Goal: Task Accomplishment & Management: Use online tool/utility

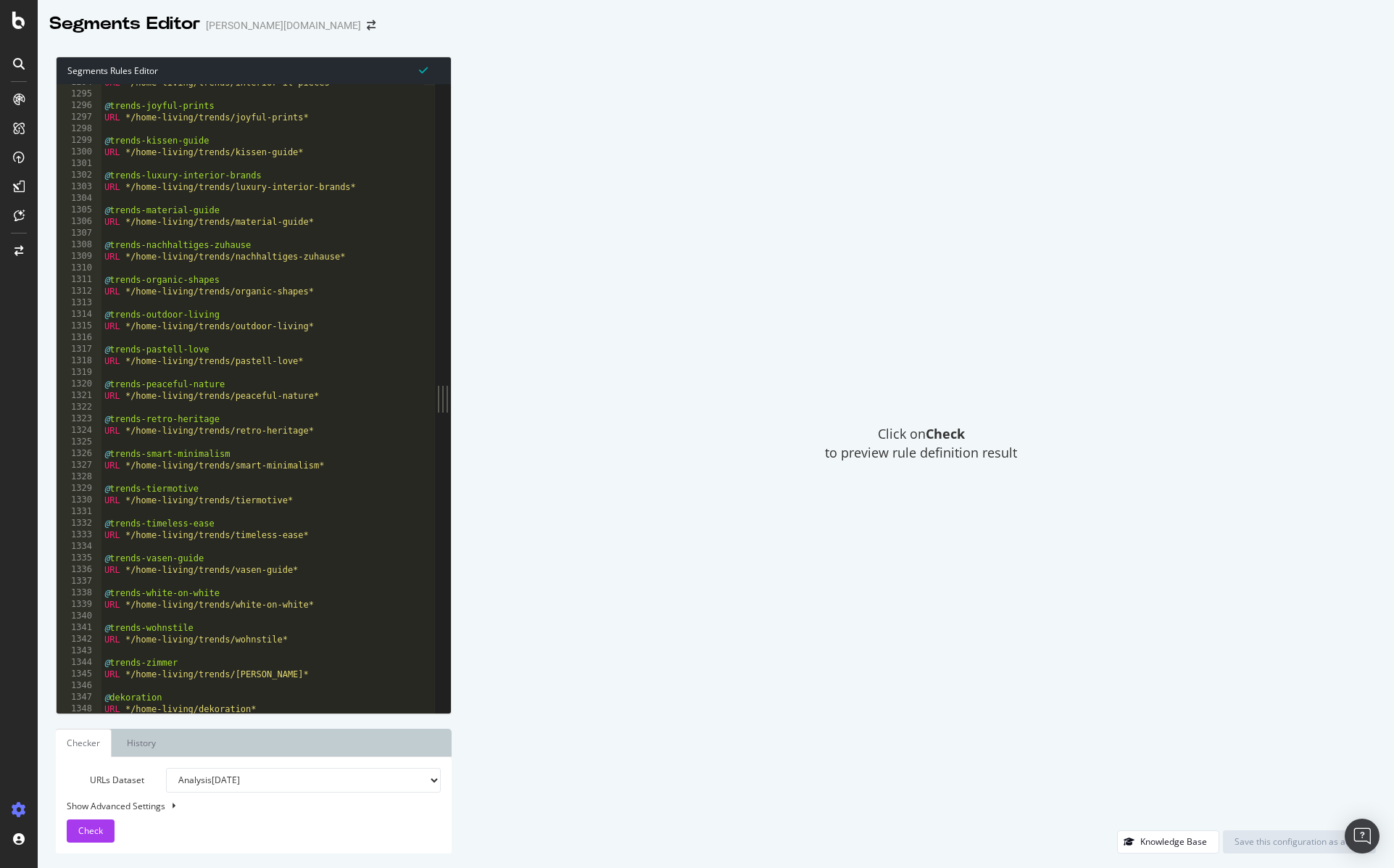
scroll to position [5269, 0]
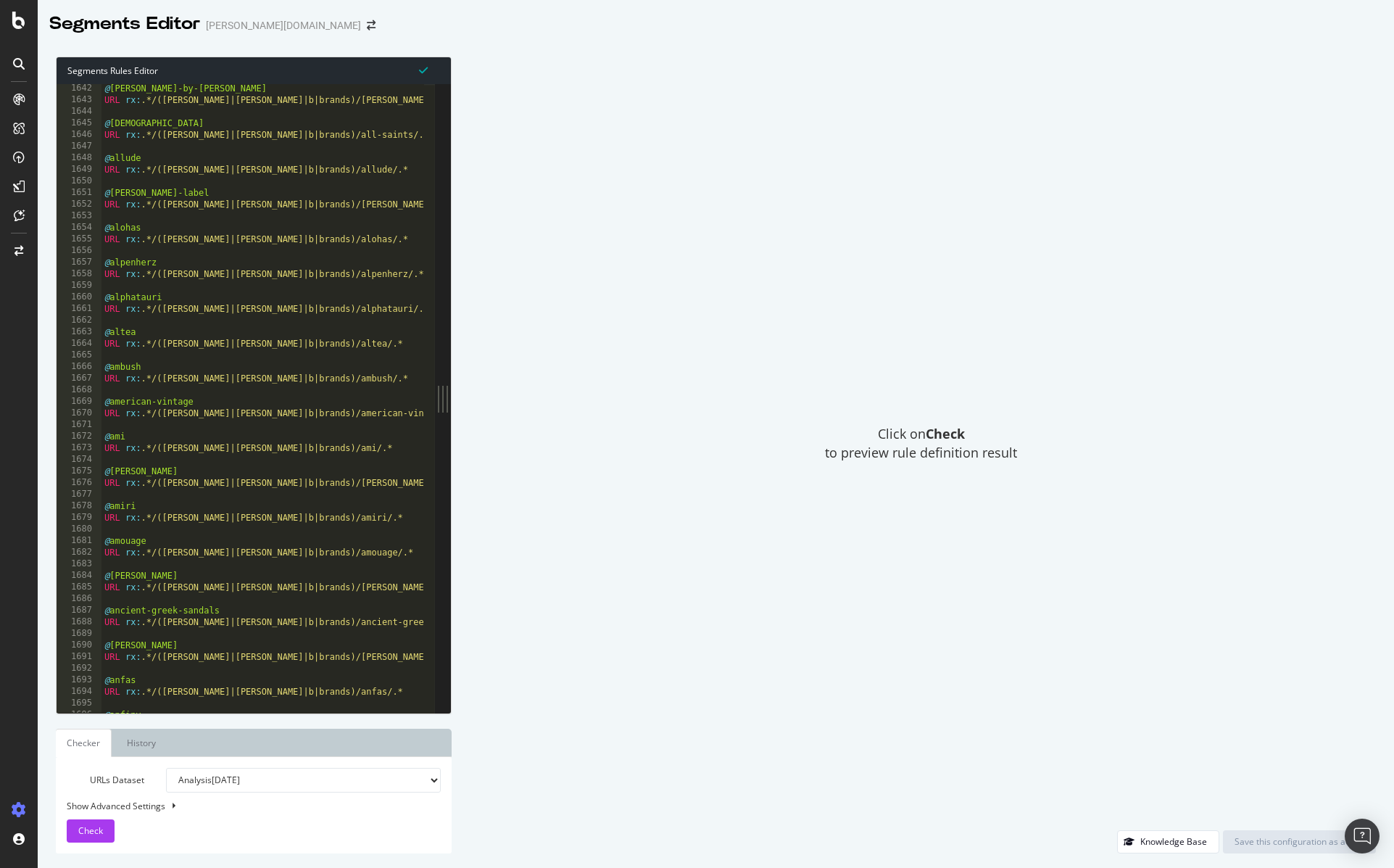
click at [387, 224] on div "@ [PERSON_NAME]-by-kinga-mathe URL rx : .*/([PERSON_NAME]|[PERSON_NAME]|b|brand…" at bounding box center [290, 403] width 376 height 641
type textarea "@alohas"
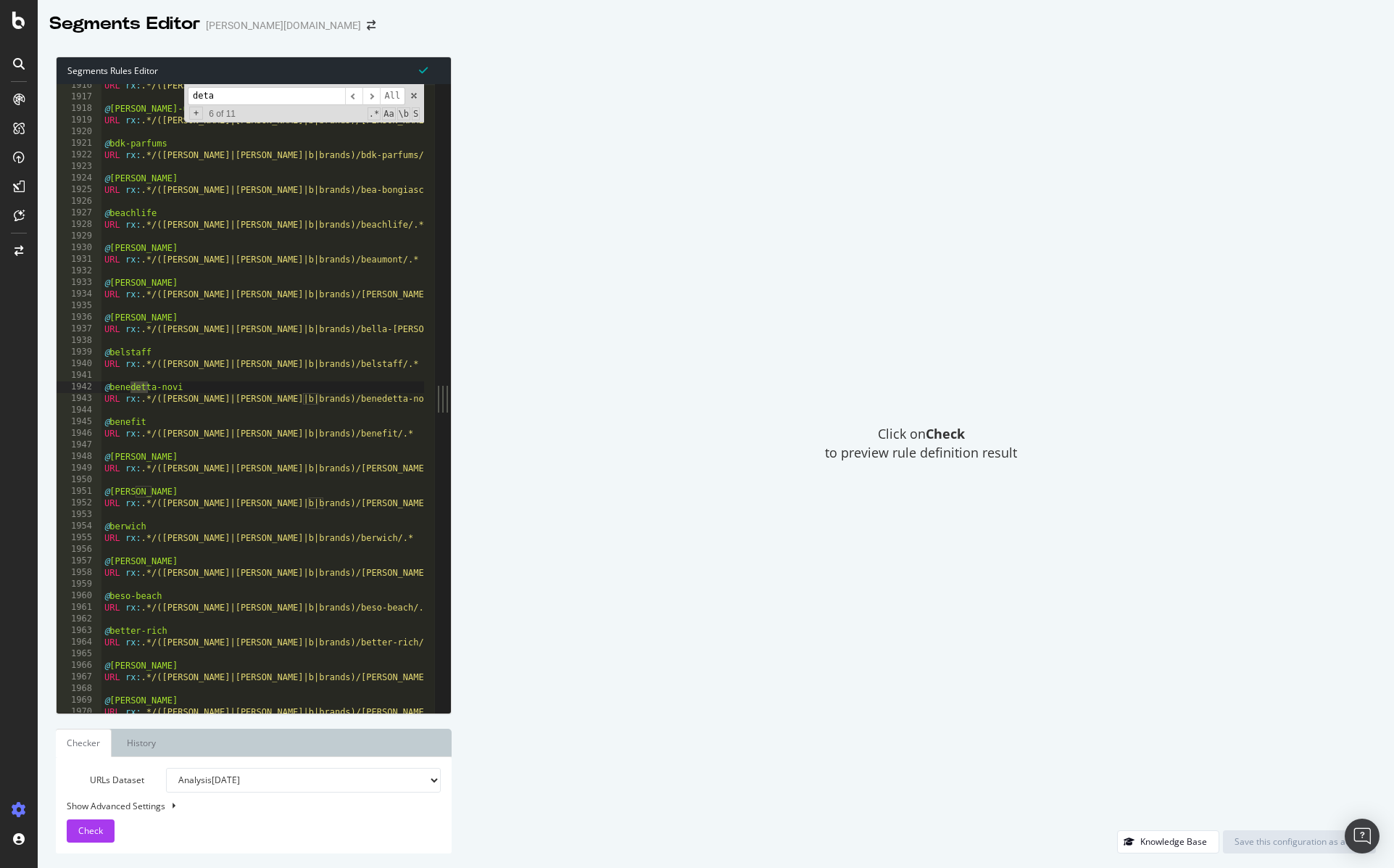
scroll to position [358, 0]
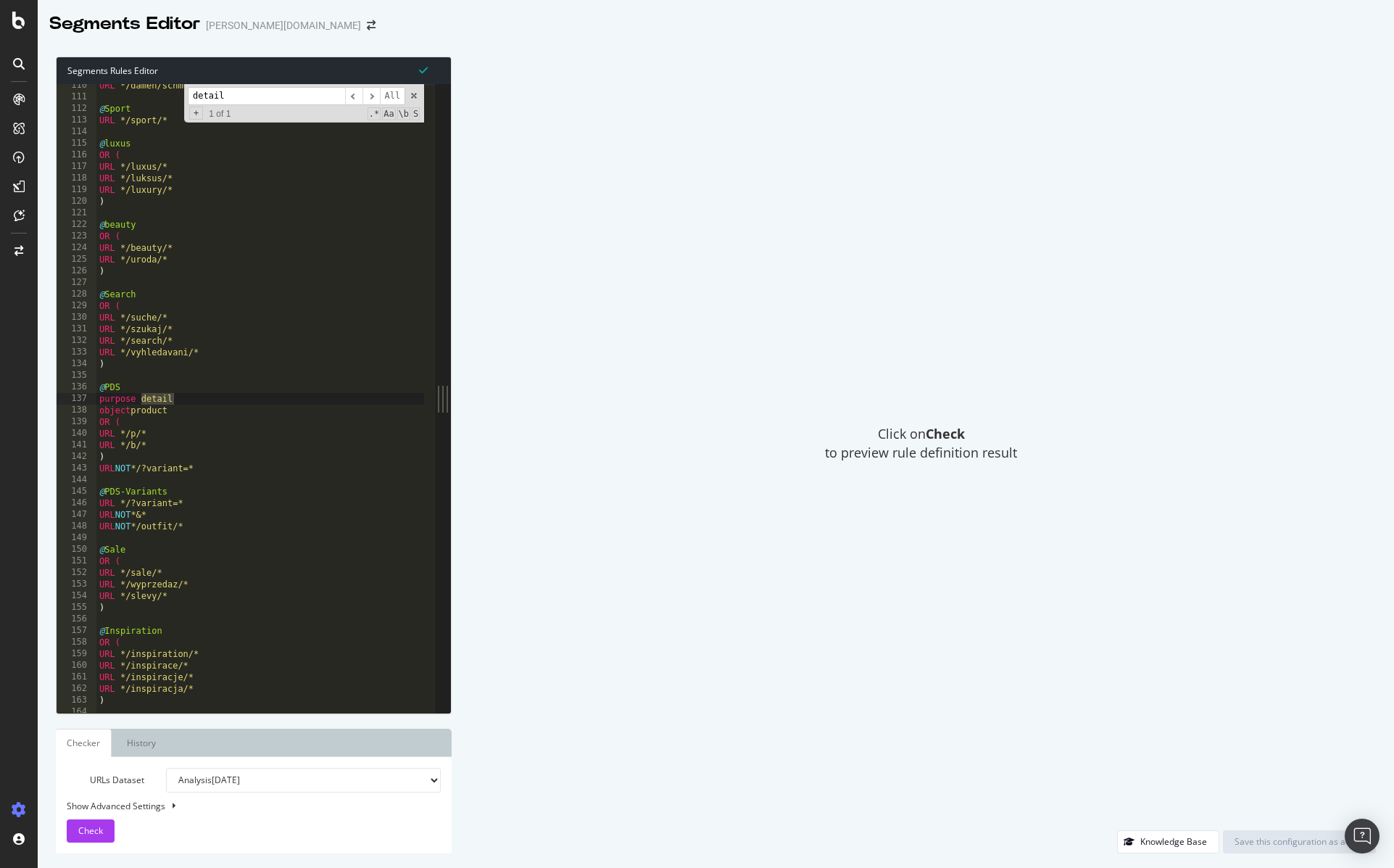
type input "detail"
click at [245, 476] on div "URL */damen/schmuck/* @ Sport URL */sport/* @ luxus OR ( URL */luxus/* URL */lu…" at bounding box center [284, 400] width 376 height 641
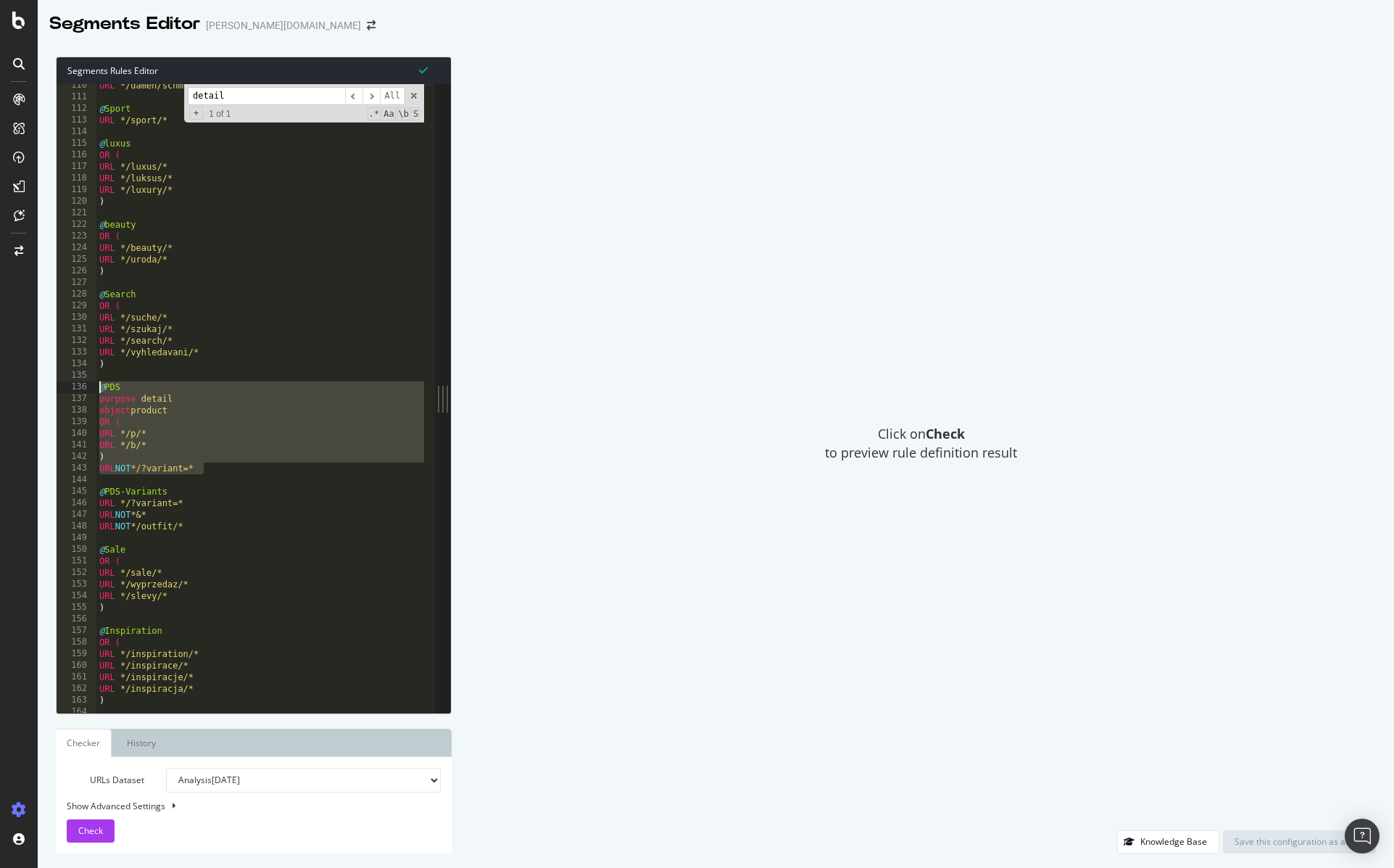
drag, startPoint x: 246, startPoint y: 469, endPoint x: 77, endPoint y: 391, distance: 186.1
click at [77, 391] on div "110 111 112 113 114 115 116 117 118 119 120 121 122 123 124 125 126 127 128 129…" at bounding box center [246, 398] width 378 height 628
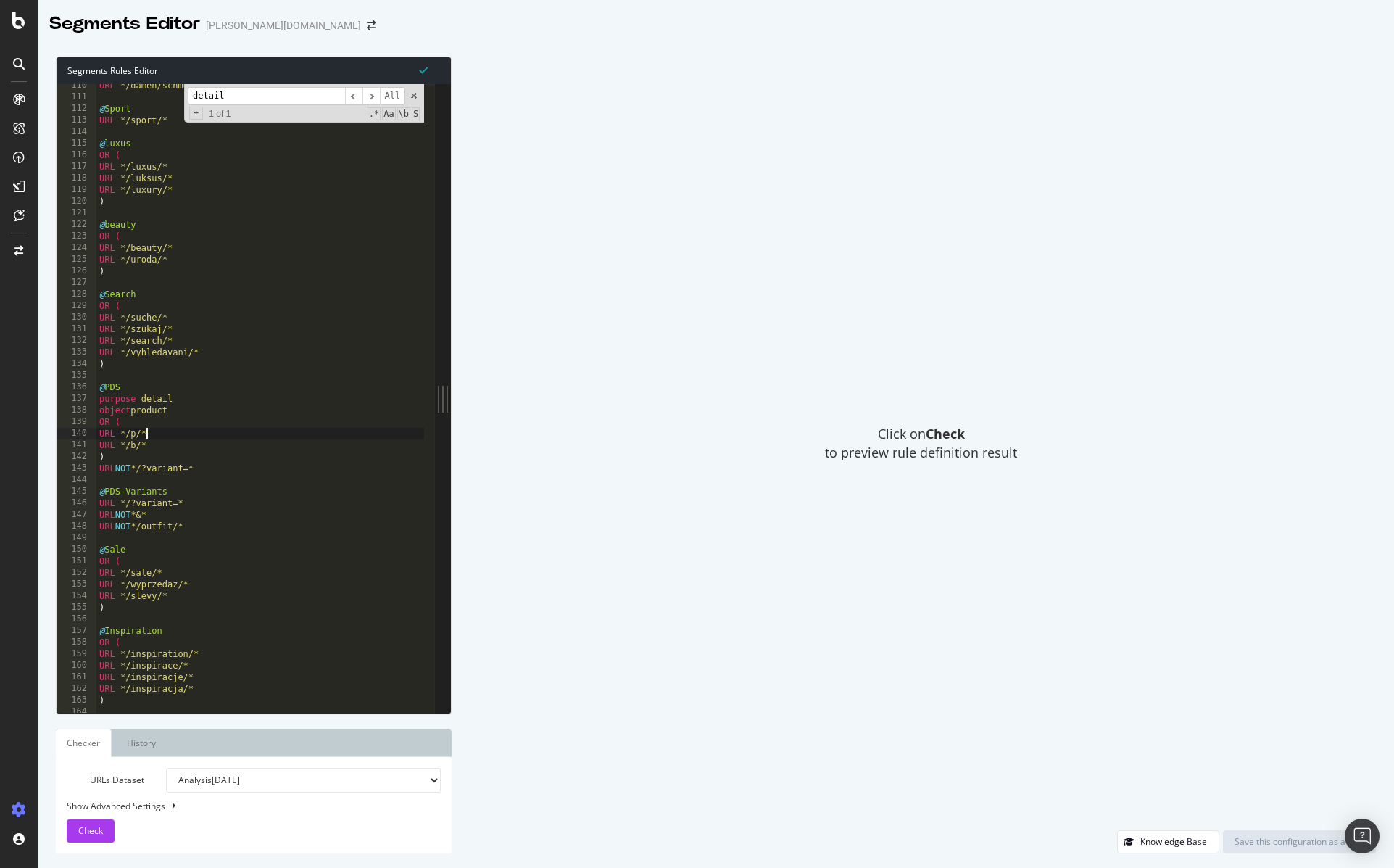
click at [215, 435] on div "URL */damen/schmuck/* @ Sport URL */sport/* @ luxus OR ( URL */luxus/* URL */lu…" at bounding box center [284, 400] width 376 height 641
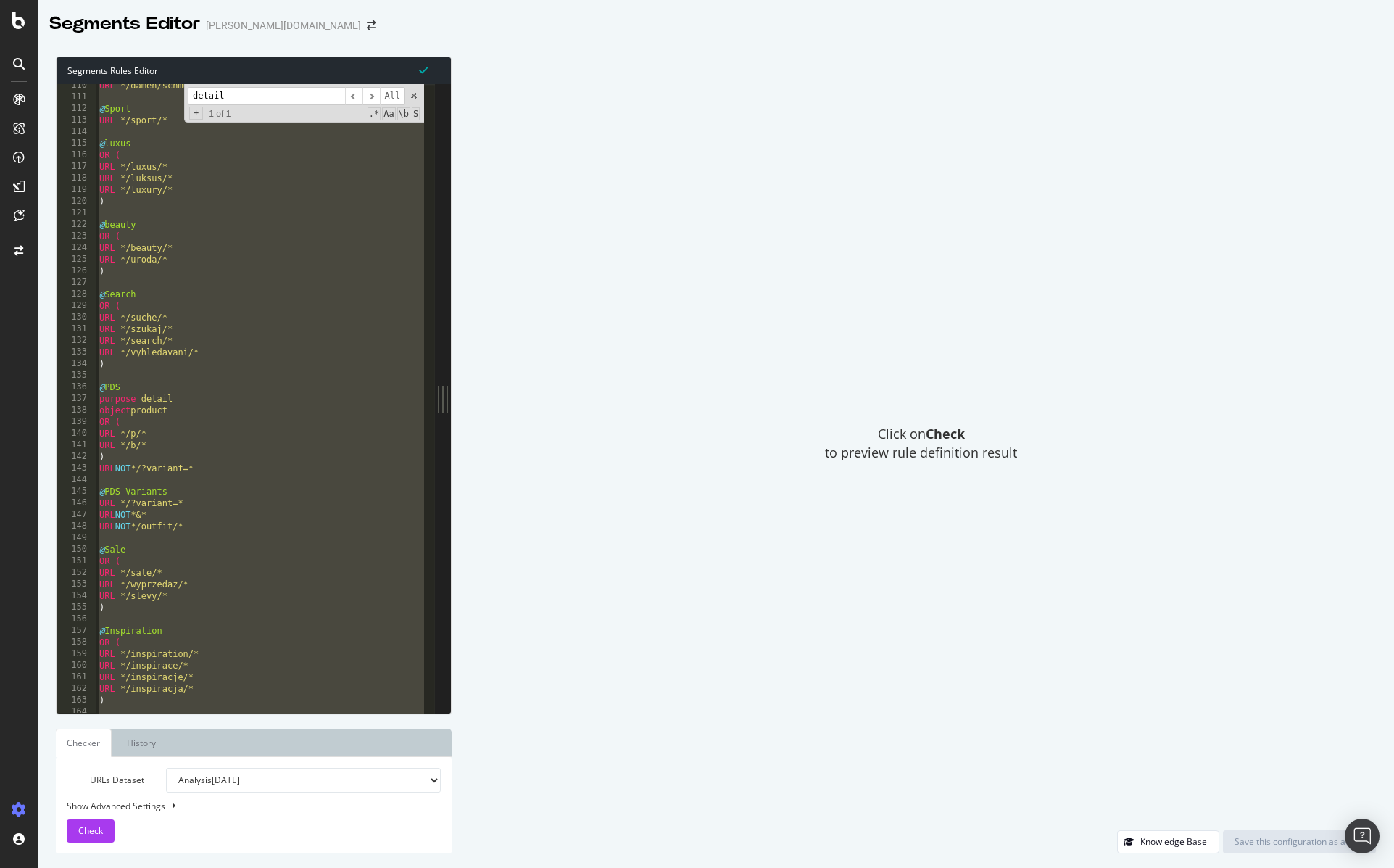
click at [235, 321] on div "URL */damen/schmuck/* @ Sport URL */sport/* @ luxus OR ( URL */luxus/* URL */lu…" at bounding box center [284, 400] width 376 height 641
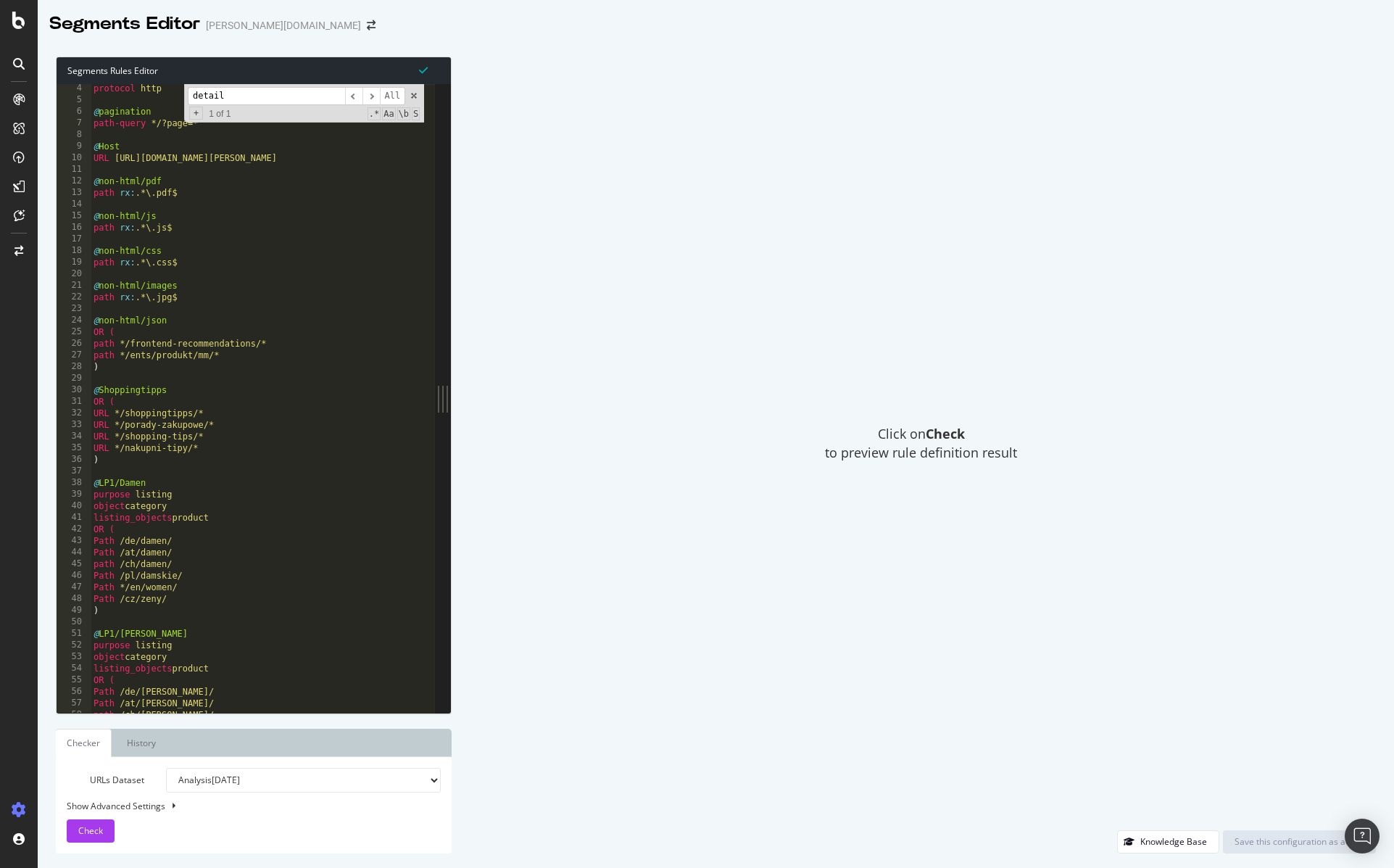
scroll to position [0, 0]
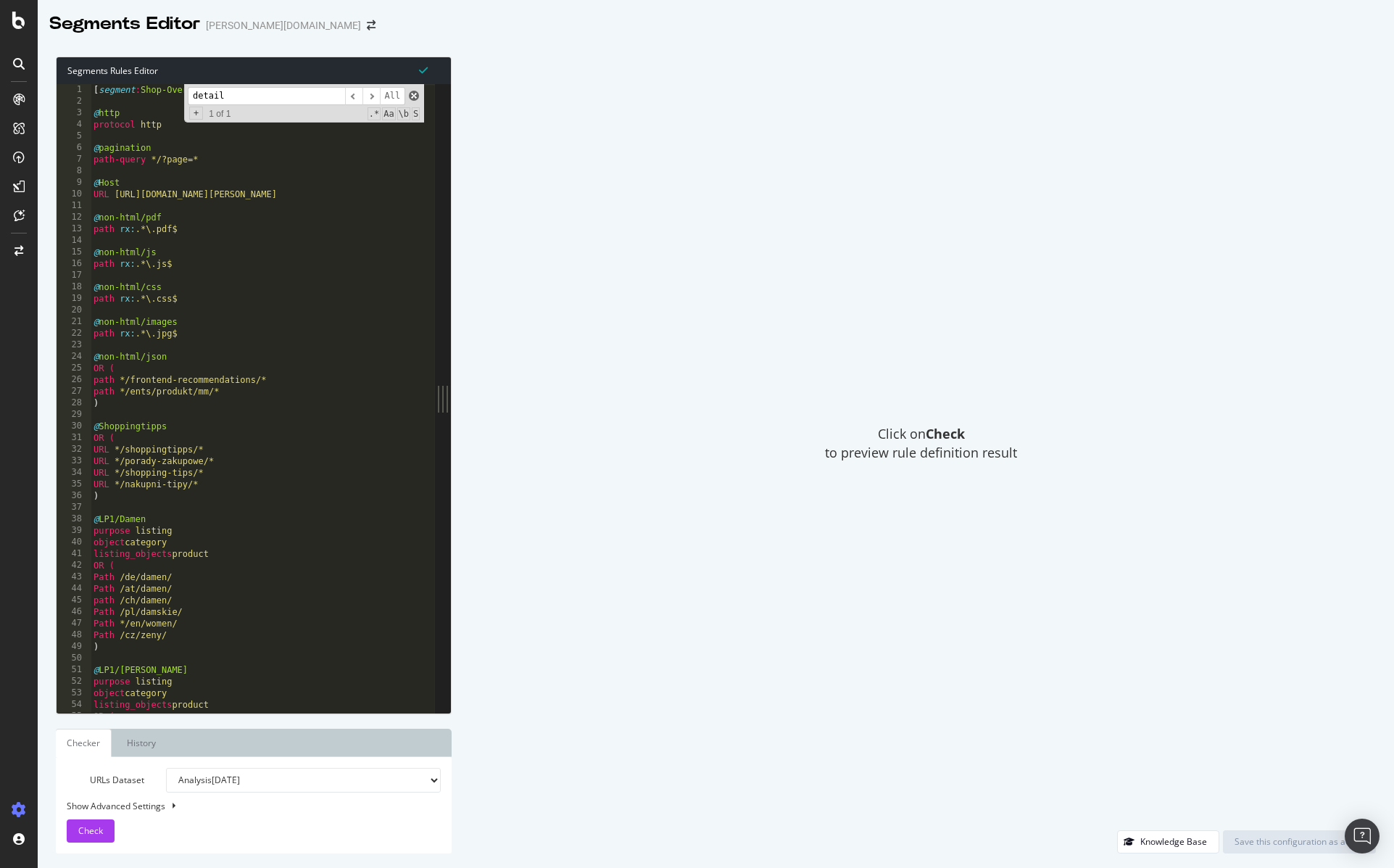
click at [415, 97] on span at bounding box center [413, 96] width 10 height 10
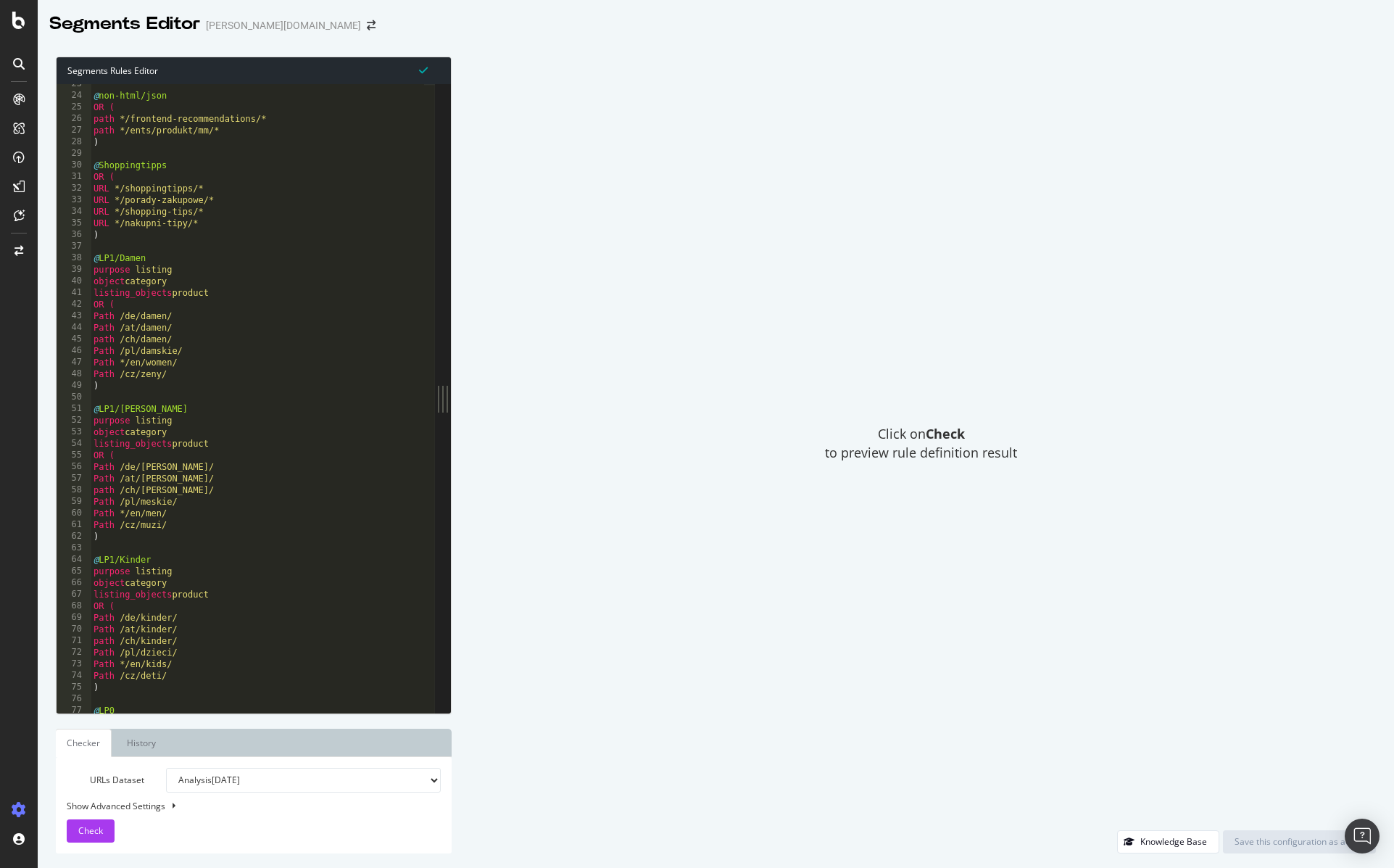
scroll to position [74, 0]
click at [259, 407] on div "@ non-html/json OR ( path */frontend-recommendations/* path */ents/produkt/mm/*…" at bounding box center [279, 398] width 376 height 641
type textarea "@LP1/[PERSON_NAME]"
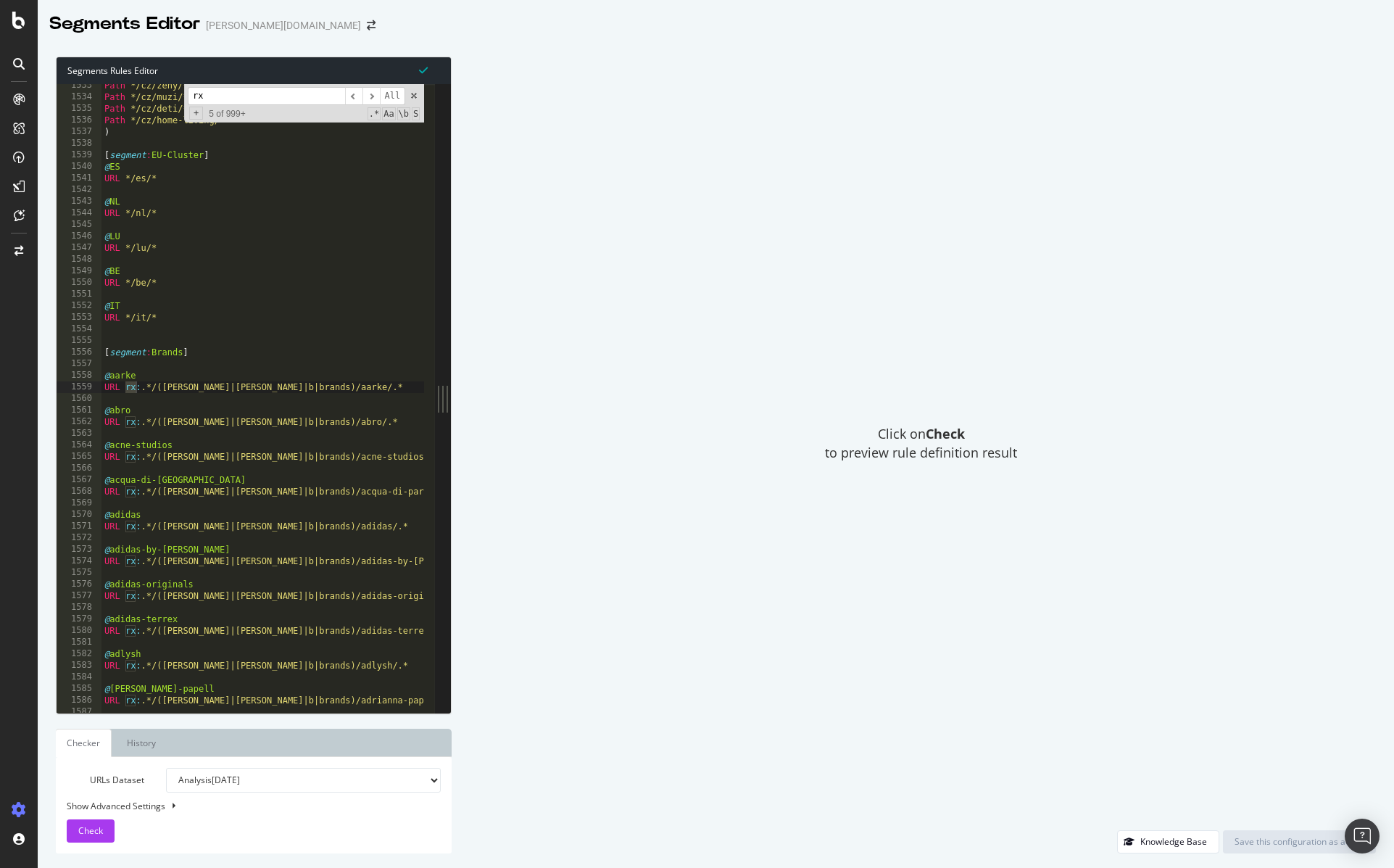
scroll to position [5015, 0]
type input "rx"
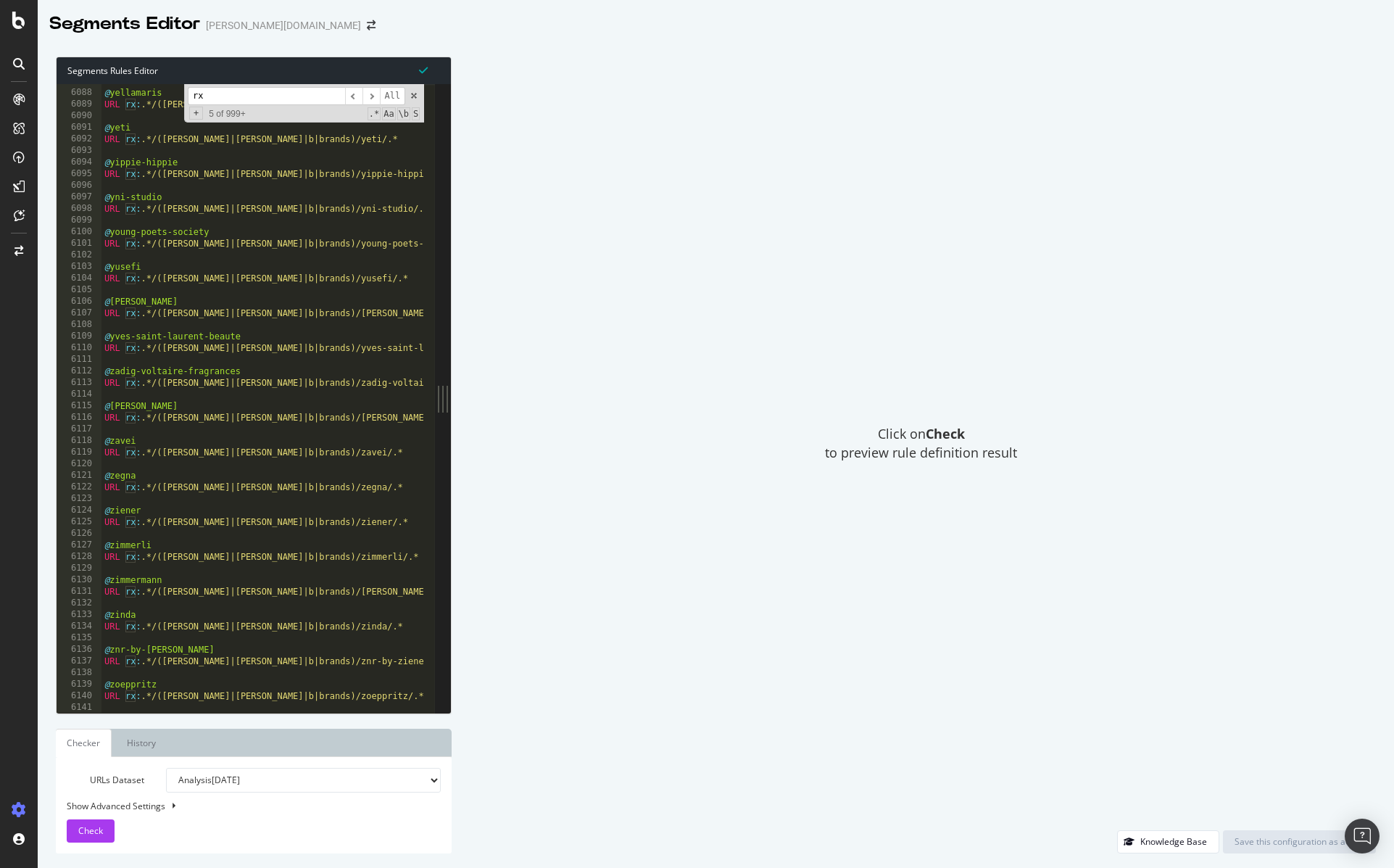
scroll to position [23141, 0]
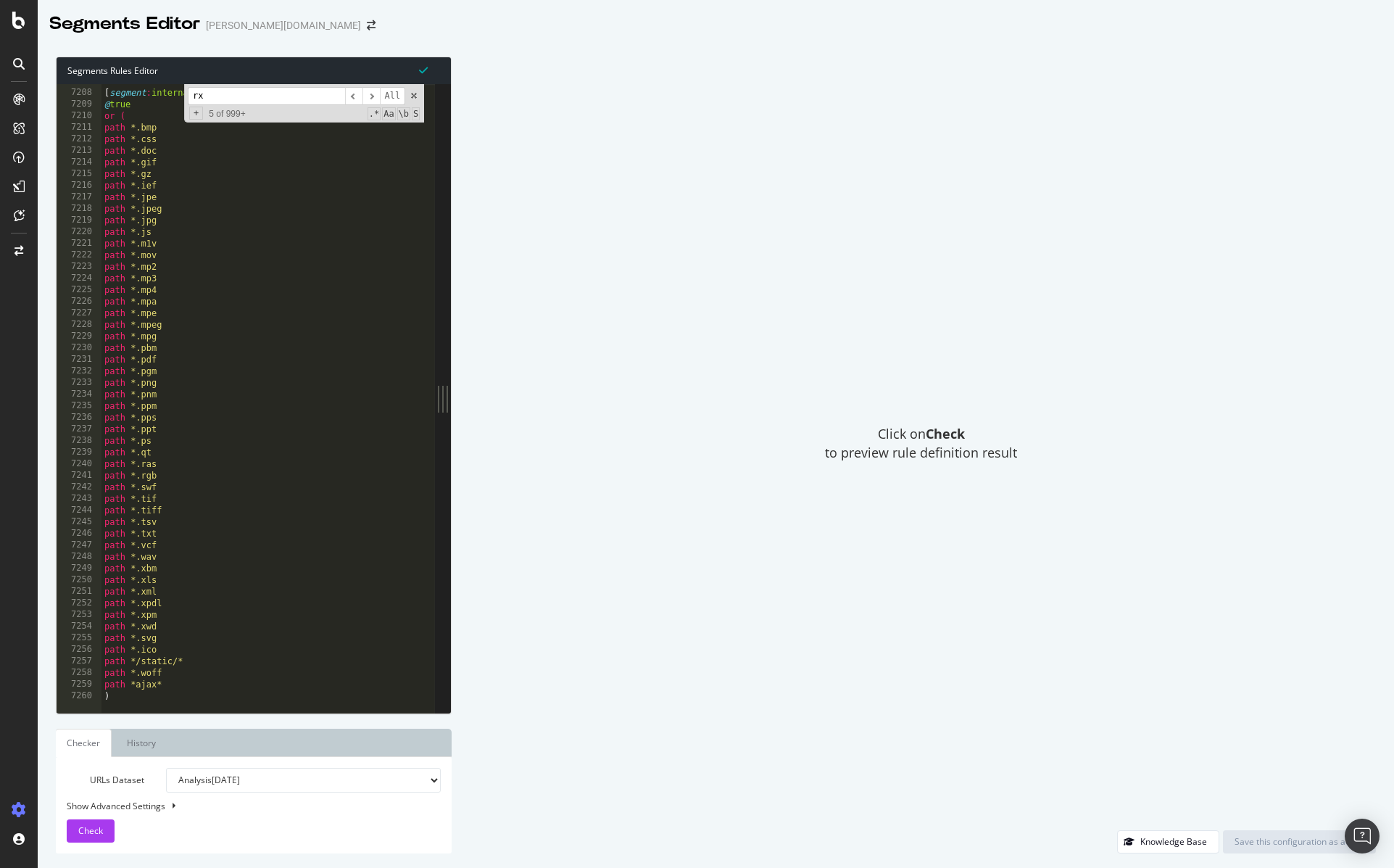
type textarea ")"
click at [201, 696] on div "[ segment : internal_static ] @ true or ( path *.bmp path *.css path *.doc path…" at bounding box center [290, 395] width 376 height 641
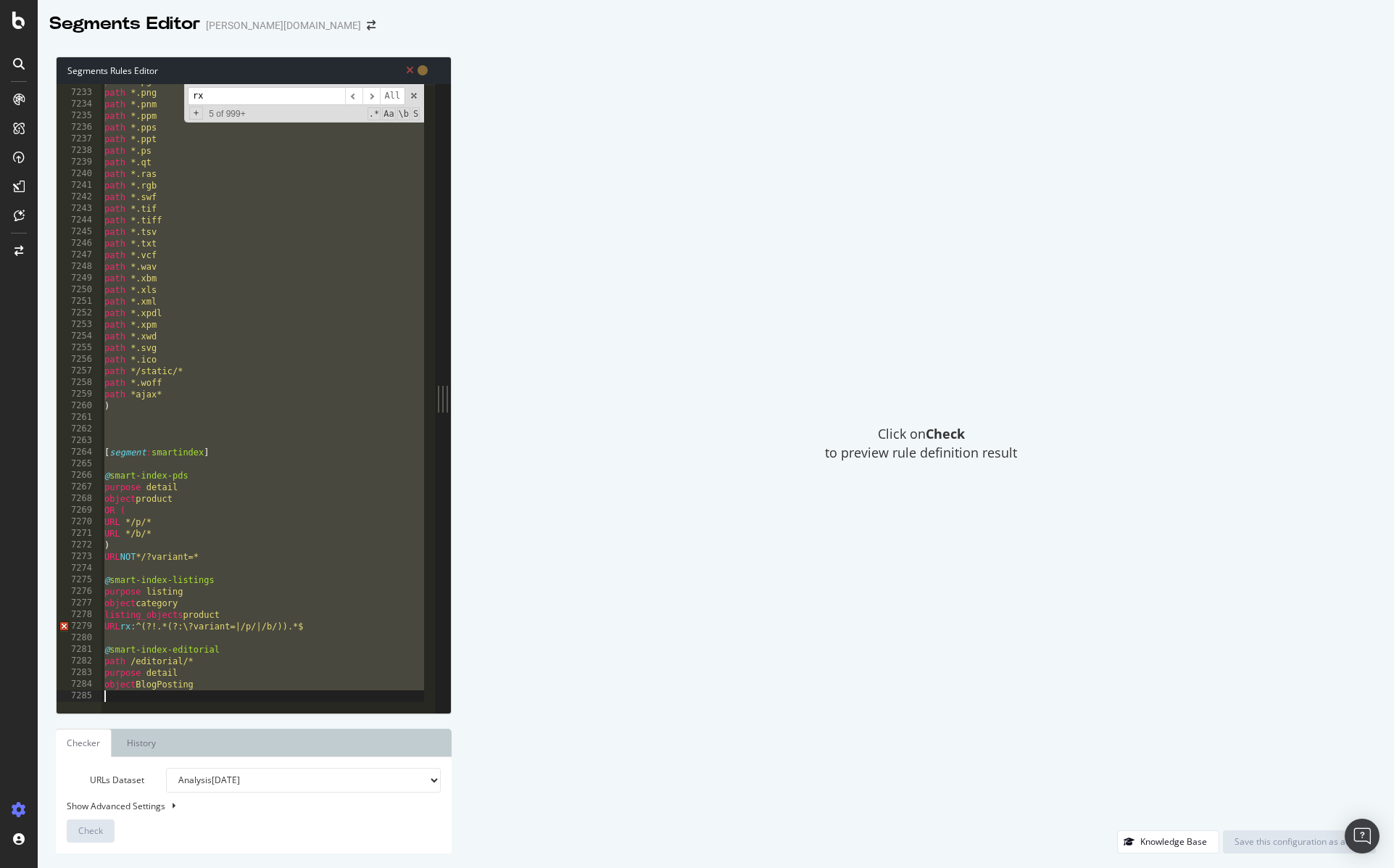
click at [253, 536] on div "path *.pgm path *.png path *.pnm path *.ppm path *.pps path *.ppt path *.ps pat…" at bounding box center [290, 395] width 376 height 641
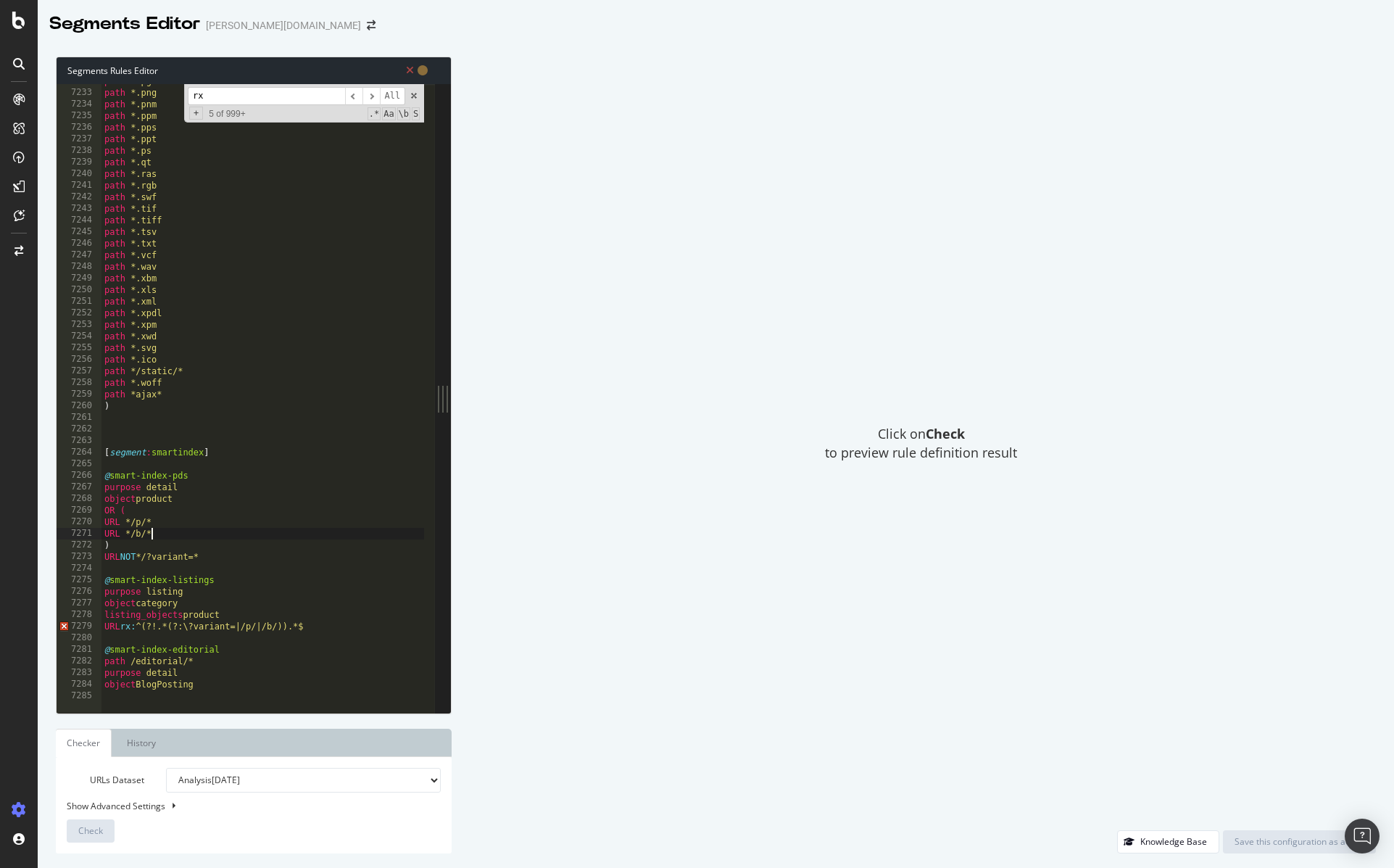
click at [252, 679] on div "path *.pgm path *.png path *.pnm path *.ppm path *.pps path *.ppt path *.ps pat…" at bounding box center [290, 395] width 376 height 641
click at [144, 626] on div "path *.pgm path *.png path *.pnm path *.ppm path *.pps path *.ppt path *.ps pat…" at bounding box center [290, 395] width 376 height 641
click at [332, 622] on div "path *.pgm path *.png path *.pnm path *.ppm path *.pps path *.ppt path *.ps pat…" at bounding box center [290, 395] width 376 height 641
click at [184, 484] on div "path *.pgm path *.png path *.pnm path *.ppm path *.pps path *.ppt path *.ps pat…" at bounding box center [290, 395] width 376 height 641
click at [230, 680] on div "path *.pgm path *.png path *.pnm path *.ppm path *.pps path *.ppt path *.ps pat…" at bounding box center [290, 395] width 376 height 641
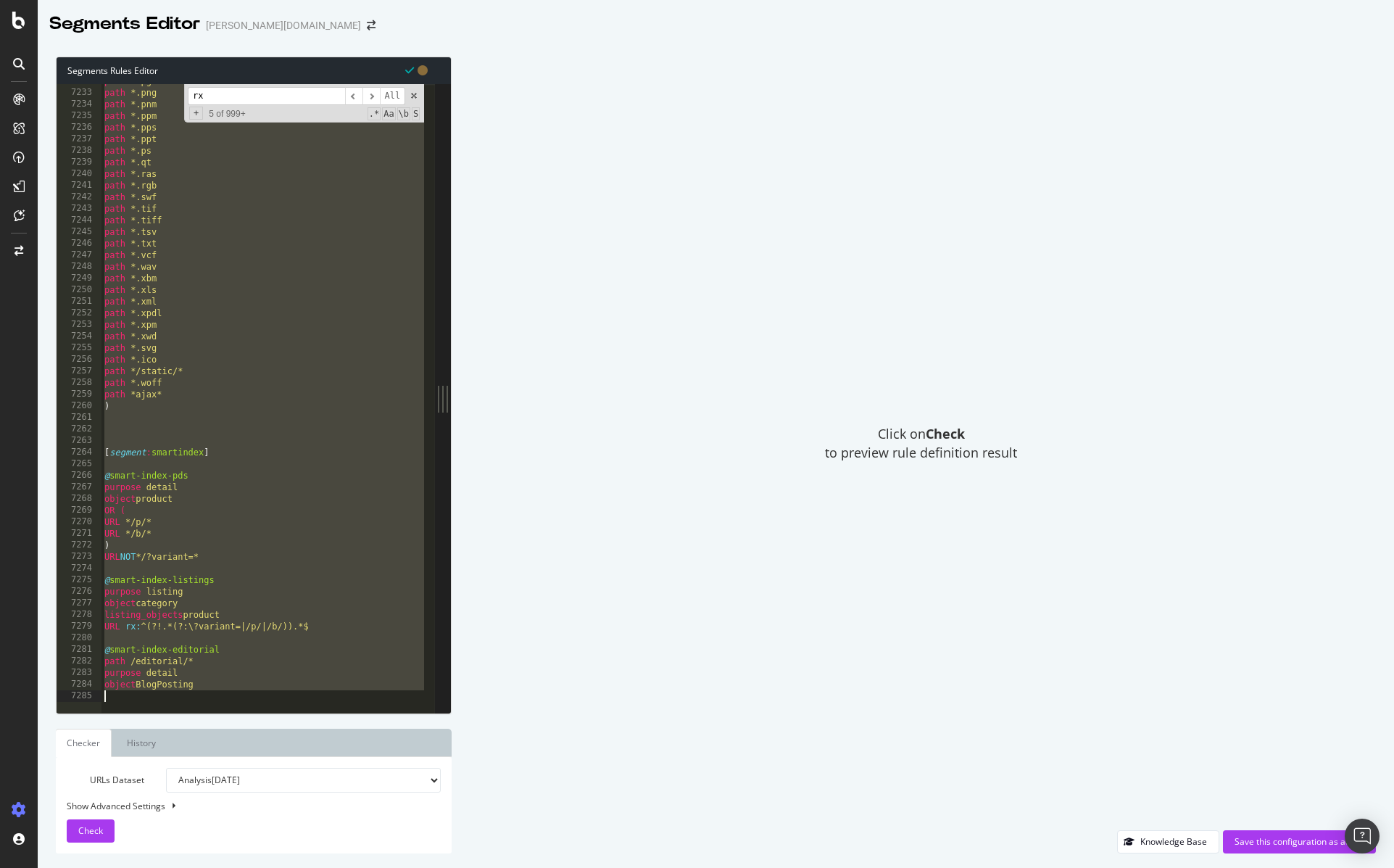
click at [264, 547] on div "path *.pgm path *.png path *.pnm path *.ppm path *.pps path *.ppt path *.ps pat…" at bounding box center [290, 395] width 376 height 641
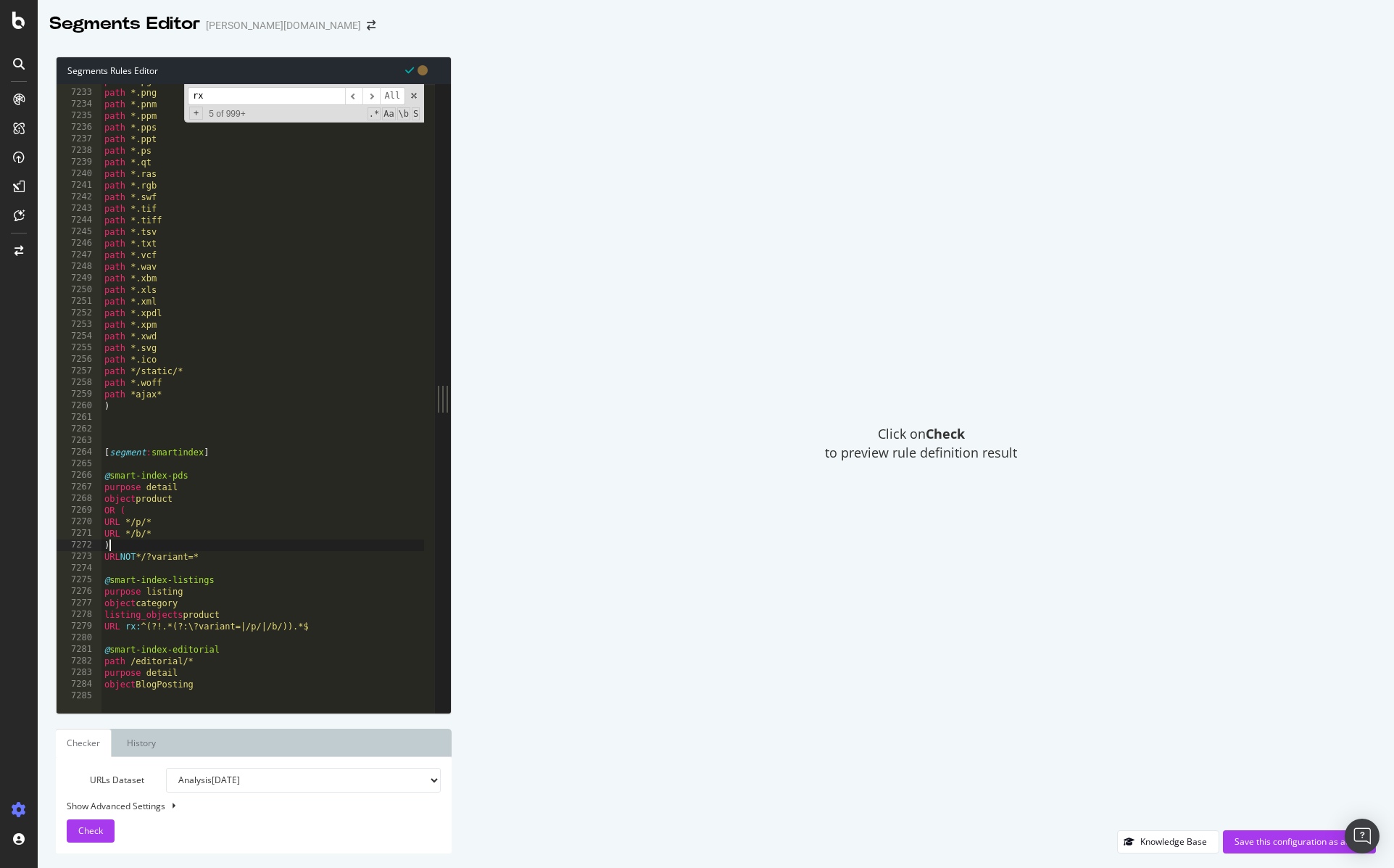
click at [277, 690] on div "path *.pgm path *.png path *.pnm path *.ppm path *.pps path *.ppt path *.ps pat…" at bounding box center [290, 395] width 376 height 641
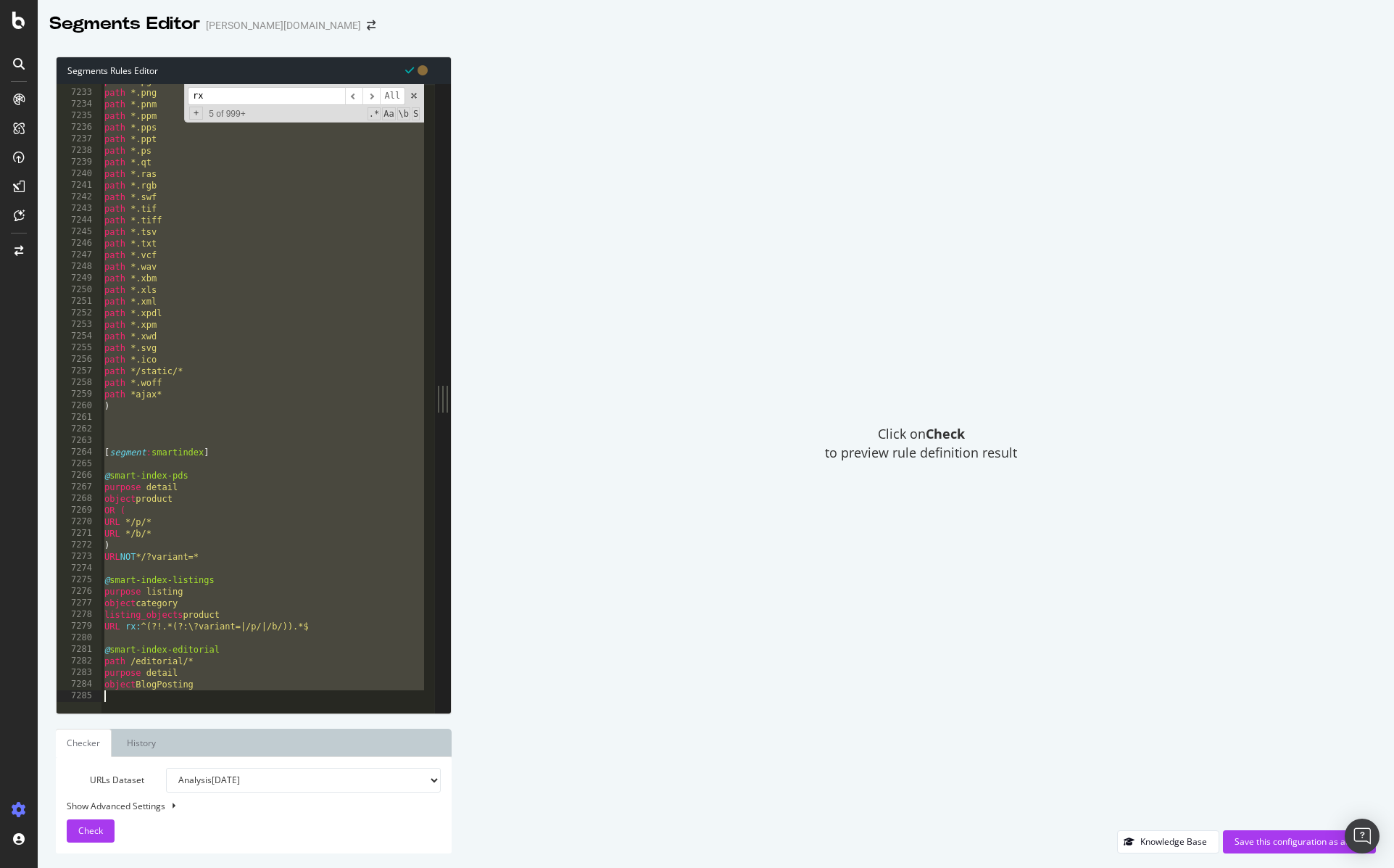
paste textarea "URL NOT */b/*"
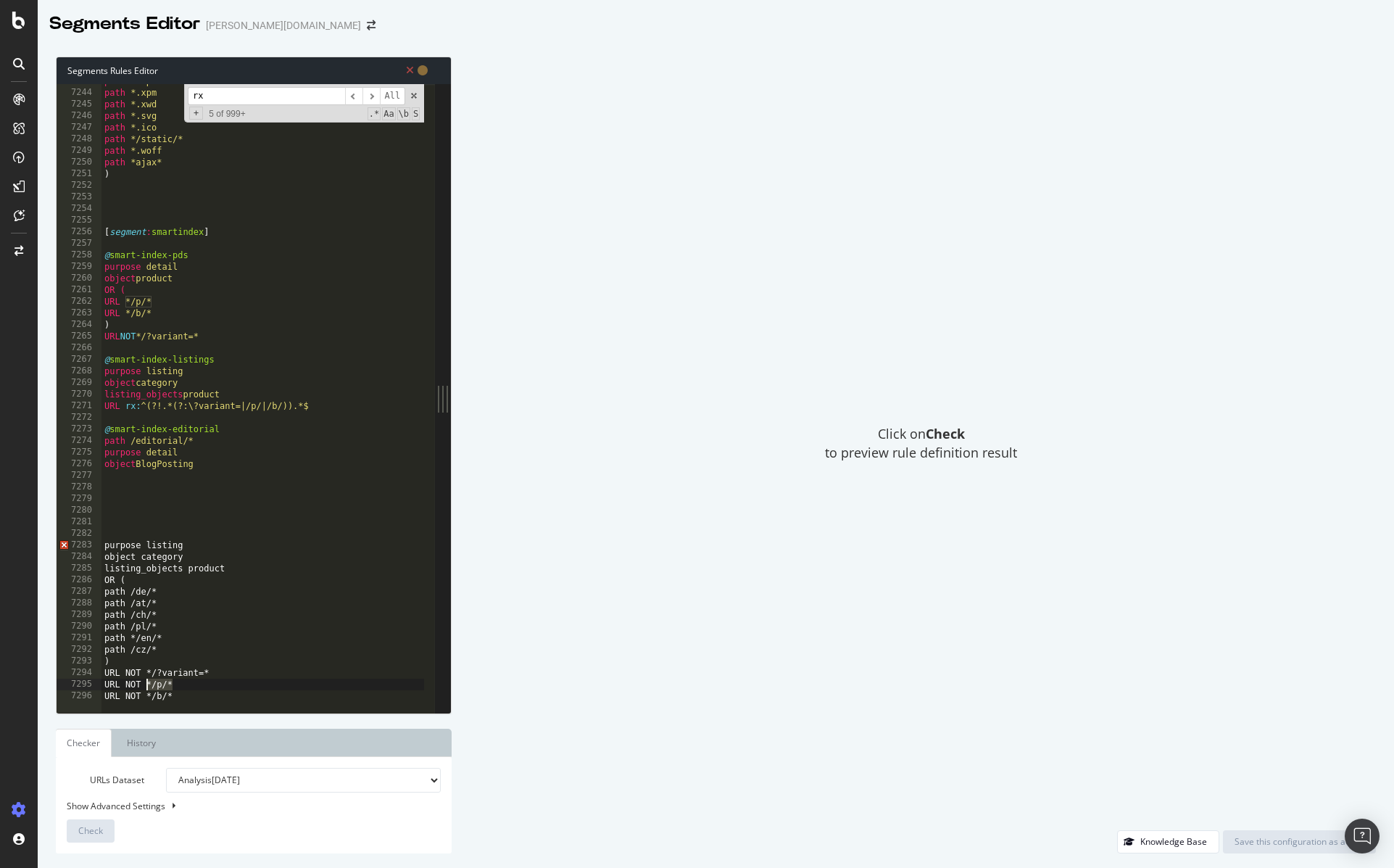
drag, startPoint x: 208, startPoint y: 687, endPoint x: 58, endPoint y: 678, distance: 150.3
click at [58, 678] on div "URL NOT */b/* 7243 7244 7245 7246 7247 7248 7249 7250 7251 7252 7253 7254 7255 …" at bounding box center [246, 398] width 378 height 628
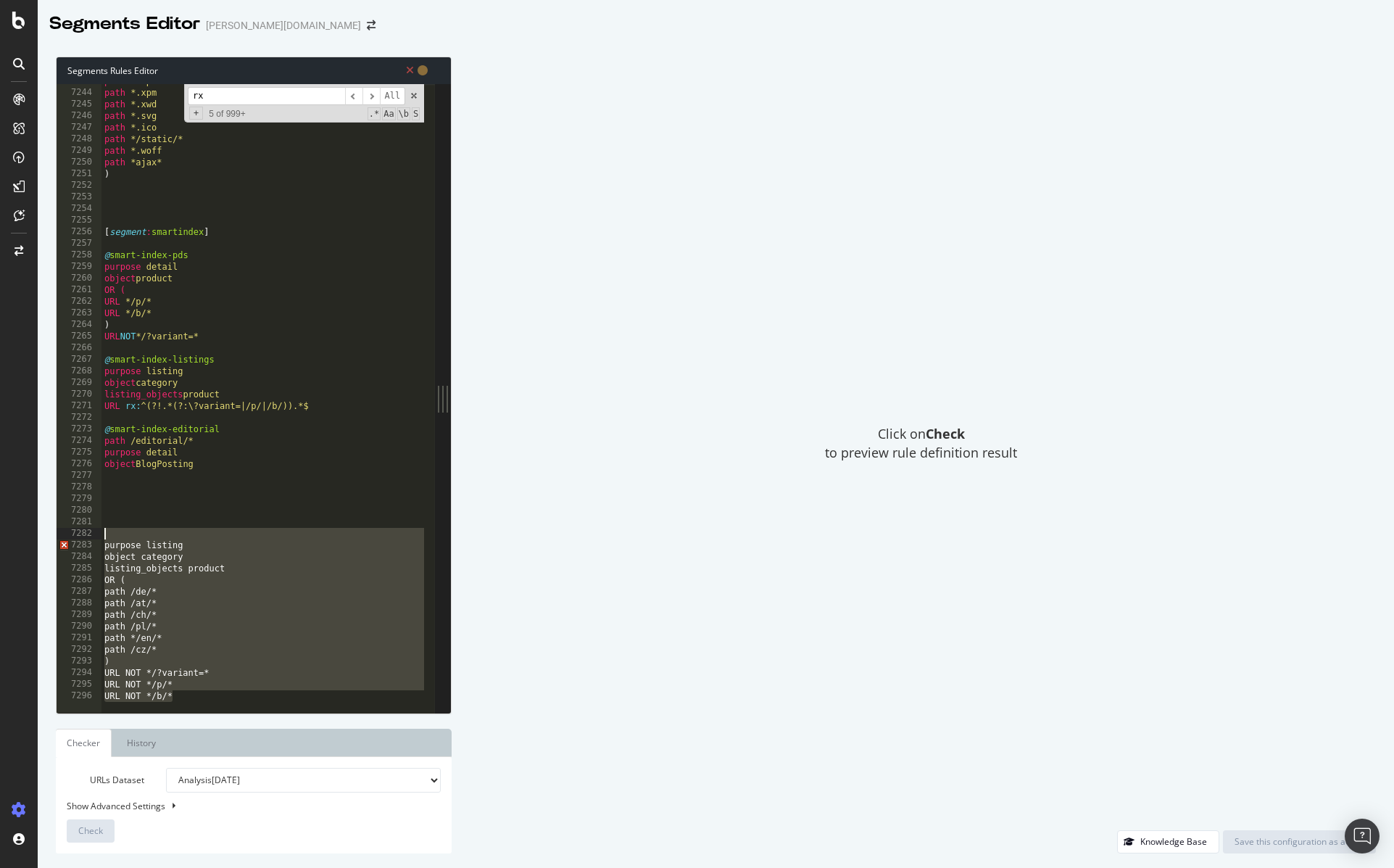
drag, startPoint x: 187, startPoint y: 696, endPoint x: 108, endPoint y: 534, distance: 180.2
click at [108, 534] on div "path *.xpdl path *.xpm path *.xwd path *.svg path *.ico path */static/* path *.…" at bounding box center [290, 395] width 376 height 641
type textarea "purpose listing"
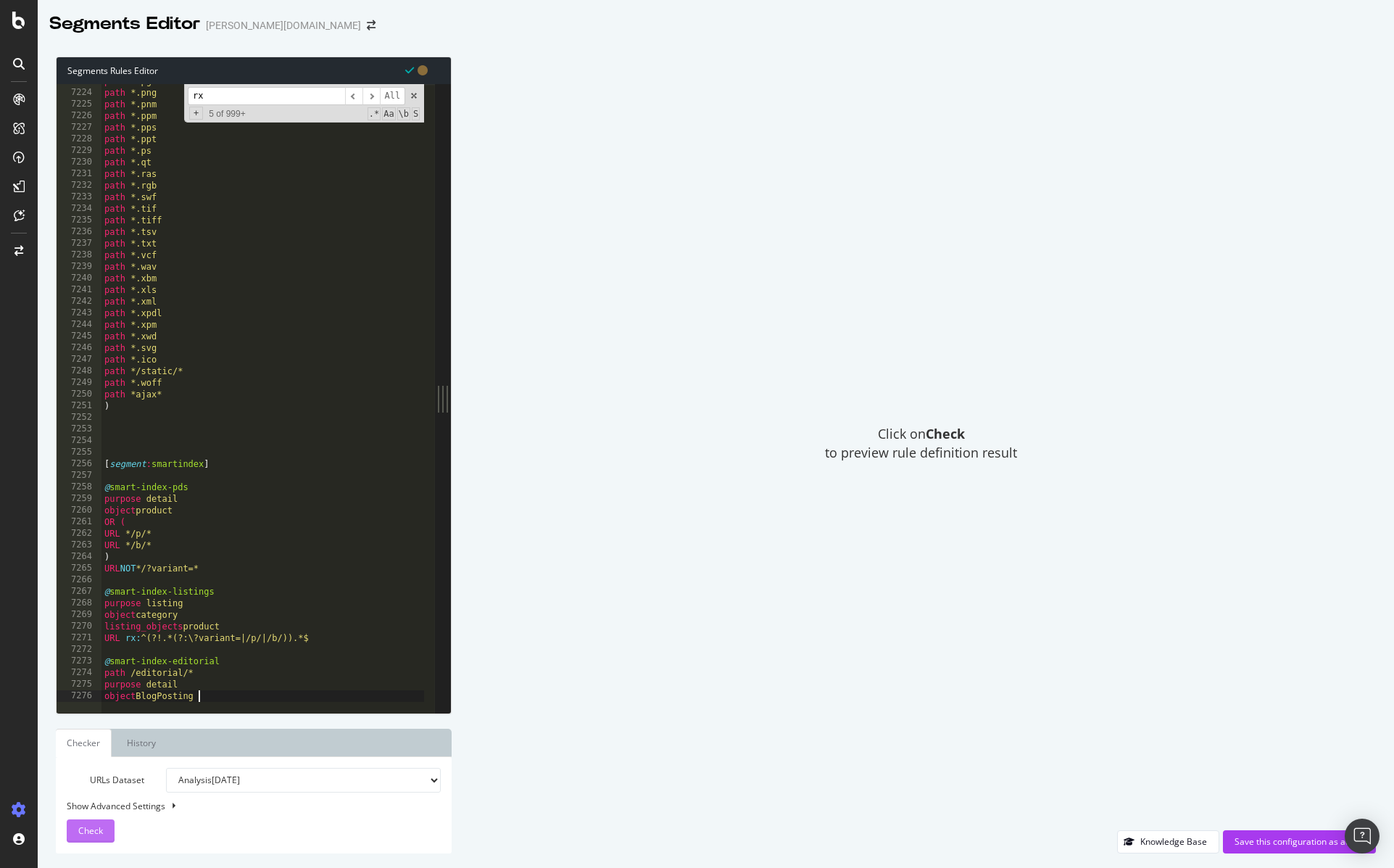
click at [87, 835] on span "Check" at bounding box center [90, 830] width 25 height 12
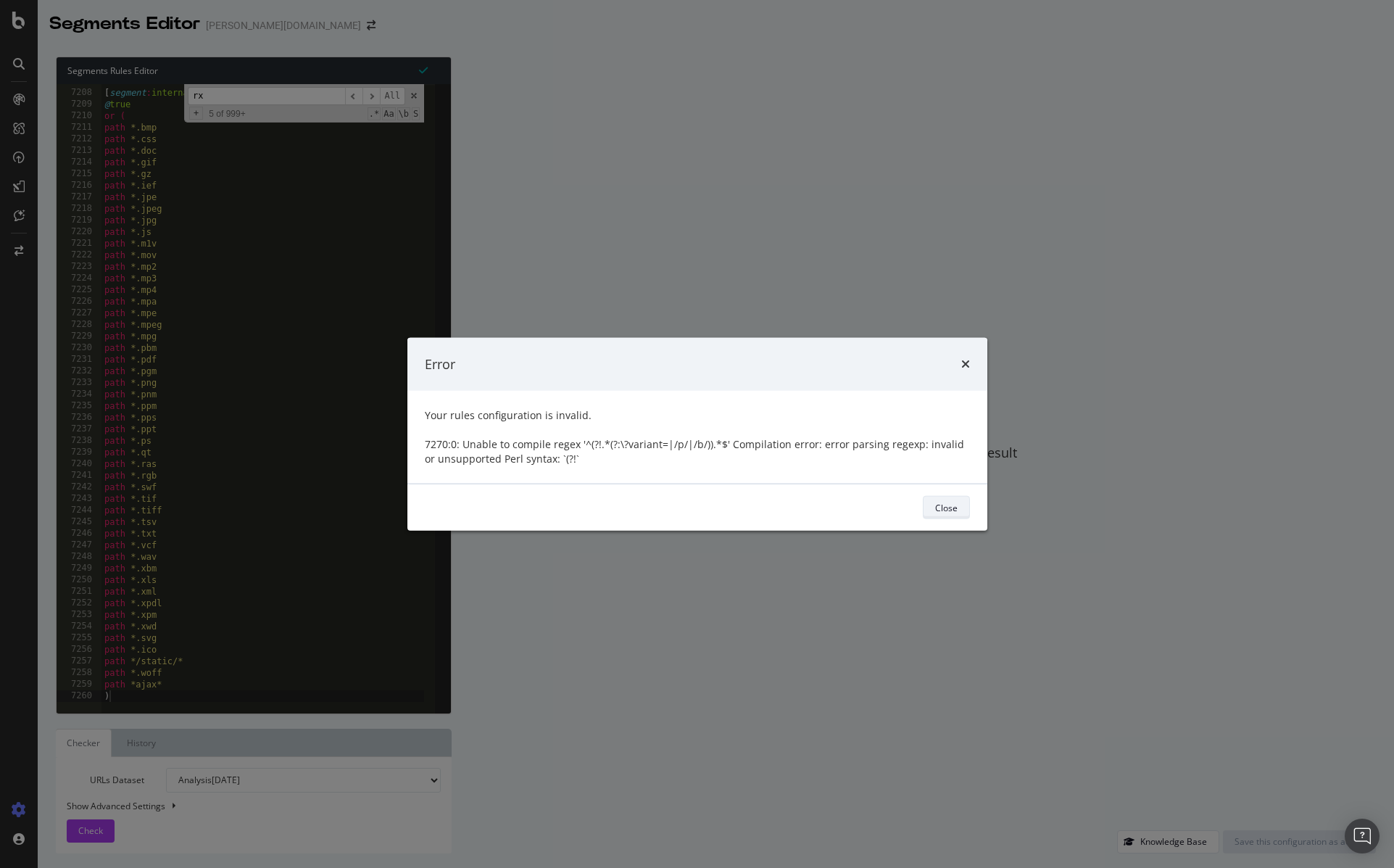
click at [954, 513] on div "Close" at bounding box center [947, 507] width 23 height 20
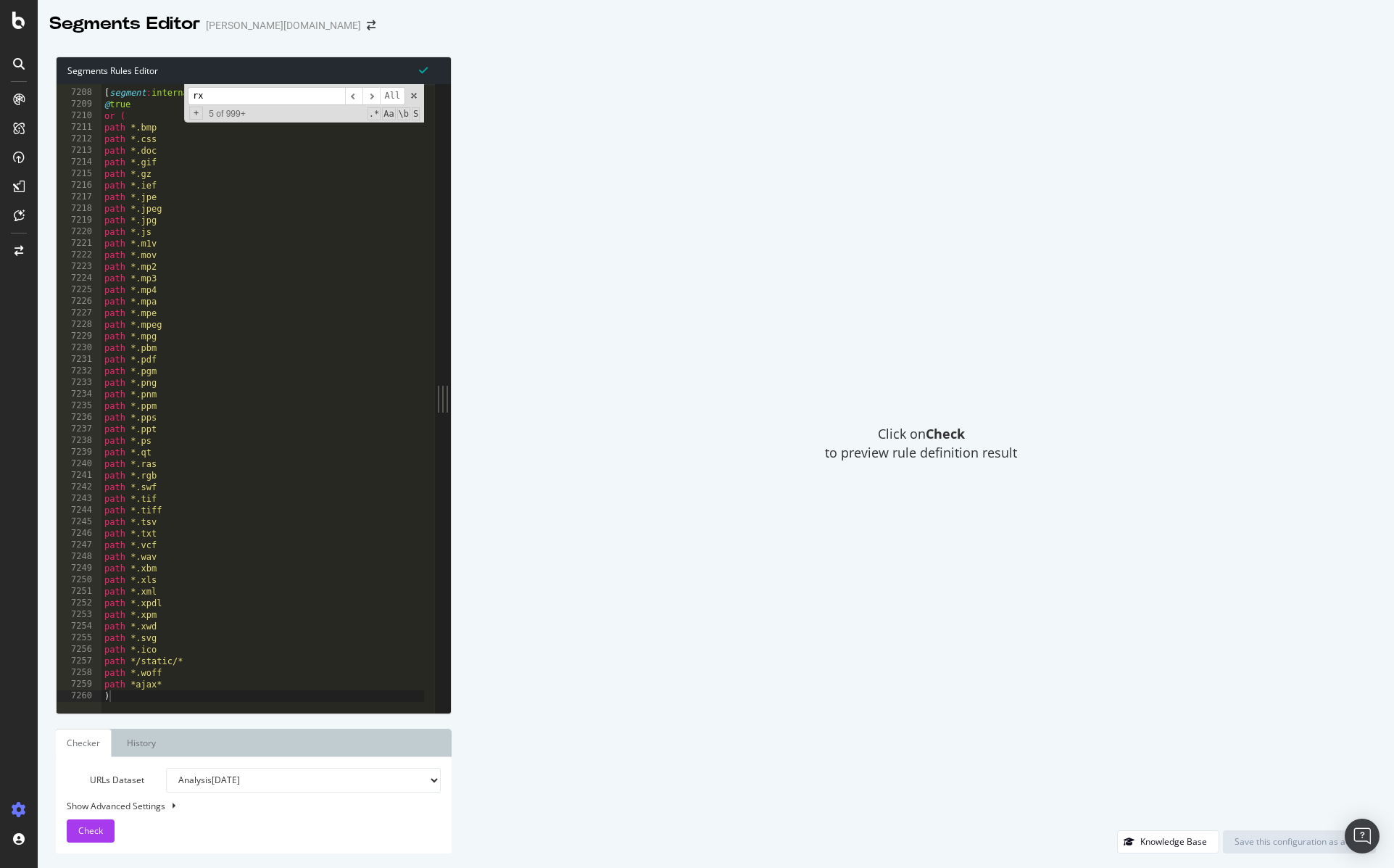
click at [230, 664] on div "[ segment : internal_static ] @ true or ( path *.bmp path *.css path *.doc path…" at bounding box center [290, 395] width 376 height 641
click at [230, 660] on div "[ segment : internal_static ] @ true or ( path *.bmp path *.css path *.doc path…" at bounding box center [290, 395] width 376 height 641
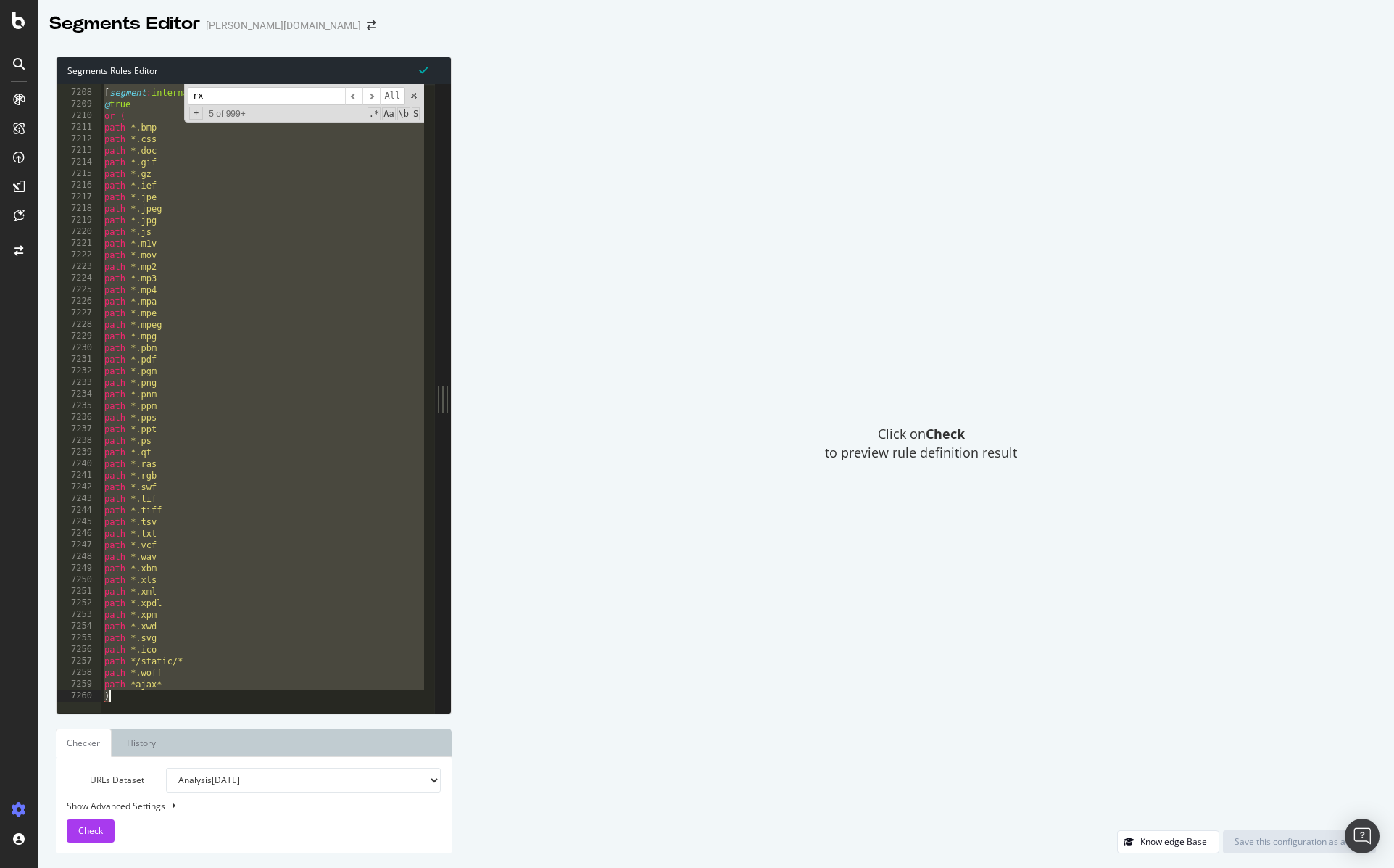
paste textarea "URL NOT */b/*"
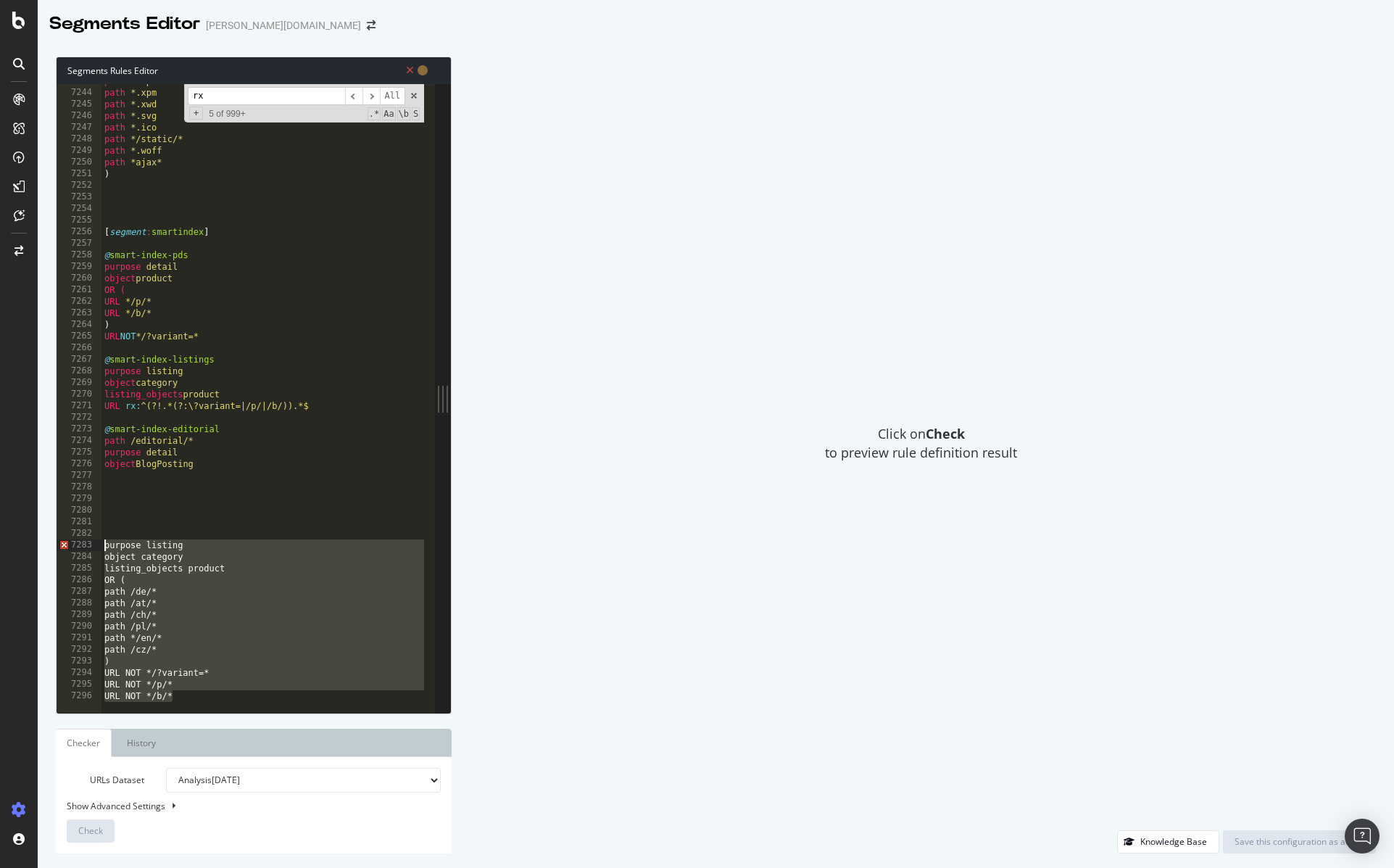
drag, startPoint x: 202, startPoint y: 692, endPoint x: 96, endPoint y: 542, distance: 183.7
click at [96, 542] on div "URL NOT */b/* 7243 7244 7245 7246 7247 7248 7249 7250 7251 7252 7253 7254 7255 …" at bounding box center [246, 398] width 378 height 628
type textarea "purpose listing object category"
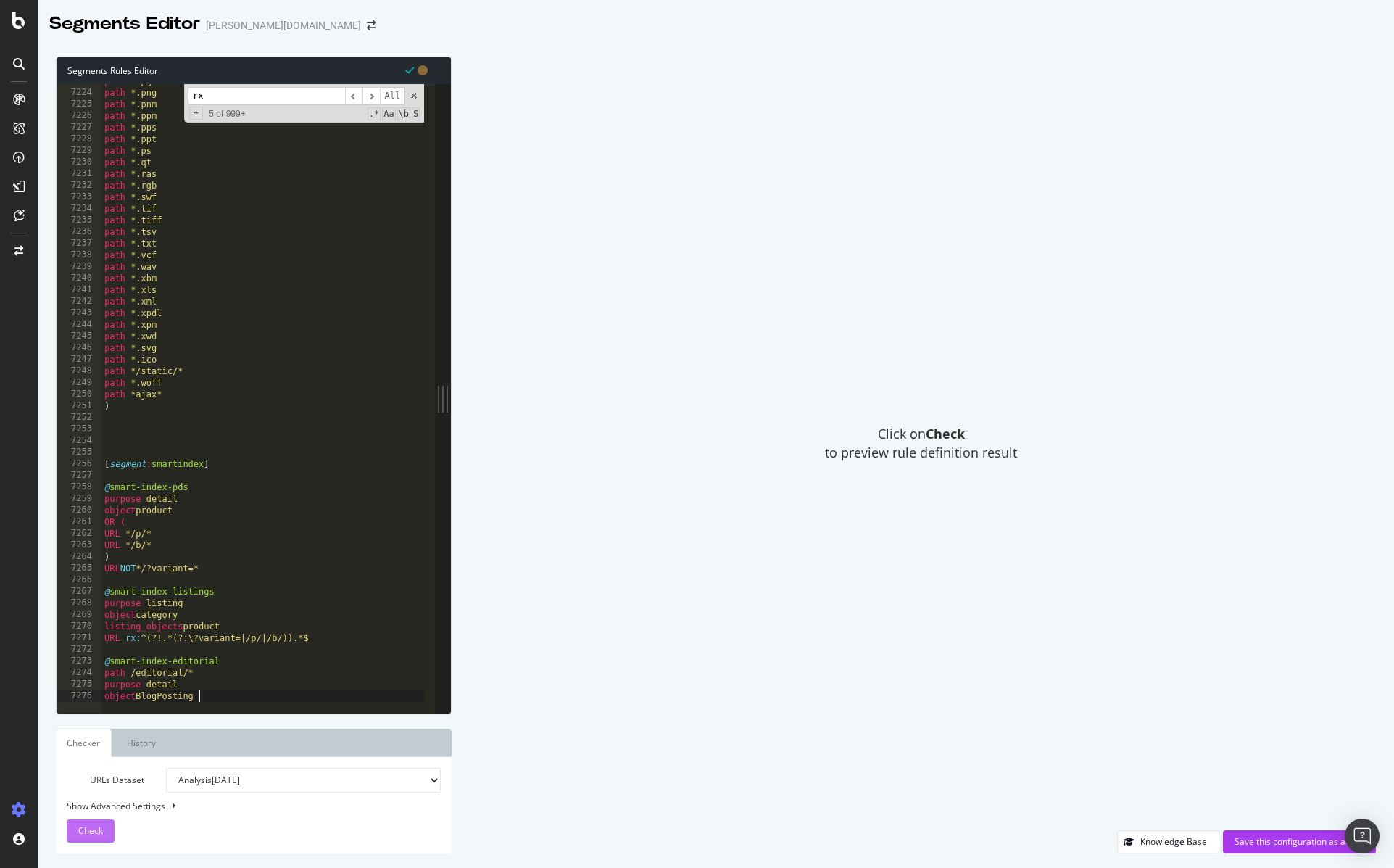
click at [91, 833] on span "Check" at bounding box center [90, 830] width 25 height 12
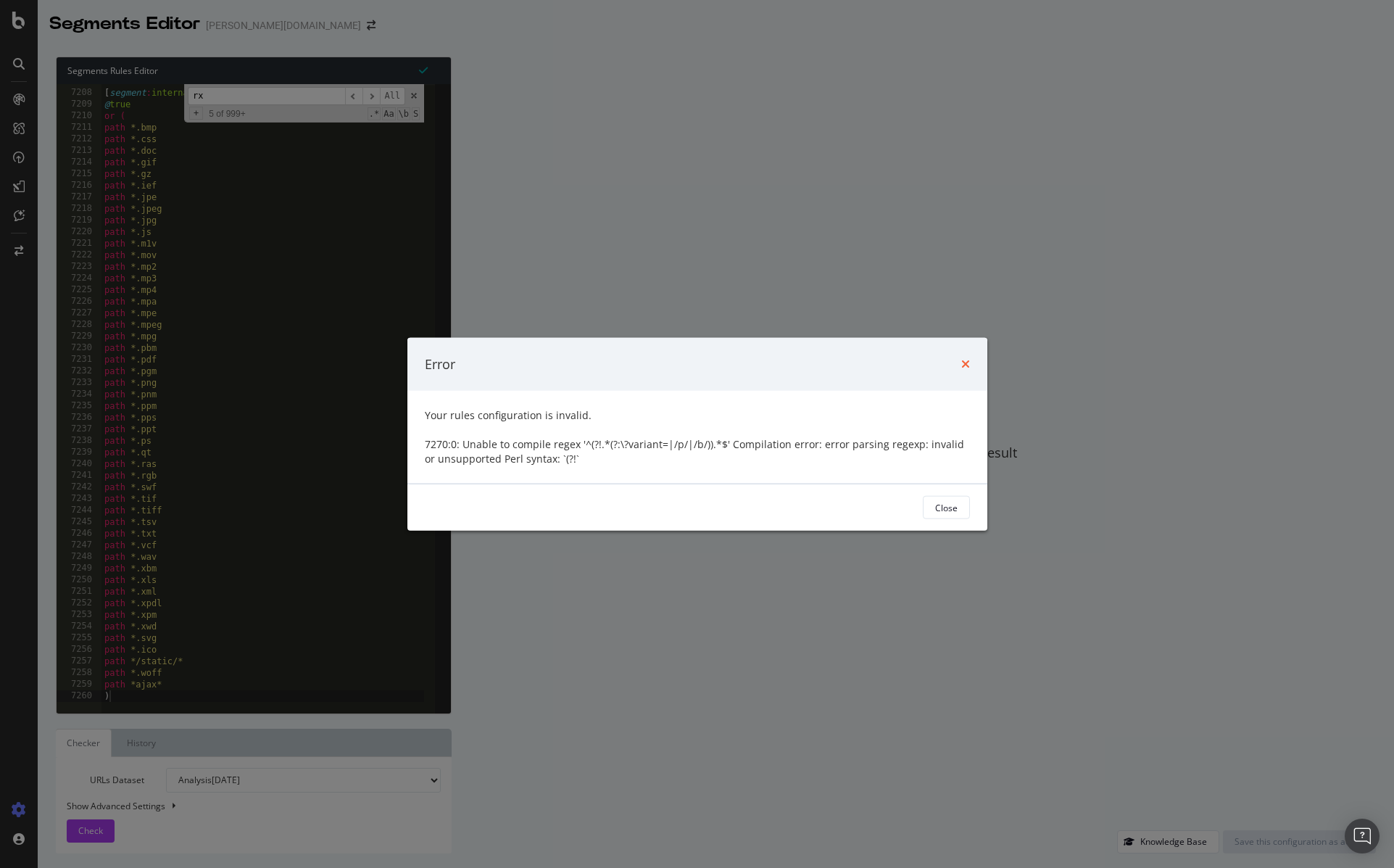
click at [966, 362] on icon "times" at bounding box center [965, 363] width 8 height 11
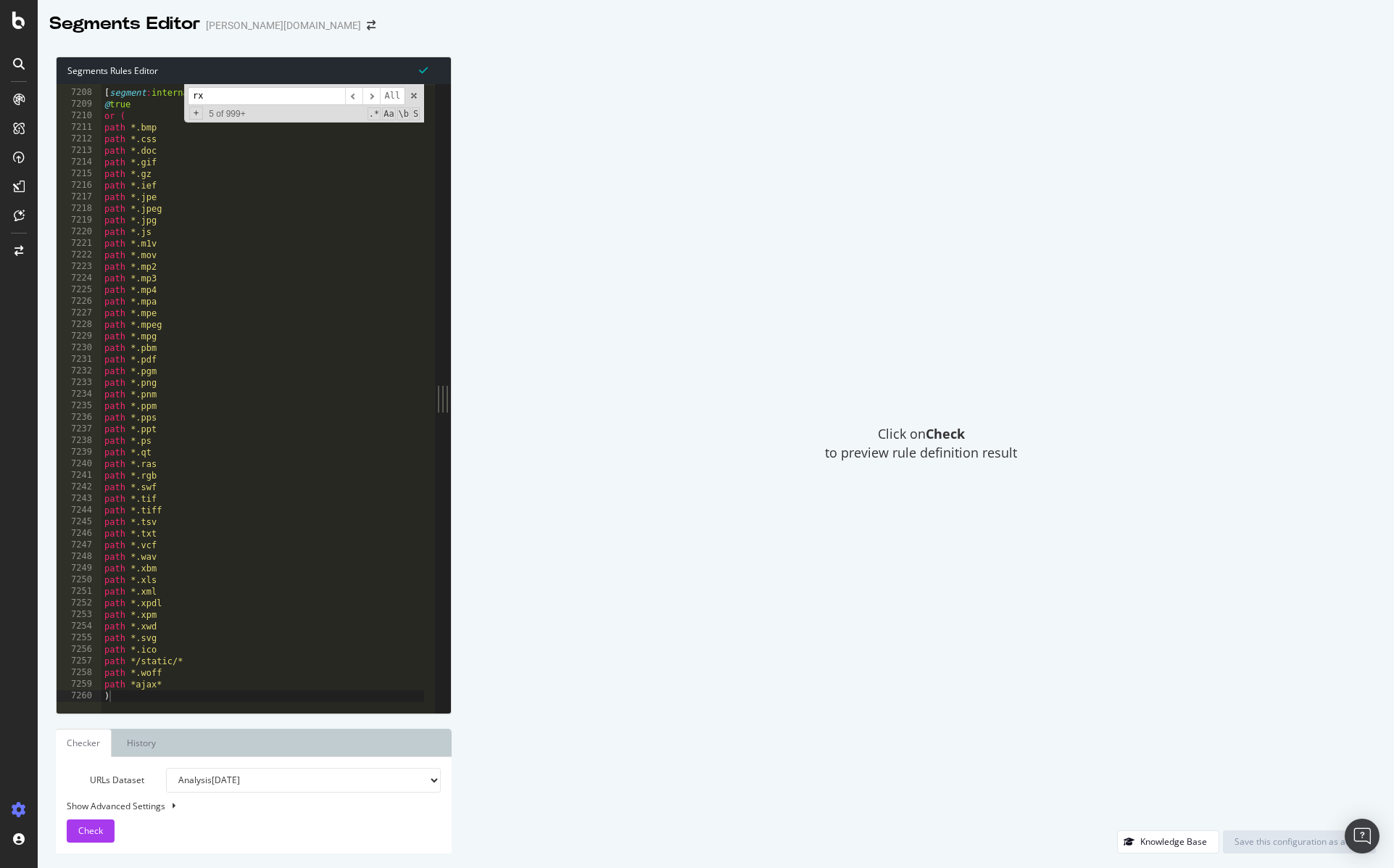
click at [244, 103] on input "rx" at bounding box center [267, 96] width 158 height 18
click at [271, 515] on div "[ segment : internal_static ] @ true or ( path *.bmp path *.css path *.doc path…" at bounding box center [290, 395] width 376 height 641
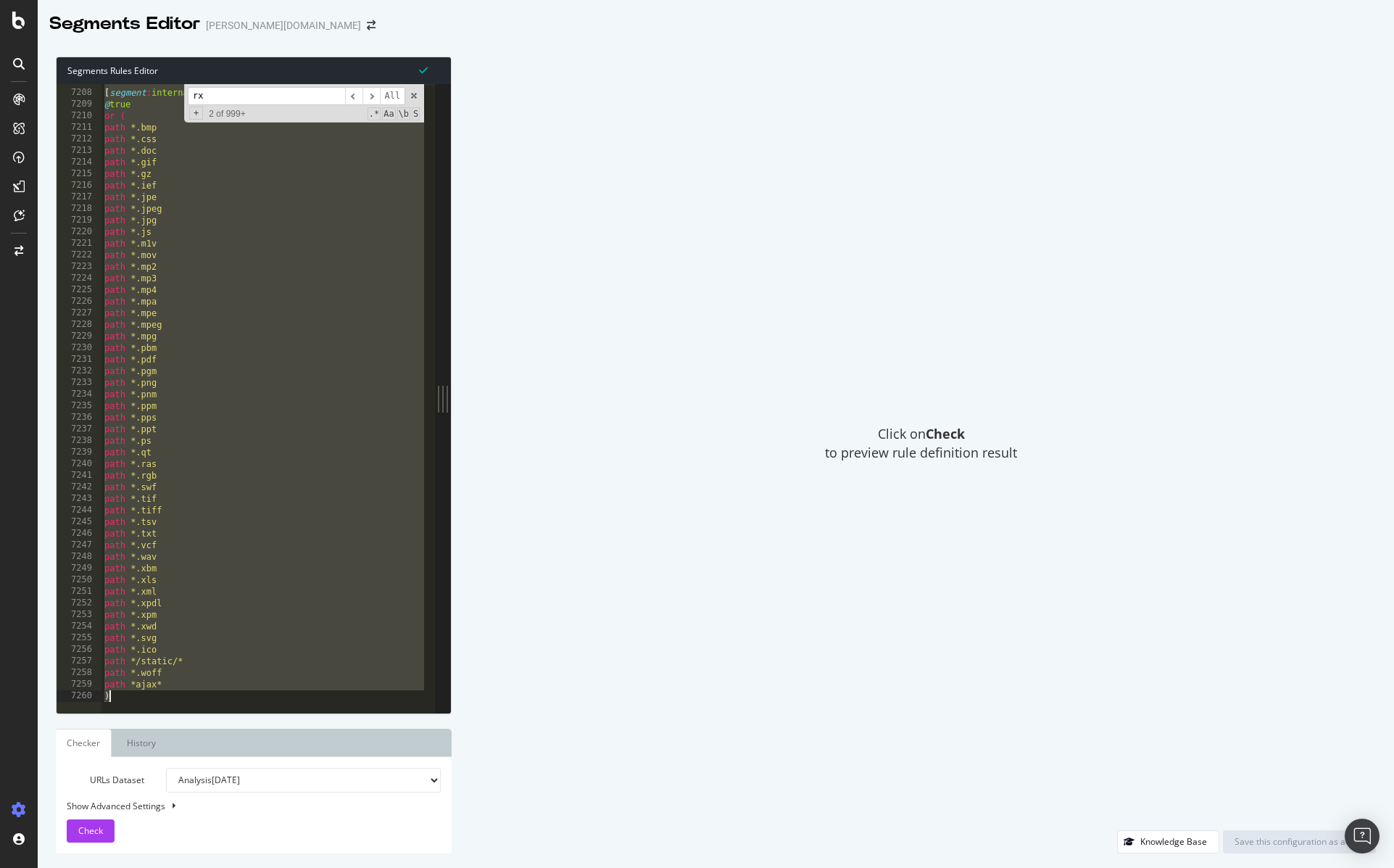
paste textarea "URL NOT */b/*"
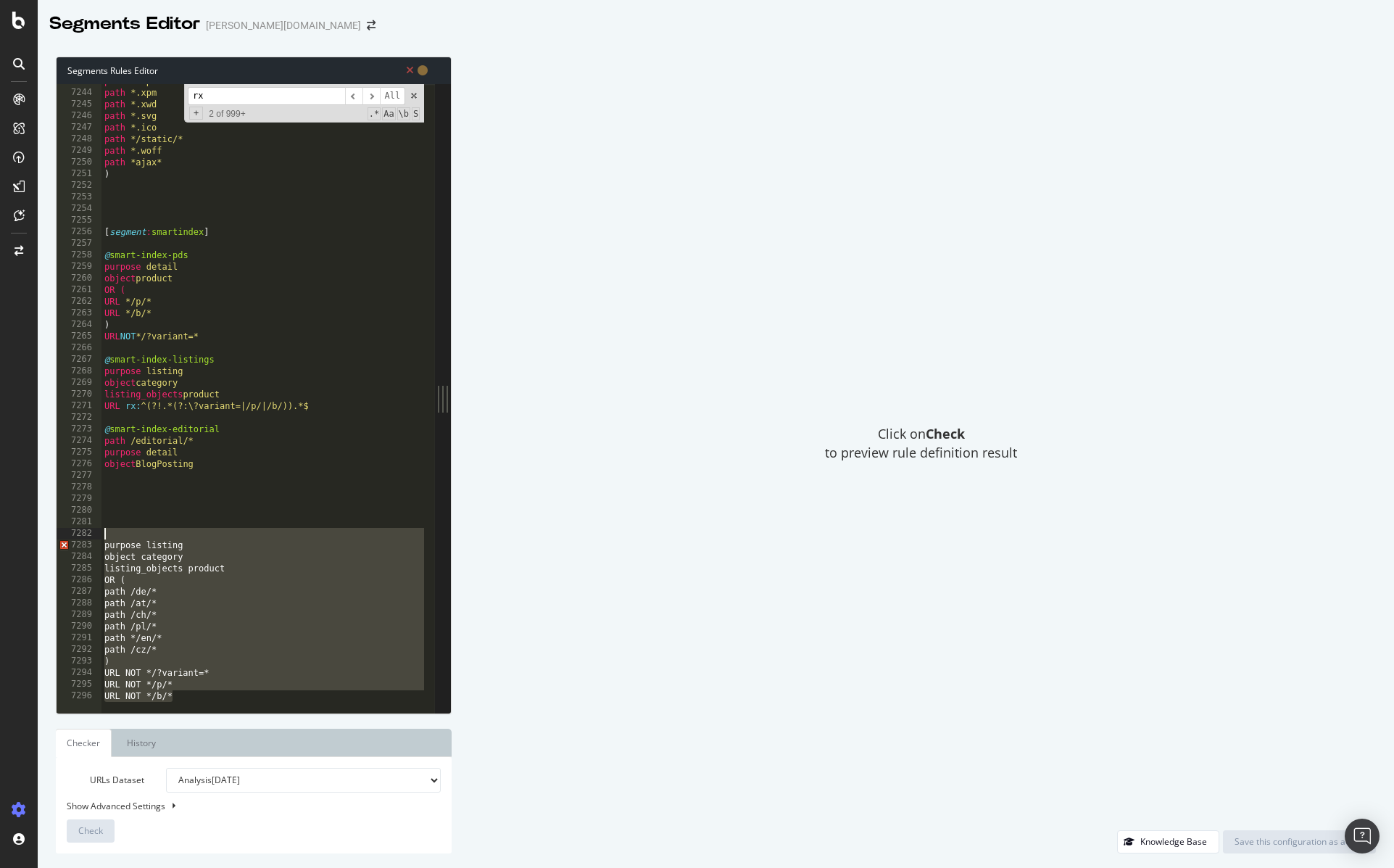
drag, startPoint x: 193, startPoint y: 691, endPoint x: 50, endPoint y: 531, distance: 214.6
click at [50, 531] on div "Segments Rules Editor URL NOT */b/* 7243 7244 7245 7246 7247 7248 7249 7250 725…" at bounding box center [716, 454] width 1356 height 826
type textarea "purpose listing"
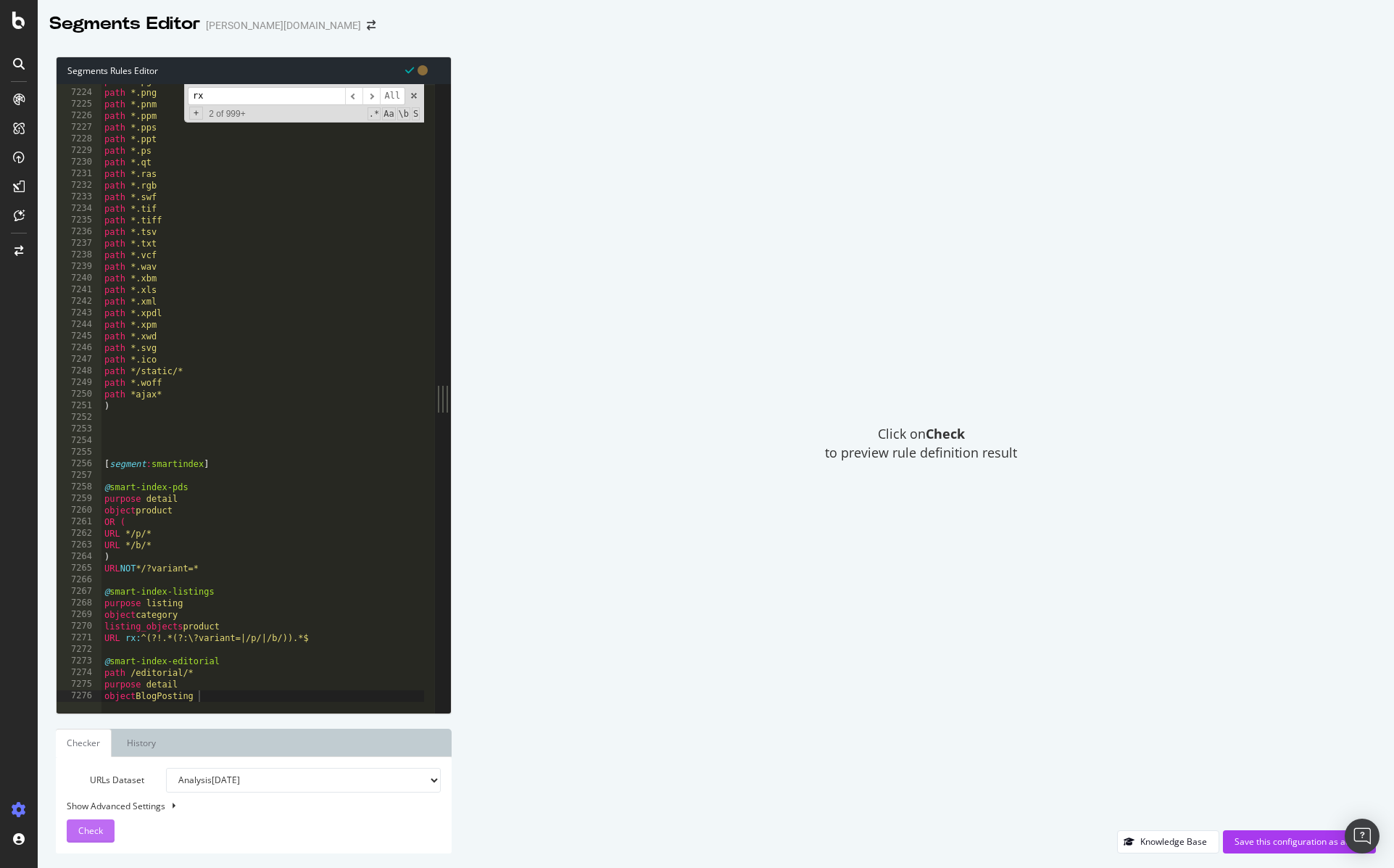
click at [105, 839] on button "Check" at bounding box center [90, 831] width 48 height 24
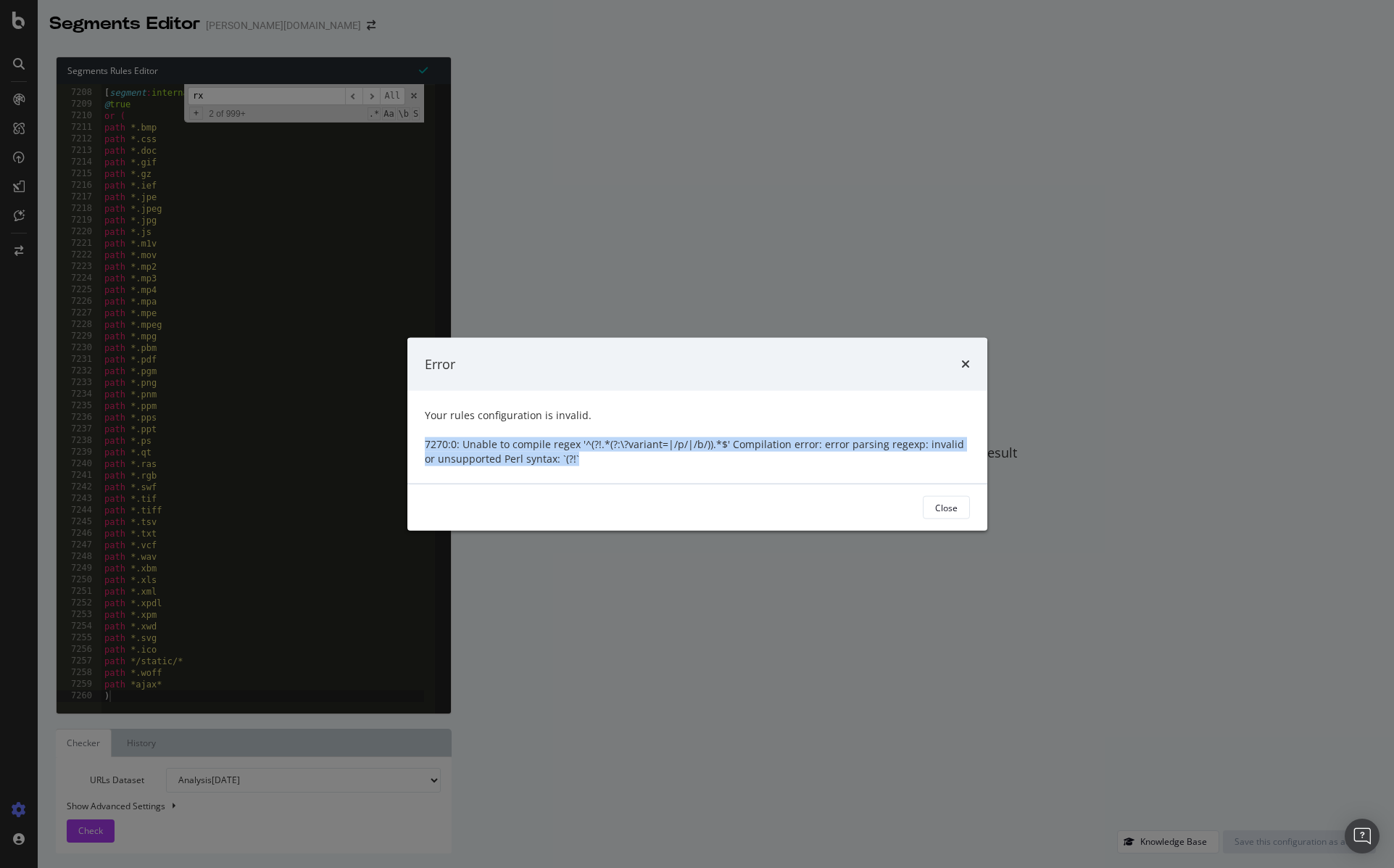
drag, startPoint x: 616, startPoint y: 464, endPoint x: 426, endPoint y: 447, distance: 190.8
click at [426, 447] on div "7270:0: Unable to compile regex '^(?!.*(?:\?variant=|/p/|/b/)).*$' Compilation …" at bounding box center [697, 452] width 545 height 29
copy div "7270:0: Unable to compile regex '^(?!.*(?:\?variant=|/p/|/b/)).*$' Compilation …"
drag, startPoint x: 947, startPoint y: 503, endPoint x: 922, endPoint y: 501, distance: 25.1
click at [947, 503] on div "Close" at bounding box center [947, 507] width 23 height 12
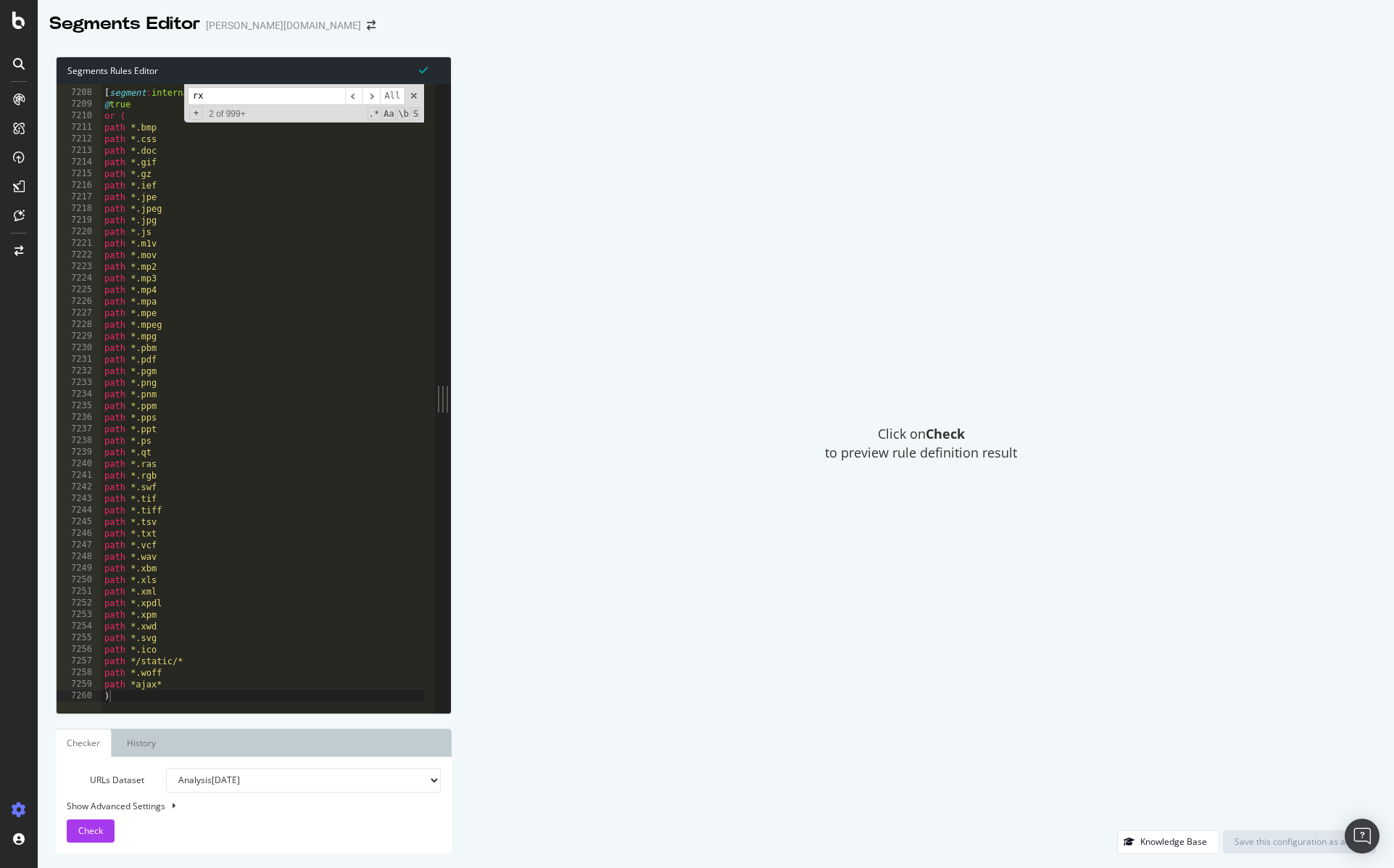
click at [297, 475] on div "[ segment : internal_static ] @ true or ( path *.bmp path *.css path *.doc path…" at bounding box center [290, 395] width 376 height 641
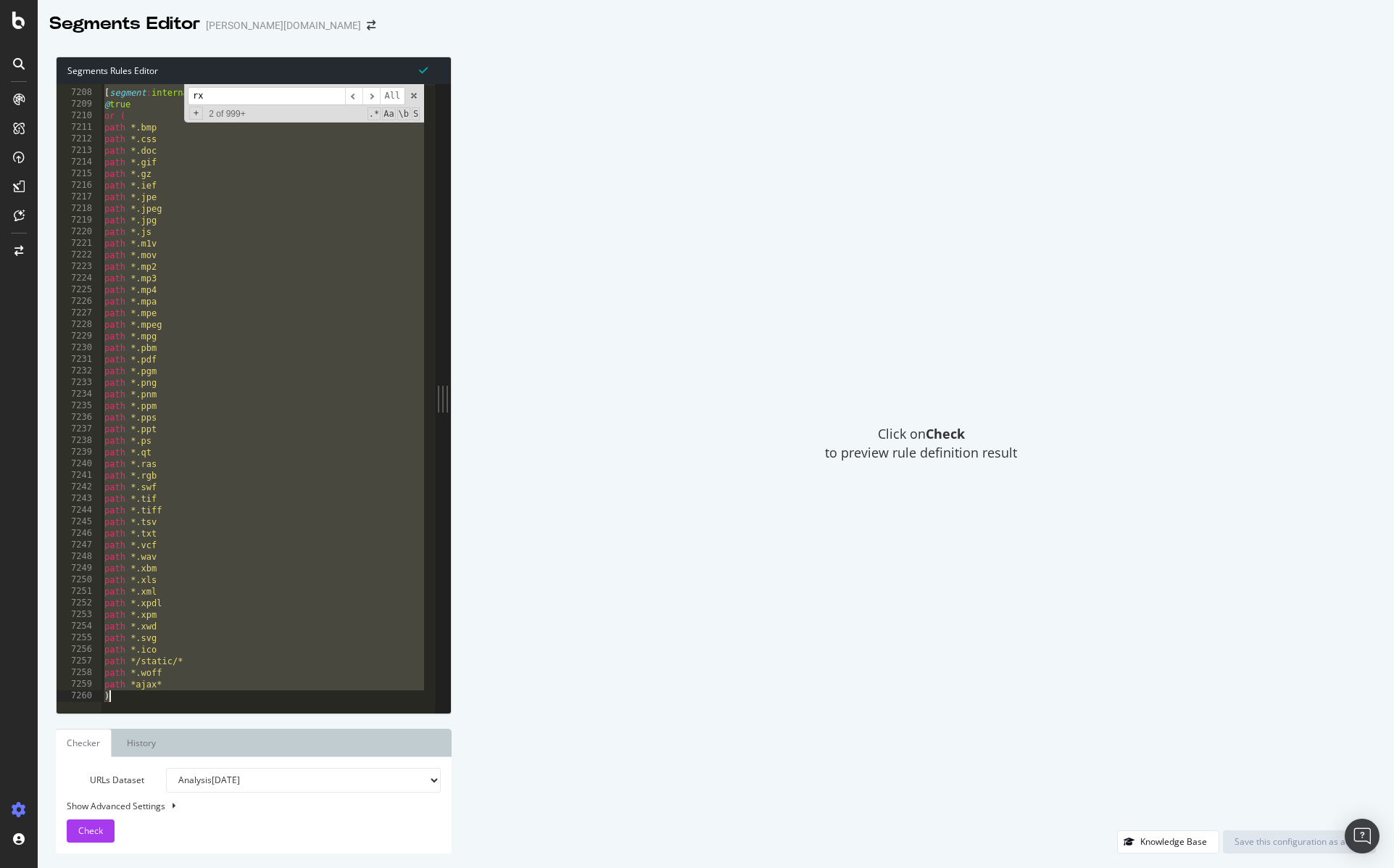
paste textarea "URL NOT */b/*"
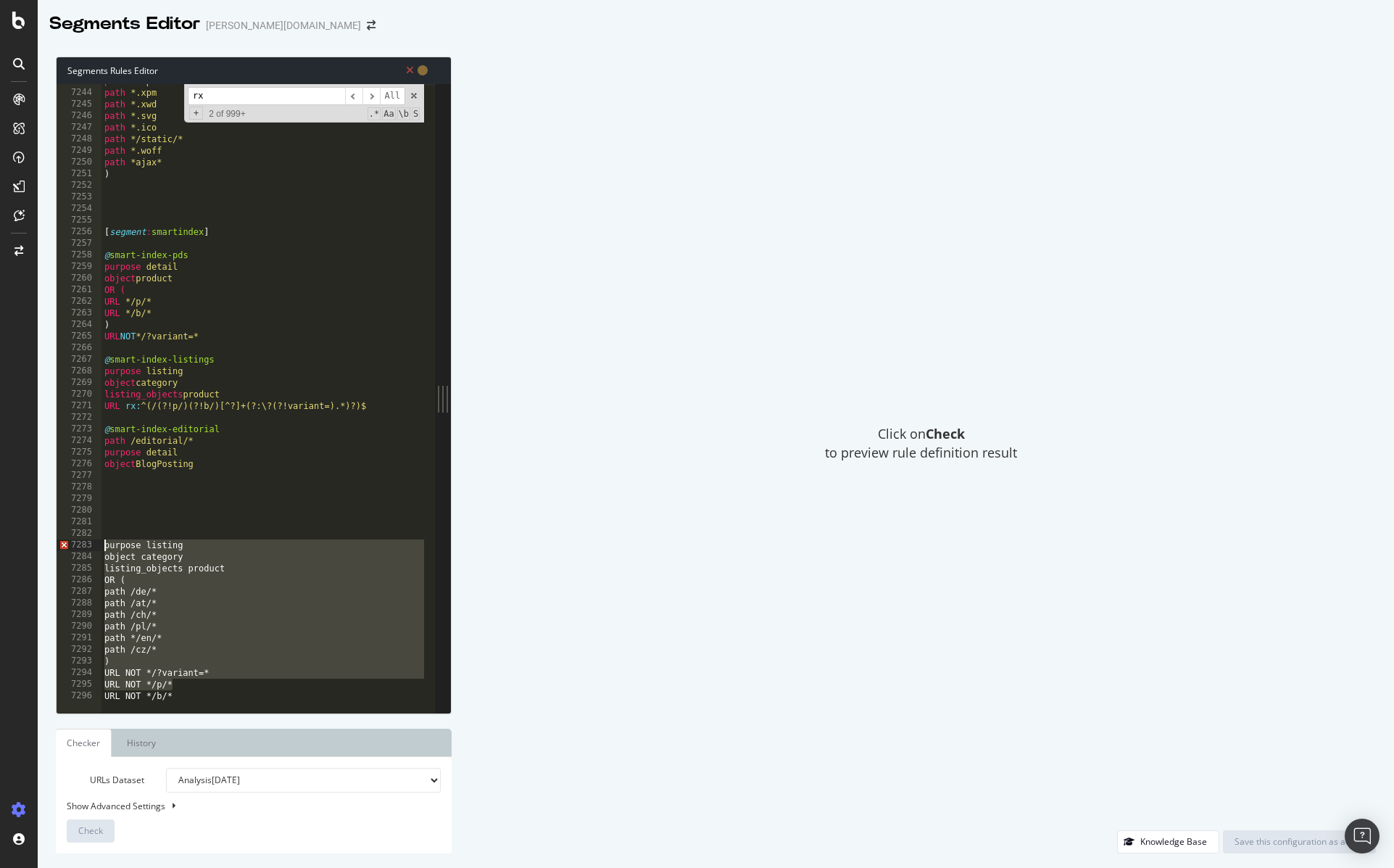
drag, startPoint x: 193, startPoint y: 688, endPoint x: 103, endPoint y: 547, distance: 167.3
click at [103, 547] on div "path *.xpdl path *.xpm path *.xwd path *.svg path *.ico path */static/* path *.…" at bounding box center [290, 395] width 376 height 641
type textarea "purpose listing object category"
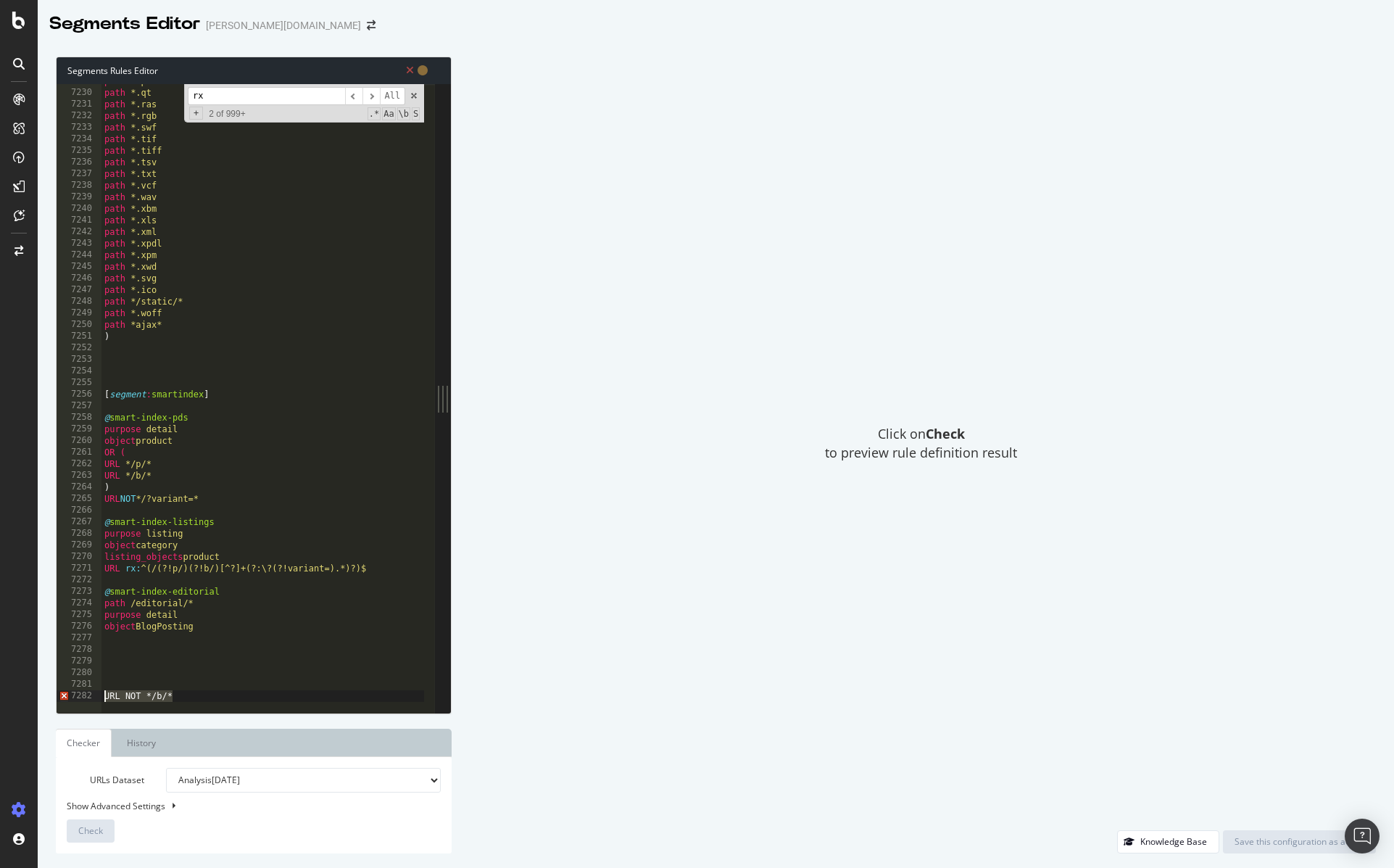
drag, startPoint x: 188, startPoint y: 695, endPoint x: 73, endPoint y: 699, distance: 115.1
click at [73, 699] on div "7229 7230 7231 7232 7233 7234 7235 7236 7237 7238 7239 7240 7241 7242 7243 7244…" at bounding box center [246, 398] width 378 height 628
type textarea "URL NOT */b/*"
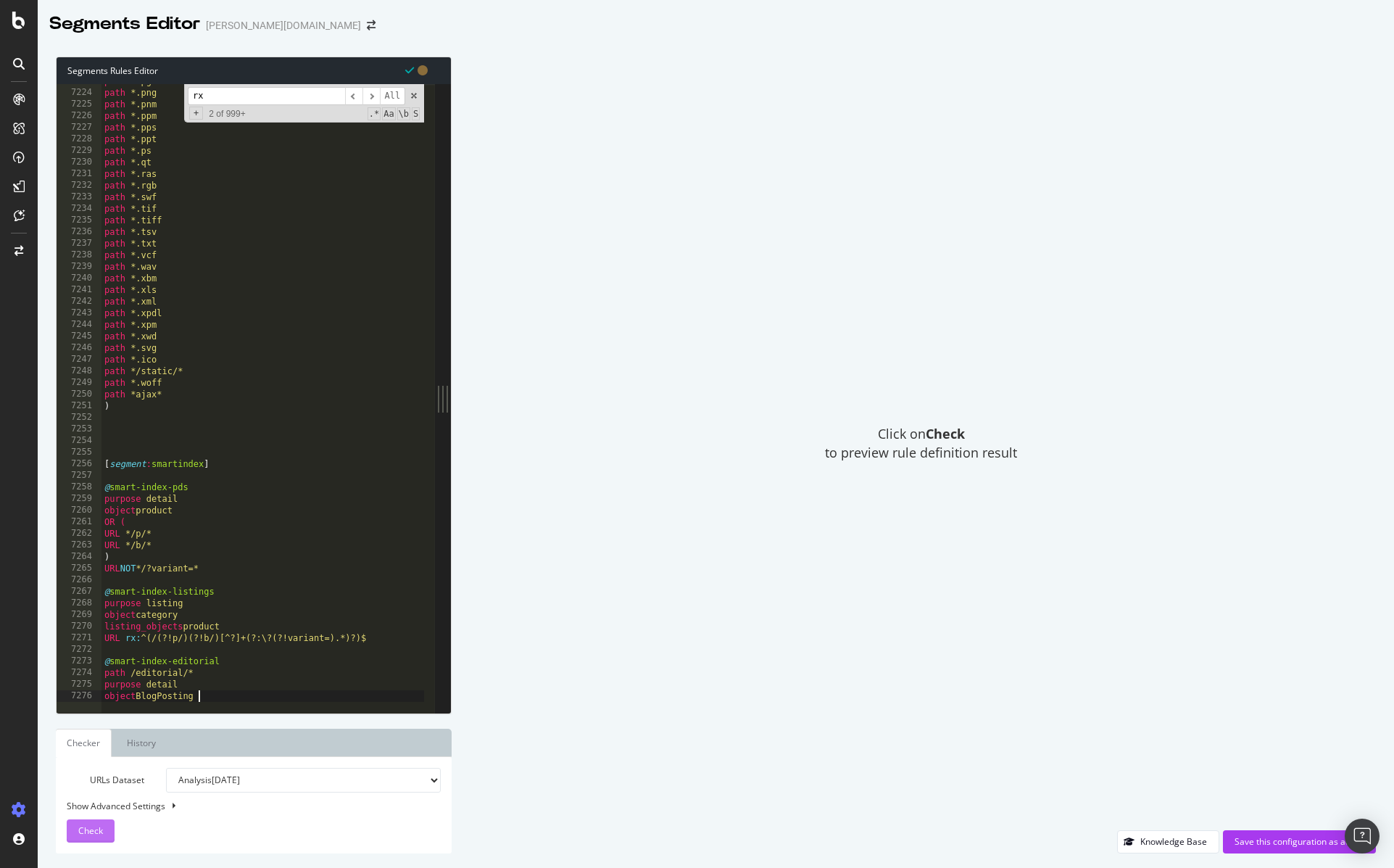
click at [91, 826] on span "Check" at bounding box center [90, 830] width 25 height 12
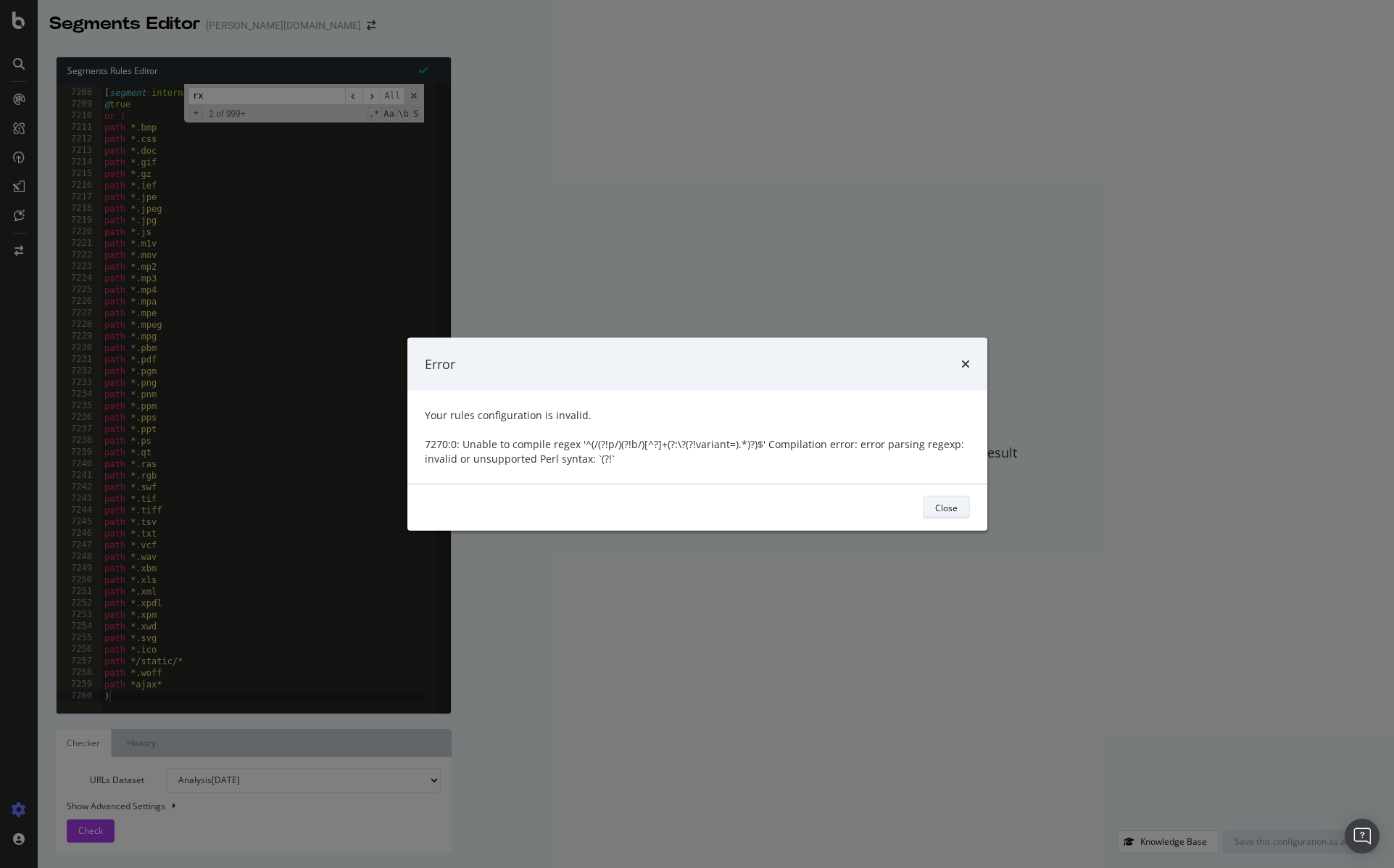
click at [934, 515] on button "Close" at bounding box center [947, 507] width 47 height 24
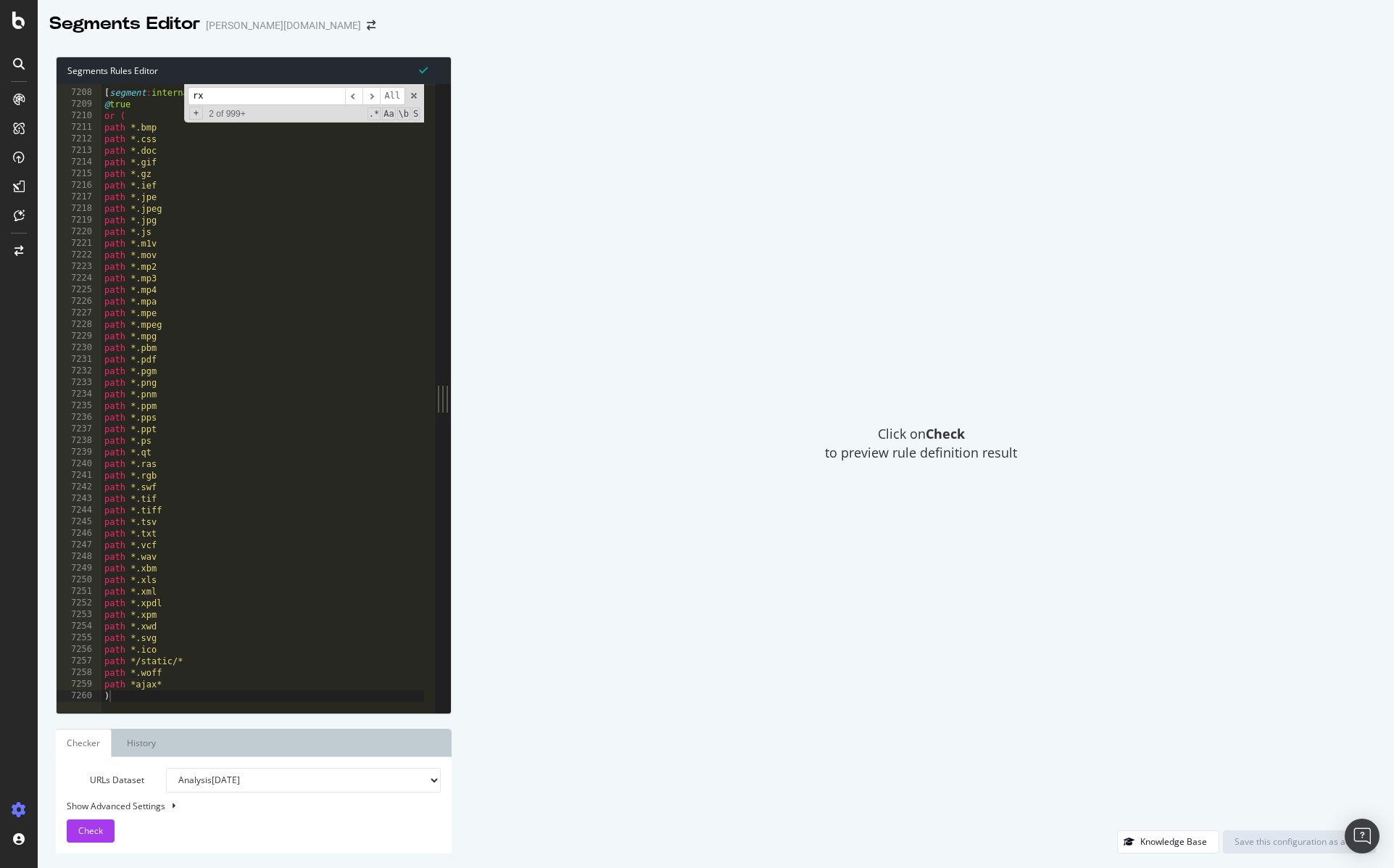
click at [271, 421] on div "[ segment : internal_static ] @ true or ( path *.bmp path *.css path *.doc path…" at bounding box center [290, 395] width 376 height 641
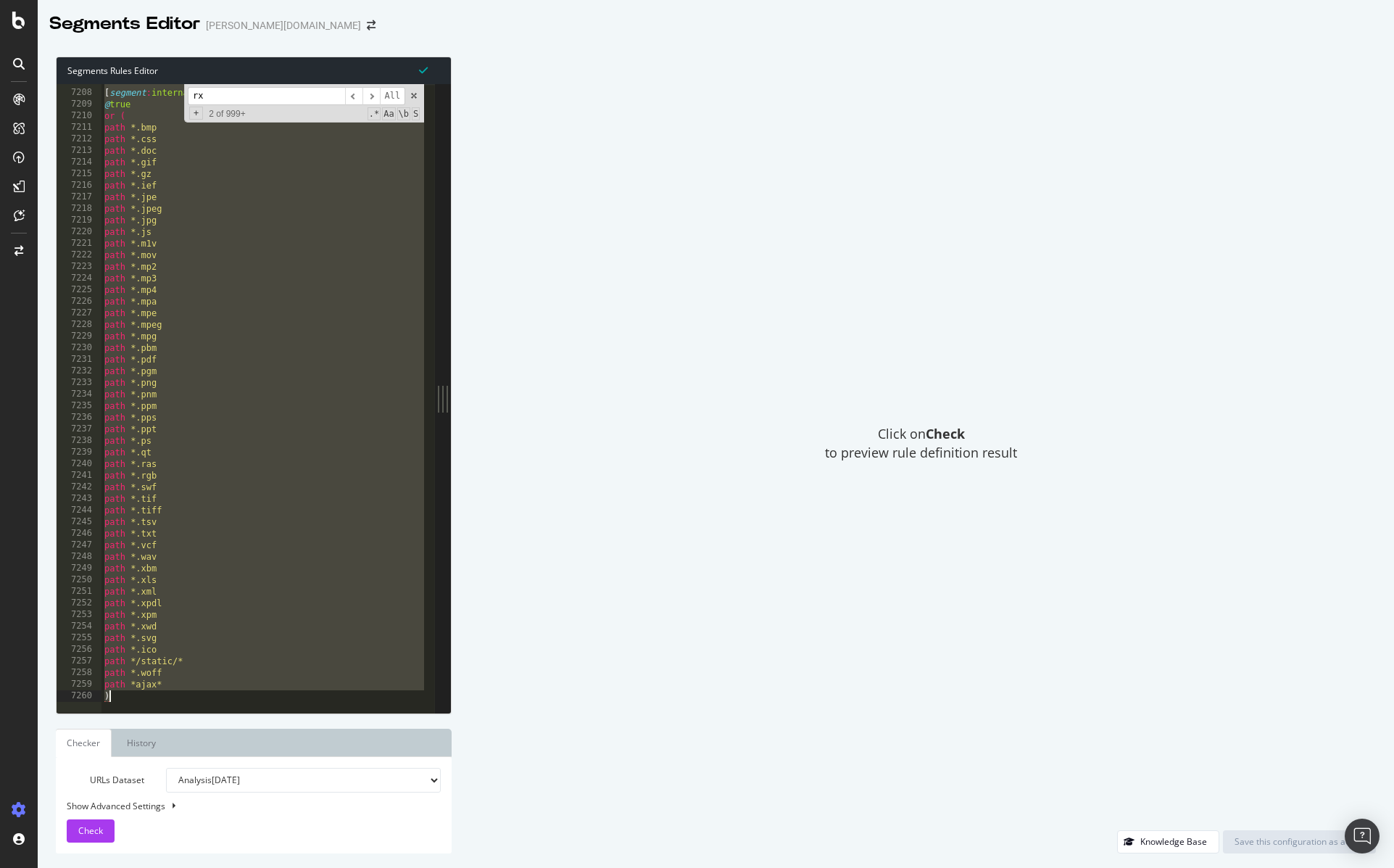
paste textarea "URL rx:^(/(?!p/)(?!b/)[^?]+(?:\?(?!variant=).*)?)$"
type textarea "URL rx:^(/(?!p/)(?!b/)[^?]+(?:\?(?!variant=).*)?)$"
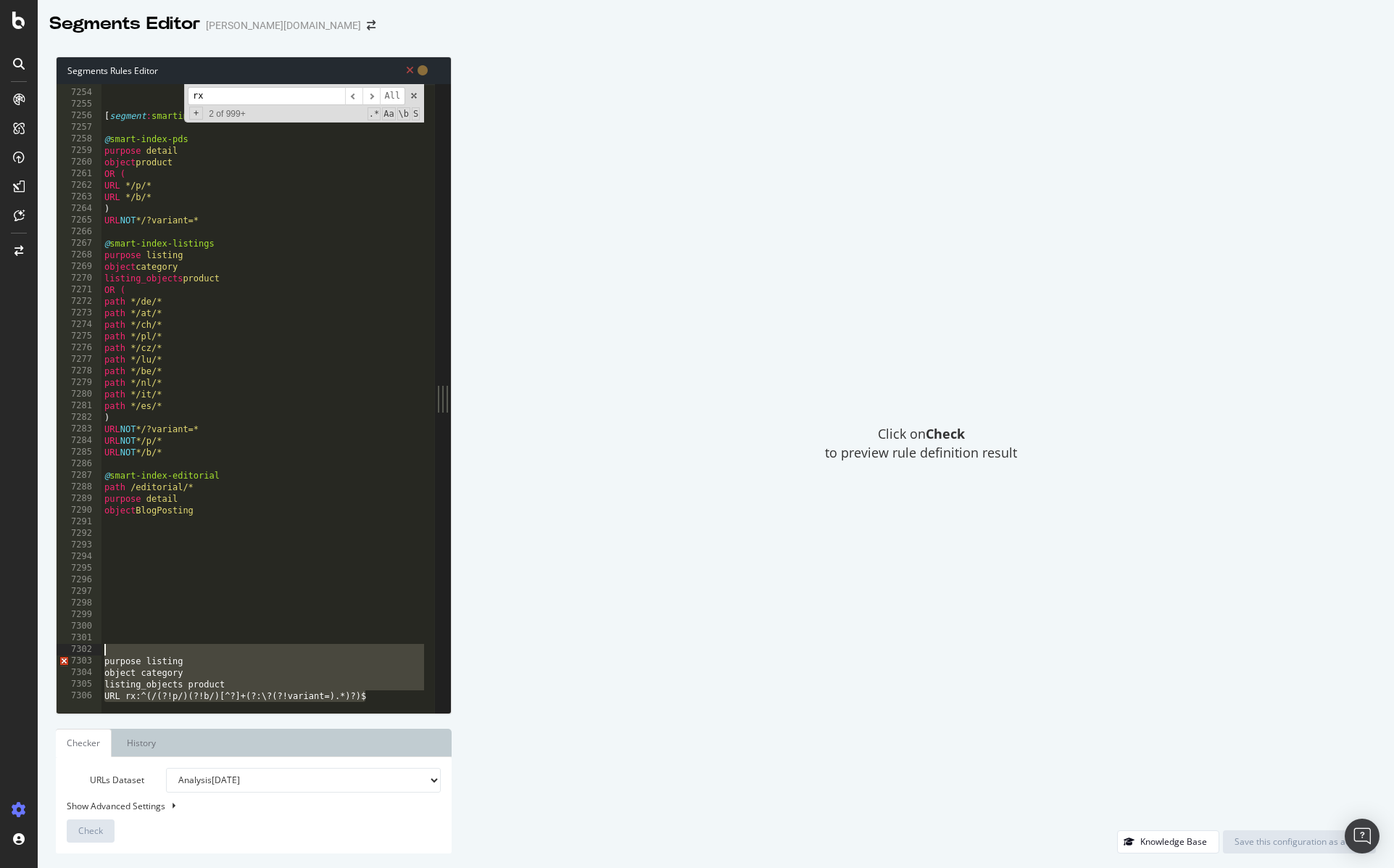
drag, startPoint x: 370, startPoint y: 692, endPoint x: 71, endPoint y: 656, distance: 301.2
click at [71, 656] on div "URL rx:^(/(?!p/)(?!b/)[^?]+(?:\?(?!variant=).*)?)$ 7253 7254 7255 7256 7257 725…" at bounding box center [246, 398] width 378 height 628
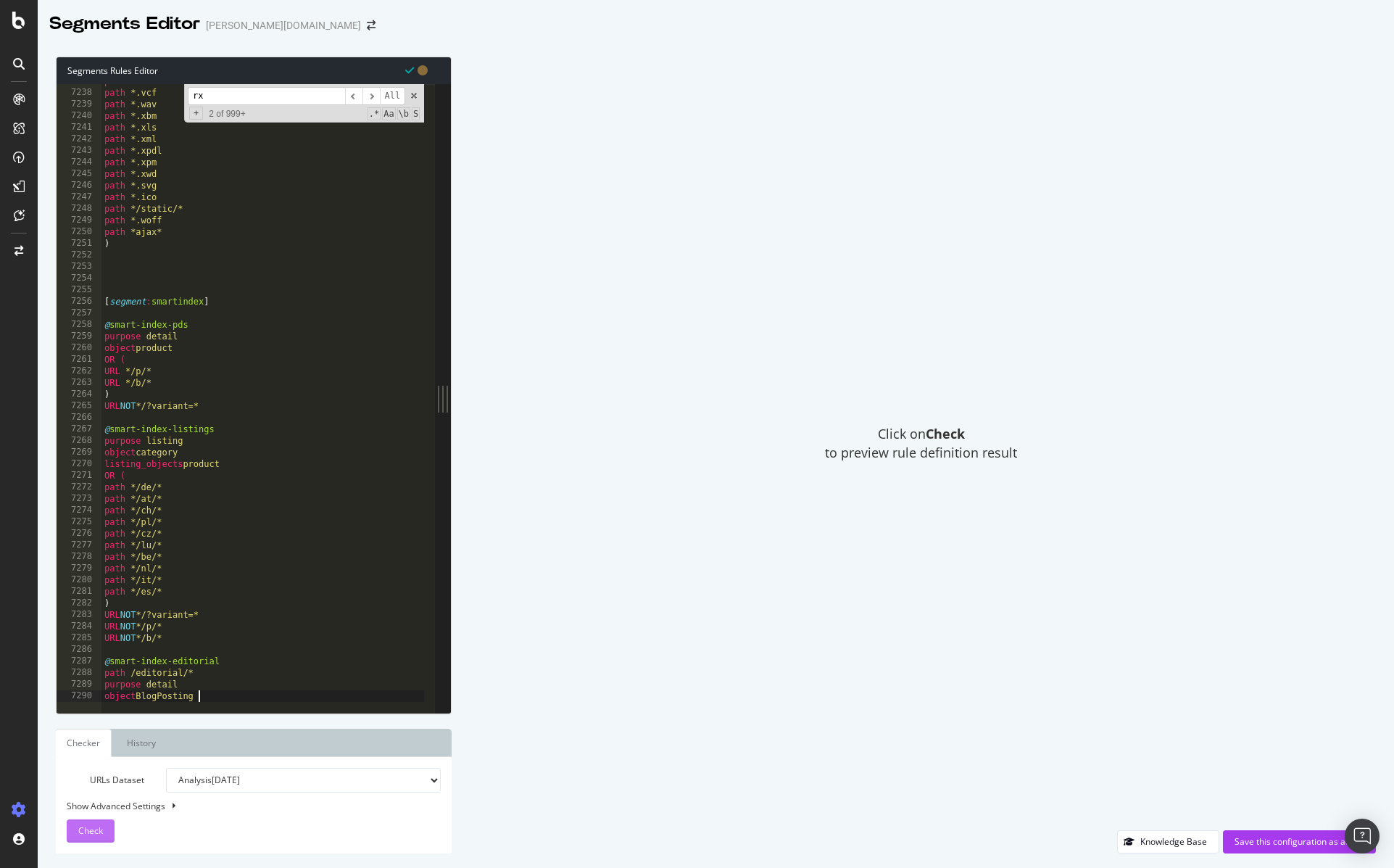
click at [93, 836] on span "Check" at bounding box center [90, 830] width 25 height 12
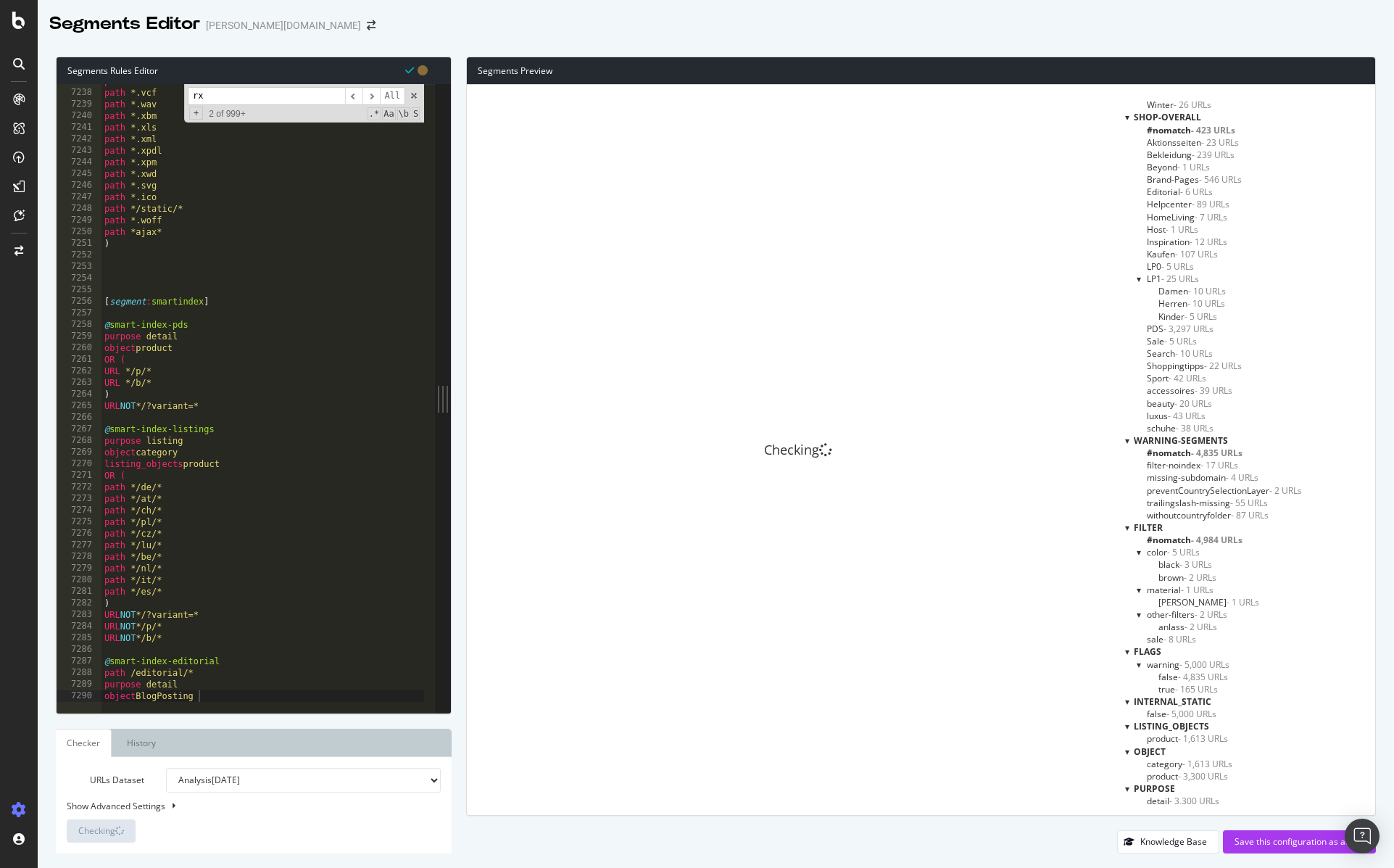
scroll to position [5089, 0]
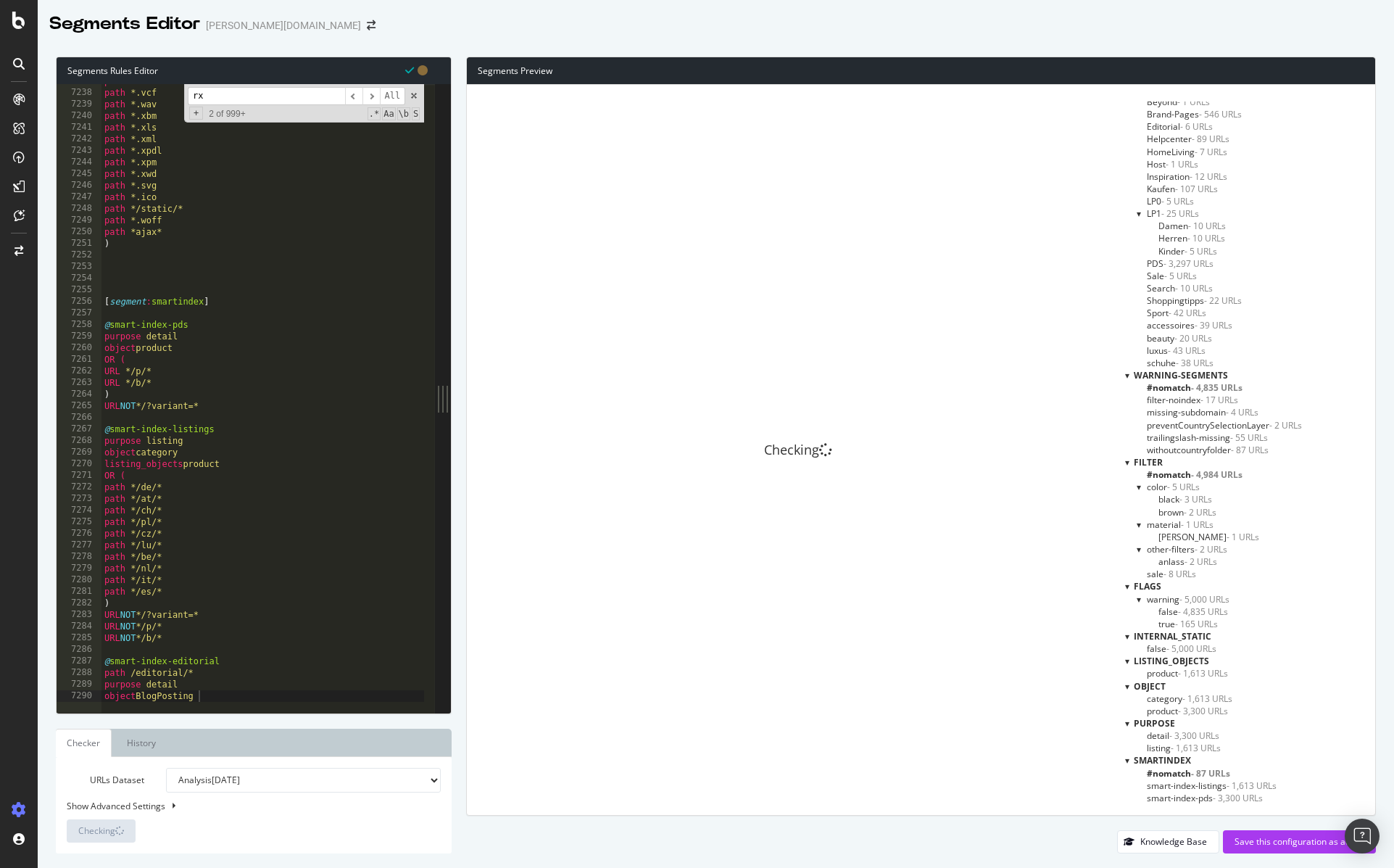
click at [1222, 785] on span "smart-index-listings - 1,613 URLs" at bounding box center [1211, 785] width 130 height 12
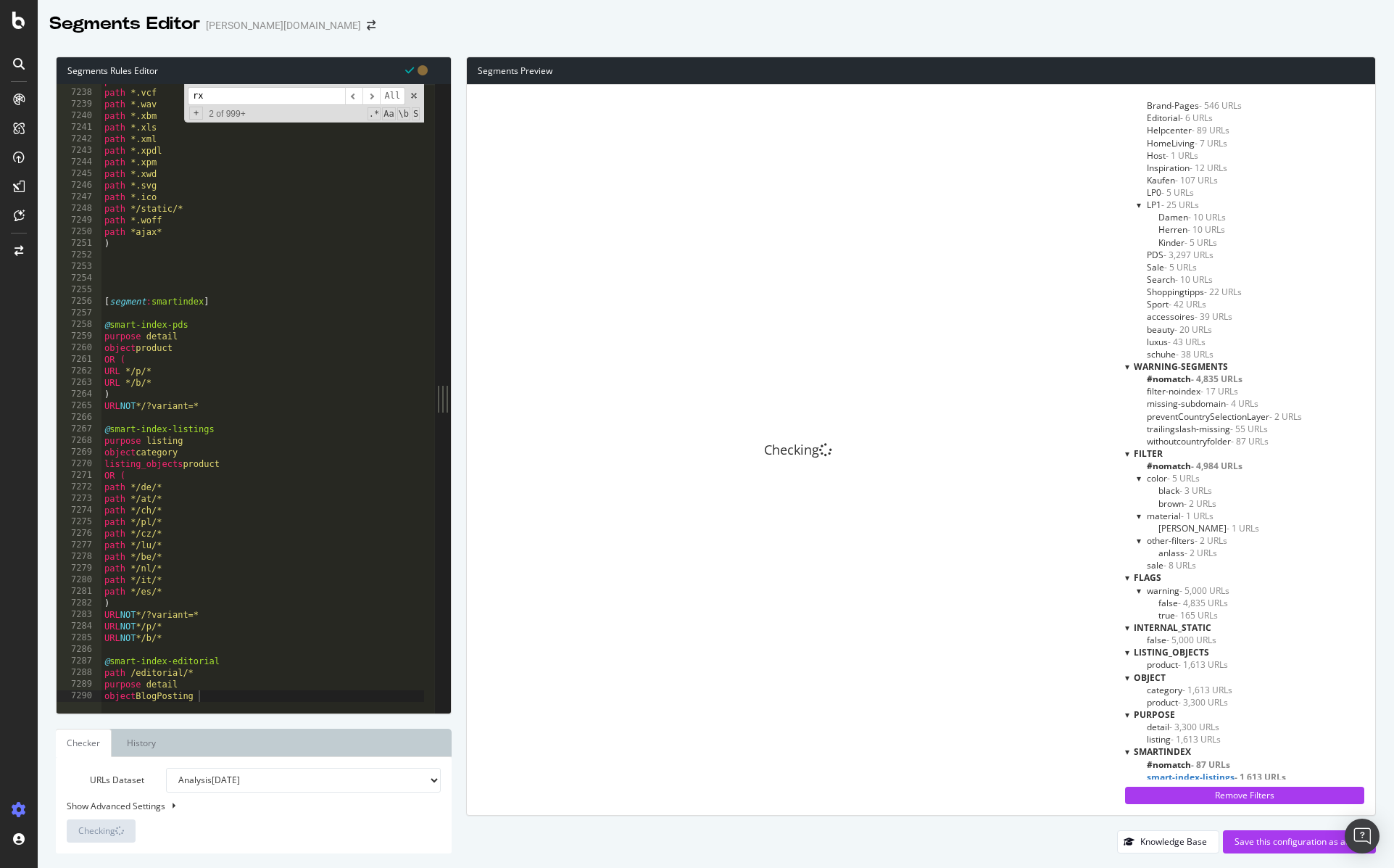
scroll to position [5114, 0]
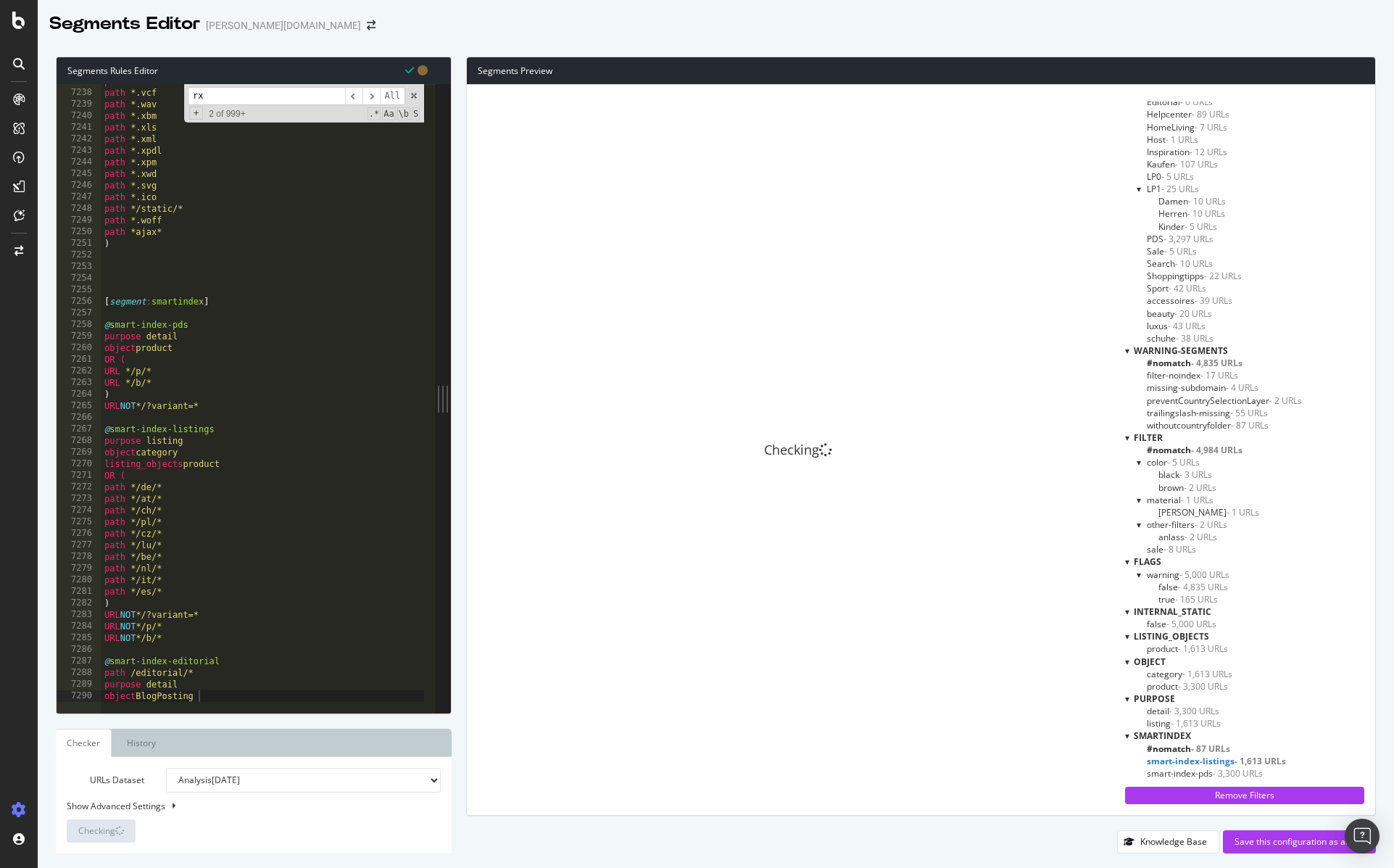
click at [1226, 758] on span "smart-index-listings - 1,613 URLs" at bounding box center [1217, 761] width 139 height 12
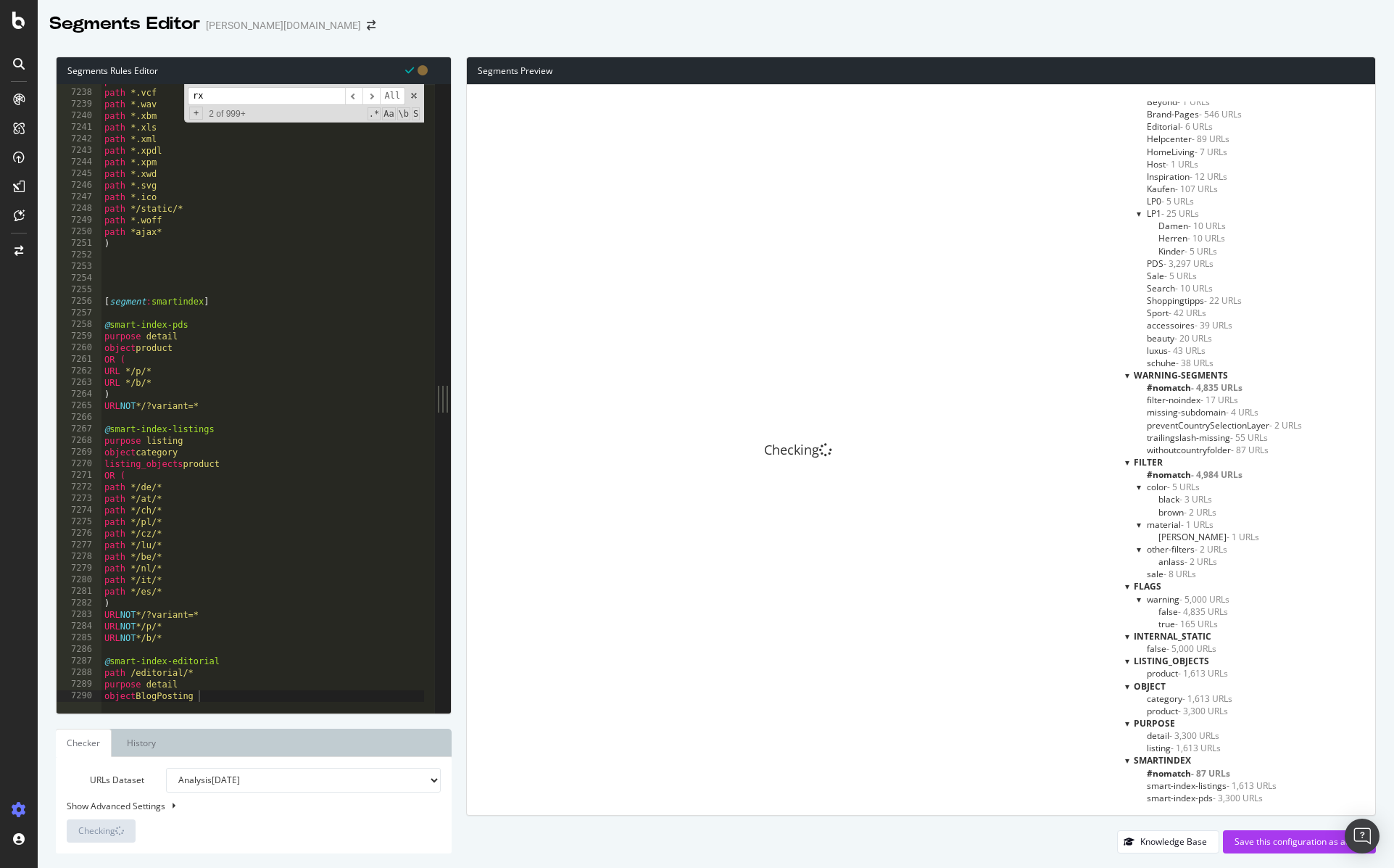
scroll to position [5089, 0]
click at [1210, 774] on span "#nomatch - 87 URLs" at bounding box center [1189, 773] width 83 height 12
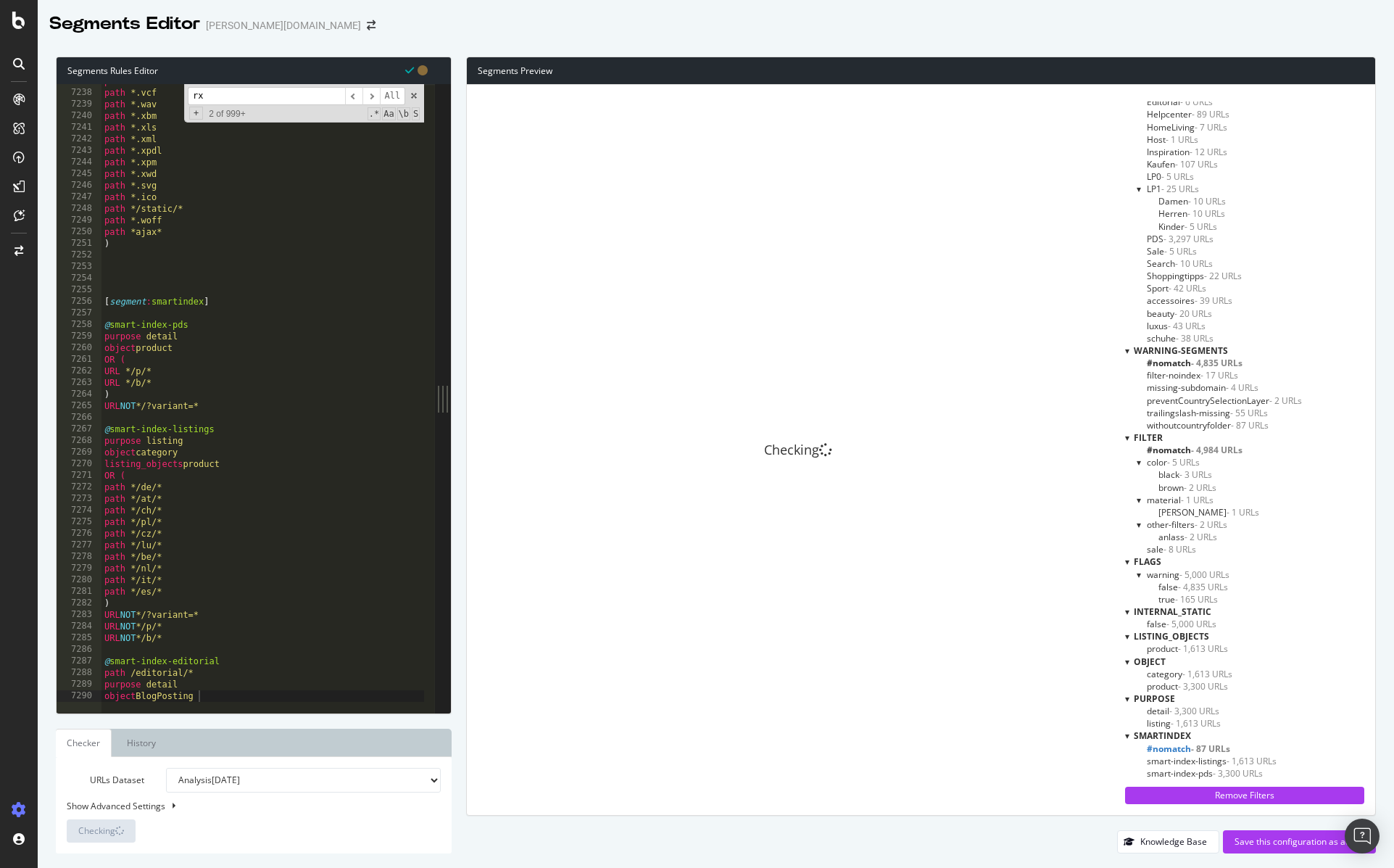
click at [1198, 747] on span "#nomatch - 87 URLs" at bounding box center [1189, 748] width 83 height 12
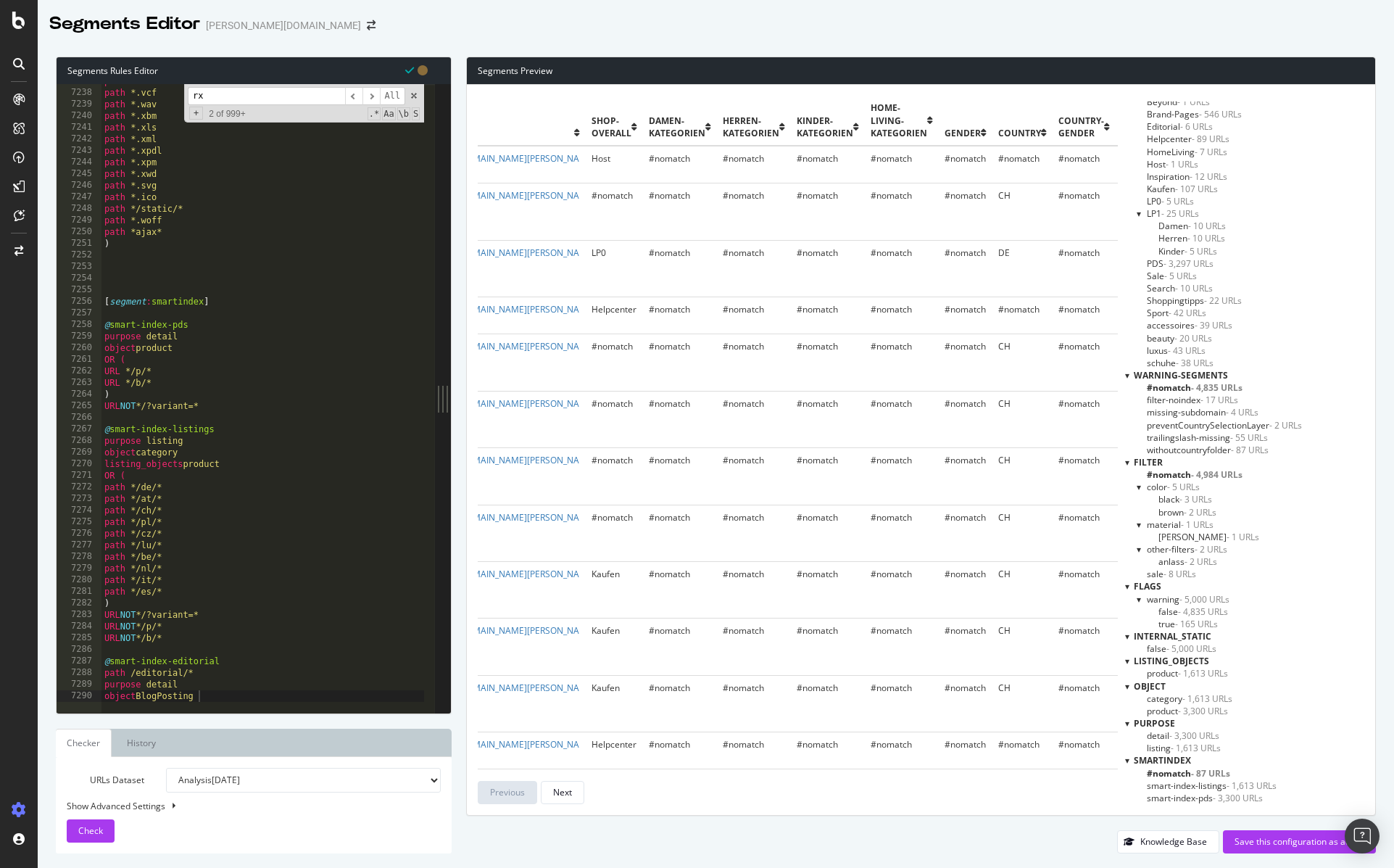
scroll to position [0, 0]
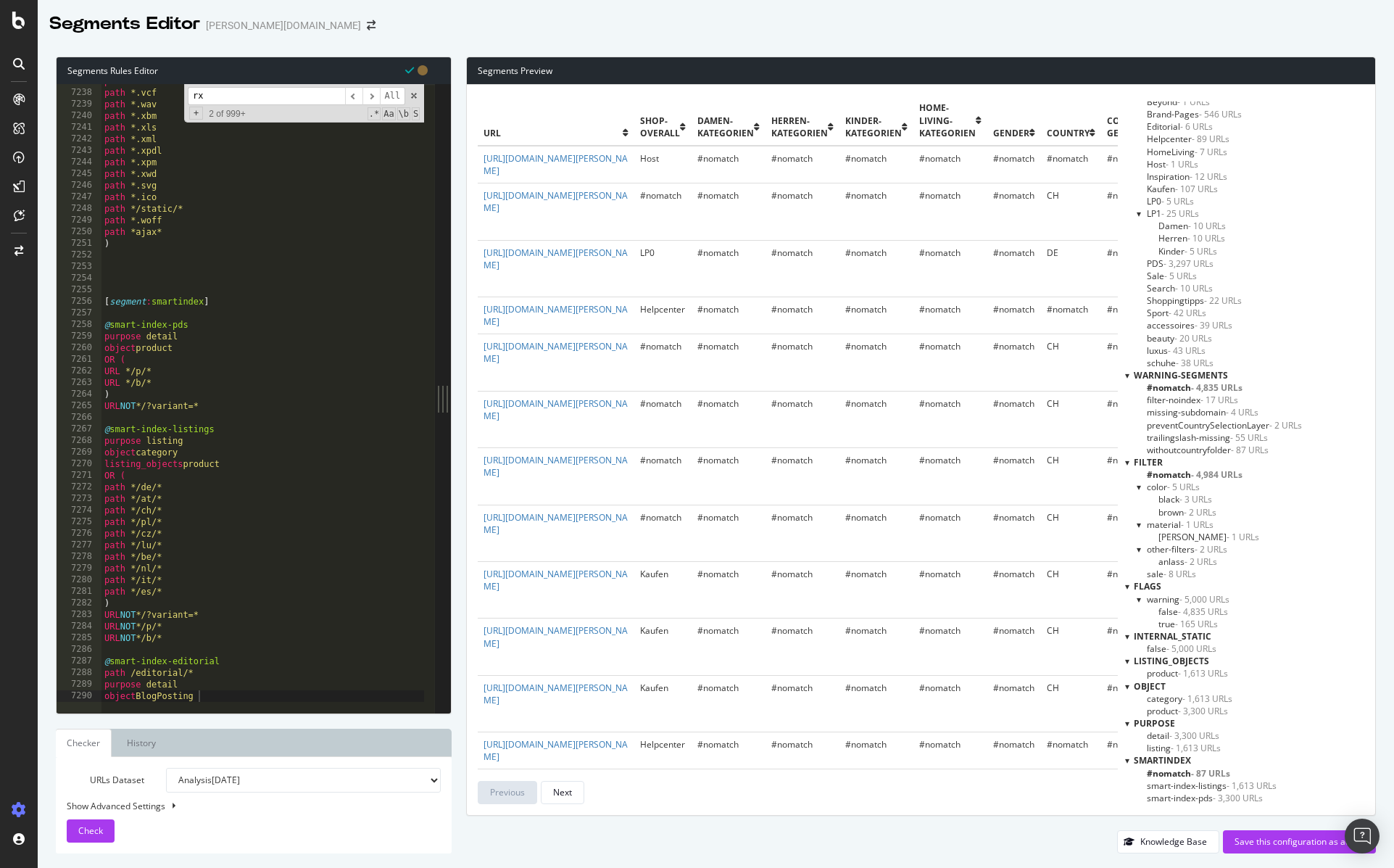
click at [1208, 785] on span "smart-index-listings - 1,613 URLs" at bounding box center [1211, 785] width 130 height 12
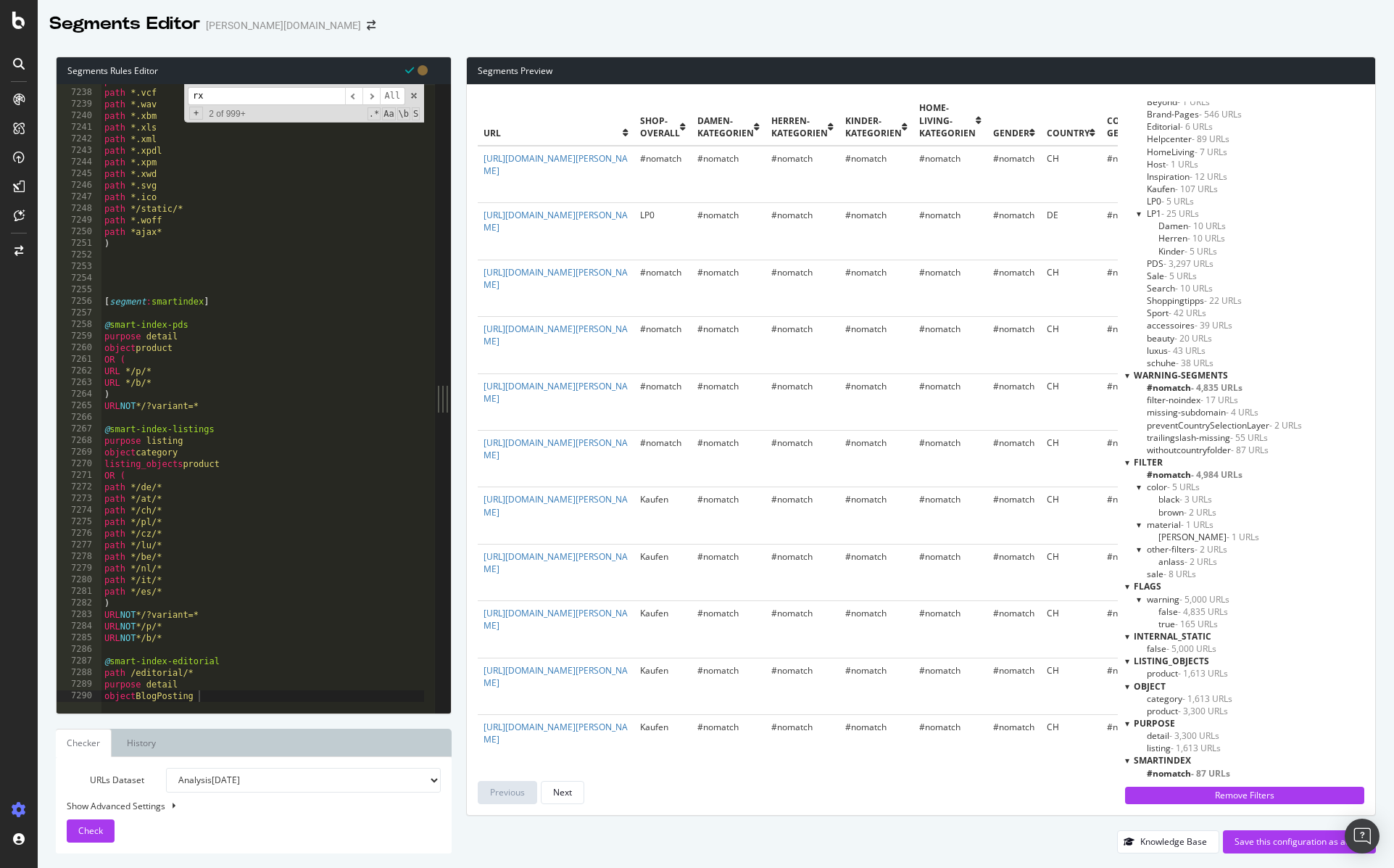
scroll to position [5114, 0]
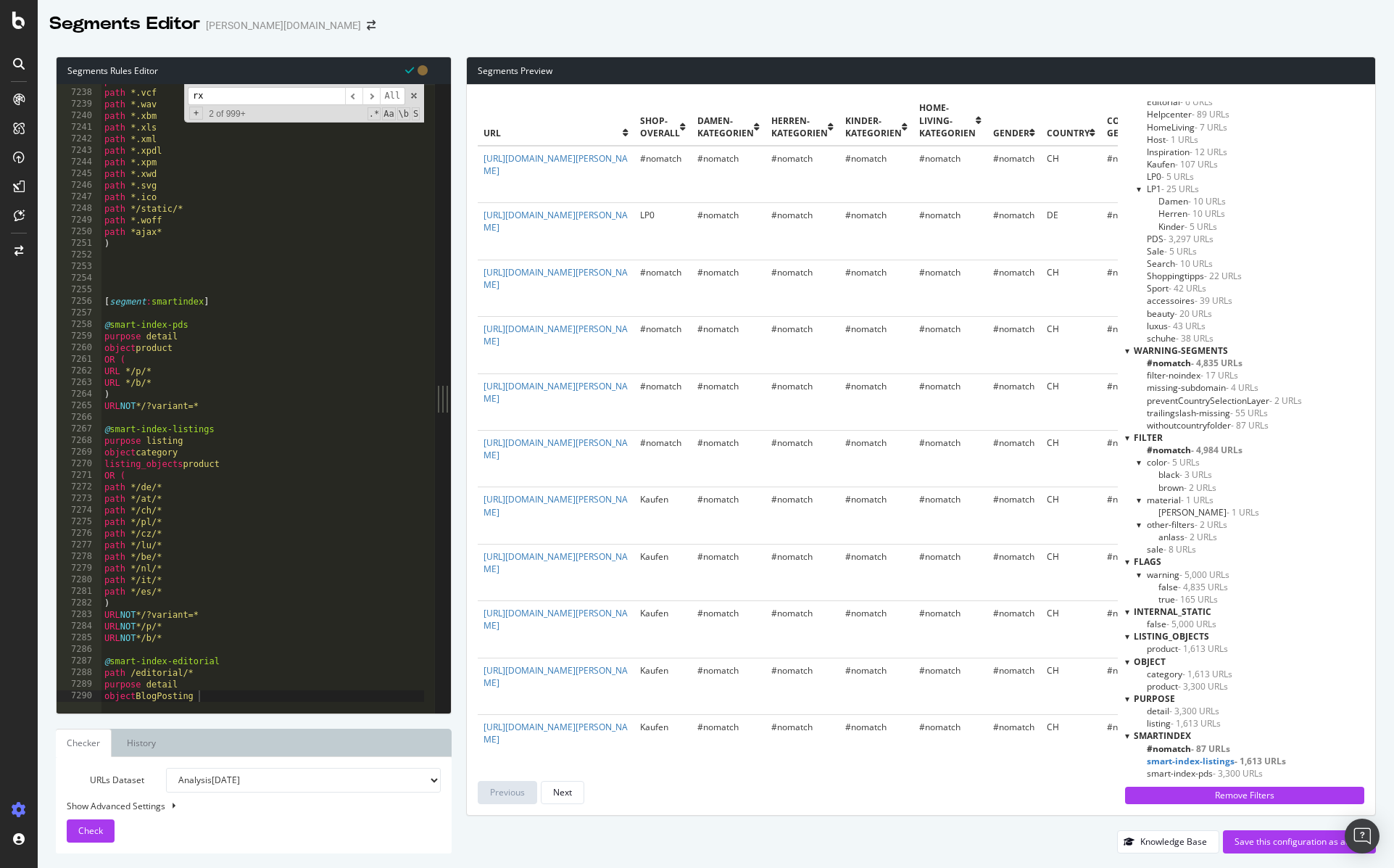
click at [1206, 764] on span "smart-index-listings - 1,613 URLs" at bounding box center [1217, 761] width 139 height 12
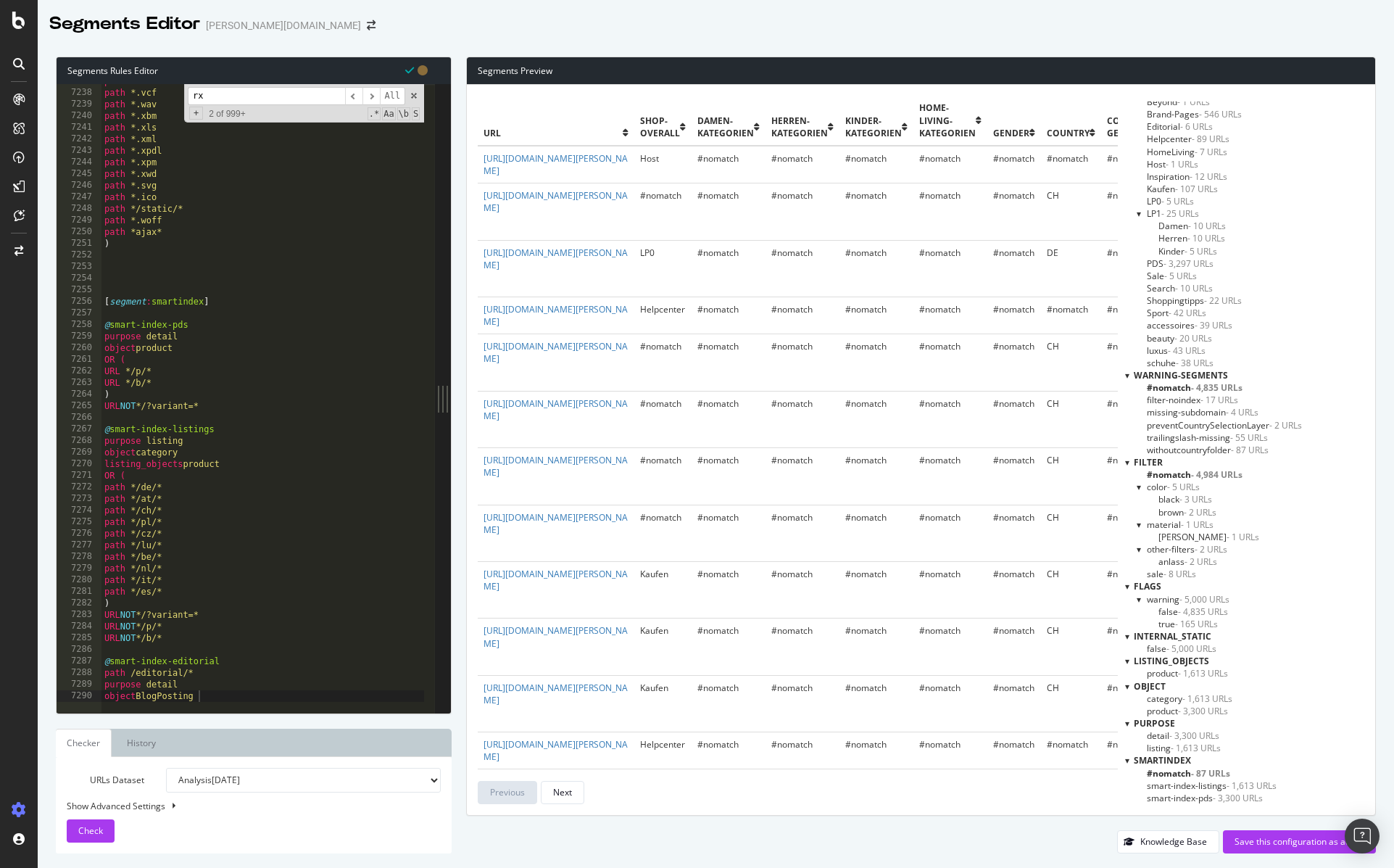
click at [1206, 773] on span "#nomatch - 87 URLs" at bounding box center [1189, 773] width 83 height 12
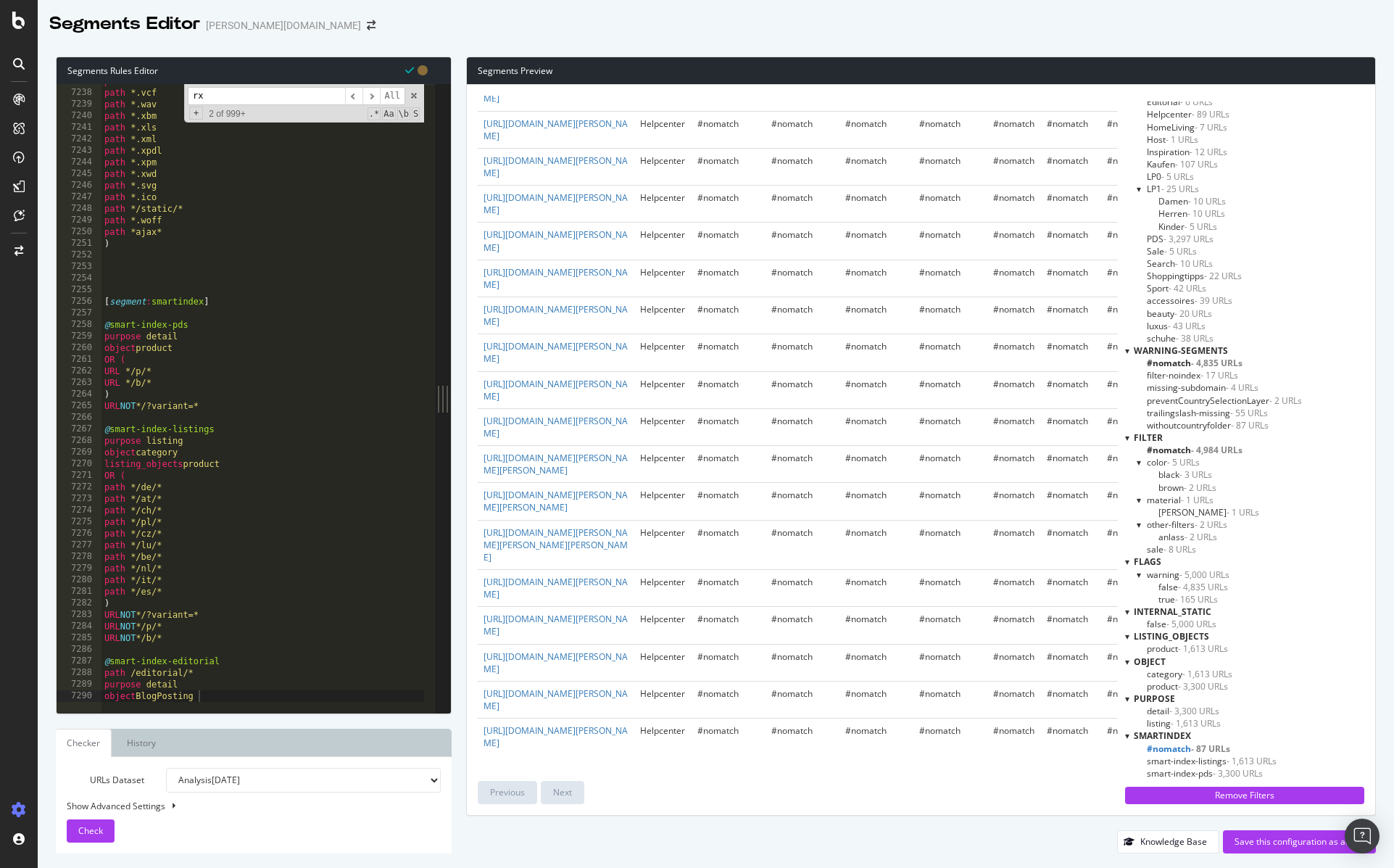
scroll to position [4041, 0]
click at [1193, 747] on span "#nomatch - 87 URLs" at bounding box center [1189, 748] width 83 height 12
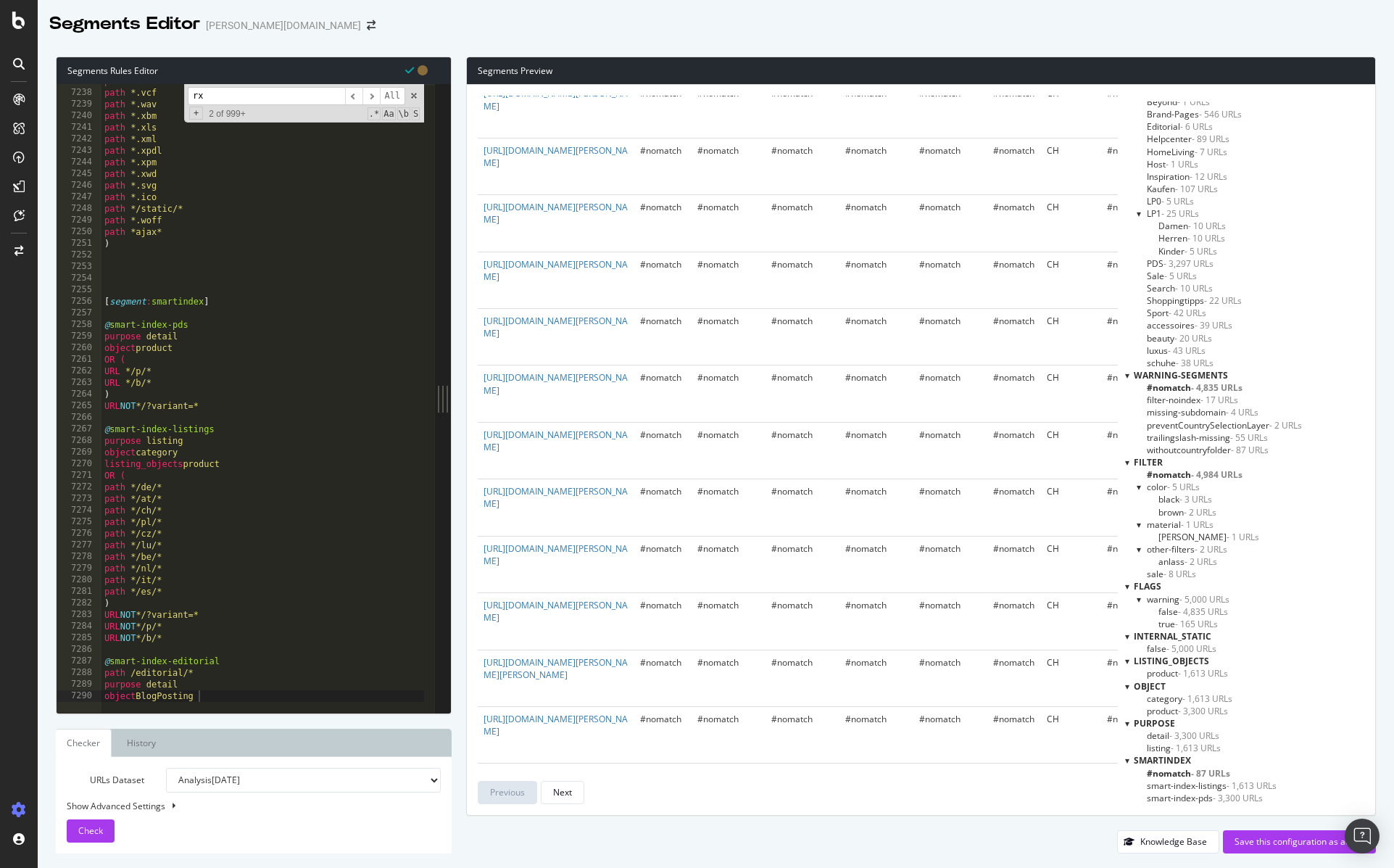
scroll to position [5089, 0]
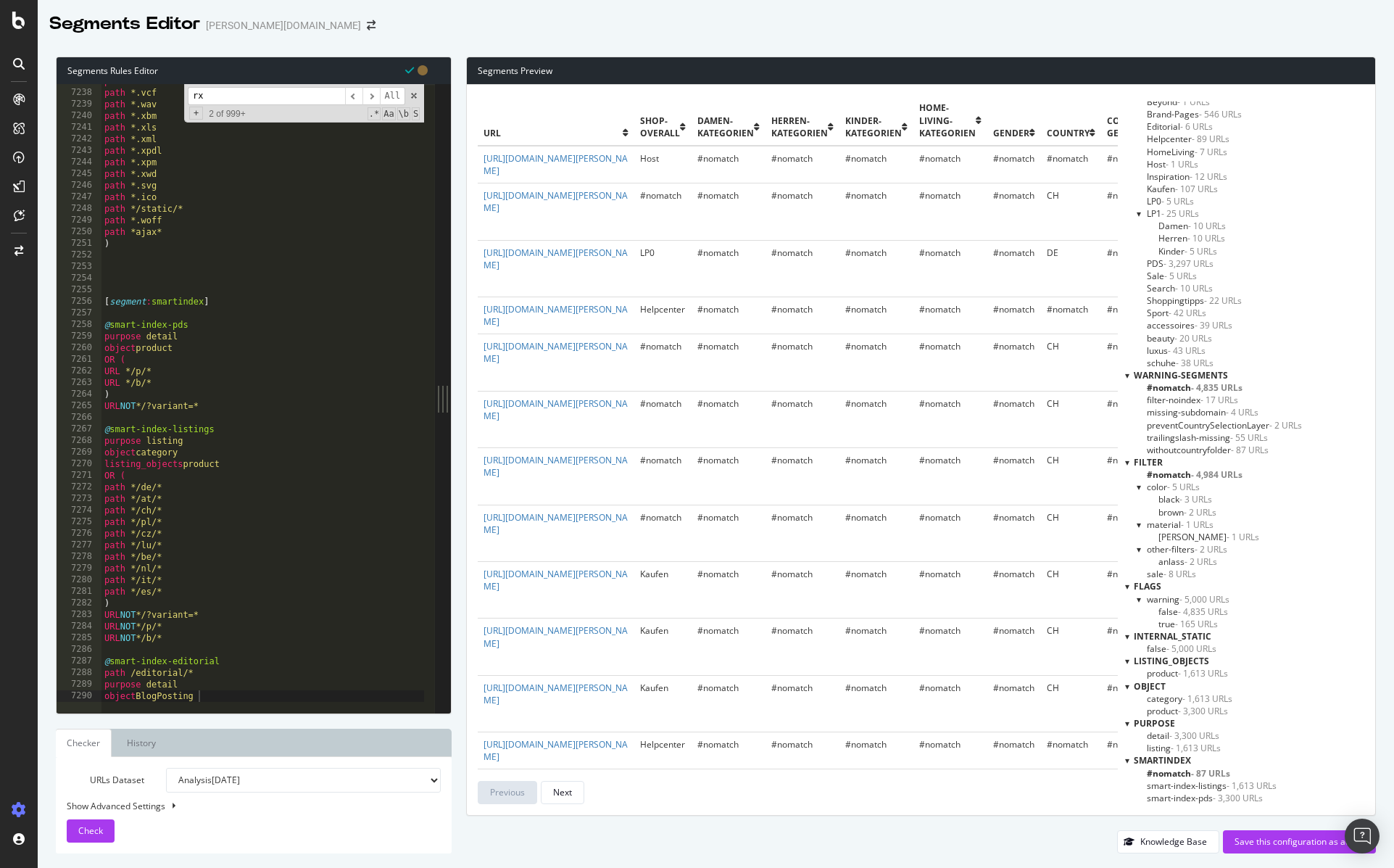
click at [1204, 789] on span "smart-index-listings - 1,613 URLs" at bounding box center [1211, 785] width 130 height 12
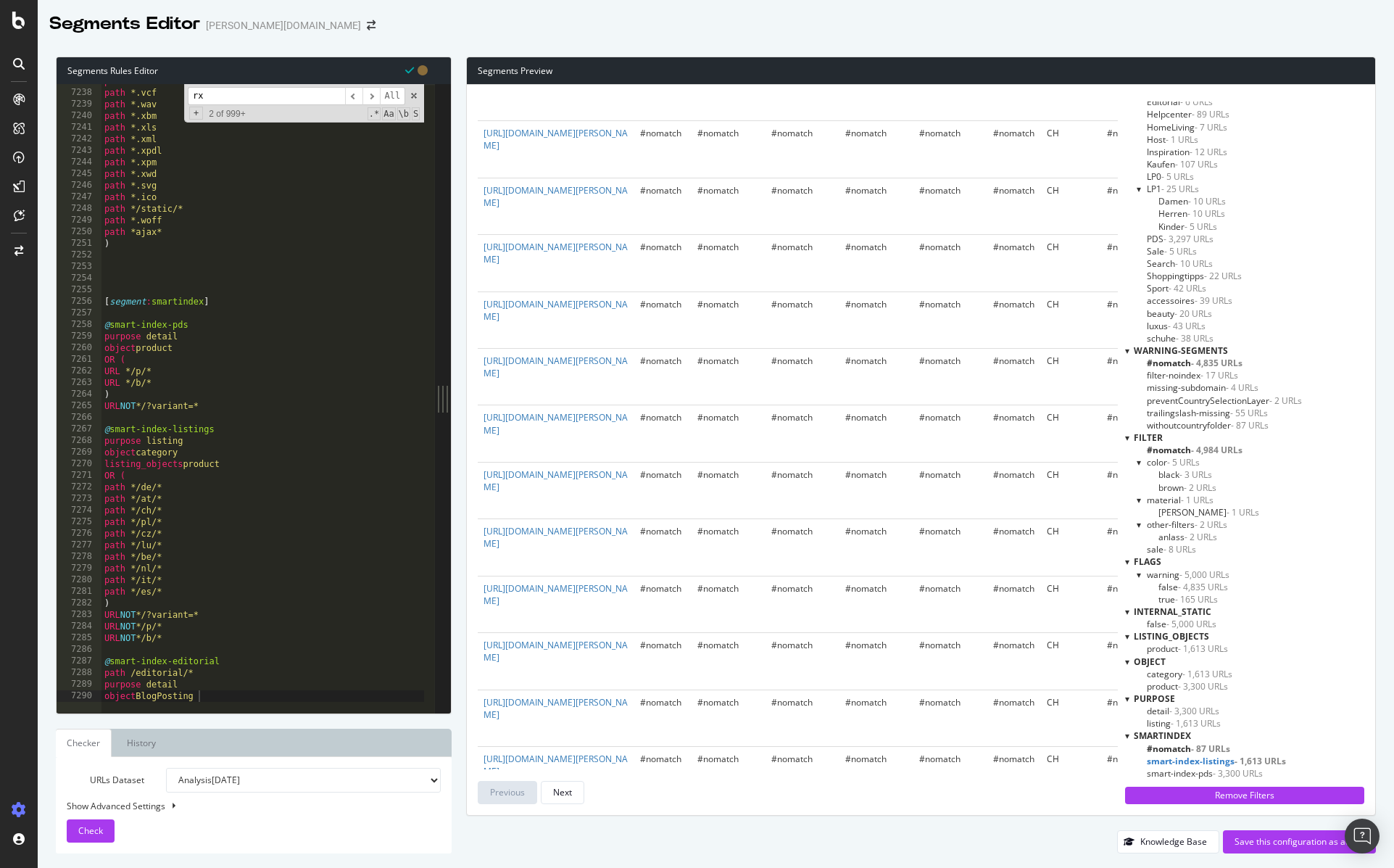
scroll to position [0, 0]
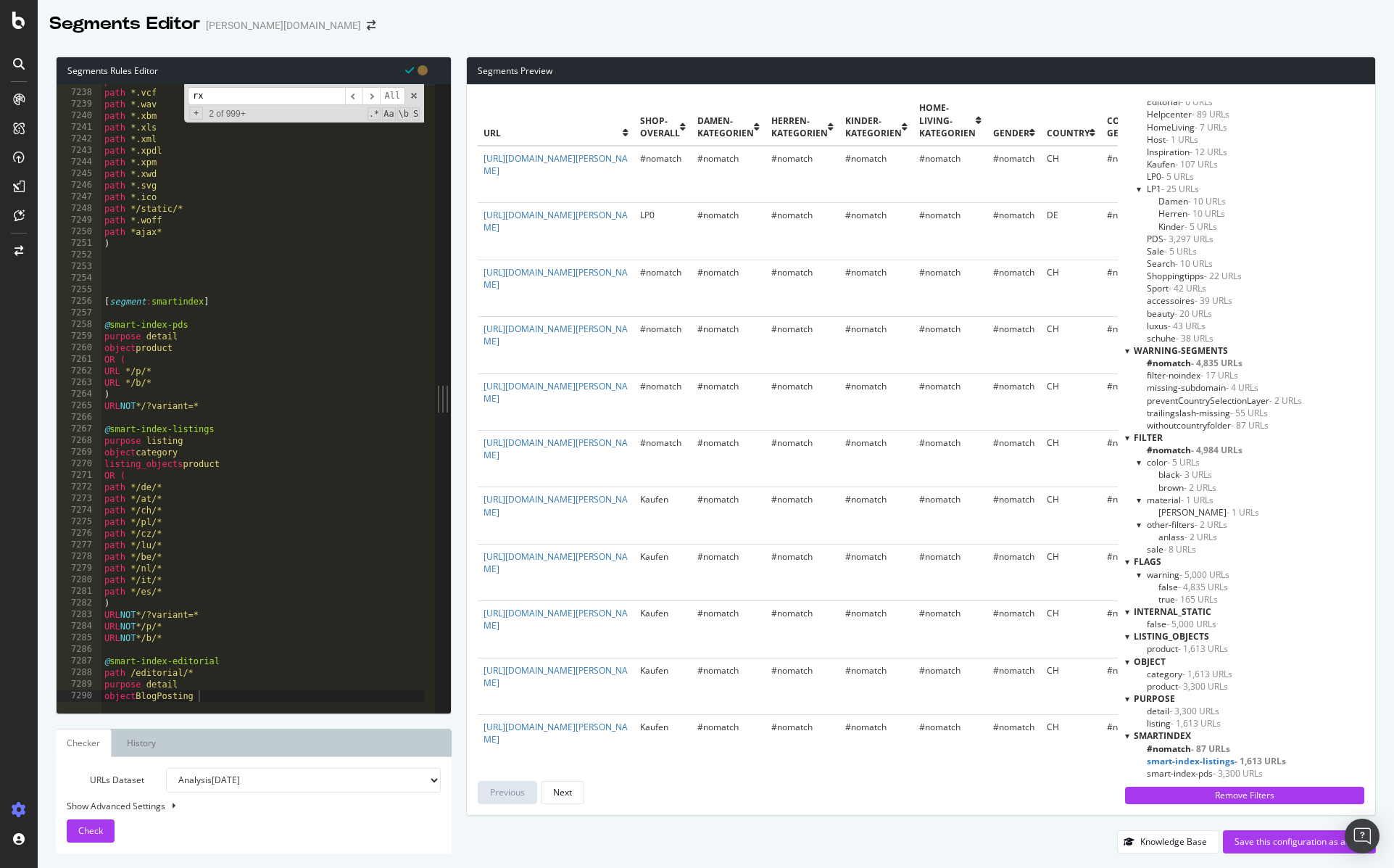
click at [1211, 760] on span "smart-index-listings - 1,613 URLs" at bounding box center [1217, 761] width 139 height 12
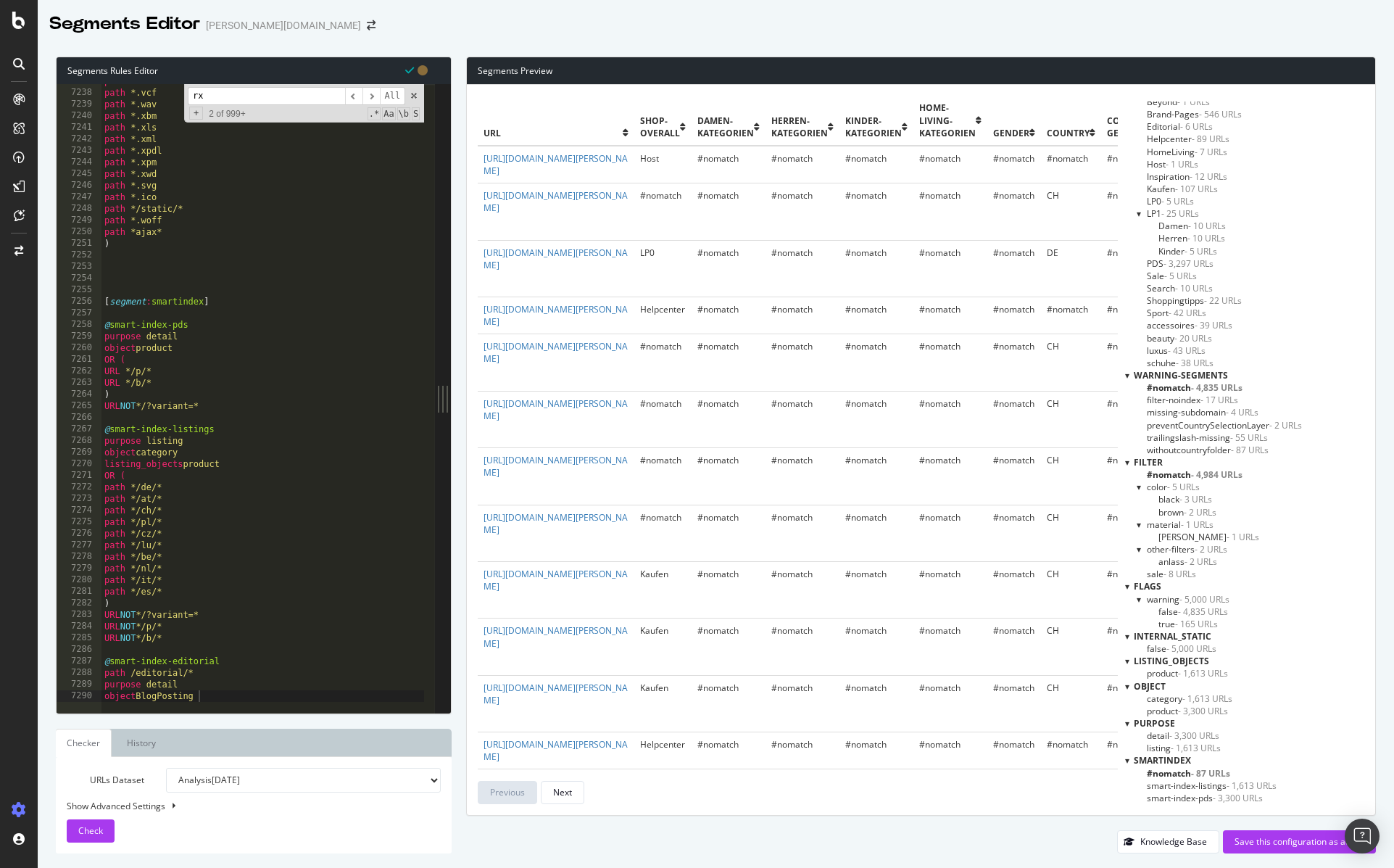
click at [1204, 798] on span "smart-index-pds - 3,300 URLs" at bounding box center [1204, 797] width 116 height 12
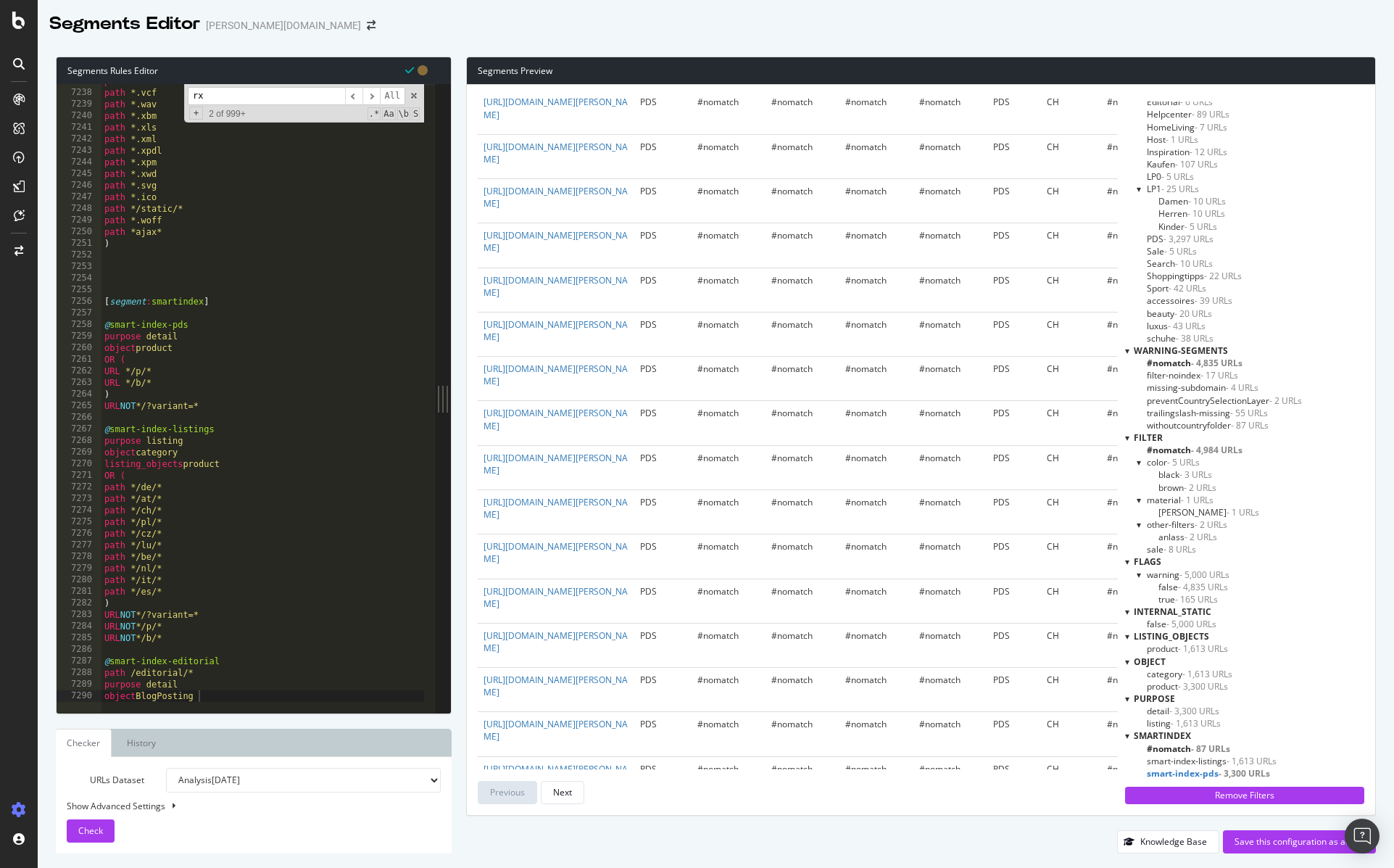
scroll to position [0, 0]
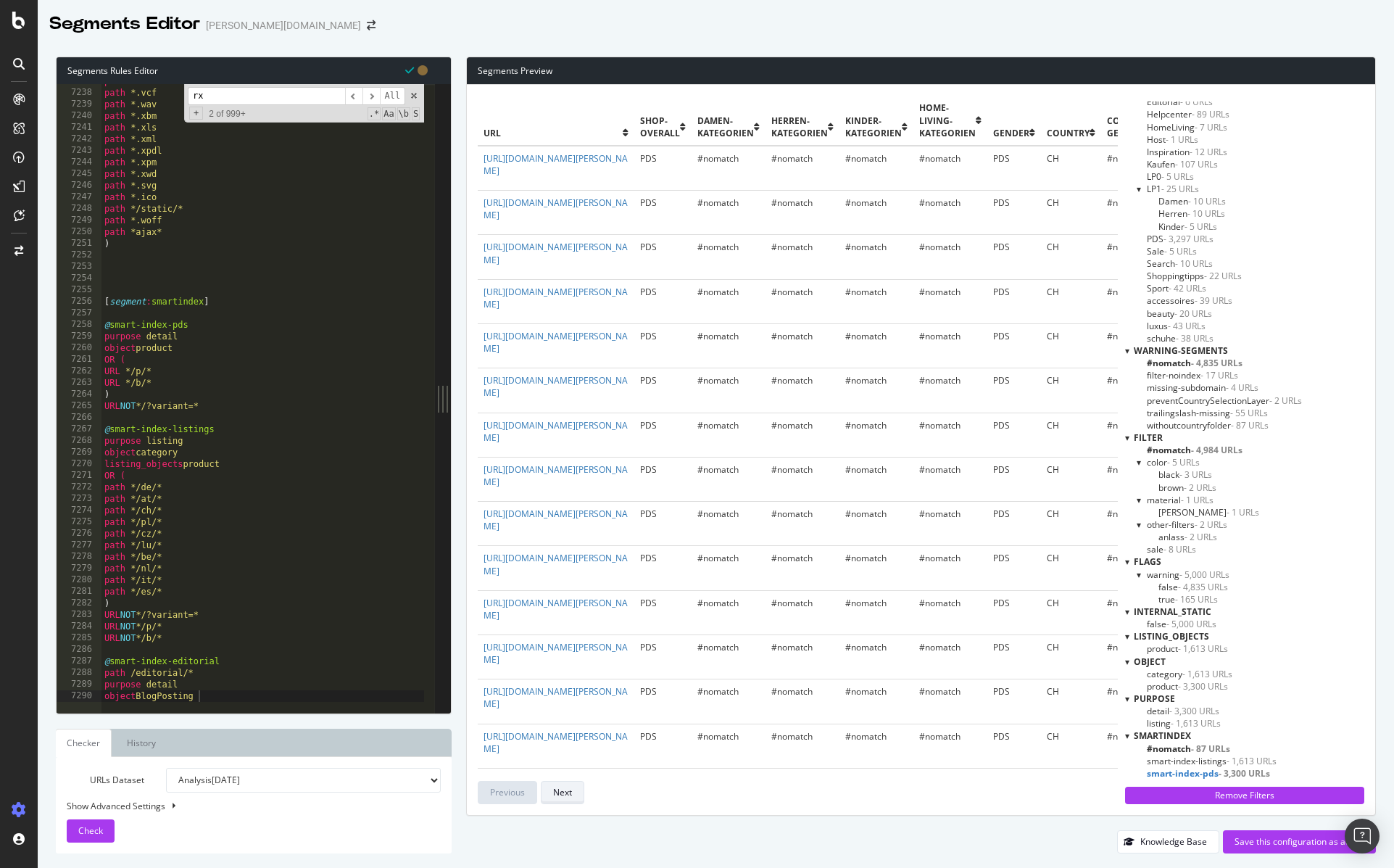
click at [568, 794] on div "Next" at bounding box center [562, 792] width 19 height 12
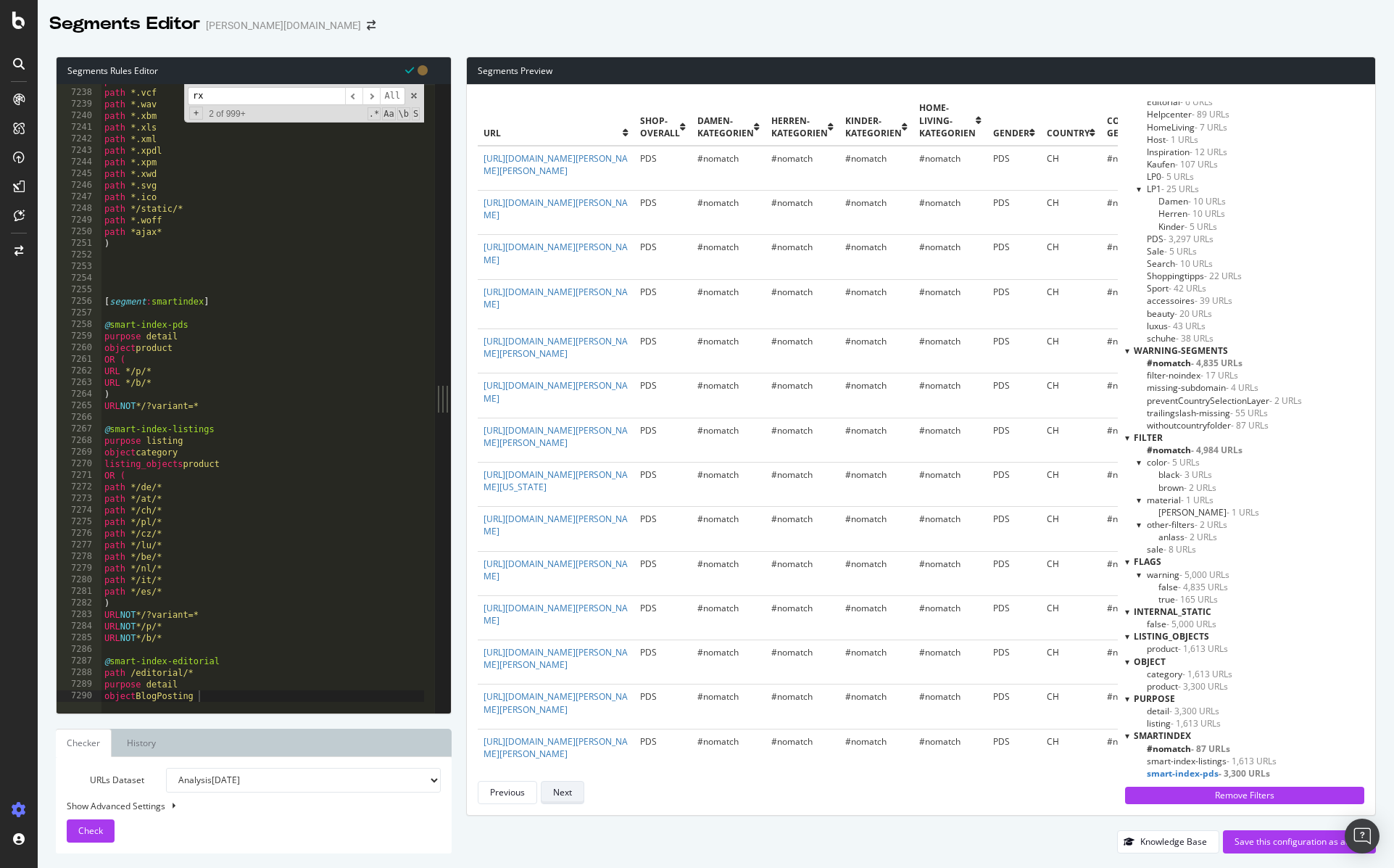
click at [568, 794] on div "Next" at bounding box center [562, 792] width 19 height 12
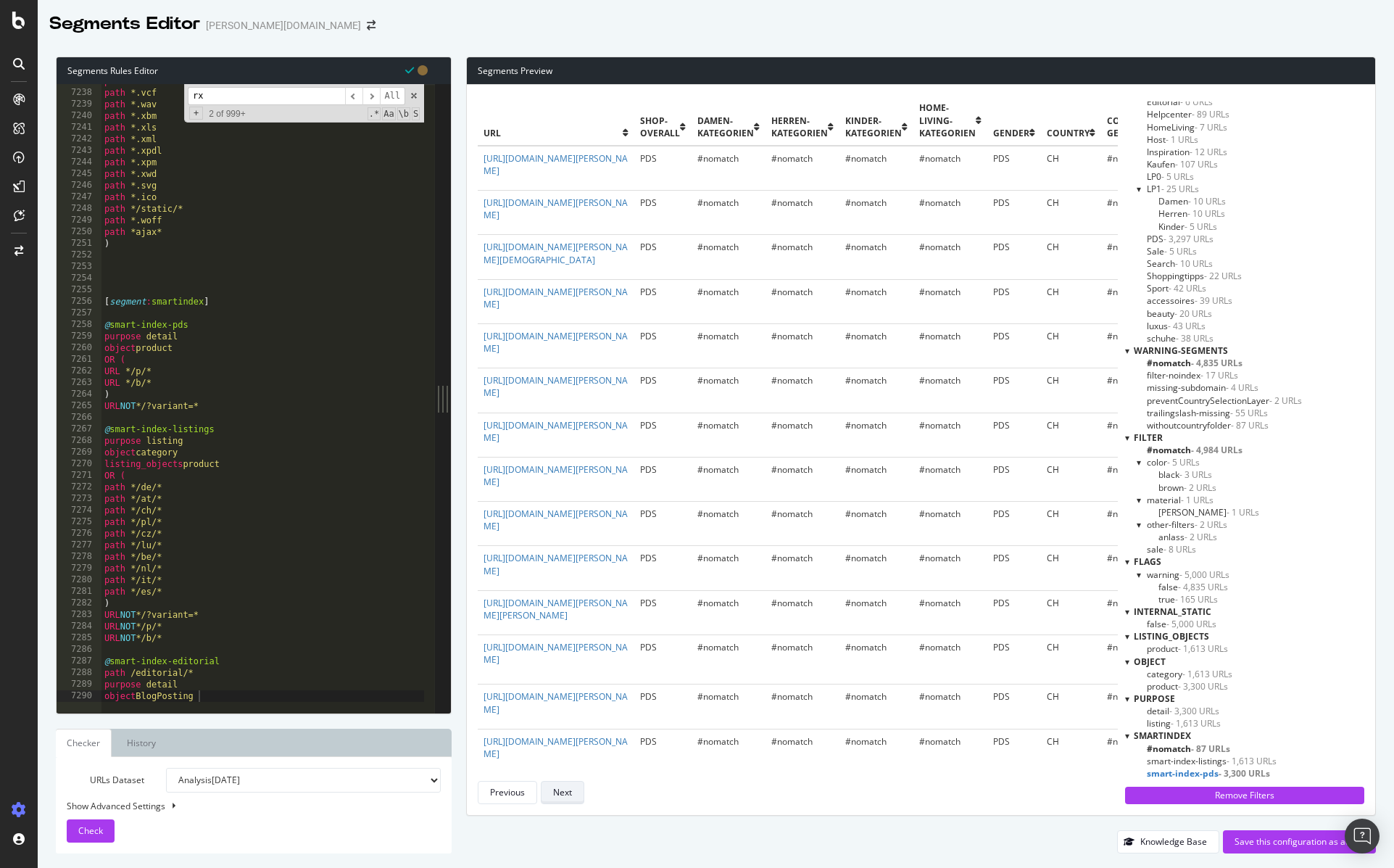
click at [568, 794] on div "Next" at bounding box center [562, 792] width 19 height 12
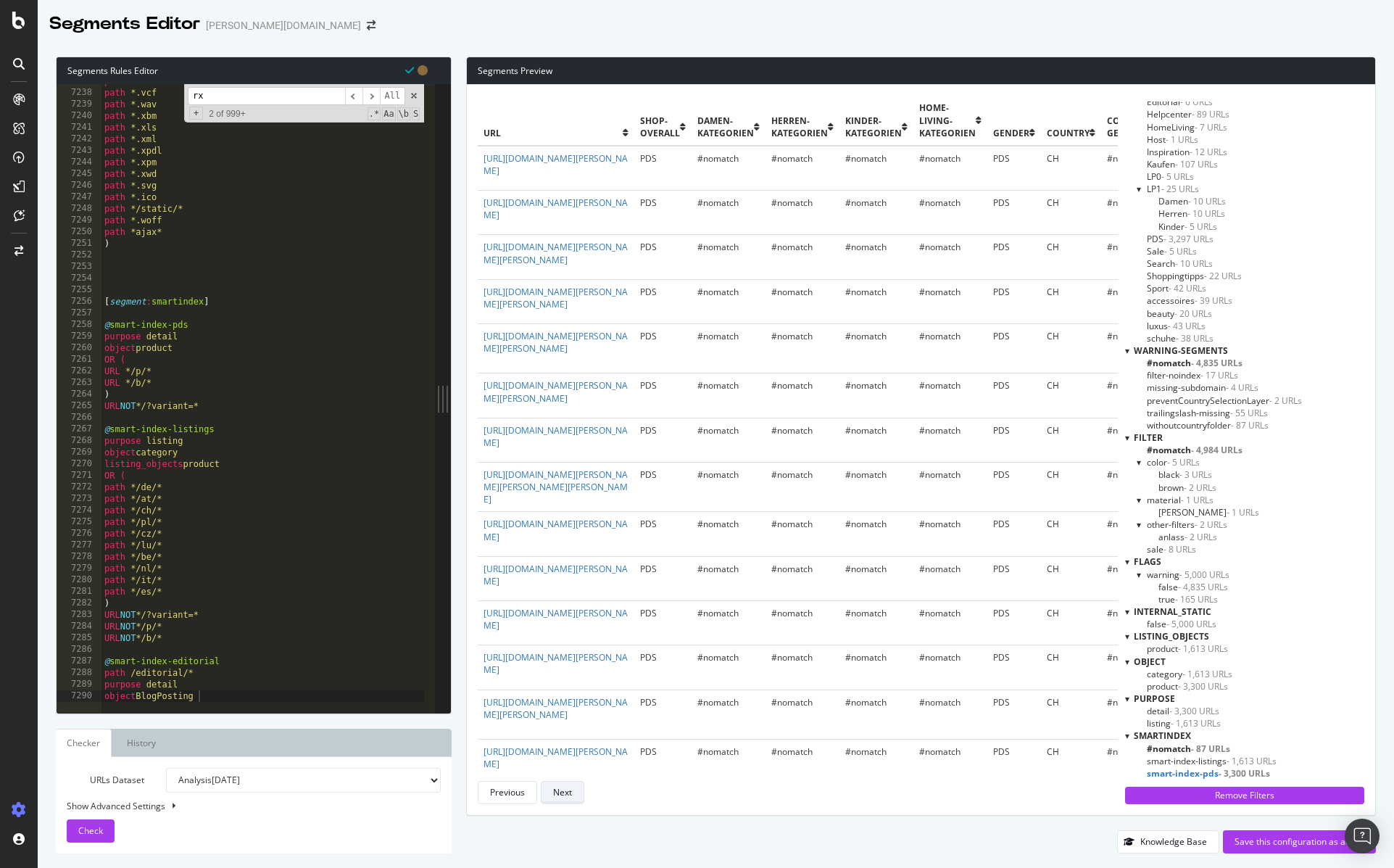
click at [568, 794] on div "Next" at bounding box center [562, 792] width 19 height 12
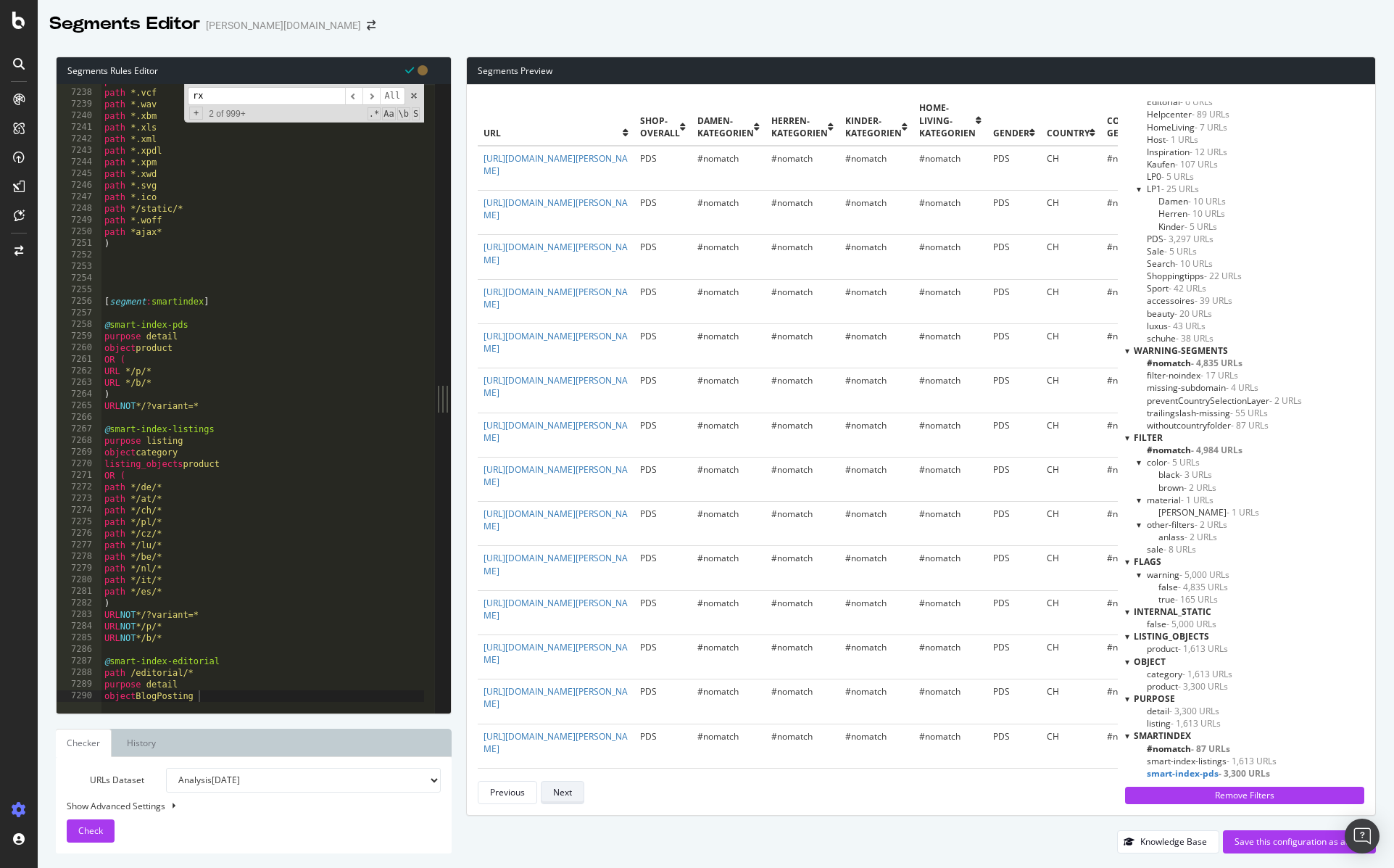
click at [568, 794] on div "Next" at bounding box center [562, 792] width 19 height 12
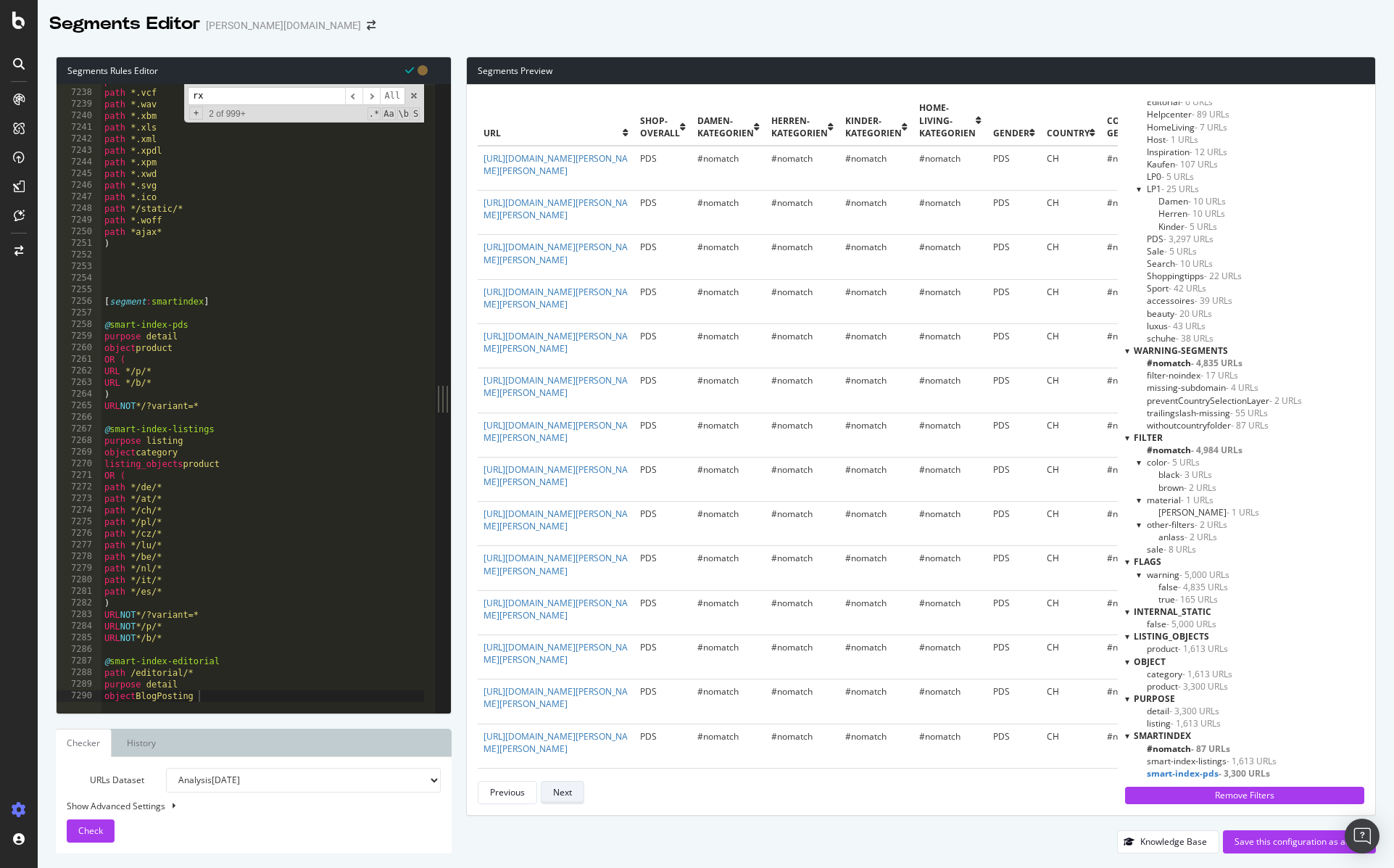
click at [568, 794] on div "Next" at bounding box center [562, 792] width 19 height 12
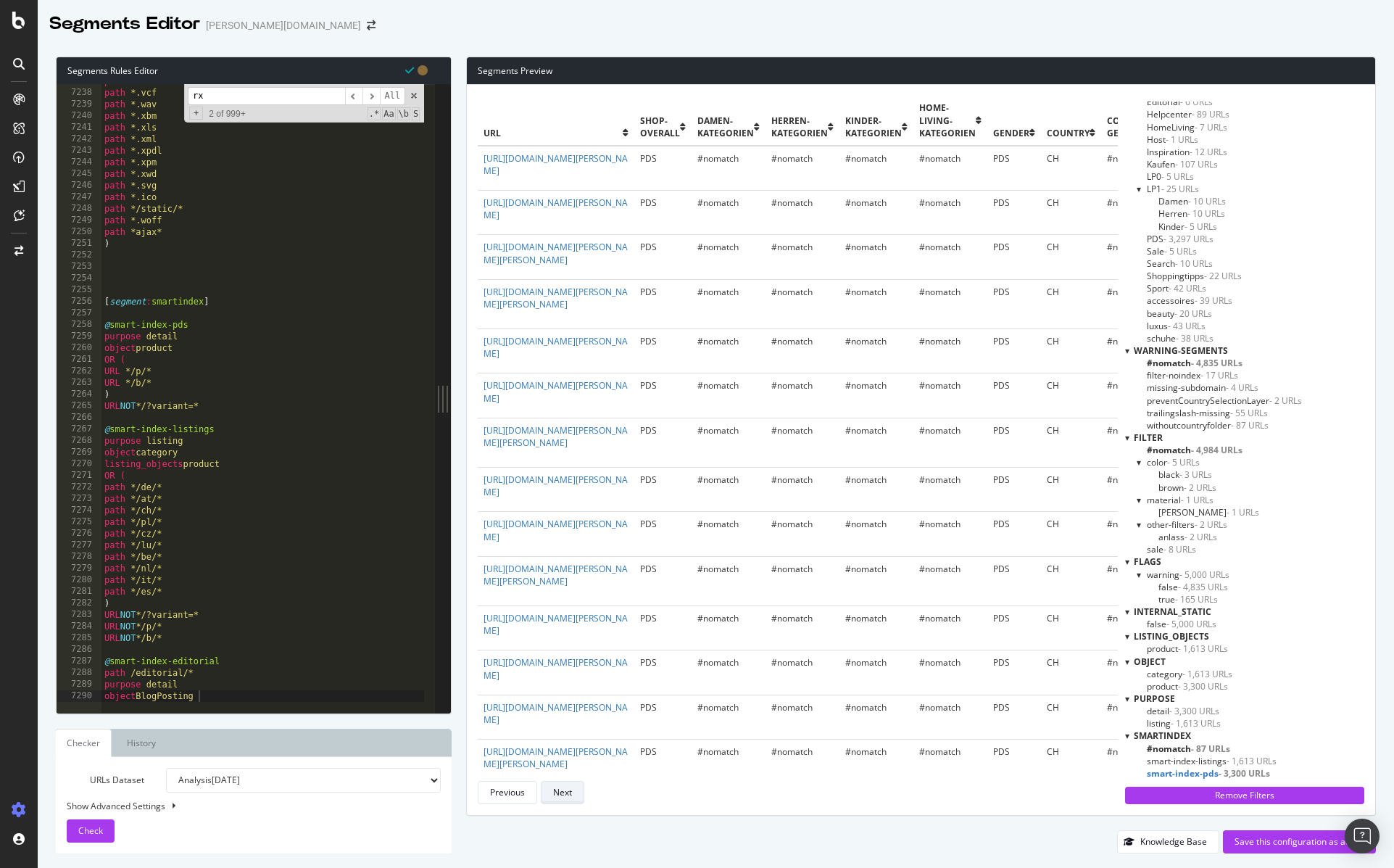
click at [568, 794] on div "Next" at bounding box center [562, 792] width 19 height 12
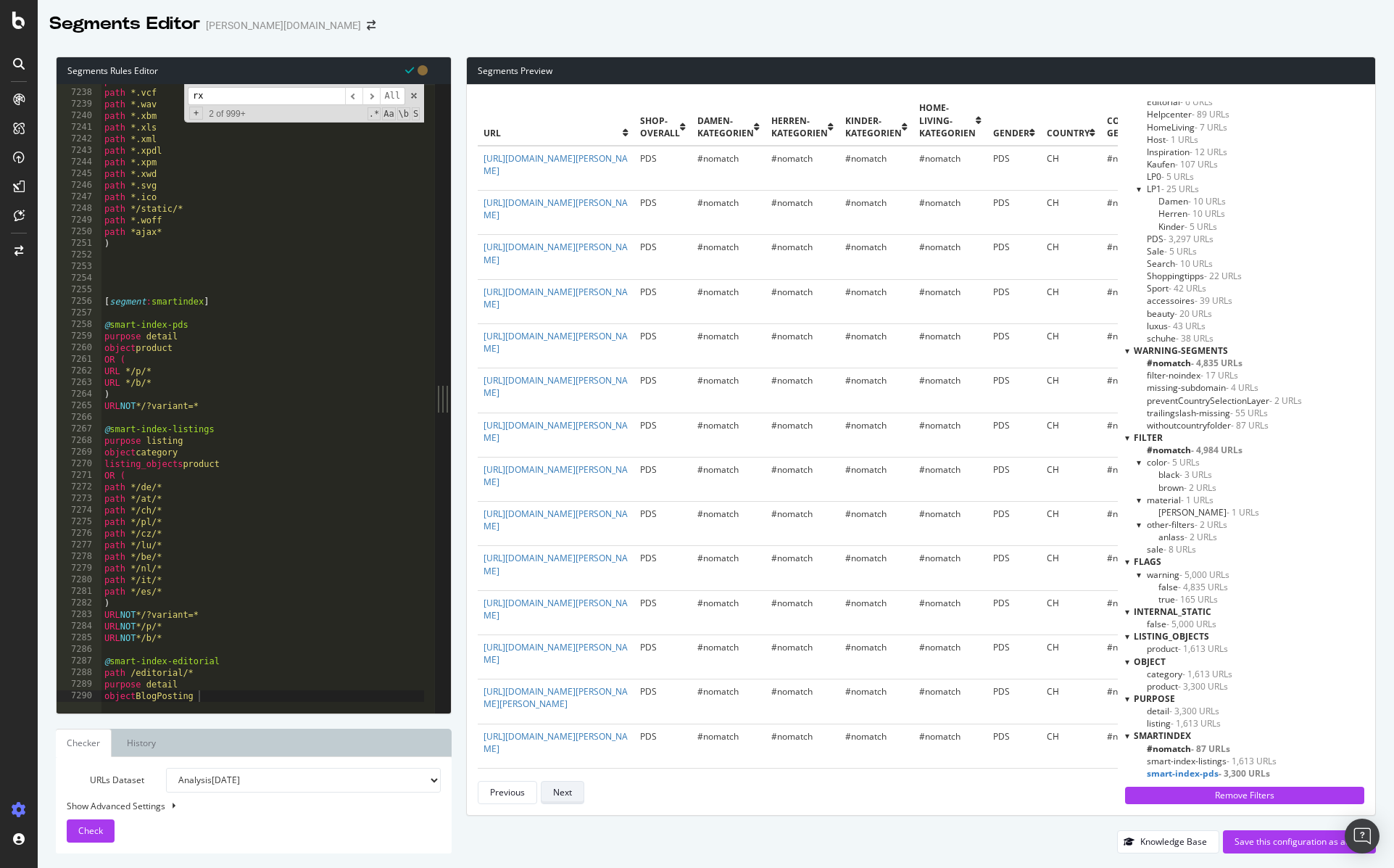
click at [568, 794] on div "Next" at bounding box center [562, 792] width 19 height 12
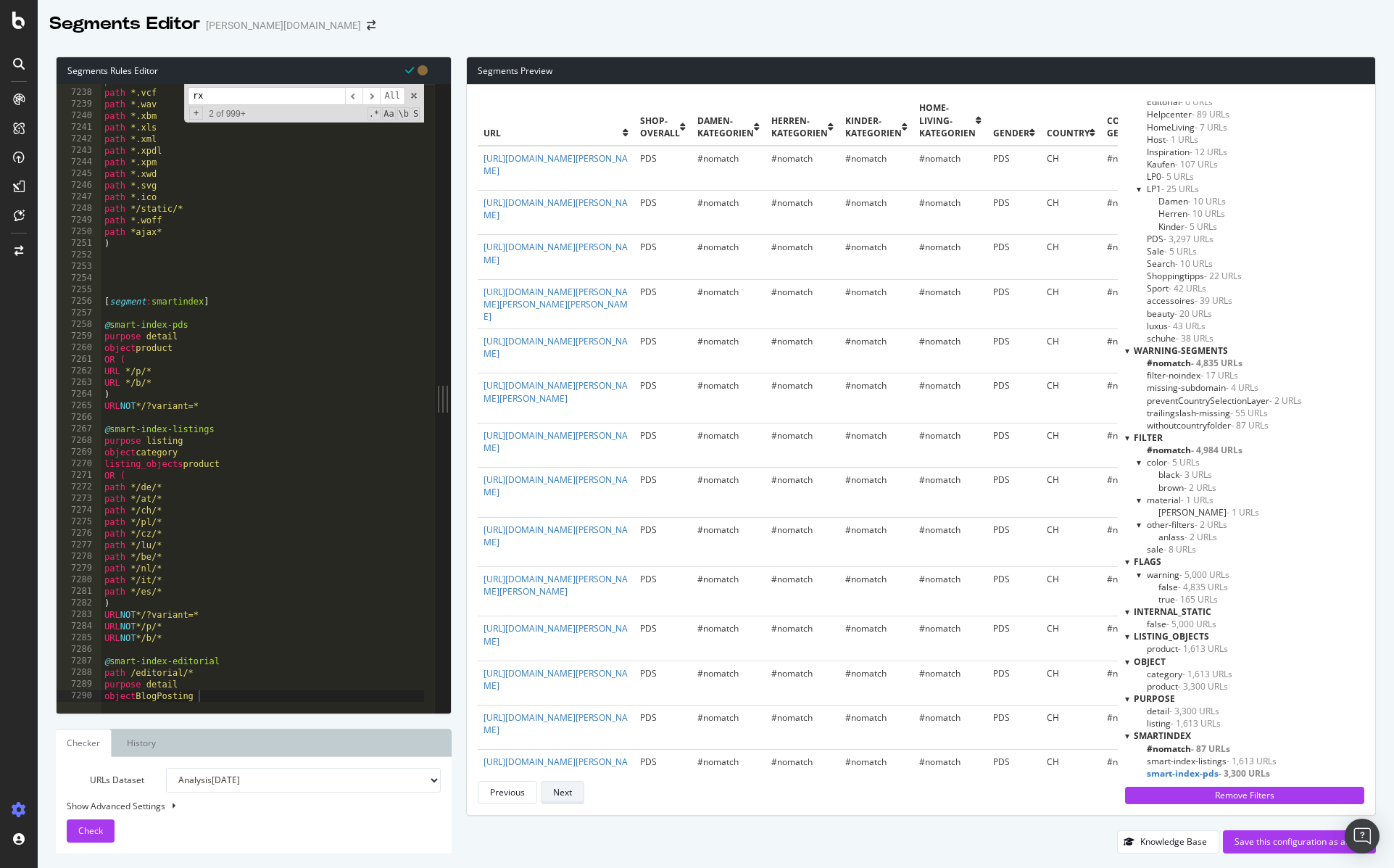
click at [568, 794] on div "Next" at bounding box center [562, 792] width 19 height 12
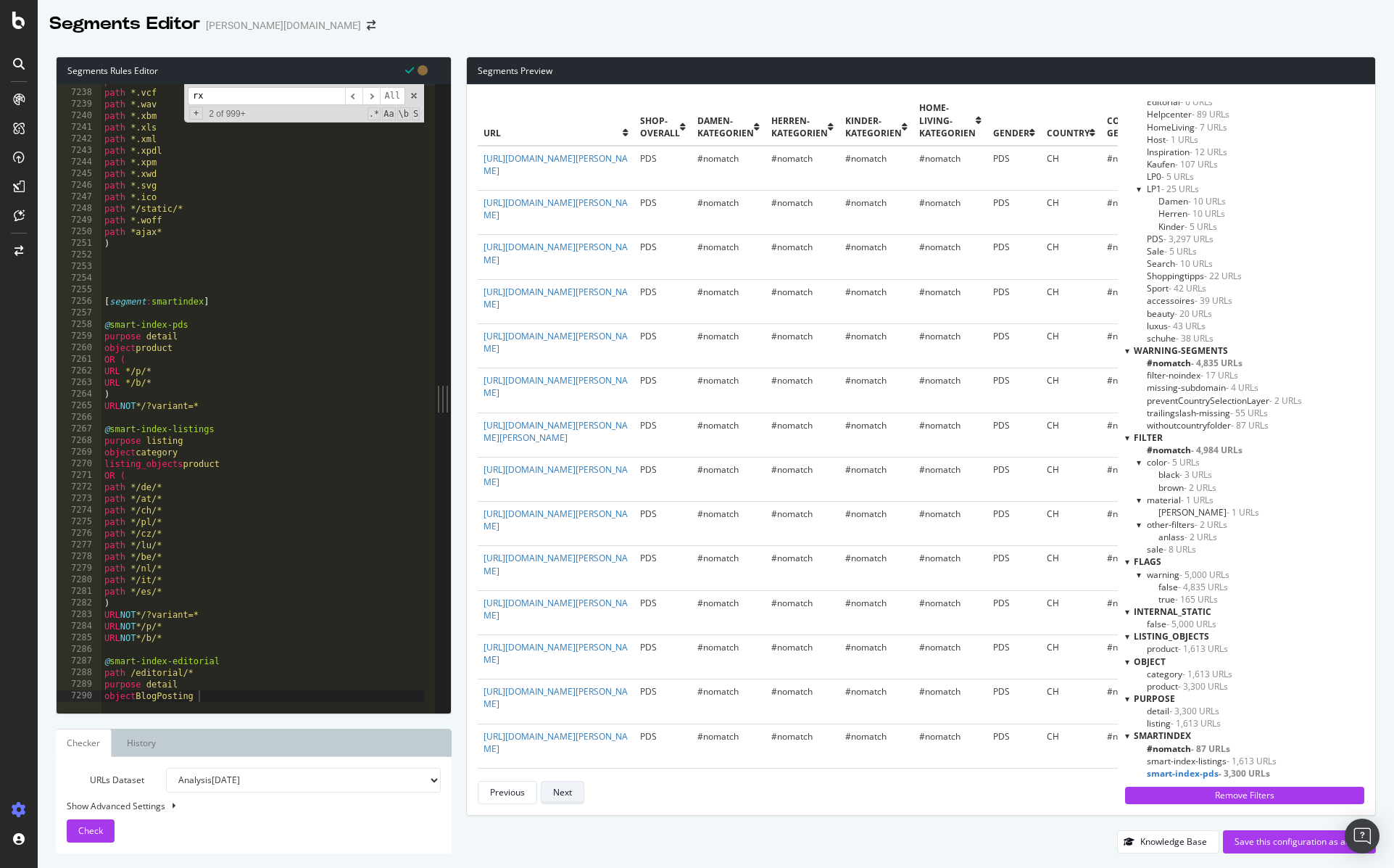
click at [568, 794] on div "Next" at bounding box center [562, 792] width 19 height 12
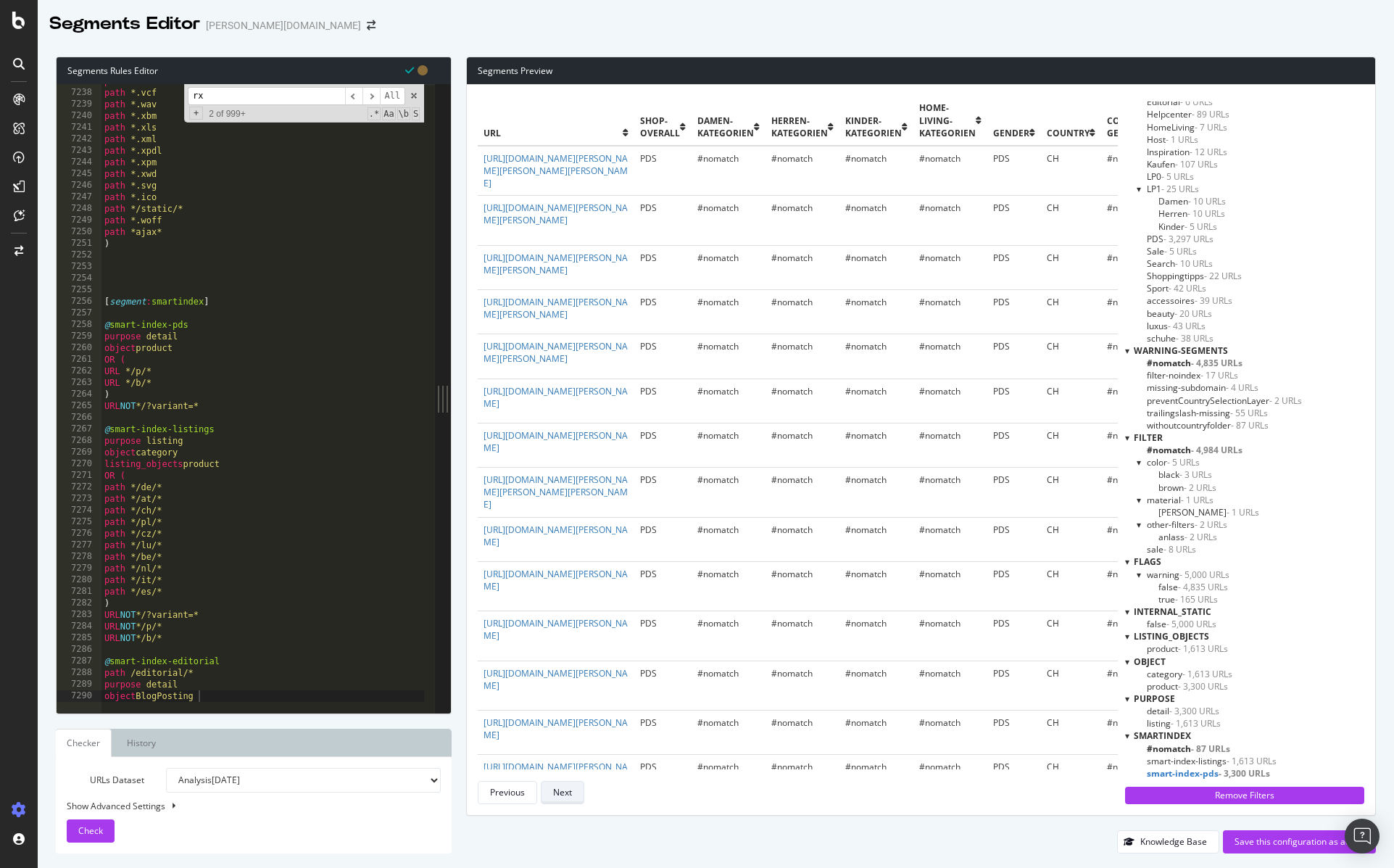
click at [568, 794] on div "Next" at bounding box center [562, 792] width 19 height 12
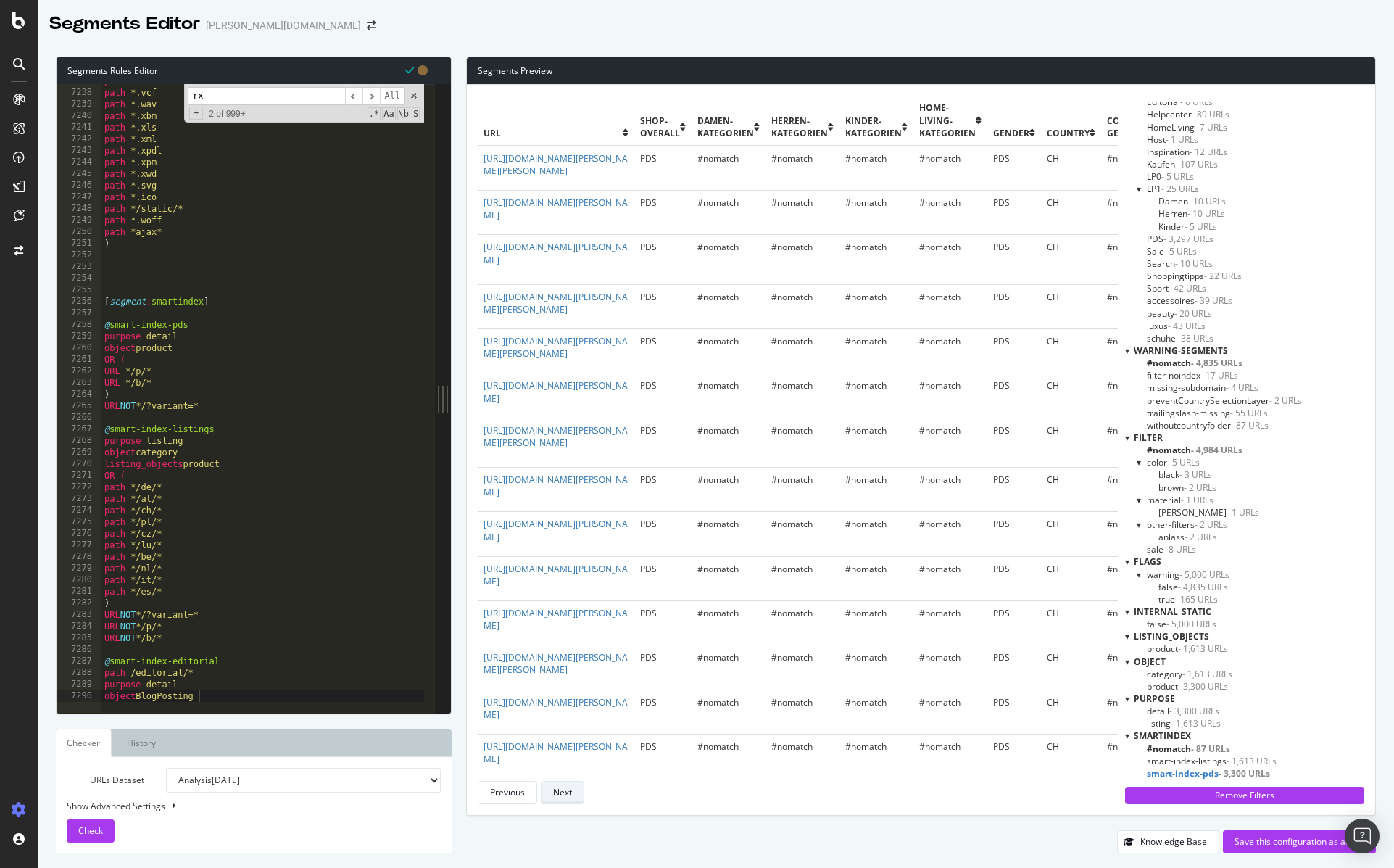
click at [568, 794] on div "Next" at bounding box center [562, 792] width 19 height 12
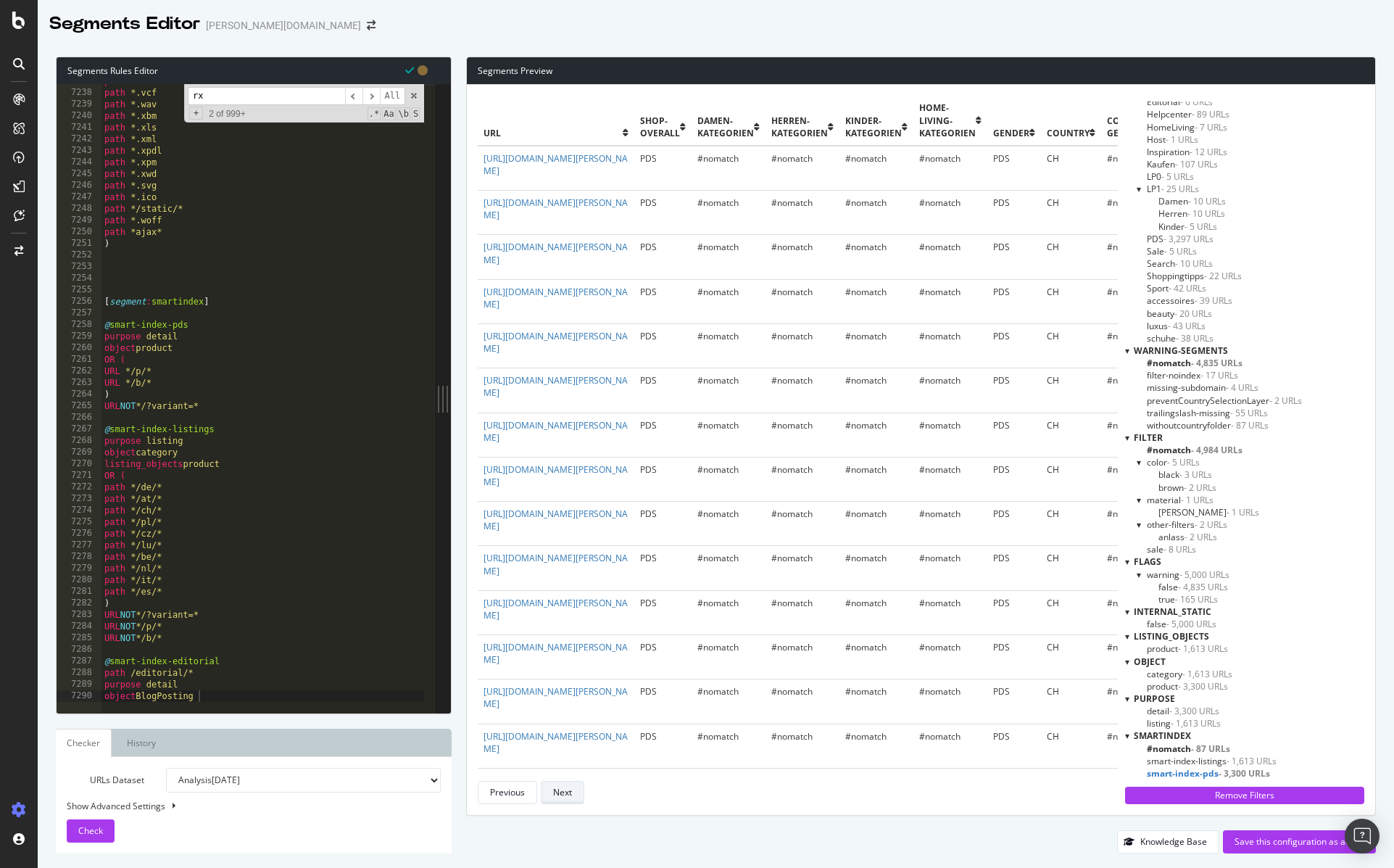
click at [568, 794] on div "Next" at bounding box center [562, 792] width 19 height 12
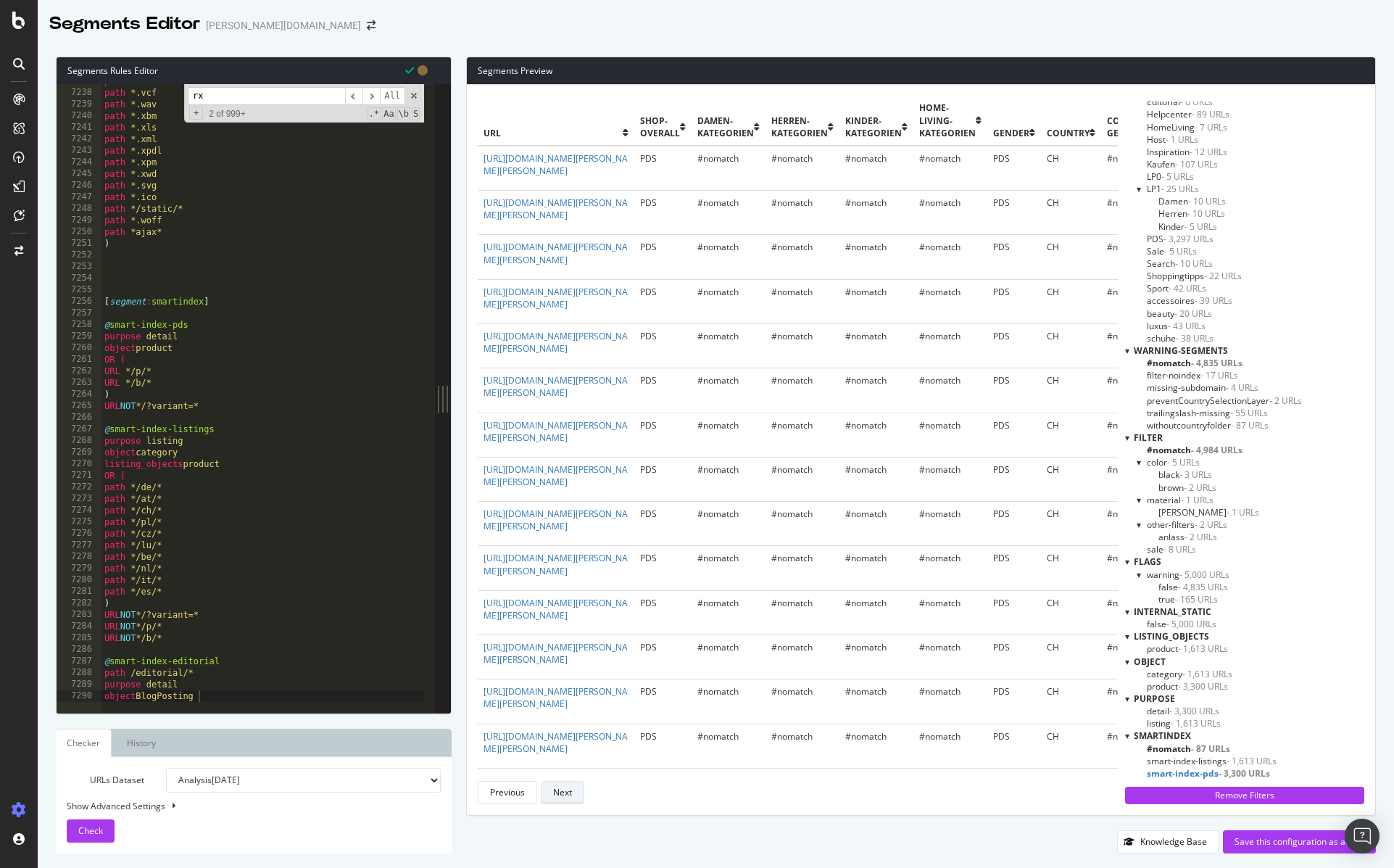
click at [568, 794] on div "Next" at bounding box center [562, 792] width 19 height 12
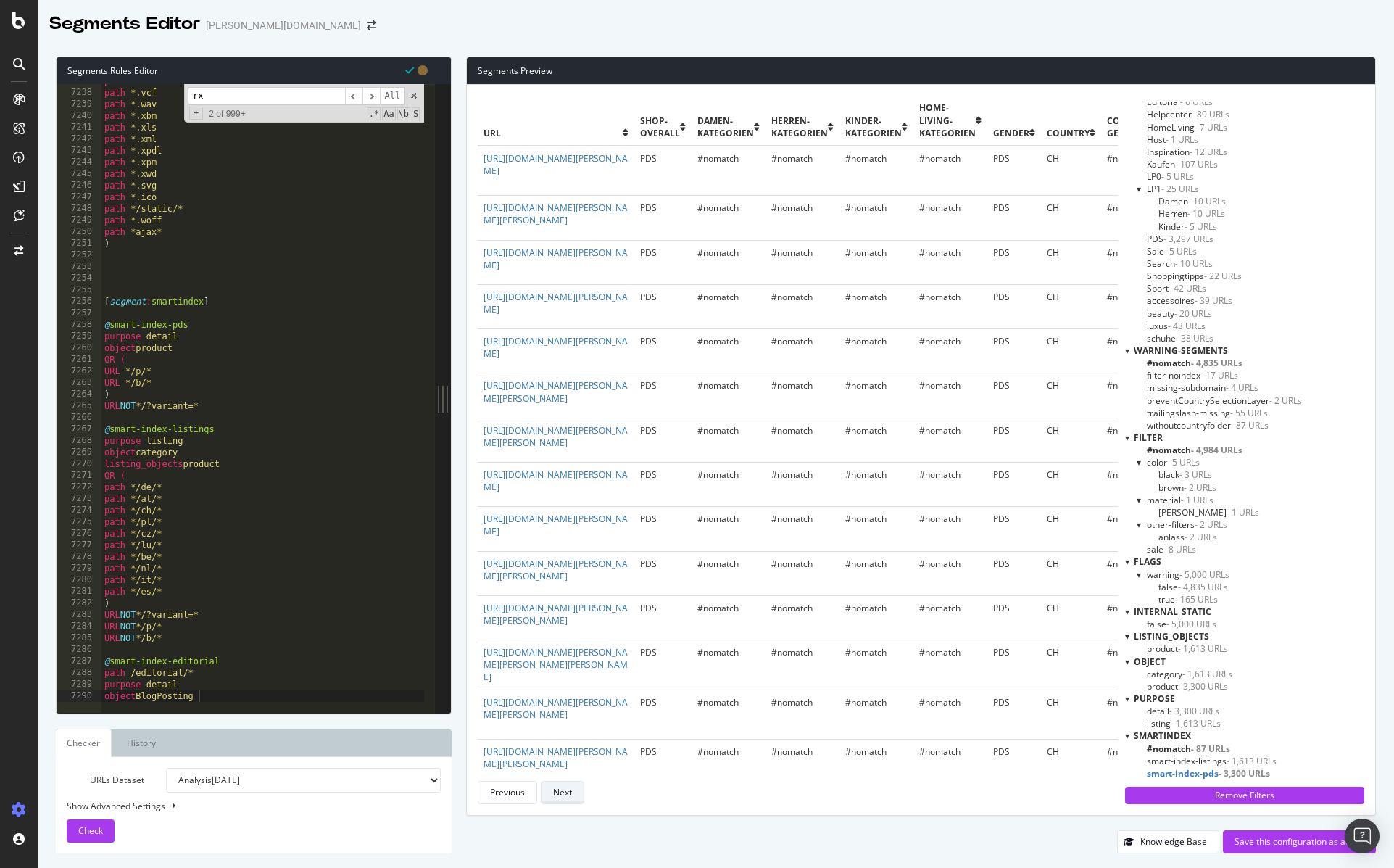
click at [568, 794] on div "Next" at bounding box center [562, 792] width 19 height 12
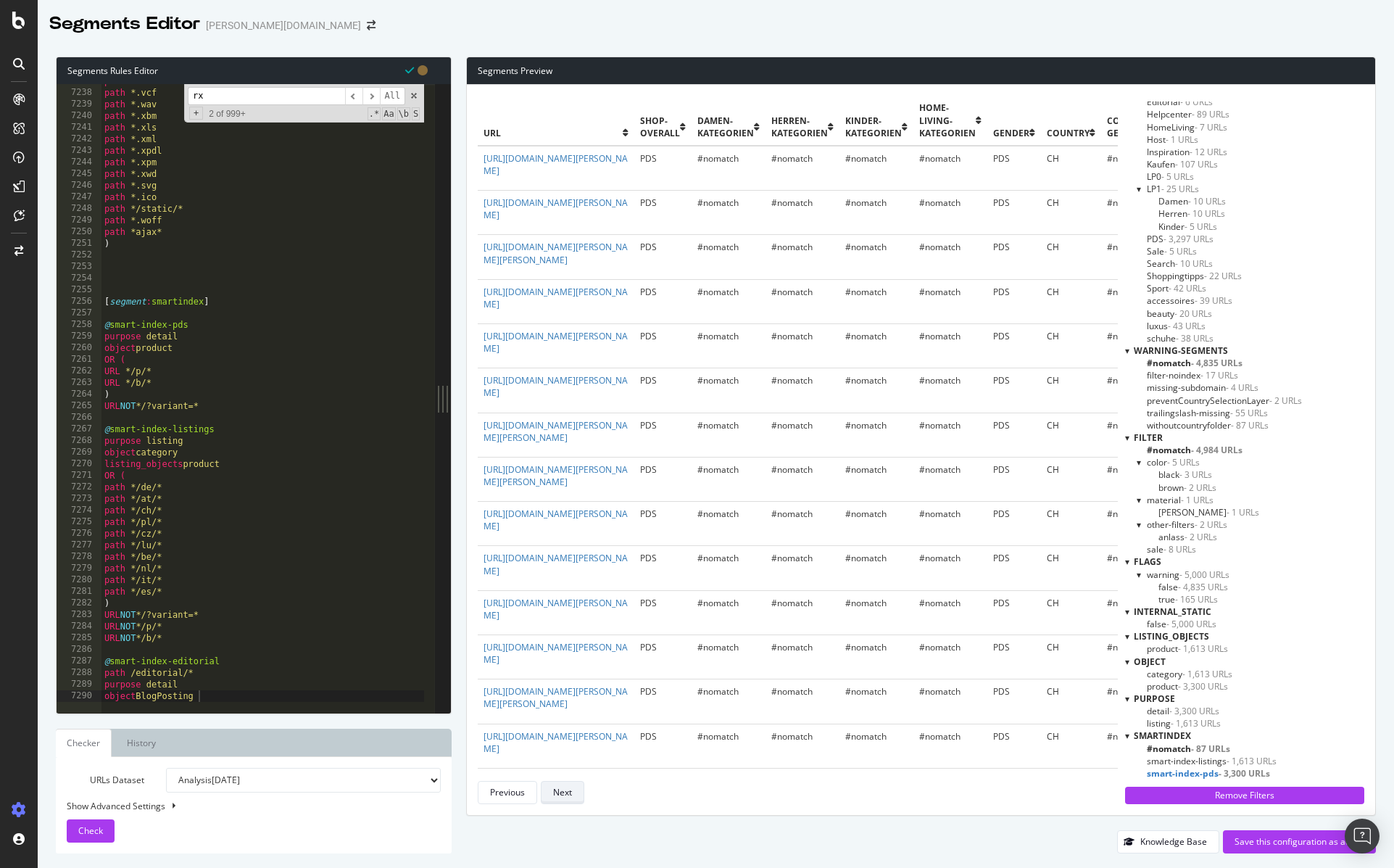
click at [568, 794] on div "Next" at bounding box center [562, 792] width 19 height 12
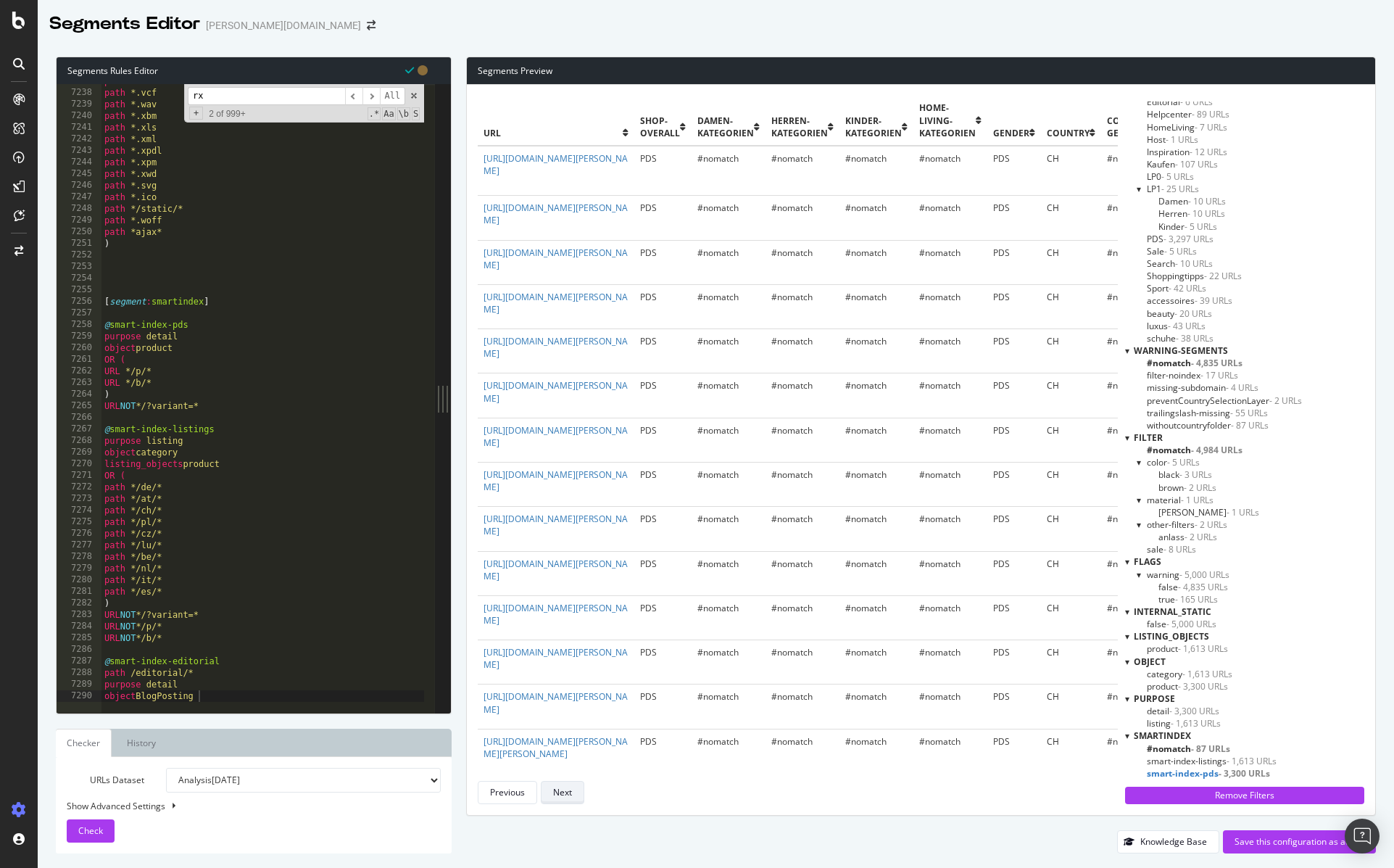
click at [568, 794] on div "Next" at bounding box center [562, 792] width 19 height 12
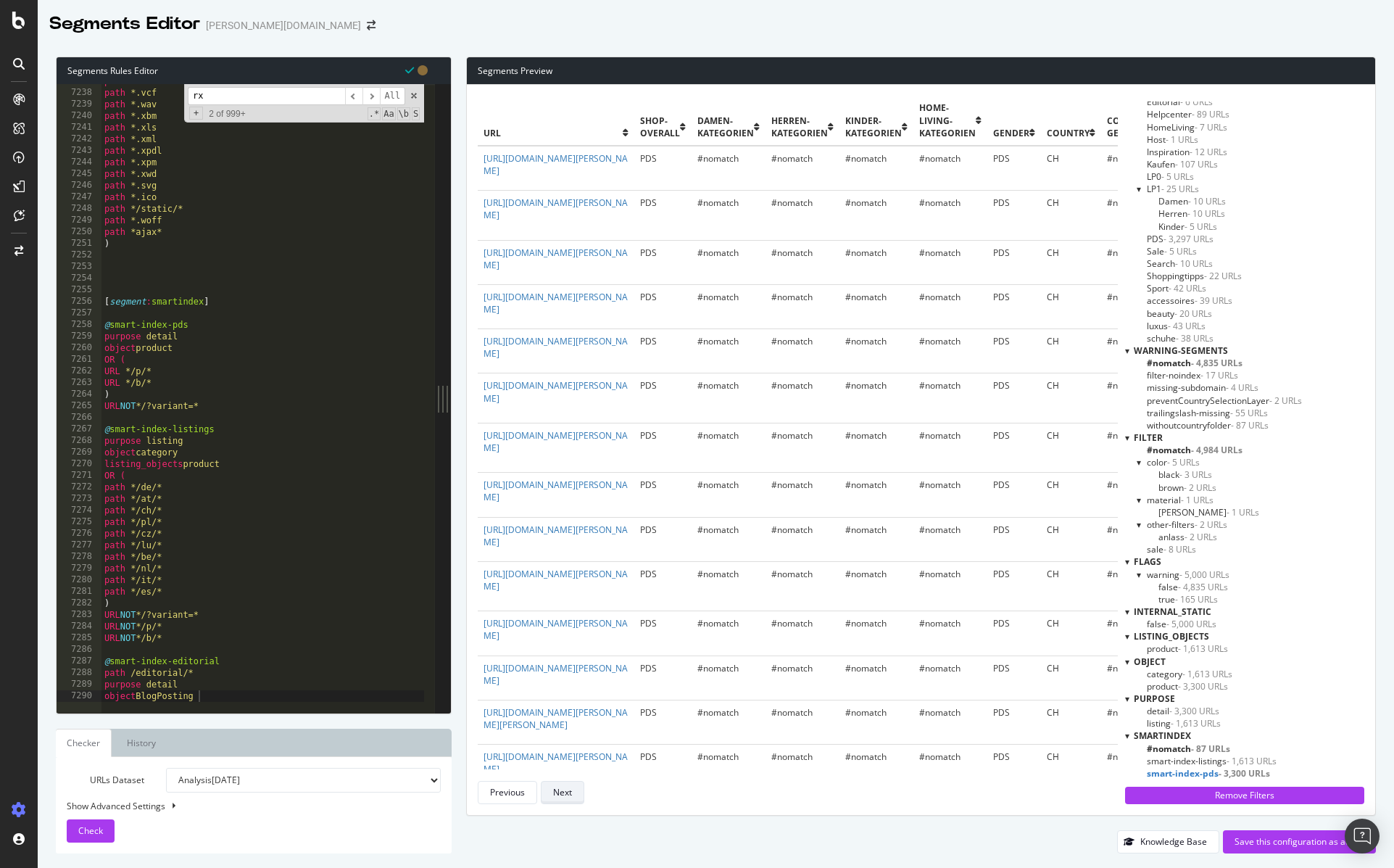
click at [568, 794] on div "Next" at bounding box center [562, 792] width 19 height 12
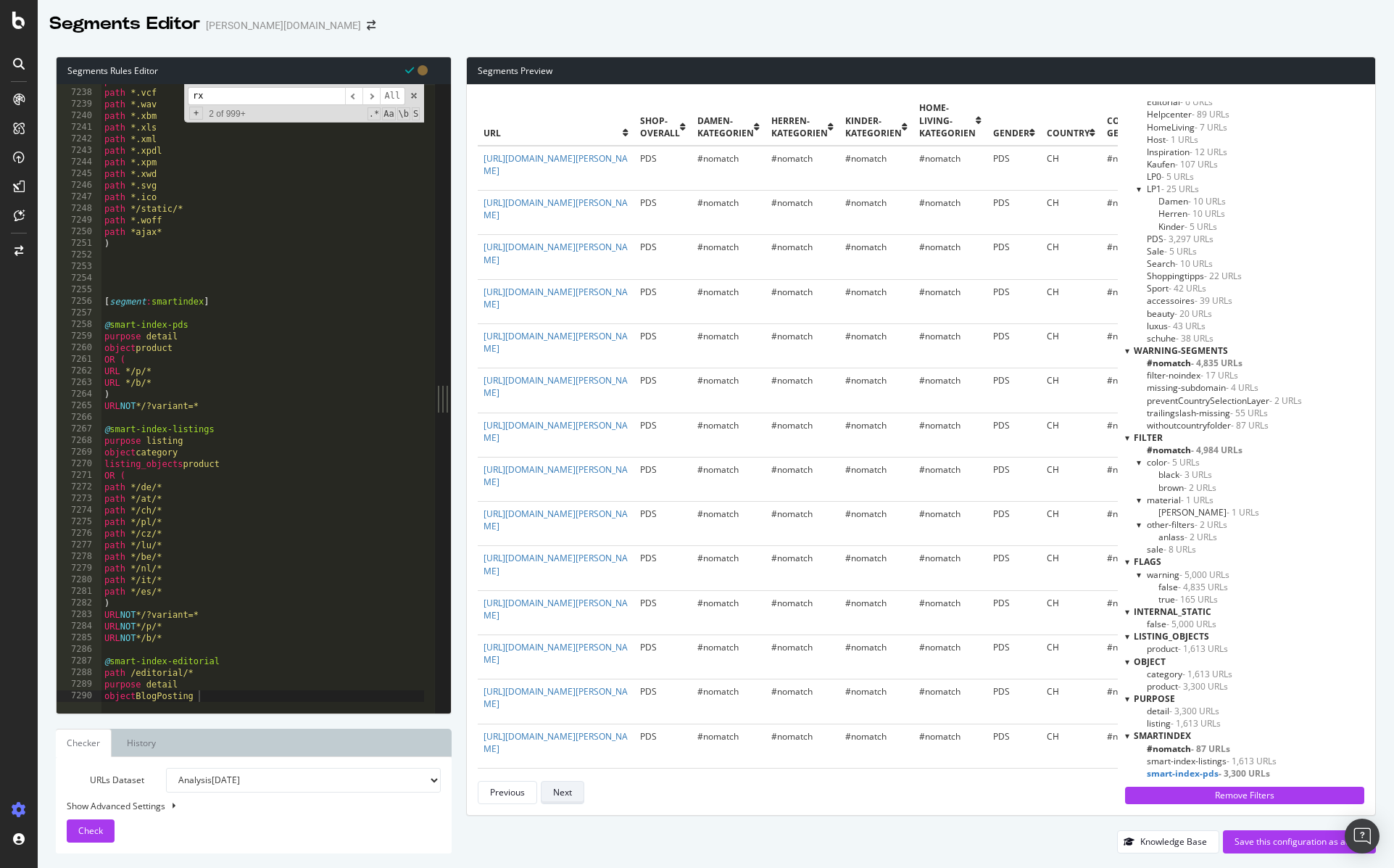
click at [568, 794] on div "Next" at bounding box center [562, 792] width 19 height 12
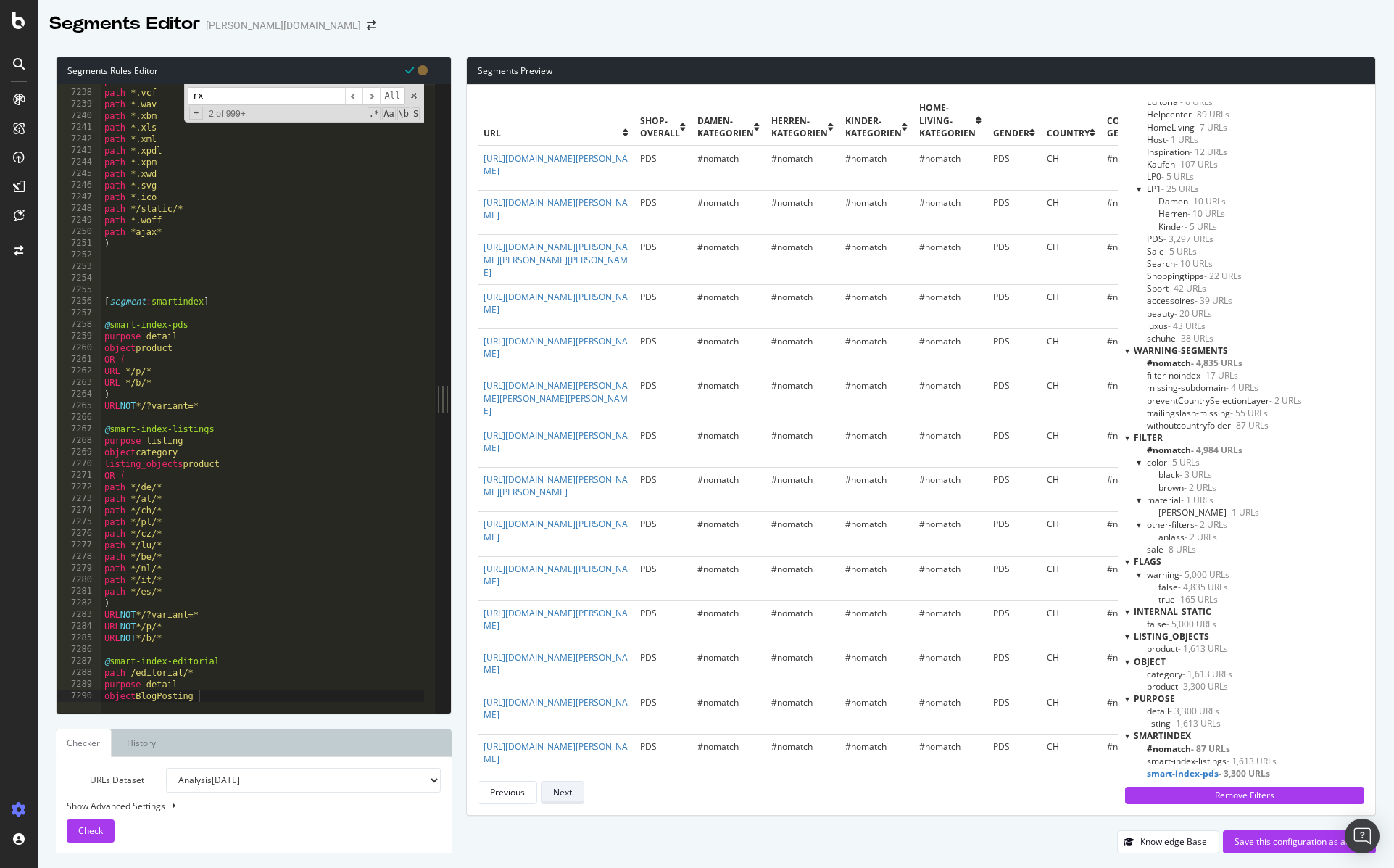
click at [568, 794] on div "Next" at bounding box center [562, 792] width 19 height 12
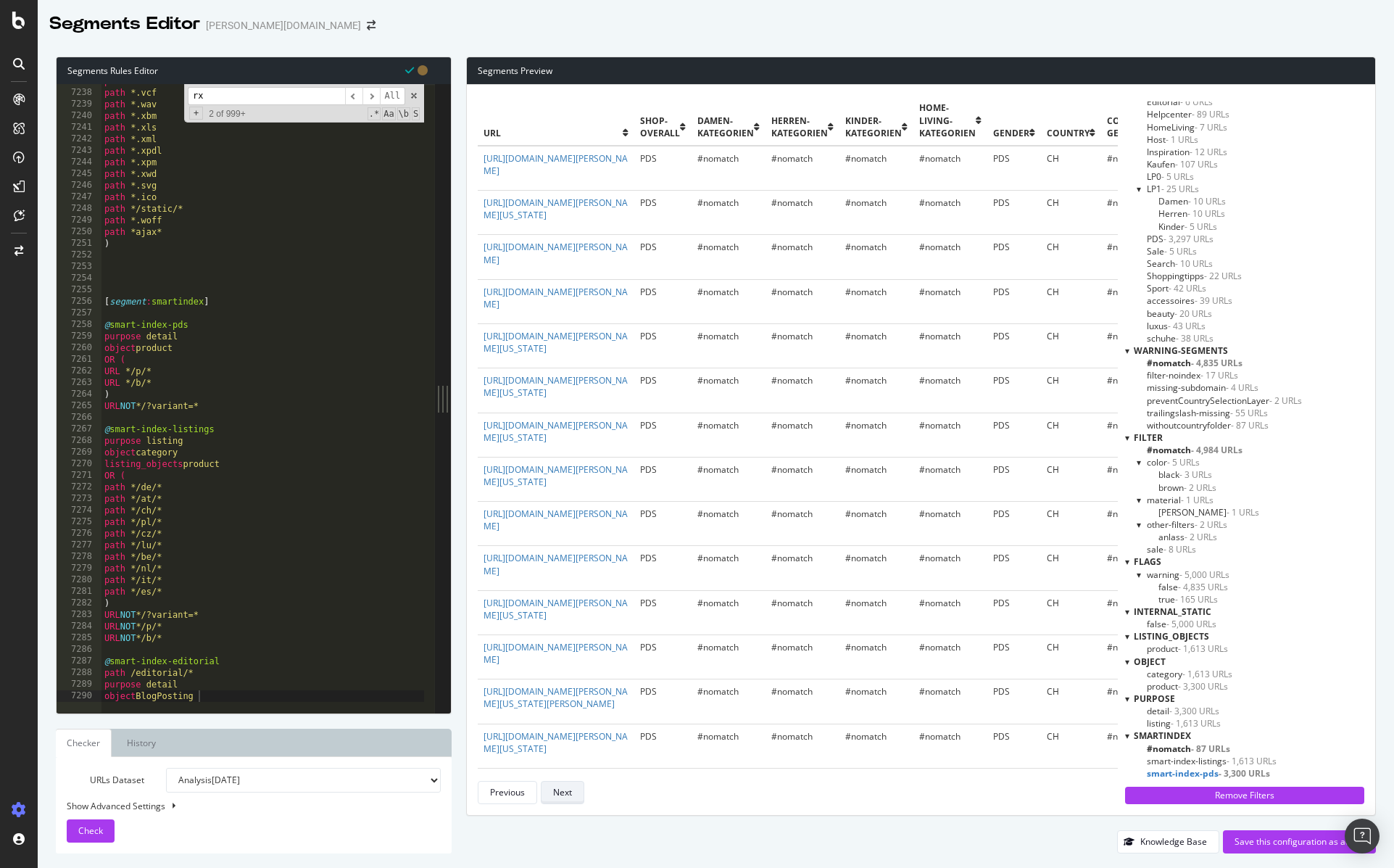
click at [568, 794] on div "Next" at bounding box center [562, 792] width 19 height 12
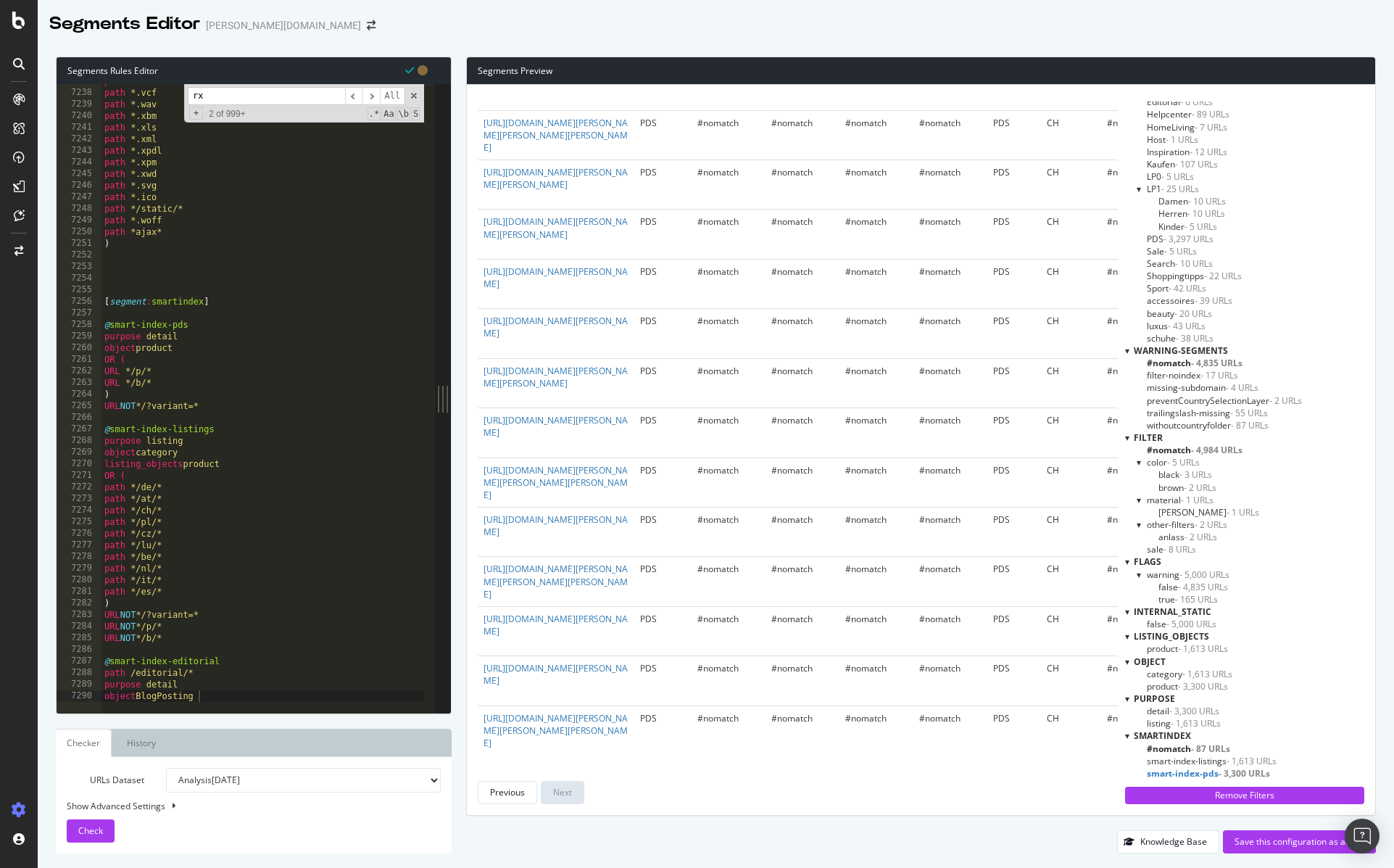
scroll to position [4345, 0]
click at [234, 687] on div "path *.txt path *.vcf path *.wav path *.xbm path *.xls path *.xml path *.xpdl p…" at bounding box center [290, 395] width 376 height 641
click at [247, 696] on div "path *.txt path *.vcf path *.wav path *.xbm path *.xls path *.xml path *.xpdl p…" at bounding box center [290, 395] width 376 height 641
click at [125, 673] on div "path *.txt path *.vcf path *.wav path *.xbm path *.xls path *.xml path *.xpdl p…" at bounding box center [290, 395] width 376 height 641
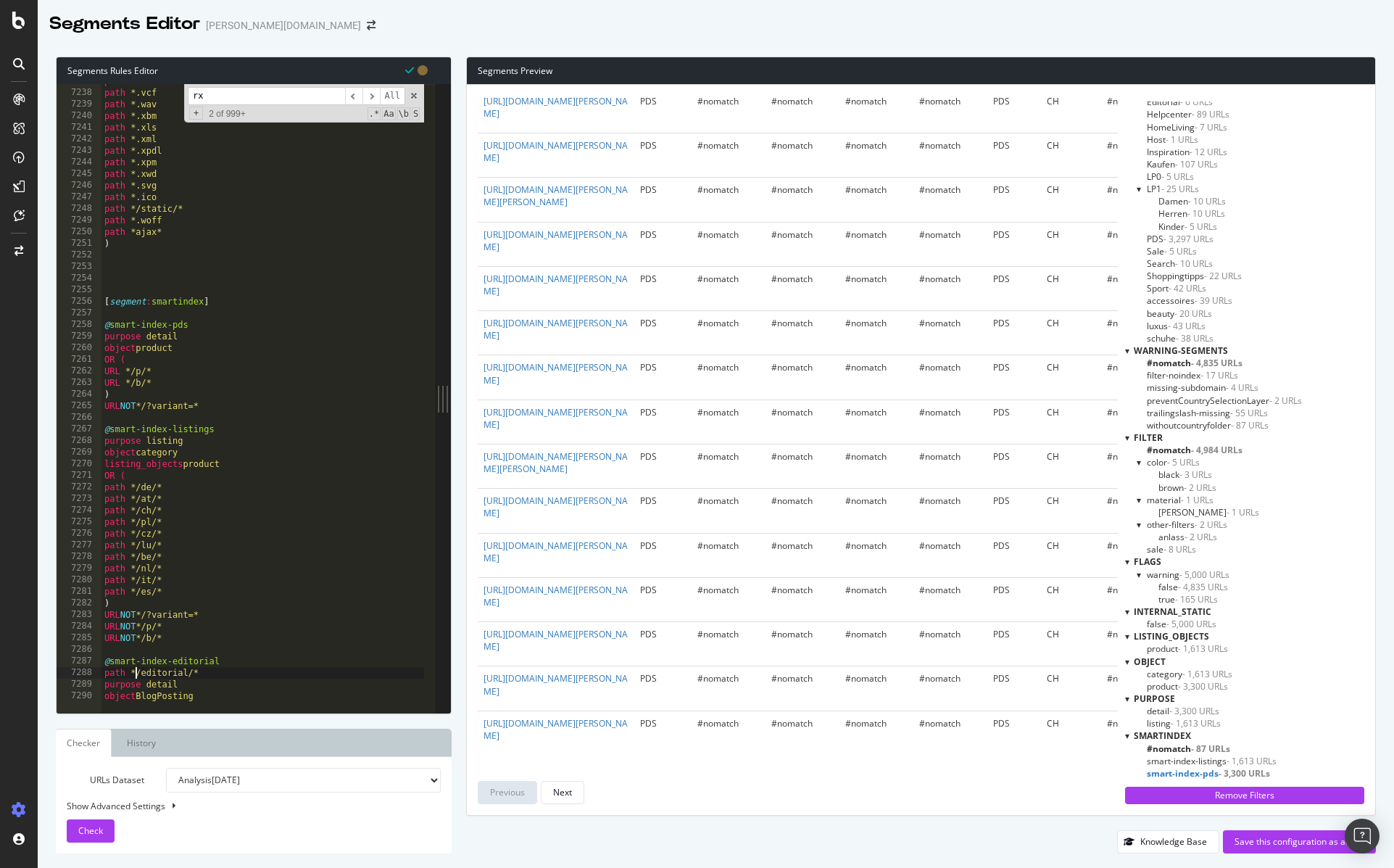
scroll to position [0, 2]
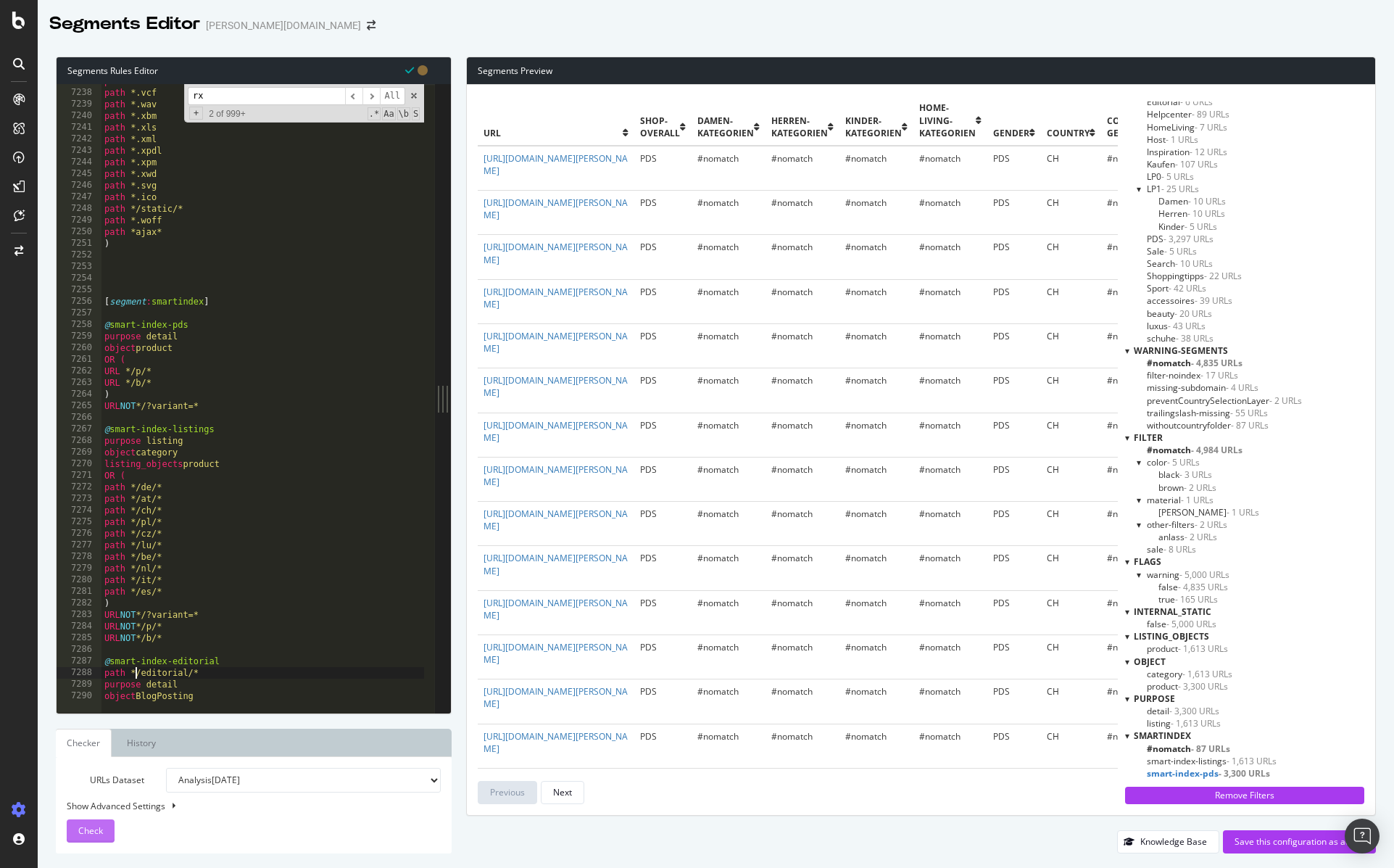
click at [102, 828] on span "Check" at bounding box center [90, 830] width 25 height 12
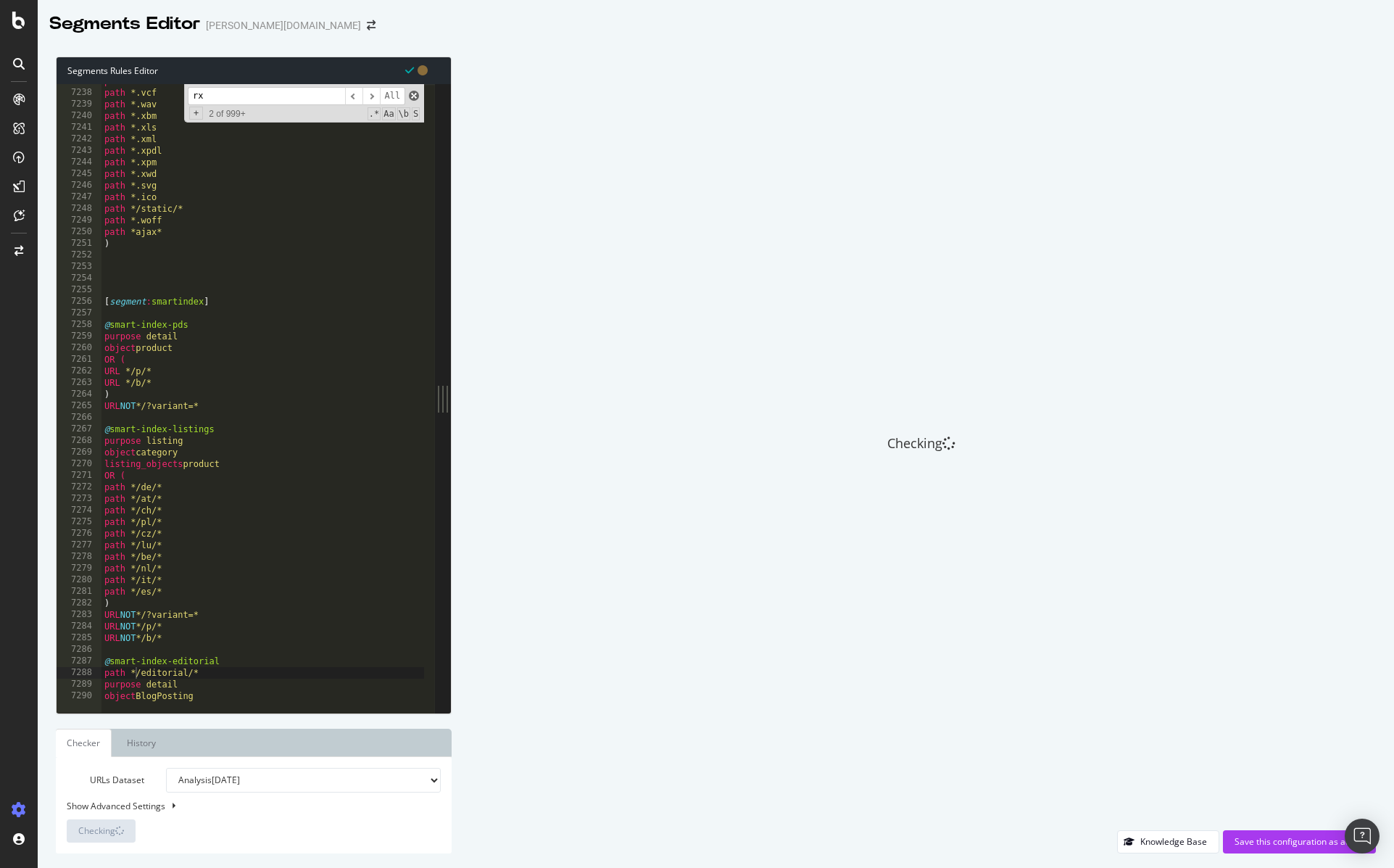
click at [415, 95] on span at bounding box center [413, 96] width 10 height 10
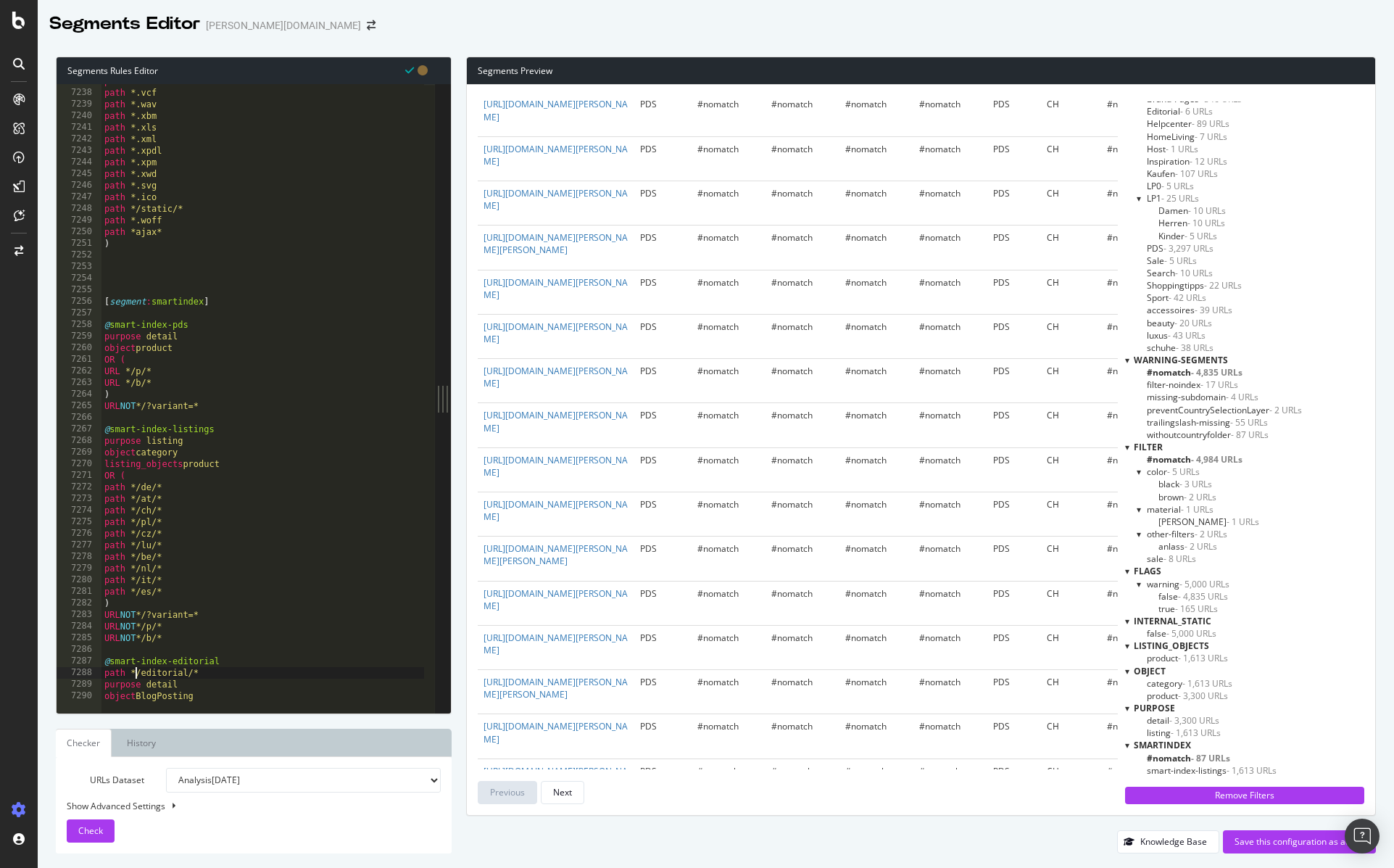
scroll to position [5114, 0]
click at [274, 690] on div "path *.txt path *.vcf path *.wav path *.xbm path *.xls path *.xml path *.xpdl p…" at bounding box center [290, 395] width 376 height 641
click at [274, 691] on div "path *.txt path *.vcf path *.wav path *.xbm path *.xls path *.xml path *.xpdl p…" at bounding box center [290, 395] width 376 height 641
click at [338, 110] on div "path *.txt path *.vcf path *.wav path *.xbm path *.xls path *.xml path *.xpdl p…" at bounding box center [290, 395] width 376 height 641
type textarea "path *.wav"
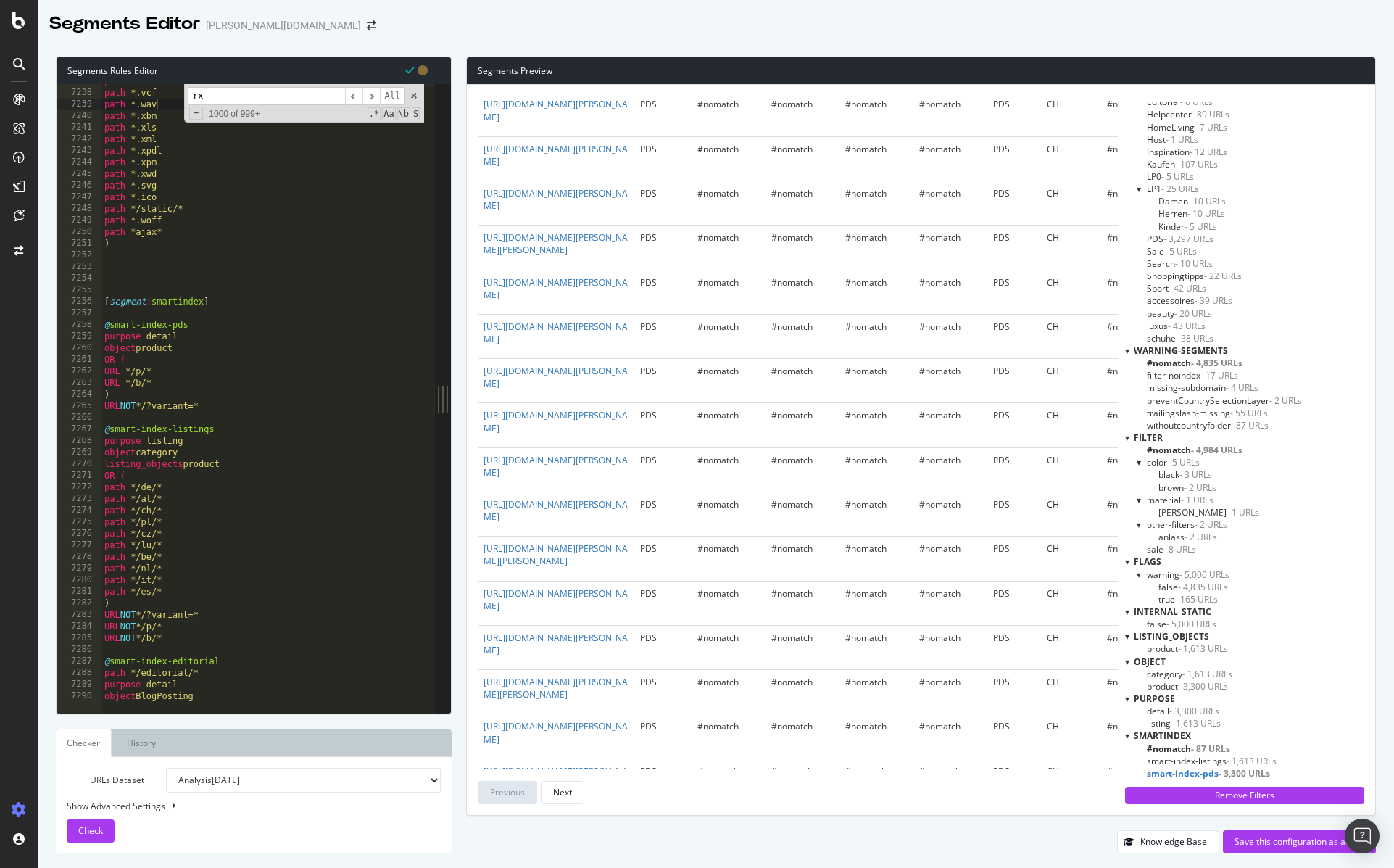
paste input "purpose detail"
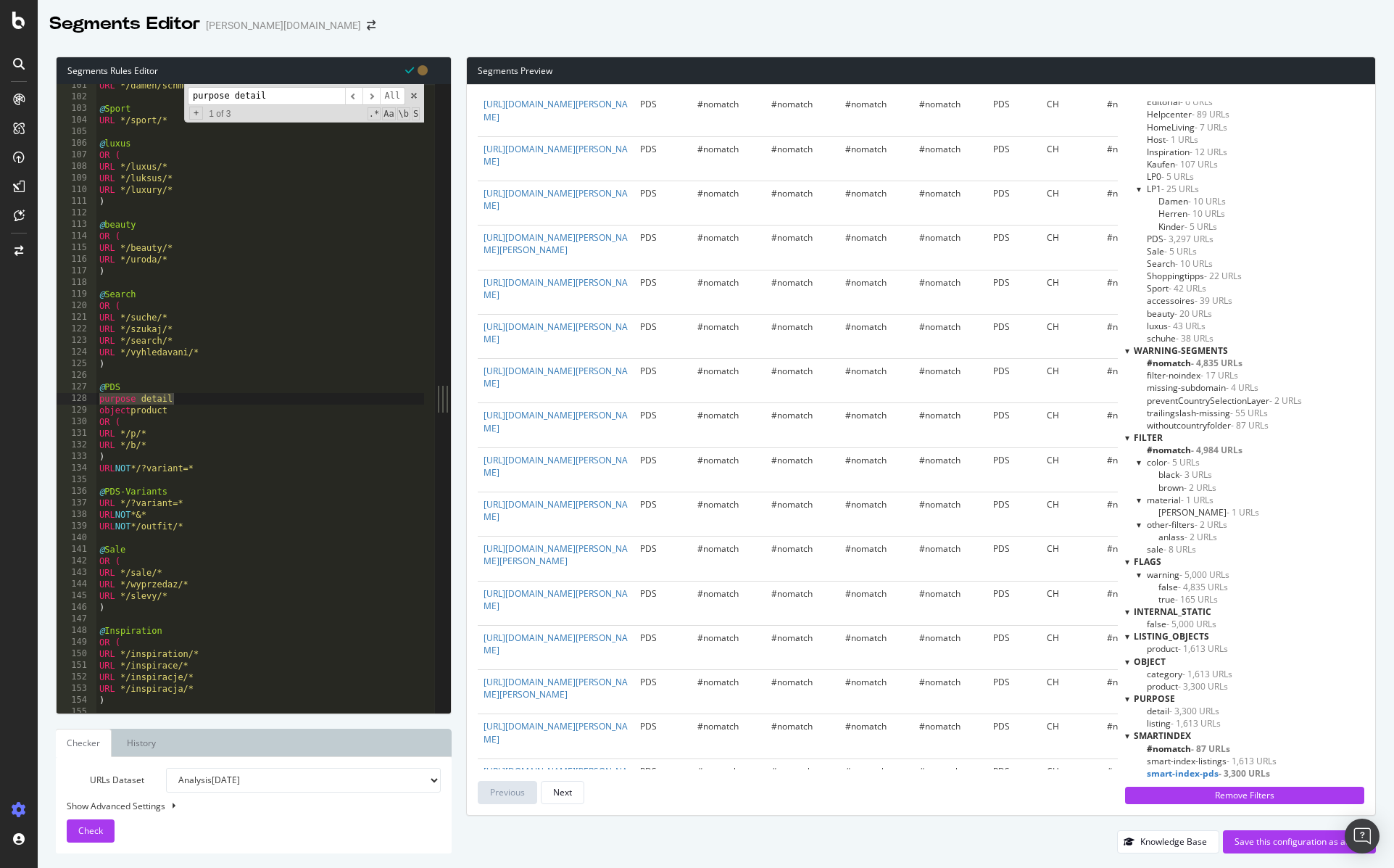
type input "purpose detail"
drag, startPoint x: 202, startPoint y: 412, endPoint x: 65, endPoint y: 403, distance: 137.3
click at [65, 403] on div "object product 101 102 103 104 105 106 107 108 109 110 111 112 113 114 115 116 …" at bounding box center [246, 398] width 378 height 628
type textarea "purpose detail object product"
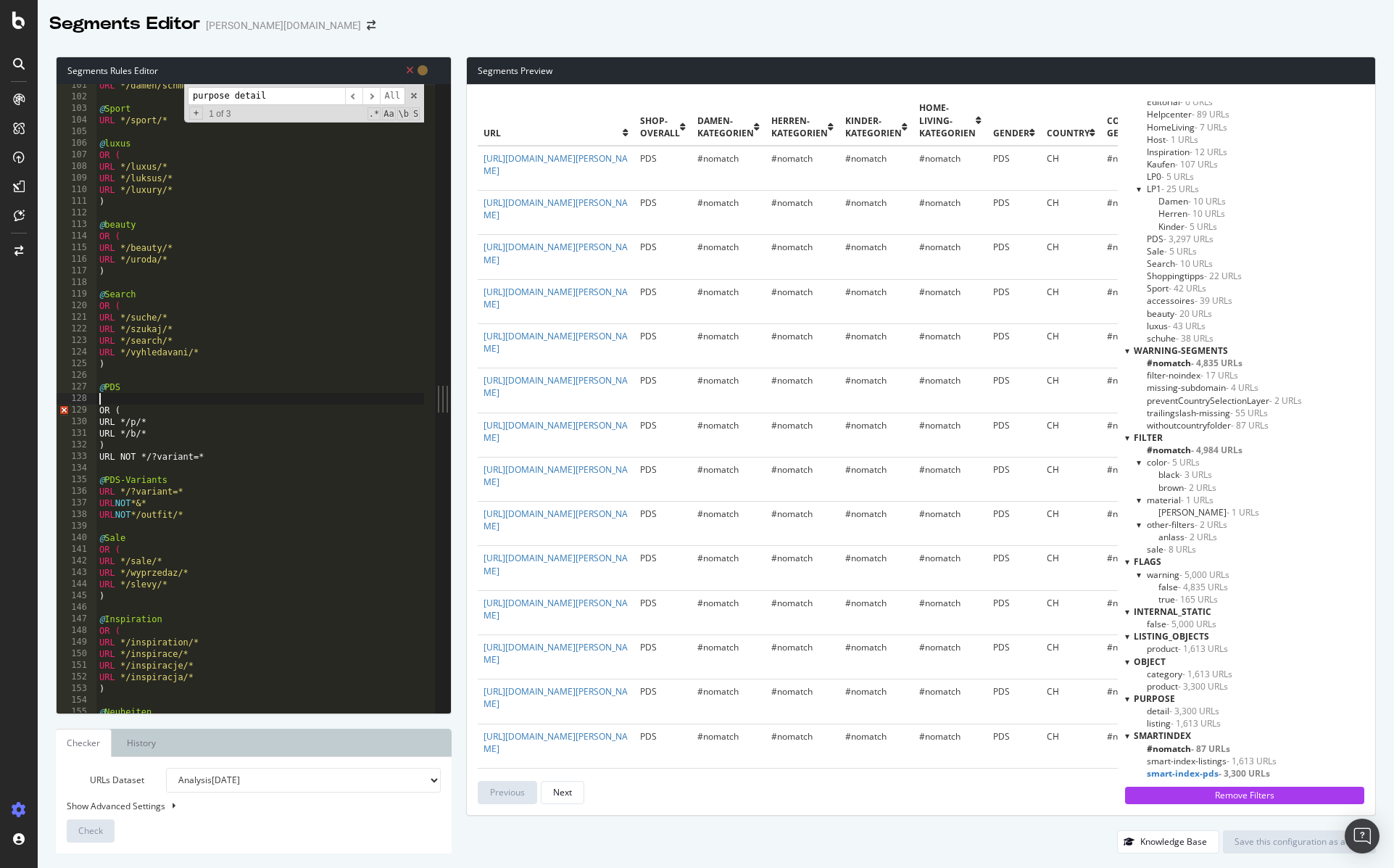
type textarea "@PDS"
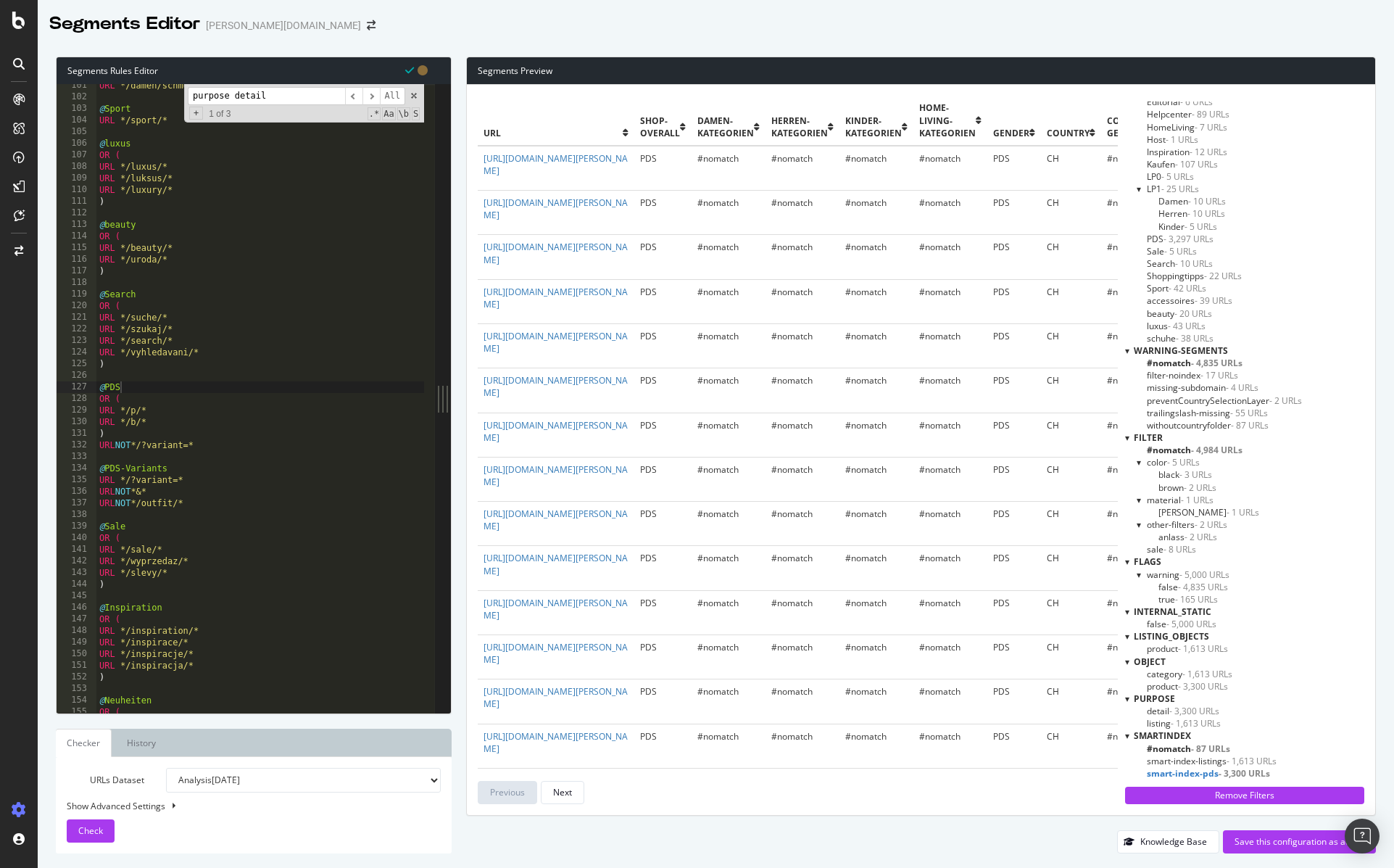
drag, startPoint x: 267, startPoint y: 94, endPoint x: 285, endPoint y: 97, distance: 18.2
click at [272, 96] on input "purpose detail" at bounding box center [267, 96] width 158 height 18
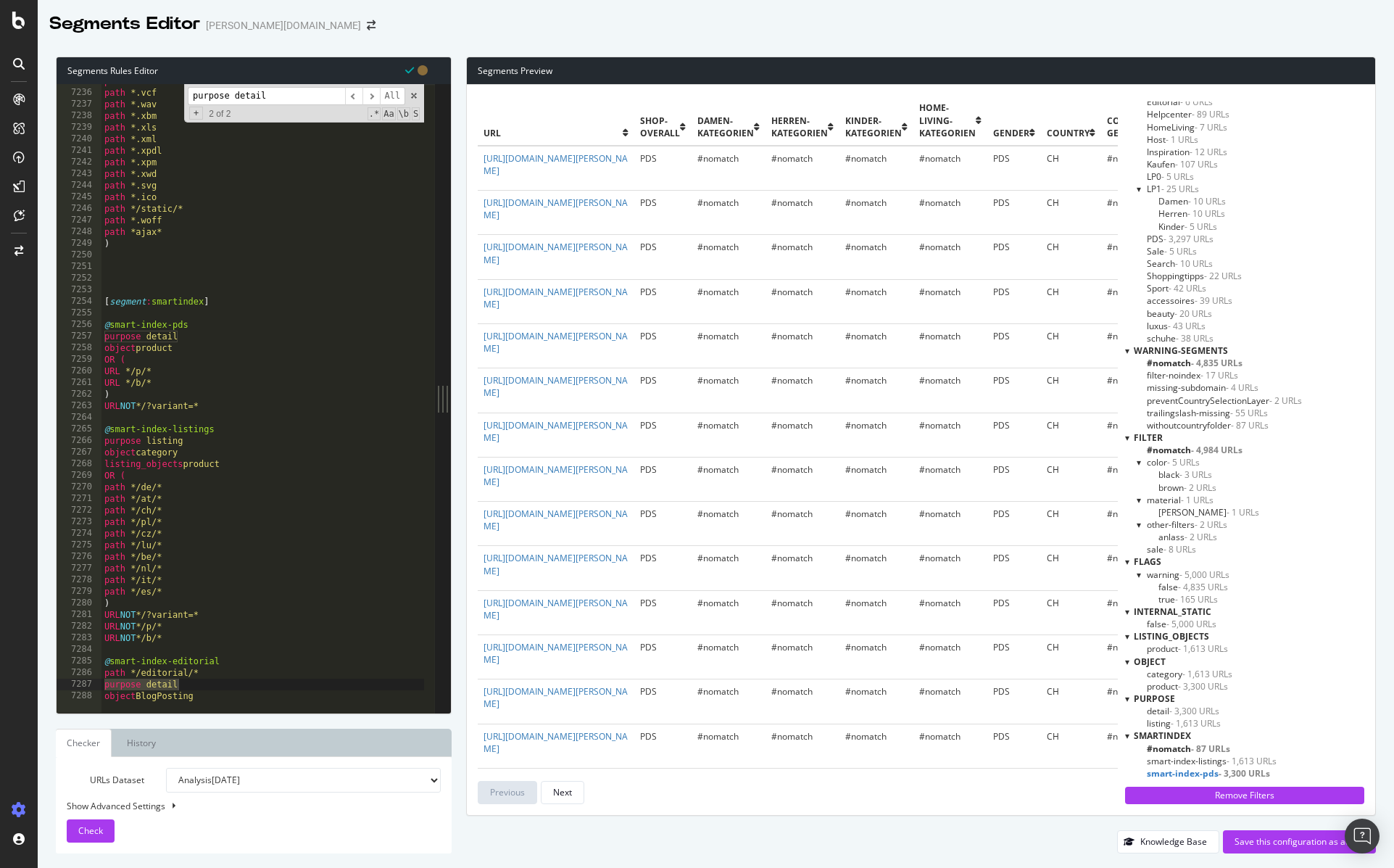
drag, startPoint x: 334, startPoint y: 96, endPoint x: 171, endPoint y: 90, distance: 163.1
click at [171, 90] on div "path *.txt path *.vcf path *.wav path *.xbm path *.xls path *.xml path *.xpdl p…" at bounding box center [263, 398] width 324 height 628
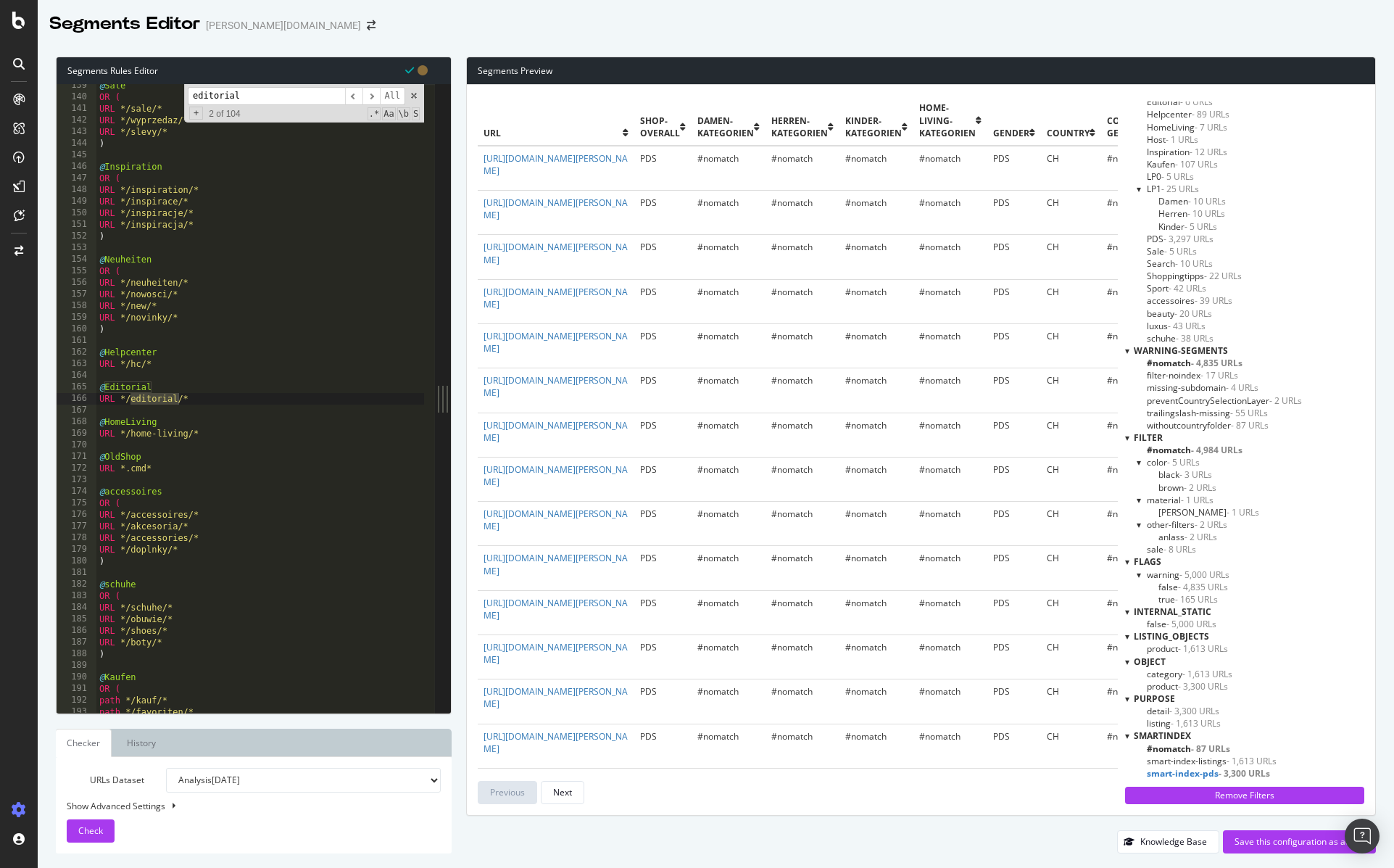
scroll to position [22400, 0]
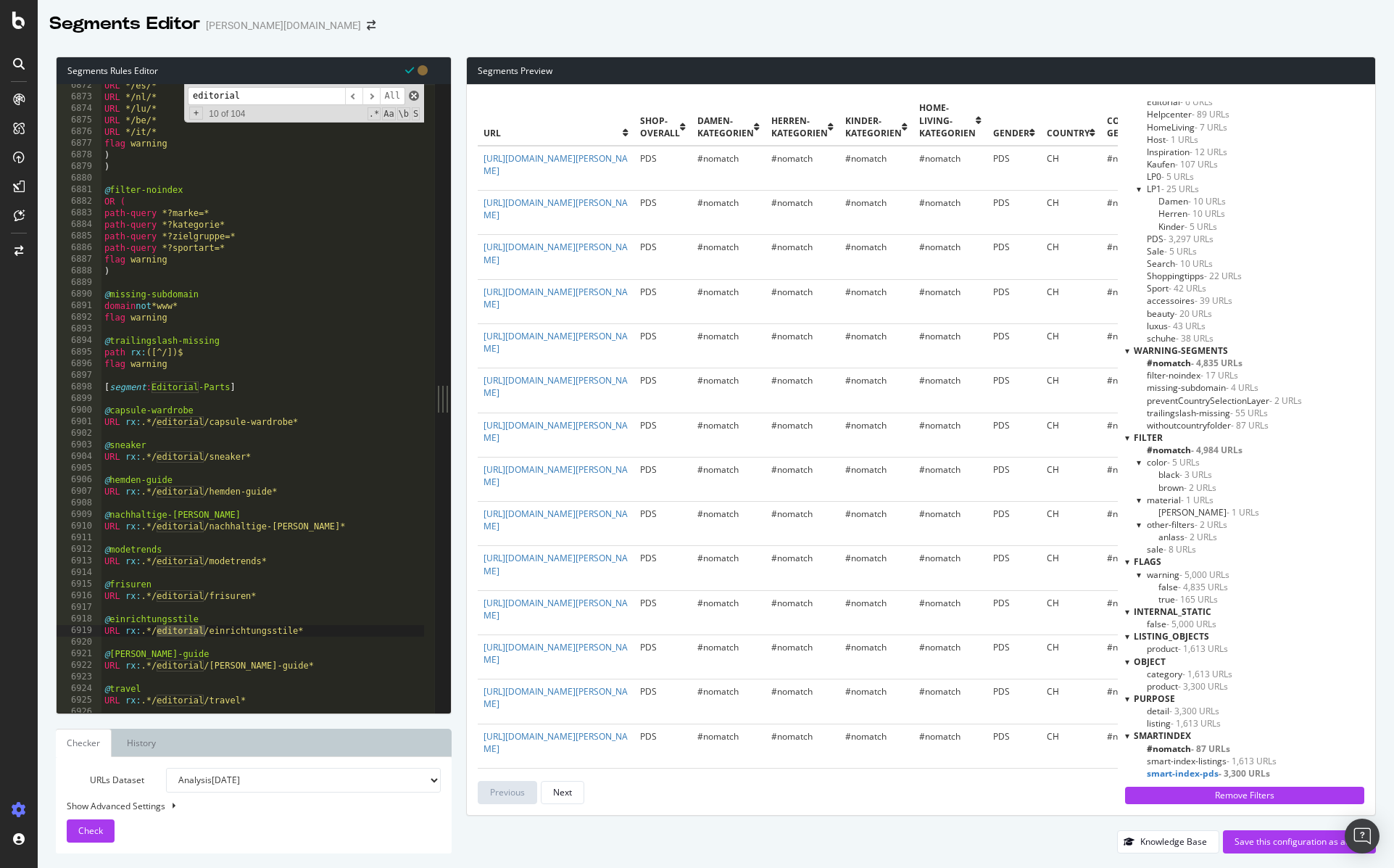
type input "editorial"
click at [412, 93] on span at bounding box center [413, 96] width 10 height 10
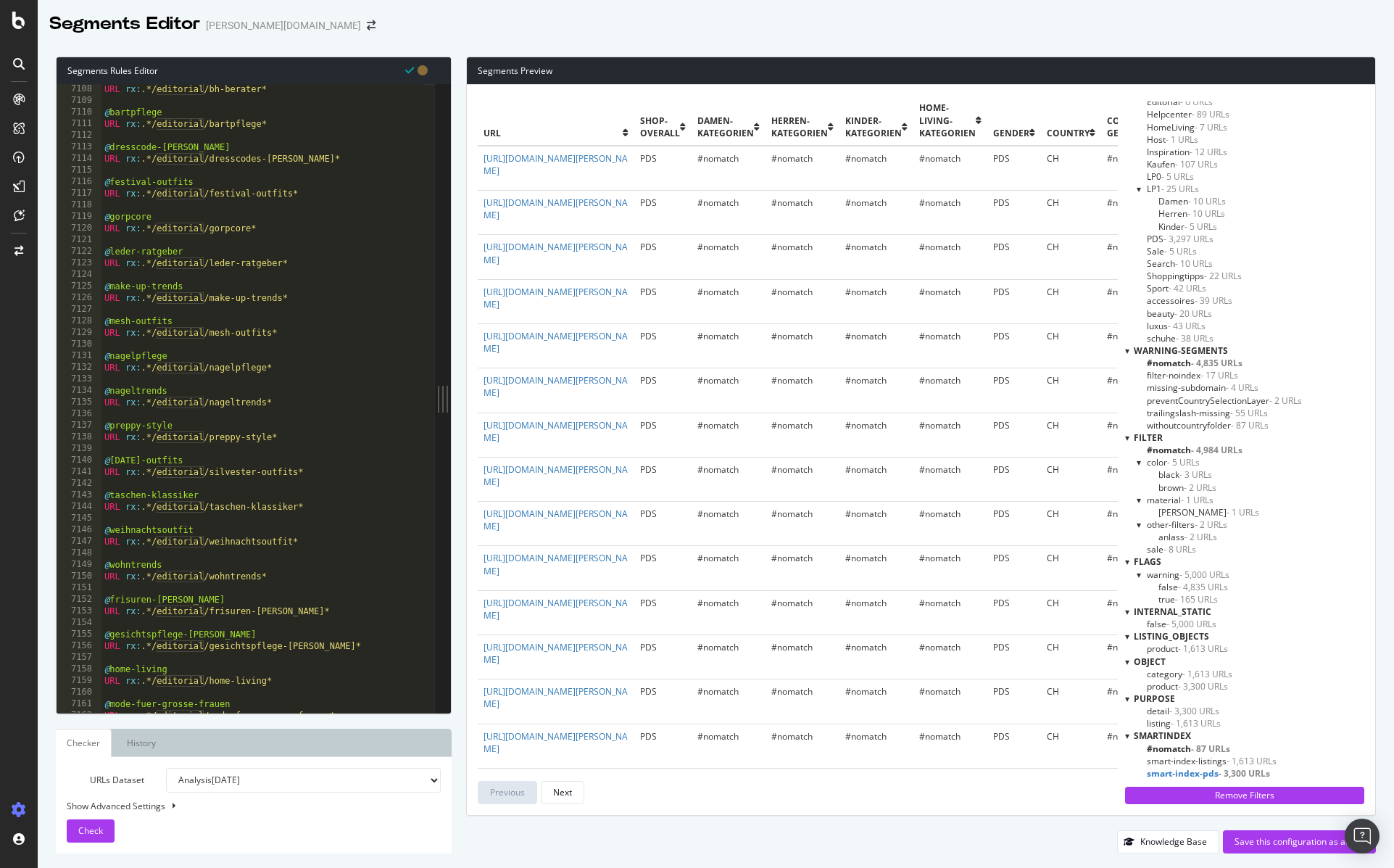
scroll to position [23141, 0]
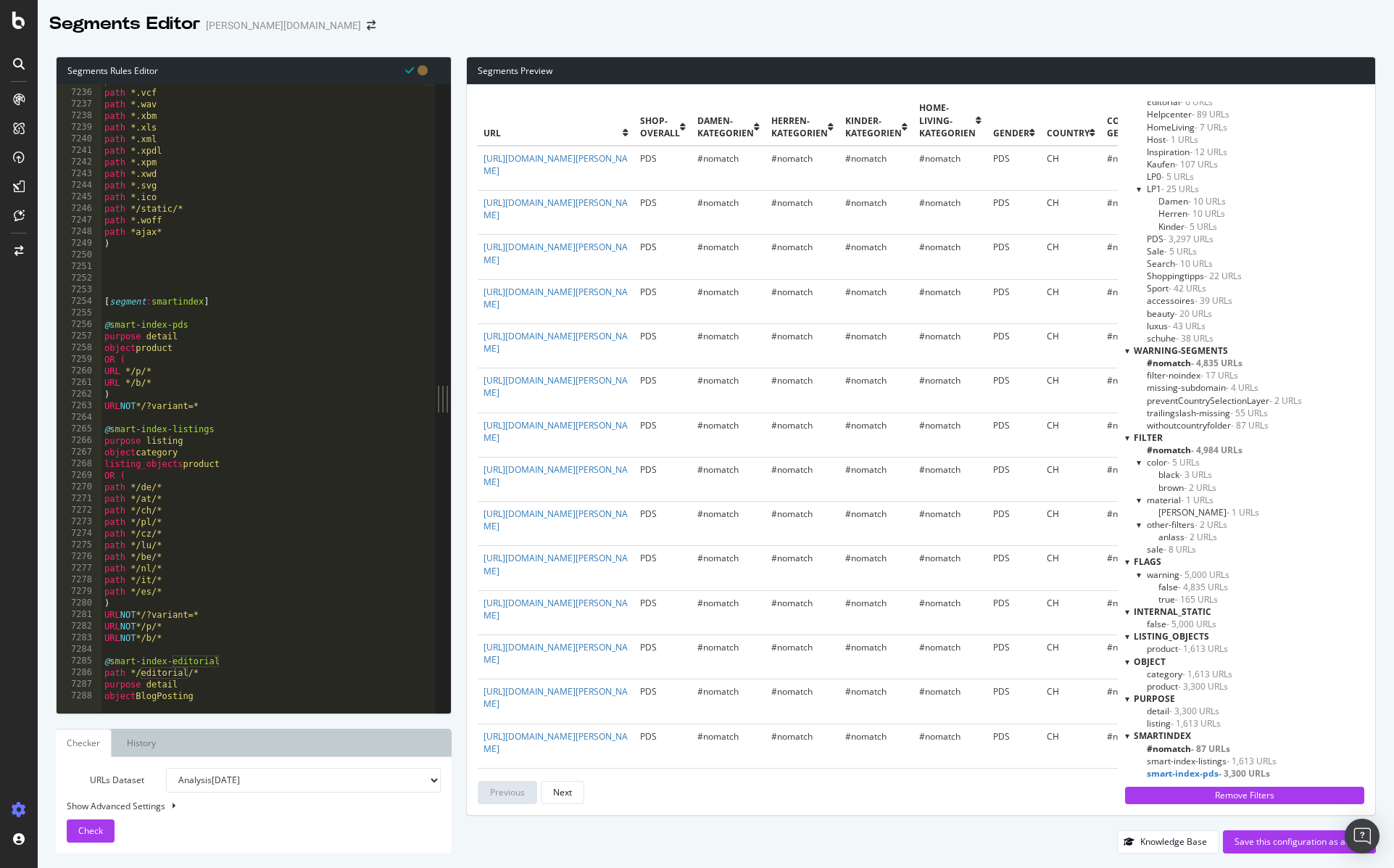
click at [112, 674] on div "path *.txt path *.vcf path *.wav path *.xbm path *.xls path *.xml path *.xpdl p…" at bounding box center [290, 395] width 376 height 641
click at [105, 833] on button "Check" at bounding box center [90, 831] width 48 height 24
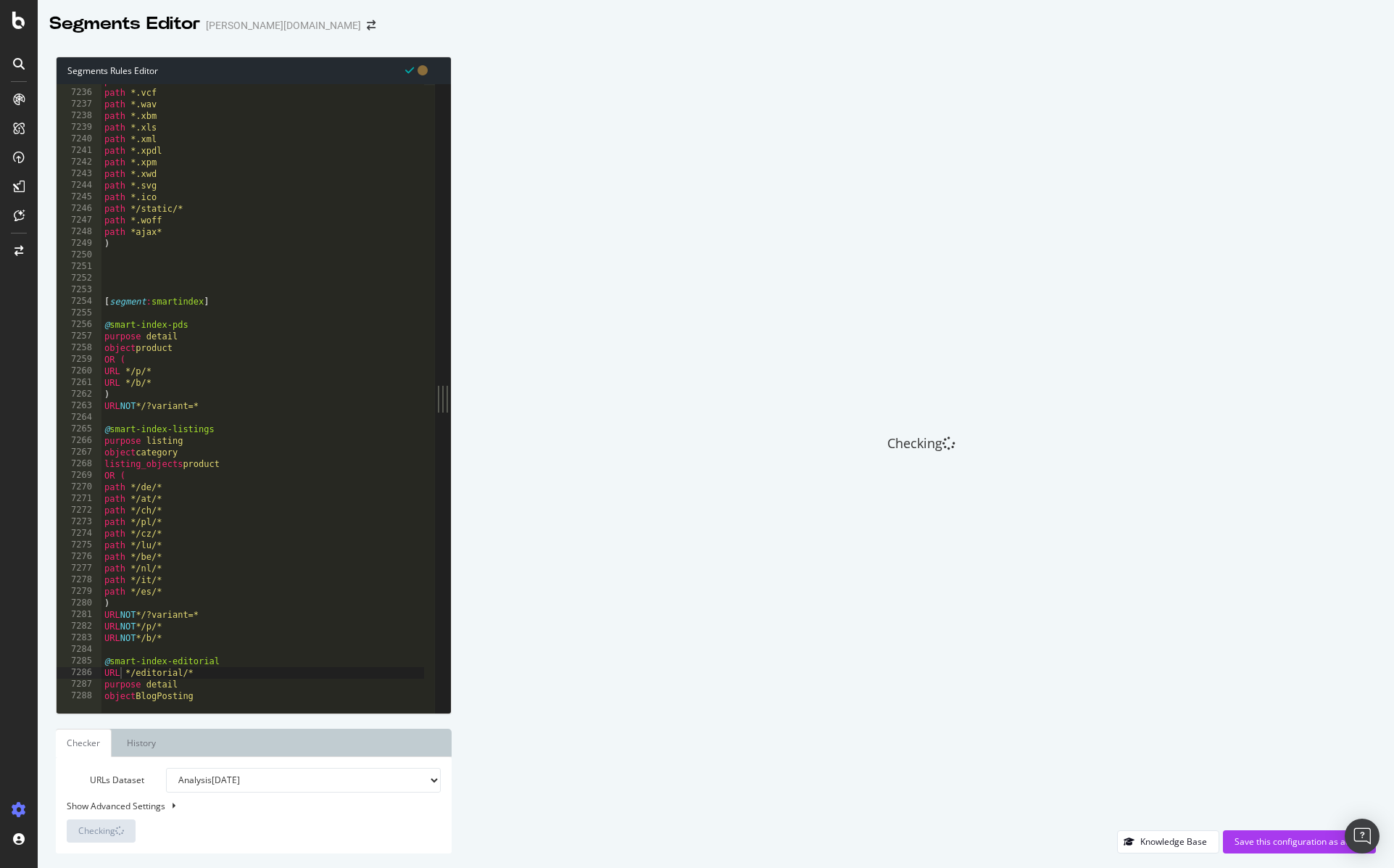
click at [247, 694] on div "path *.txt path *.vcf path *.wav path *.xbm path *.xls path *.xml path *.xpdl p…" at bounding box center [290, 395] width 376 height 641
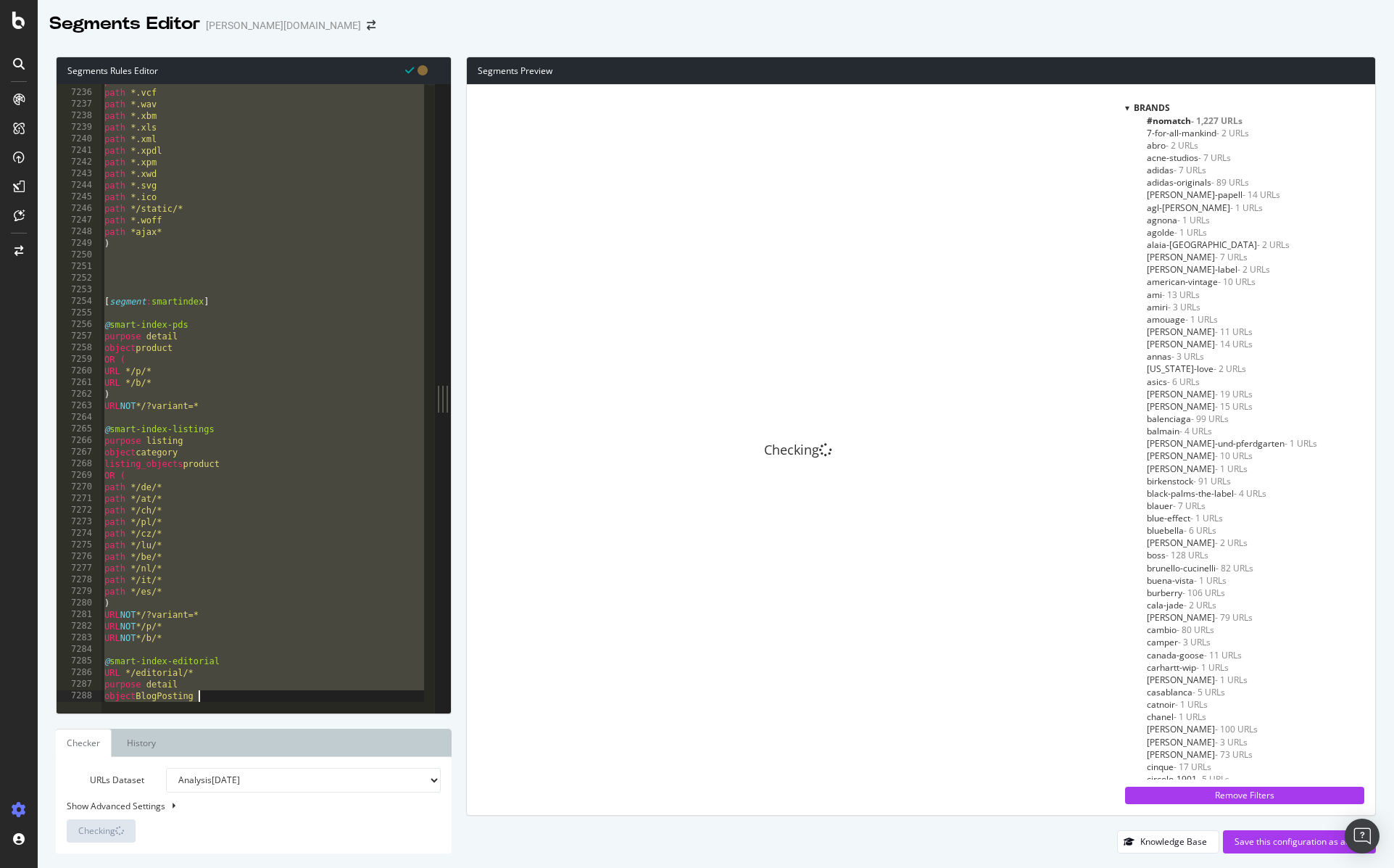
click at [321, 475] on div "path *.txt path *.vcf path *.wav path *.xbm path *.xls path *.xml path *.xpdl p…" at bounding box center [290, 395] width 376 height 641
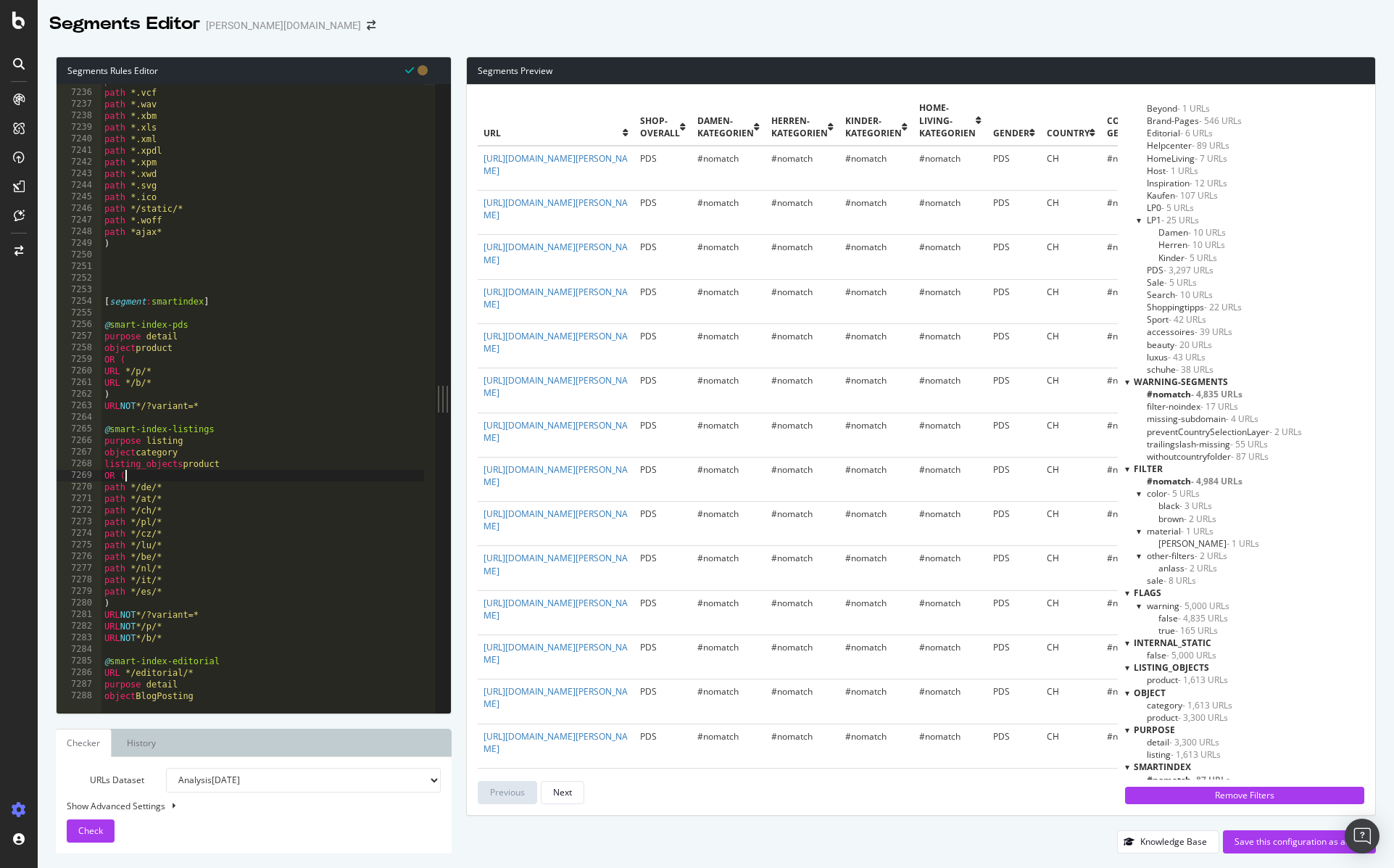
scroll to position [5114, 0]
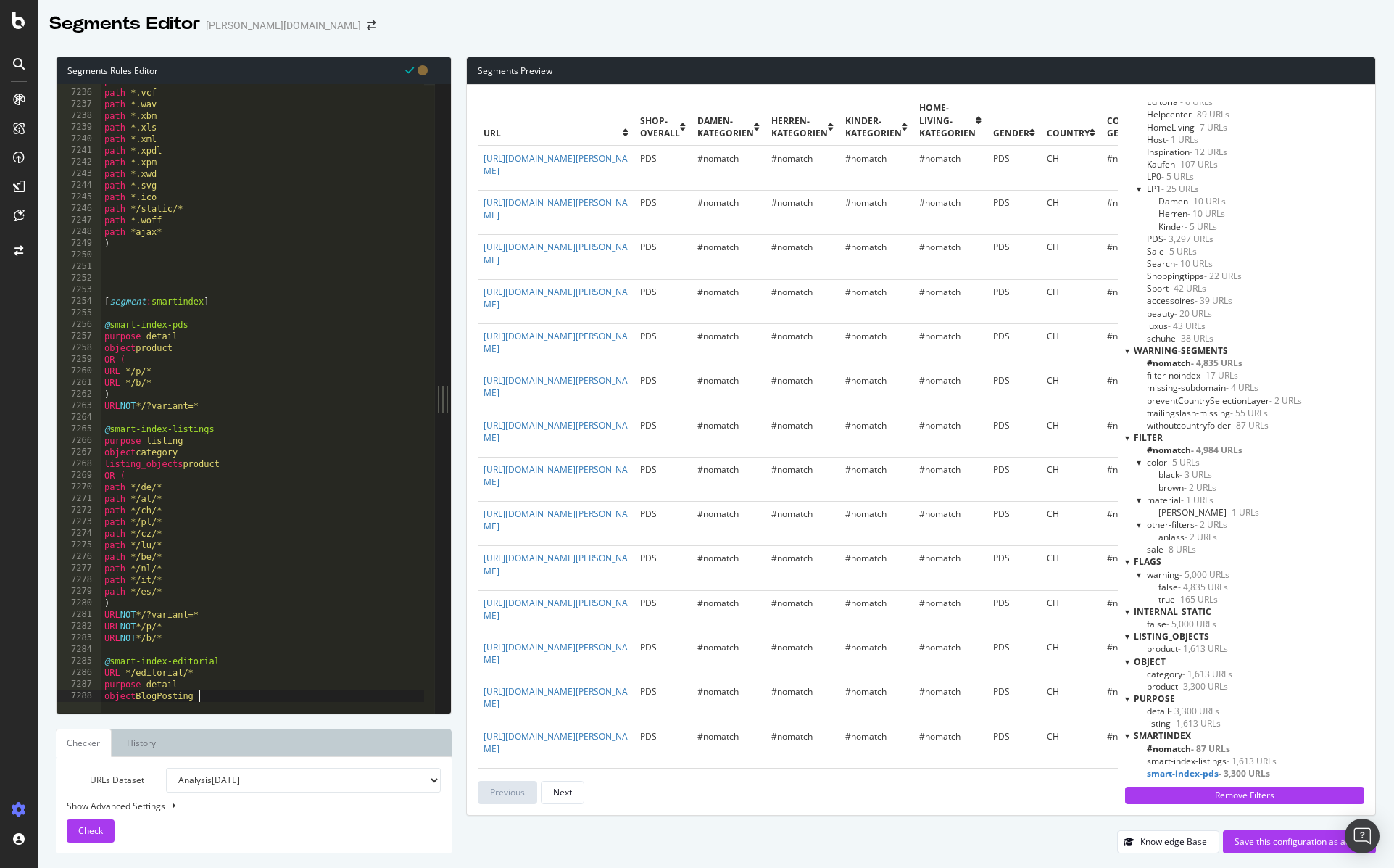
click at [208, 695] on div "path *.txt path *.vcf path *.wav path *.xbm path *.xls path *.xml path *.xpdl p…" at bounding box center [290, 395] width 376 height 641
click at [83, 823] on div "Check" at bounding box center [90, 831] width 25 height 22
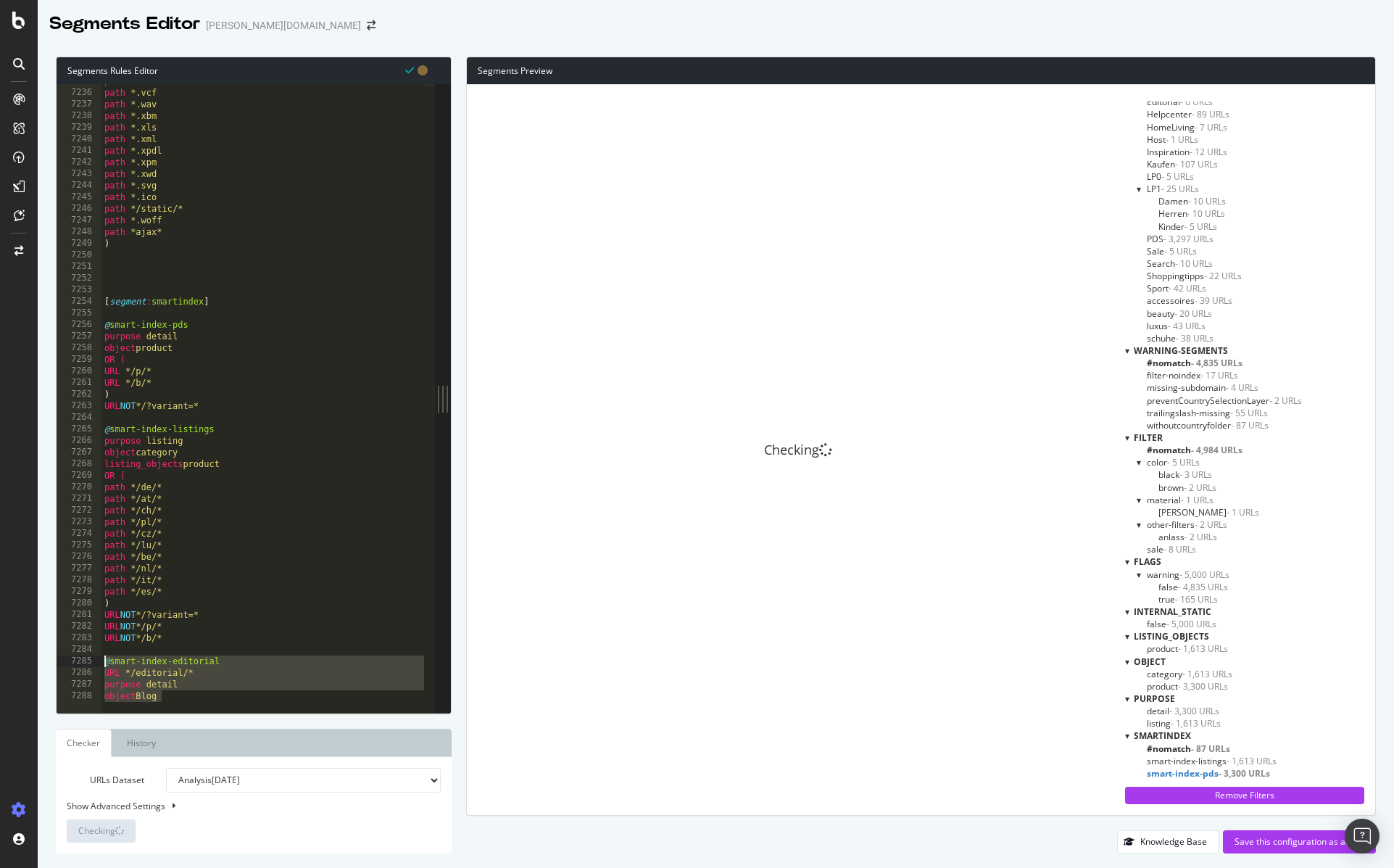
drag, startPoint x: 199, startPoint y: 695, endPoint x: 93, endPoint y: 662, distance: 111.0
click at [93, 662] on div "object Blog 7235 7236 7237 7238 7239 7240 7241 7242 7243 7244 7245 7246 7247 72…" at bounding box center [246, 398] width 378 height 628
type textarea "@smart-index-editorial URL */editorial/*"
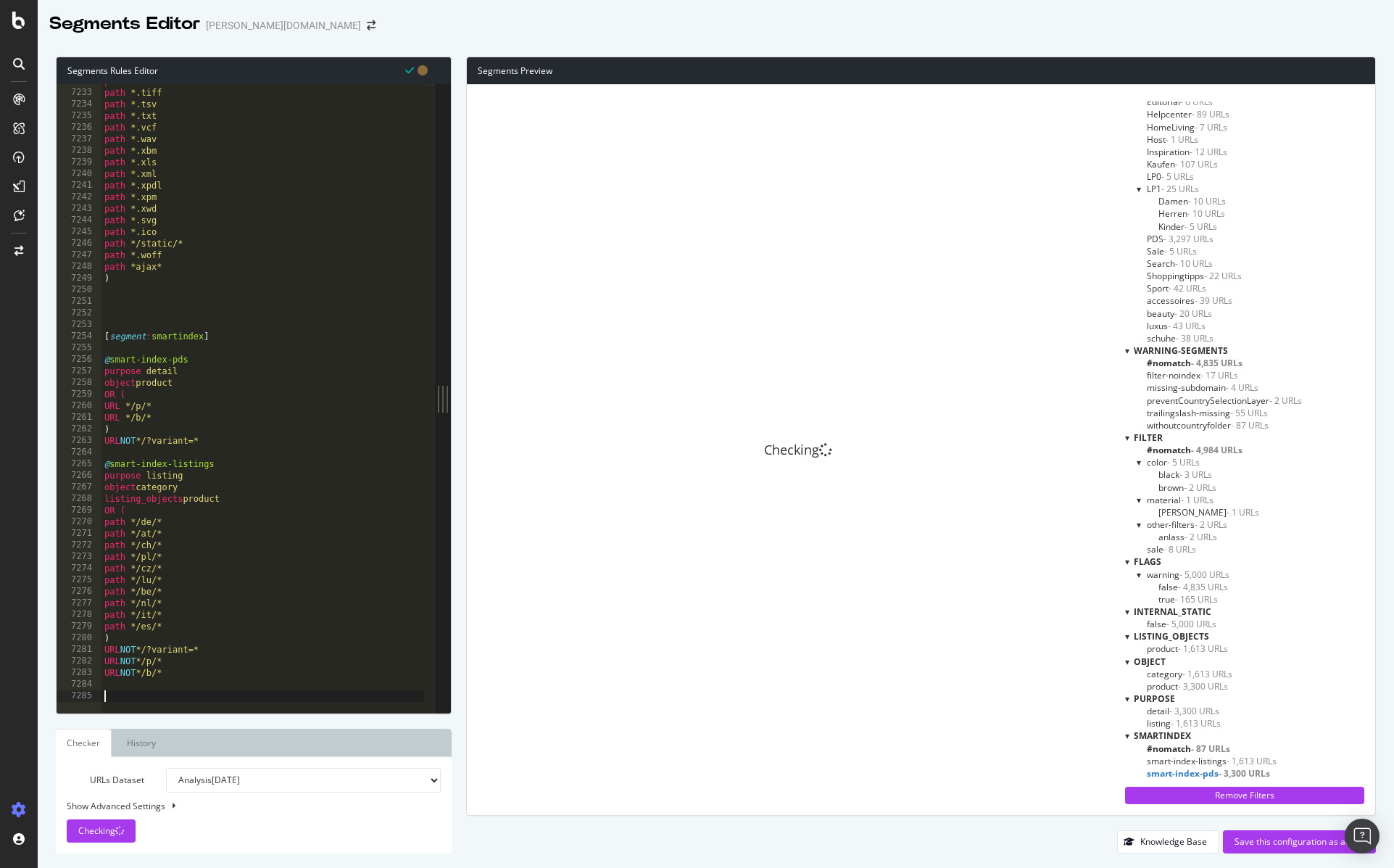
scroll to position [0, 0]
click at [246, 345] on div "path *.tif path *.tiff path *.tsv path *.txt path *.vcf path *.wav path *.xbm p…" at bounding box center [290, 395] width 376 height 641
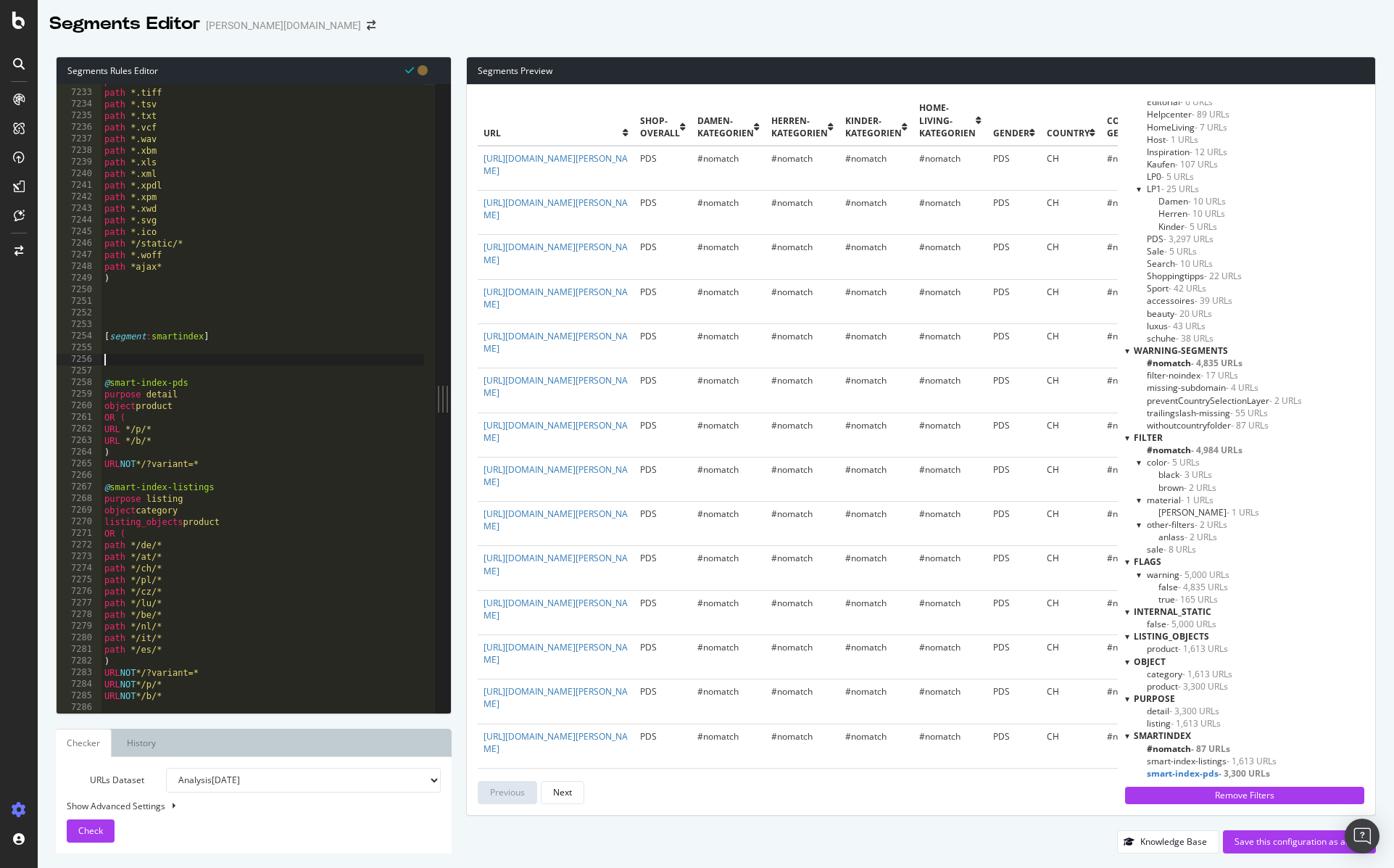
paste textarea "object Blog"
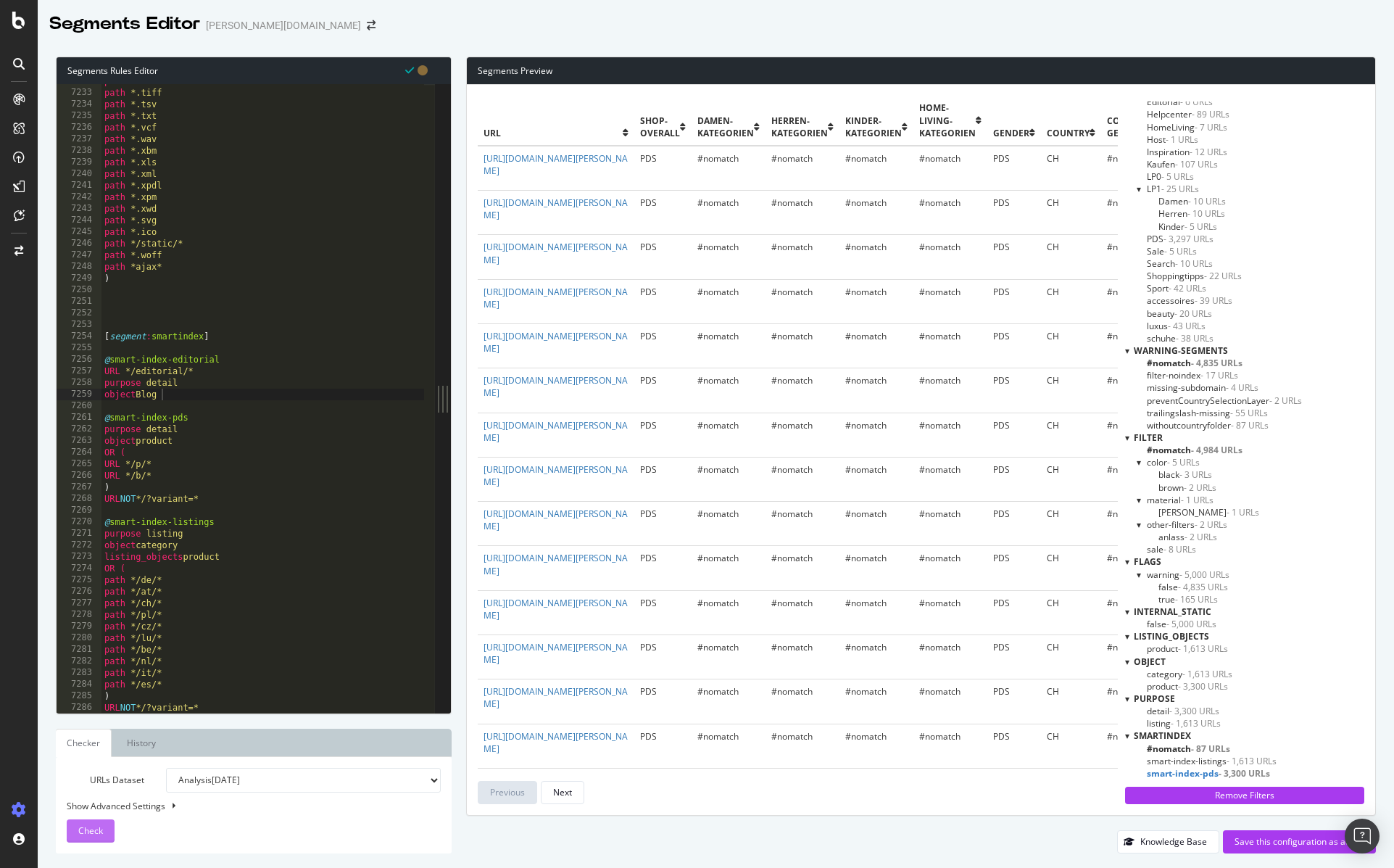
click at [89, 832] on span "Check" at bounding box center [90, 830] width 25 height 12
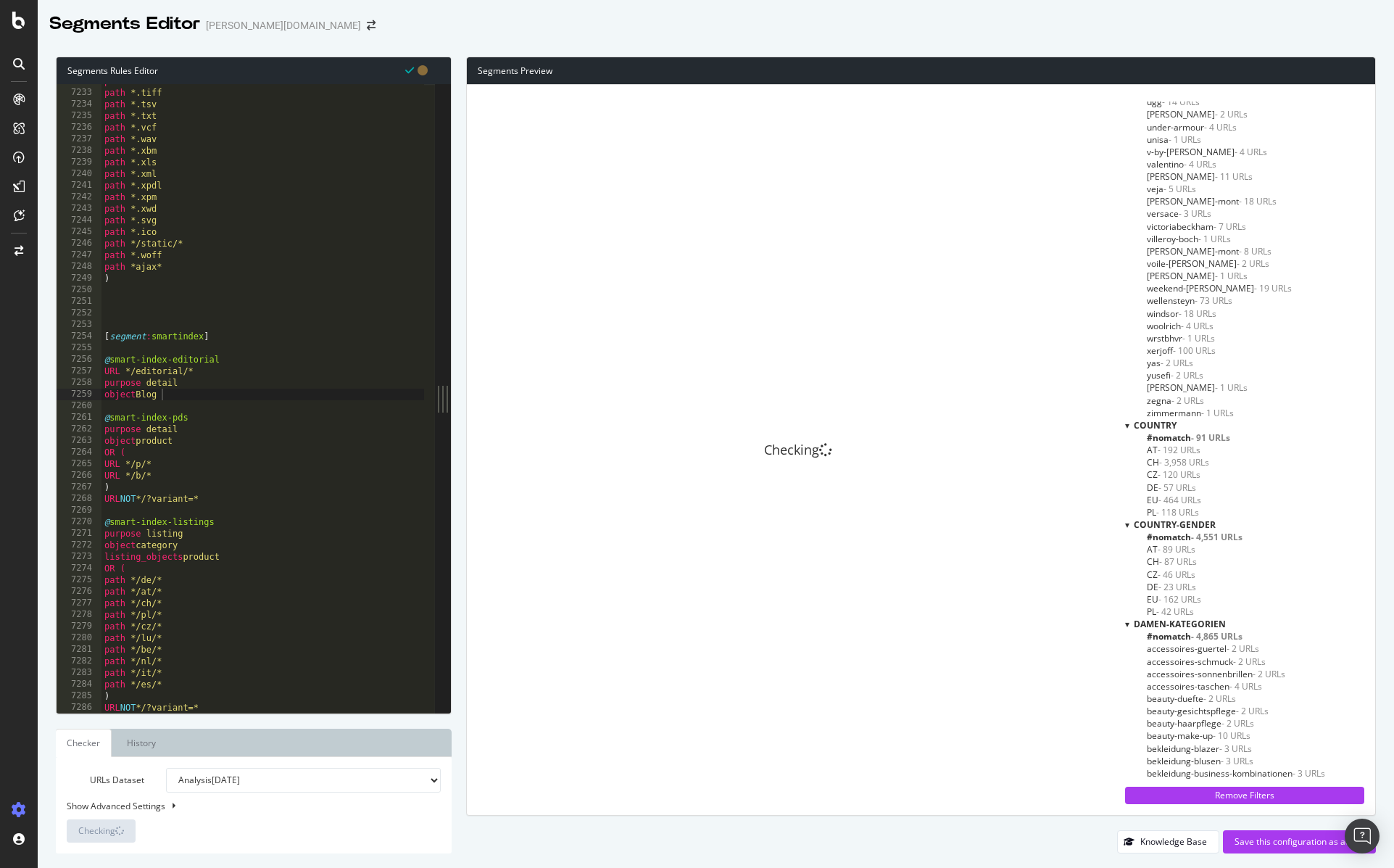
scroll to position [5138, 0]
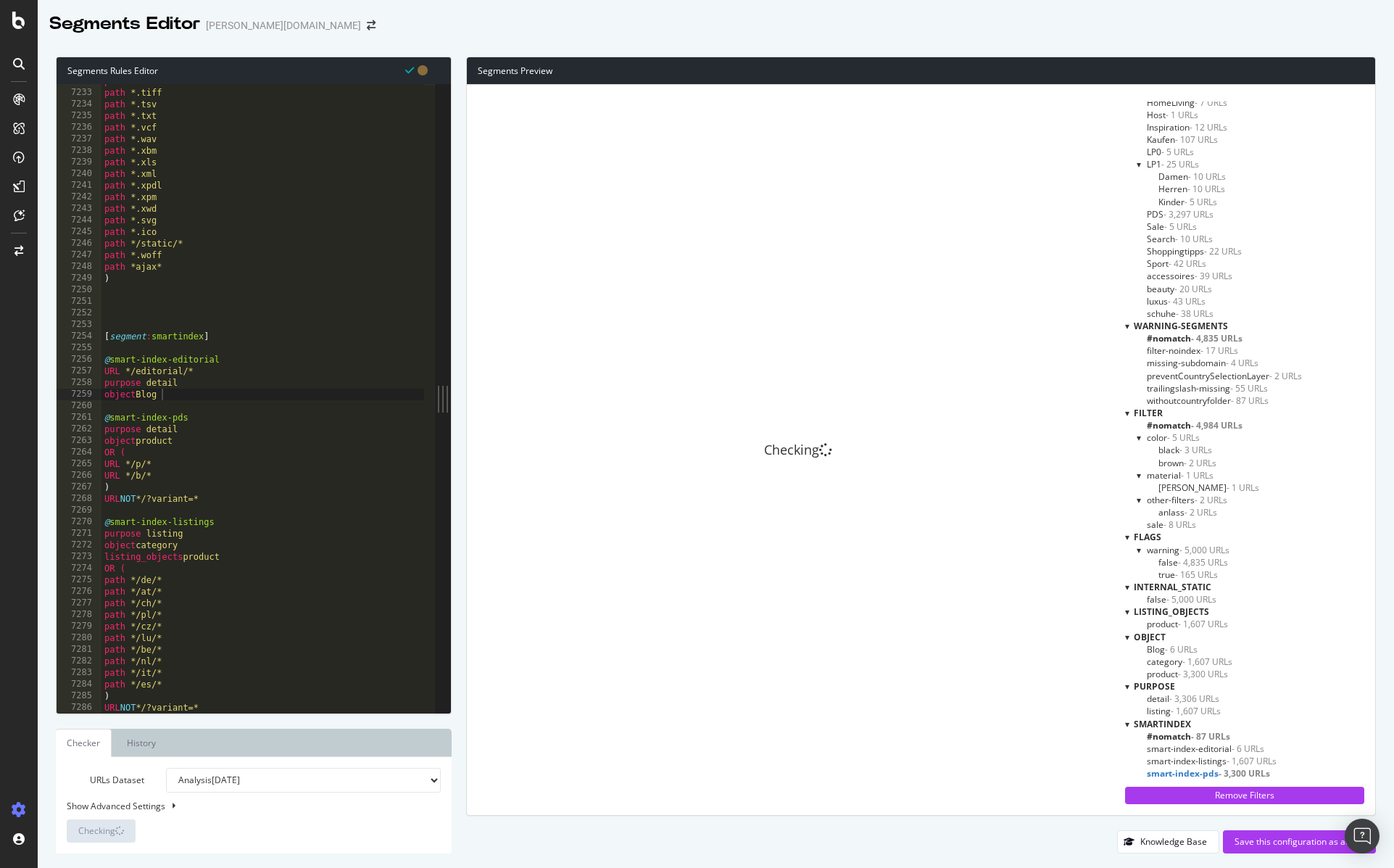
click at [1234, 749] on span "smart-index-editorial - 6 URLs" at bounding box center [1205, 748] width 117 height 12
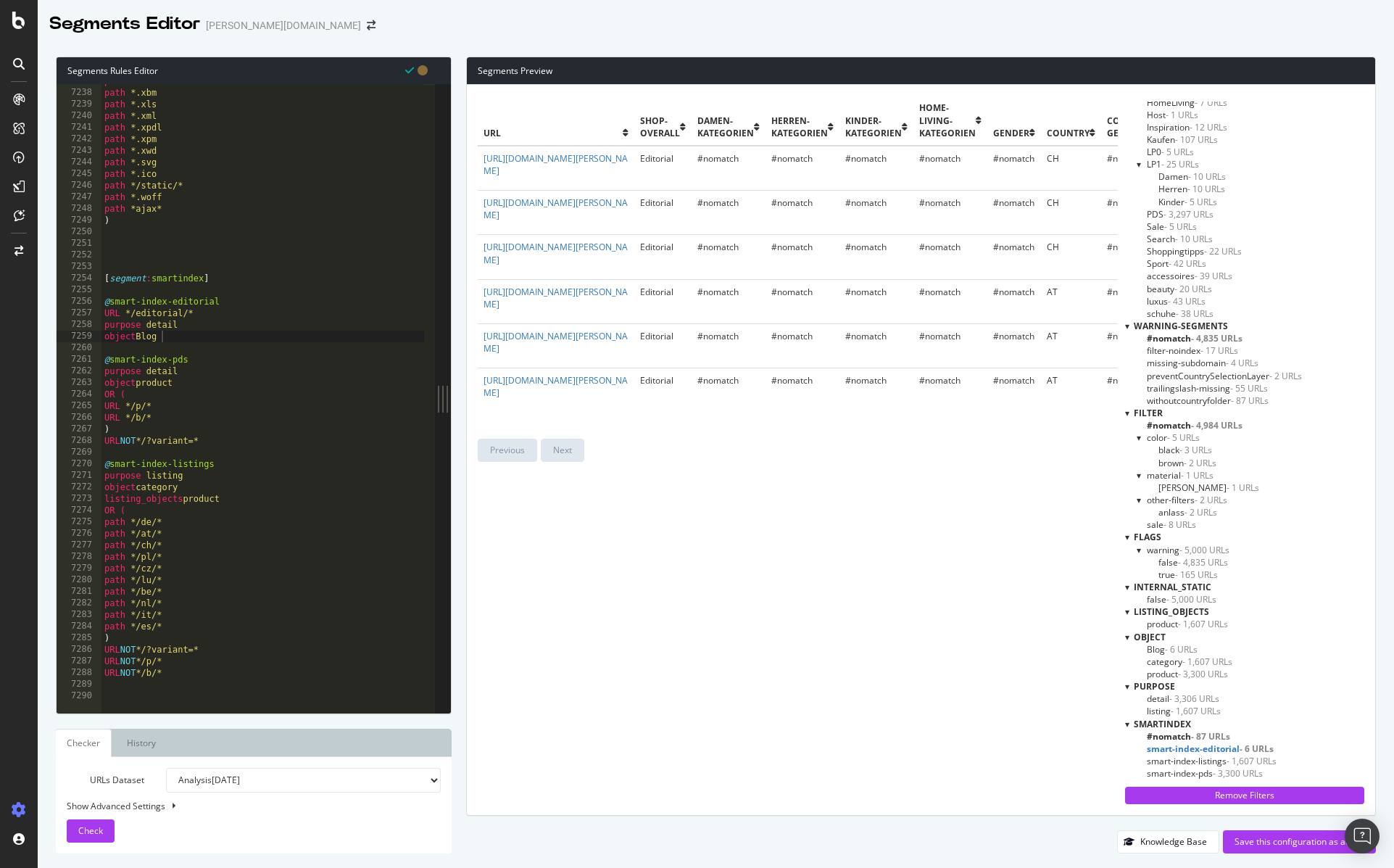
type textarea "URL NOT */b/*"
click at [237, 673] on div "path *.wav path *.xbm path *.xls path *.xml path *.xpdl path *.xpm path *.xwd p…" at bounding box center [290, 395] width 376 height 641
click at [1273, 847] on div "Save this configuration as active" at bounding box center [1299, 841] width 130 height 12
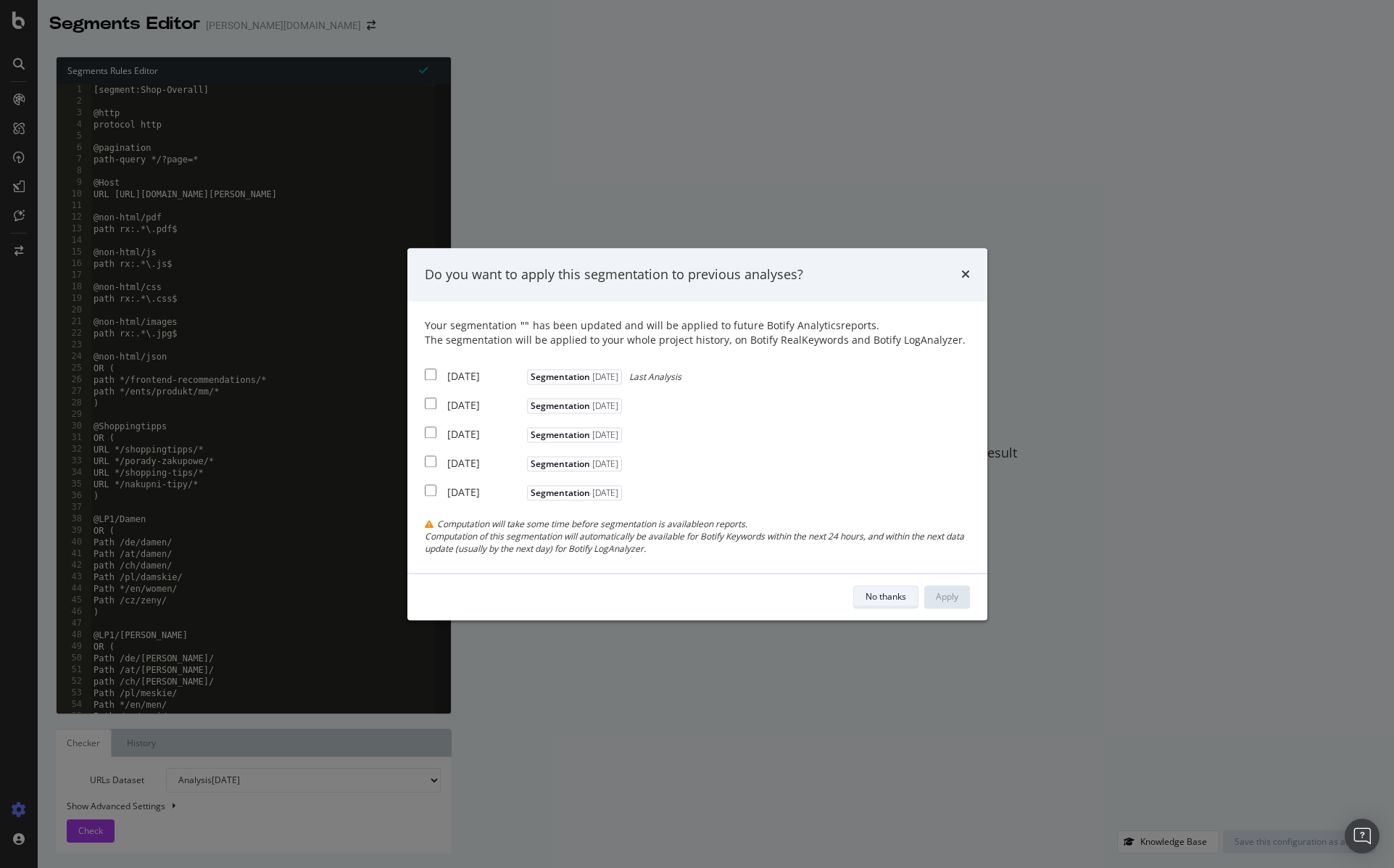
click at [879, 593] on div "No thanks" at bounding box center [886, 597] width 41 height 12
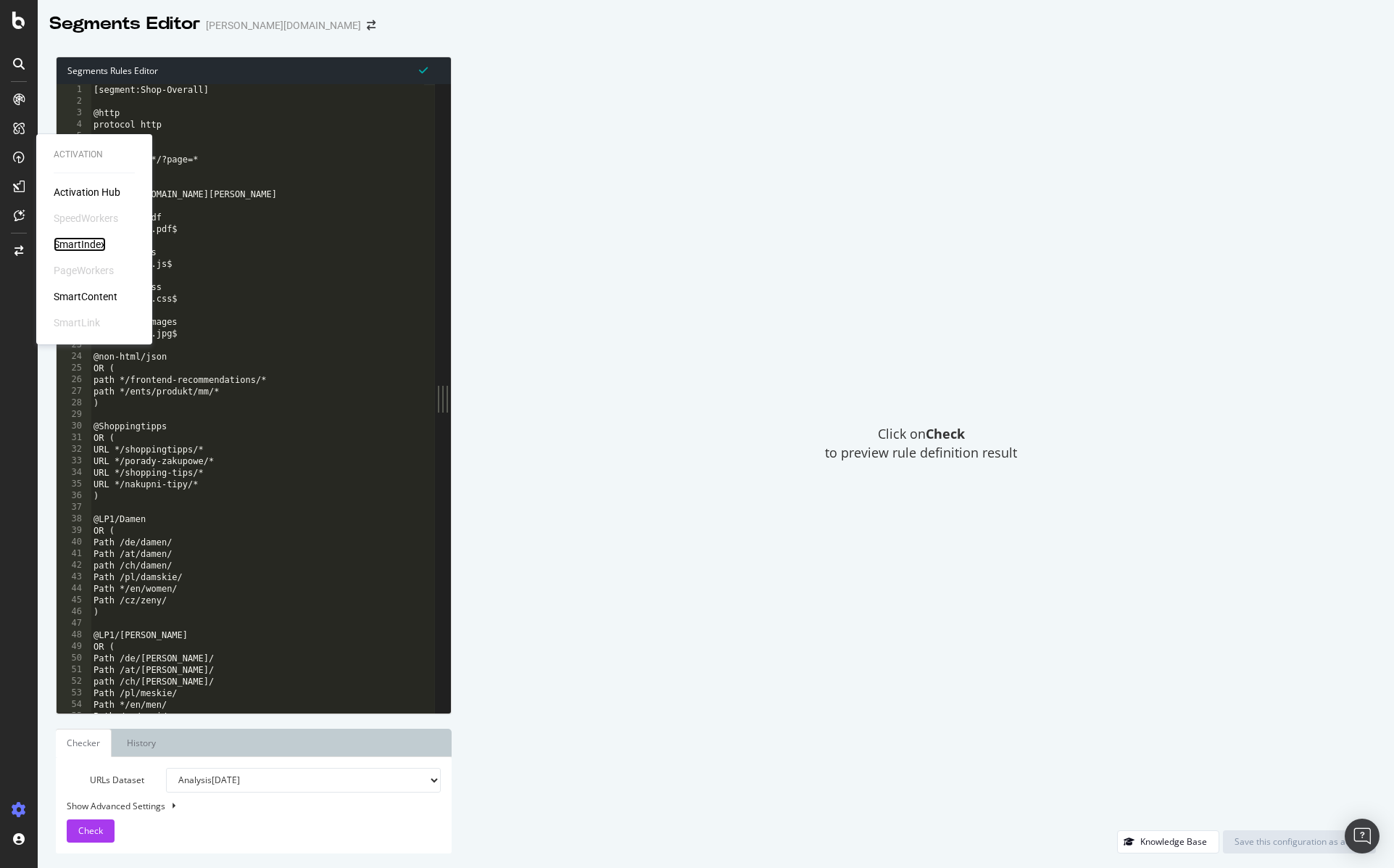
click at [76, 248] on div "SmartIndex" at bounding box center [80, 244] width 52 height 14
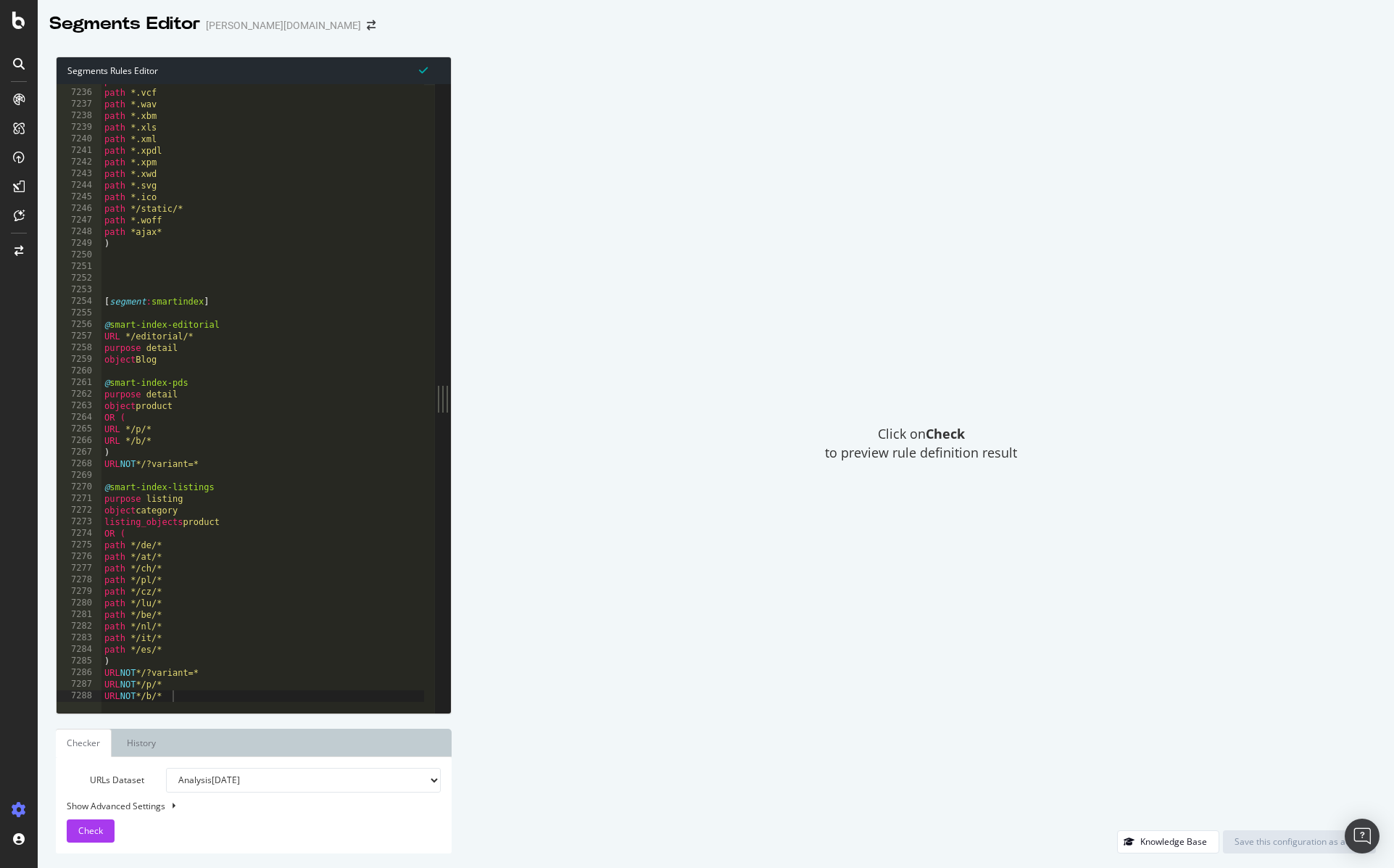
scroll to position [23141, 0]
drag, startPoint x: 186, startPoint y: 360, endPoint x: 82, endPoint y: 324, distance: 110.1
click at [82, 324] on div "object Blog 7235 7236 7237 7238 7239 7240 7241 7242 7243 7244 7245 7246 7247 72…" at bounding box center [246, 398] width 378 height 628
click at [240, 358] on div "path *.txt path *.vcf path *.wav path *.xbm path *.xls path *.xml path *.xpdl p…" at bounding box center [290, 395] width 376 height 641
click at [238, 306] on div "path *.txt path *.vcf path *.wav path *.xbm path *.xls path *.xml path *.xpdl p…" at bounding box center [290, 395] width 376 height 641
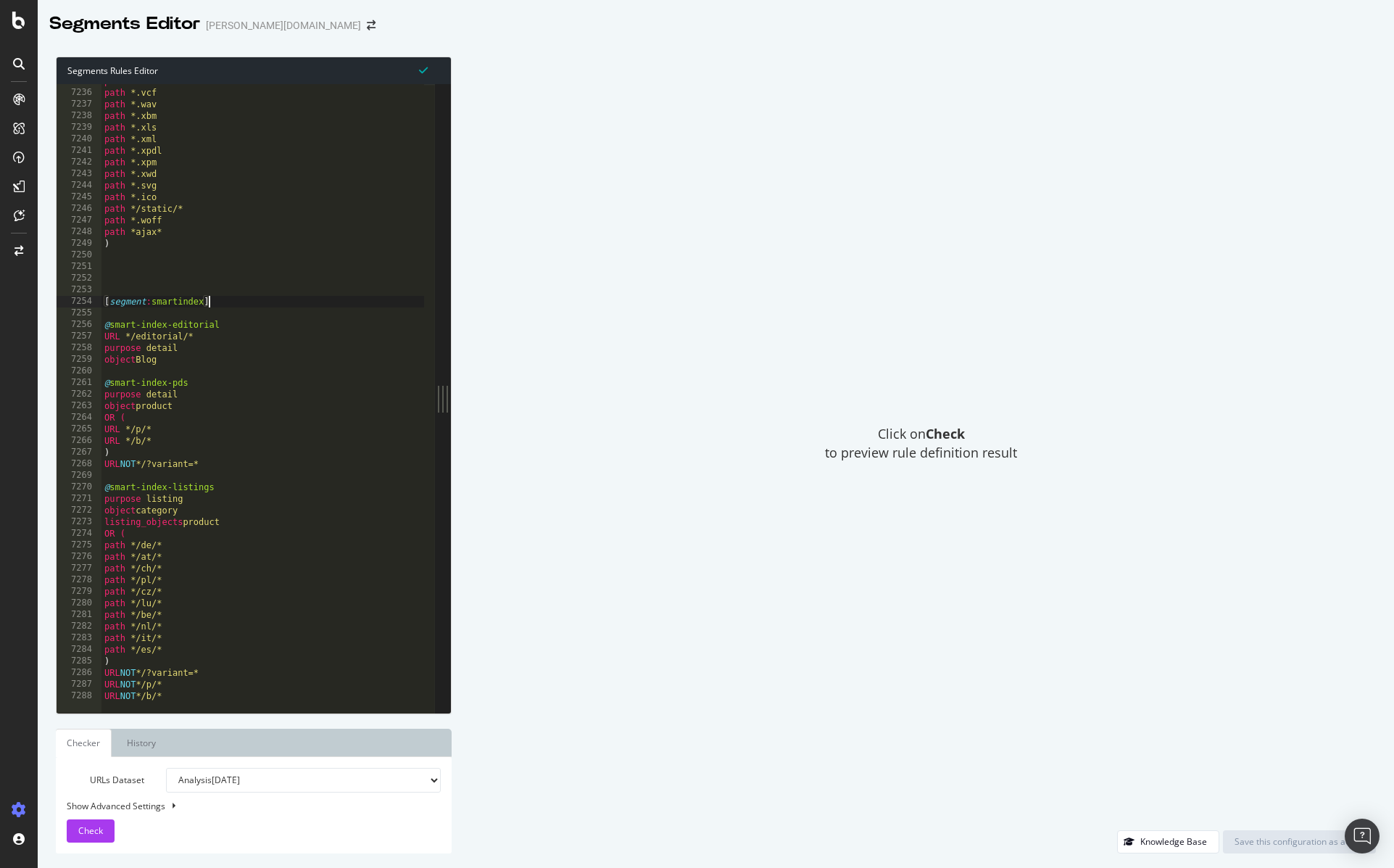
click at [204, 691] on div "path *.txt path *.vcf path *.wav path *.xbm path *.xls path *.xml path *.xpdl p…" at bounding box center [290, 395] width 376 height 641
type textarea "URL NOT */b/*"
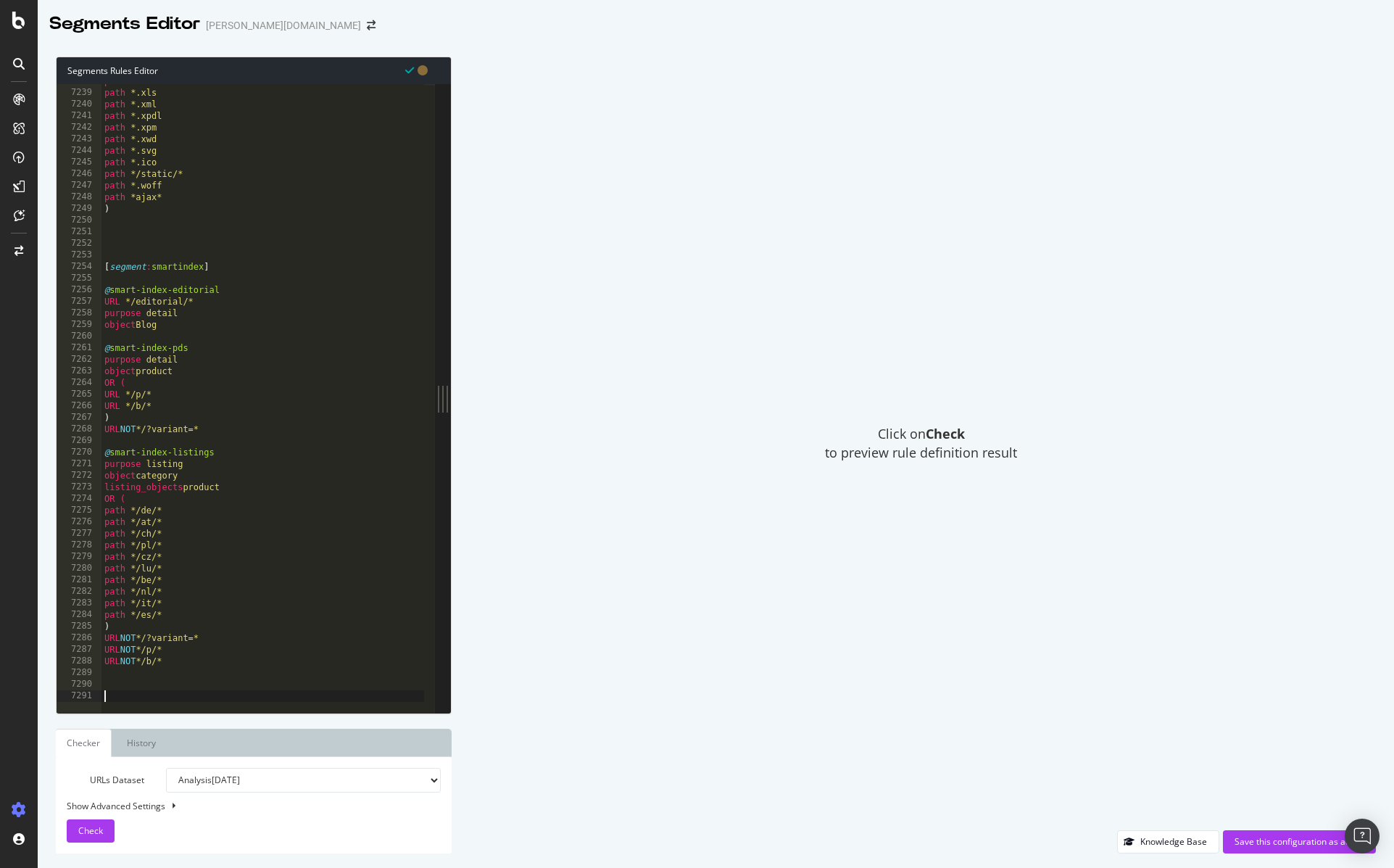
paste textarea "object other"
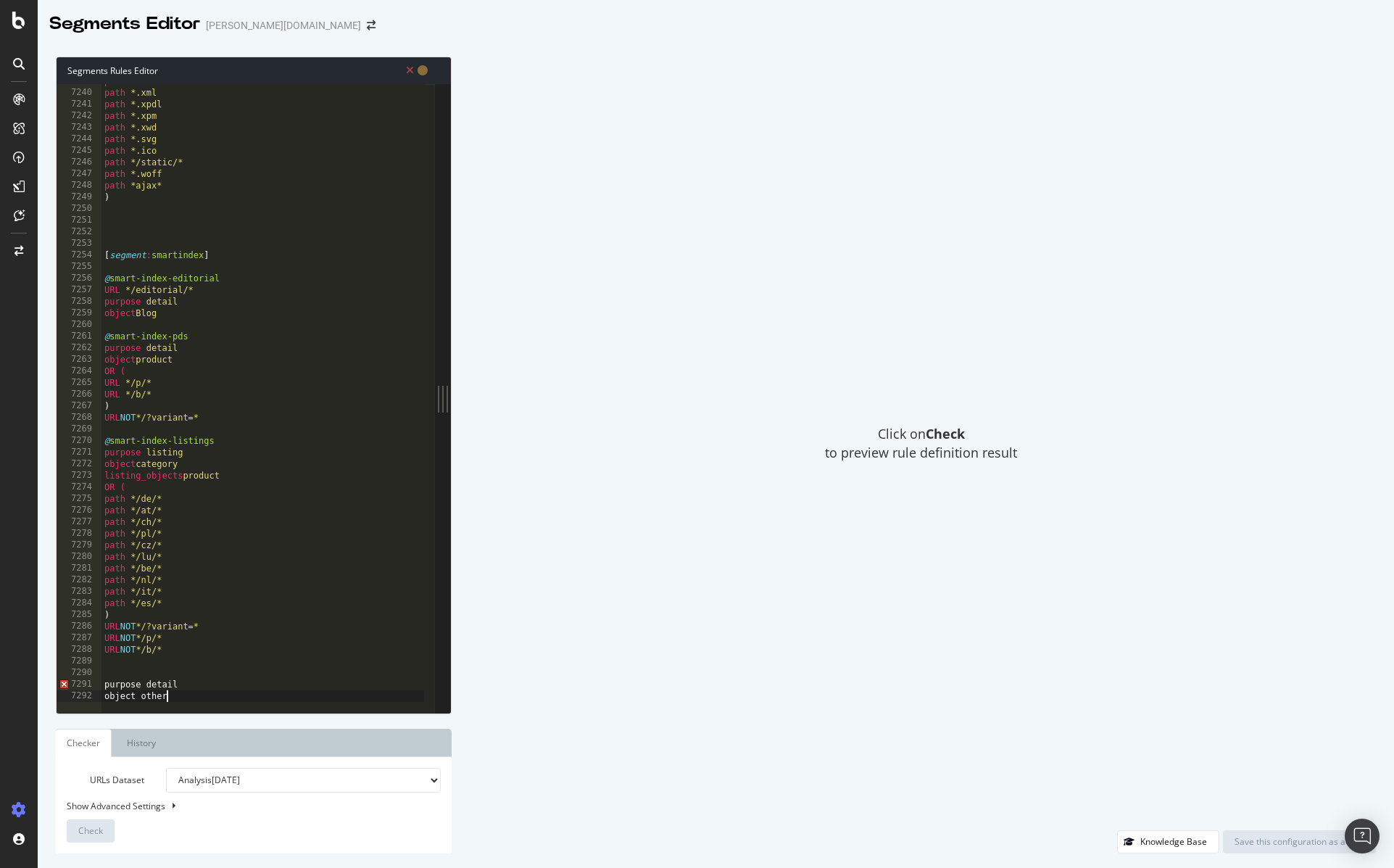
type textarea "object other"
click at [114, 674] on div "path *.xls path *.xml path *.xpdl path *.xpm path *.xwd path *.svg path *.ico p…" at bounding box center [290, 395] width 376 height 641
paste textarea ")"
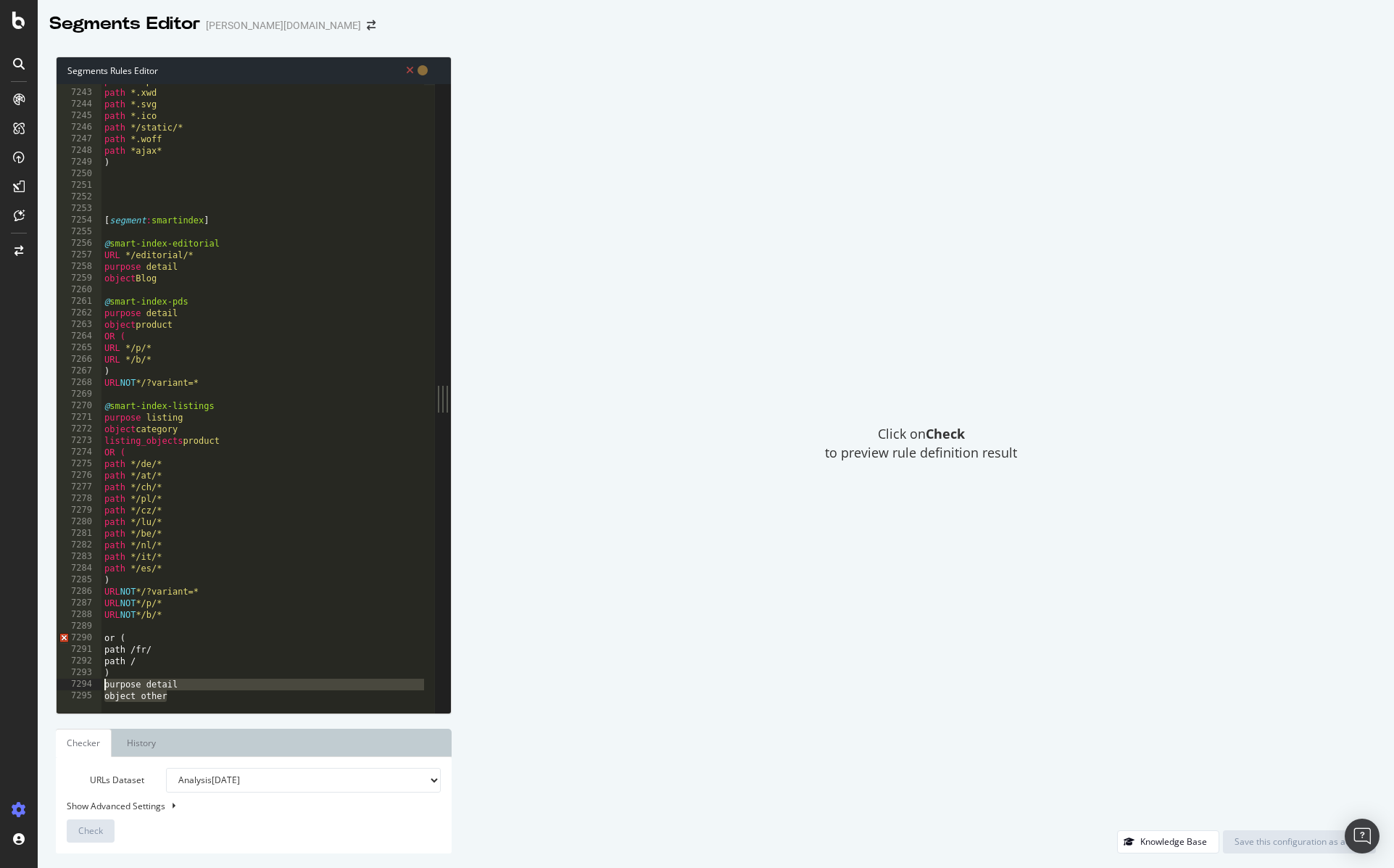
drag, startPoint x: 179, startPoint y: 695, endPoint x: 91, endPoint y: 689, distance: 88.2
click at [91, 689] on div ") 7242 7243 7244 7245 7246 7247 7248 7249 7250 7251 7252 7253 7254 7255 7256 72…" at bounding box center [246, 398] width 378 height 628
type textarea "purpose detail object other"
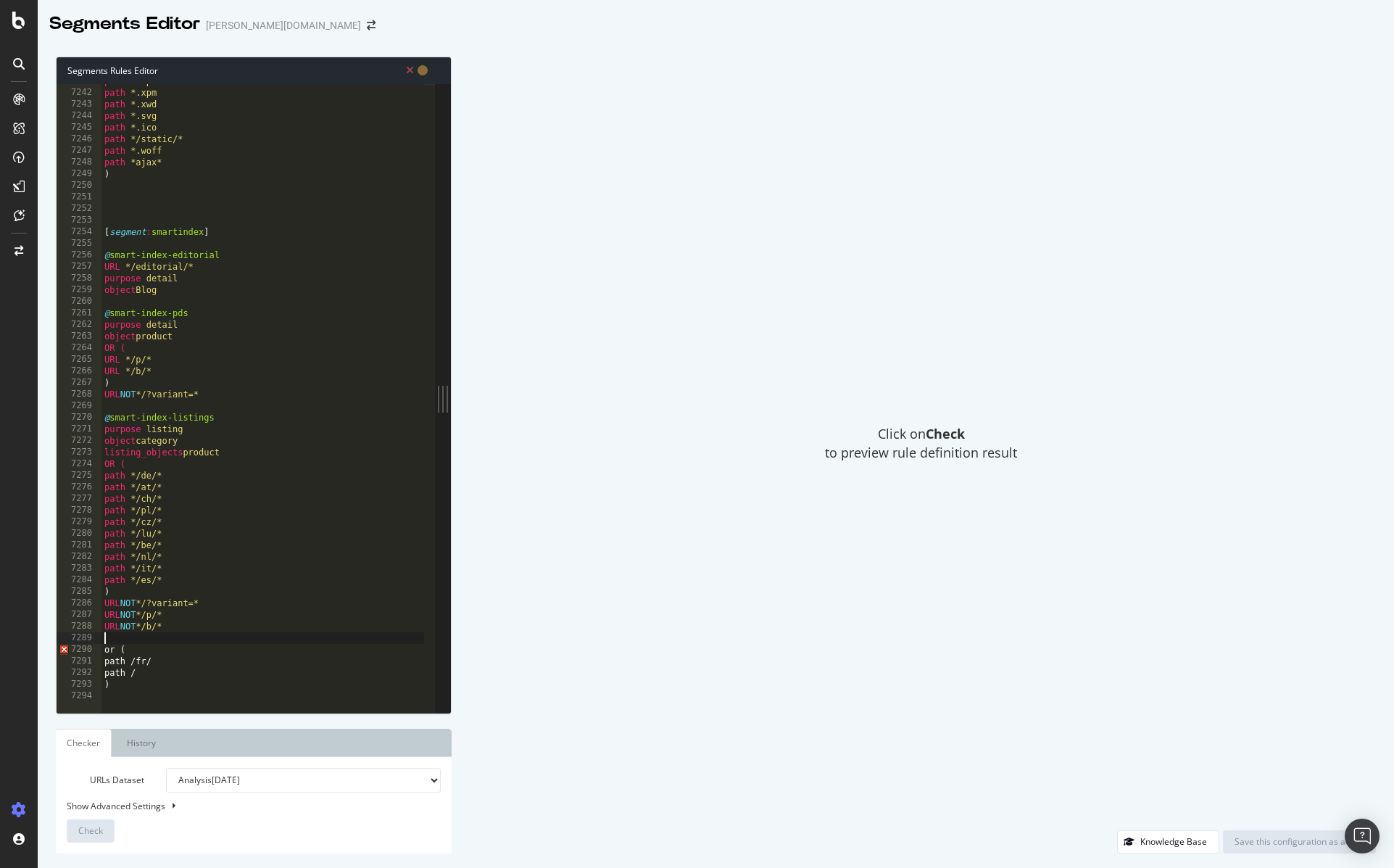
click at [113, 637] on div "path *.xpdl path *.xpm path *.xwd path *.svg path *.ico path */static/* path *.…" at bounding box center [290, 395] width 376 height 641
paste textarea "object other"
click at [203, 625] on div "path *.xpdl path *.xpm path *.xwd path *.svg path *.ico path */static/* path *.…" at bounding box center [290, 395] width 376 height 641
type textarea "URL NOT */b/*"
paste textarea "@notforSEO"
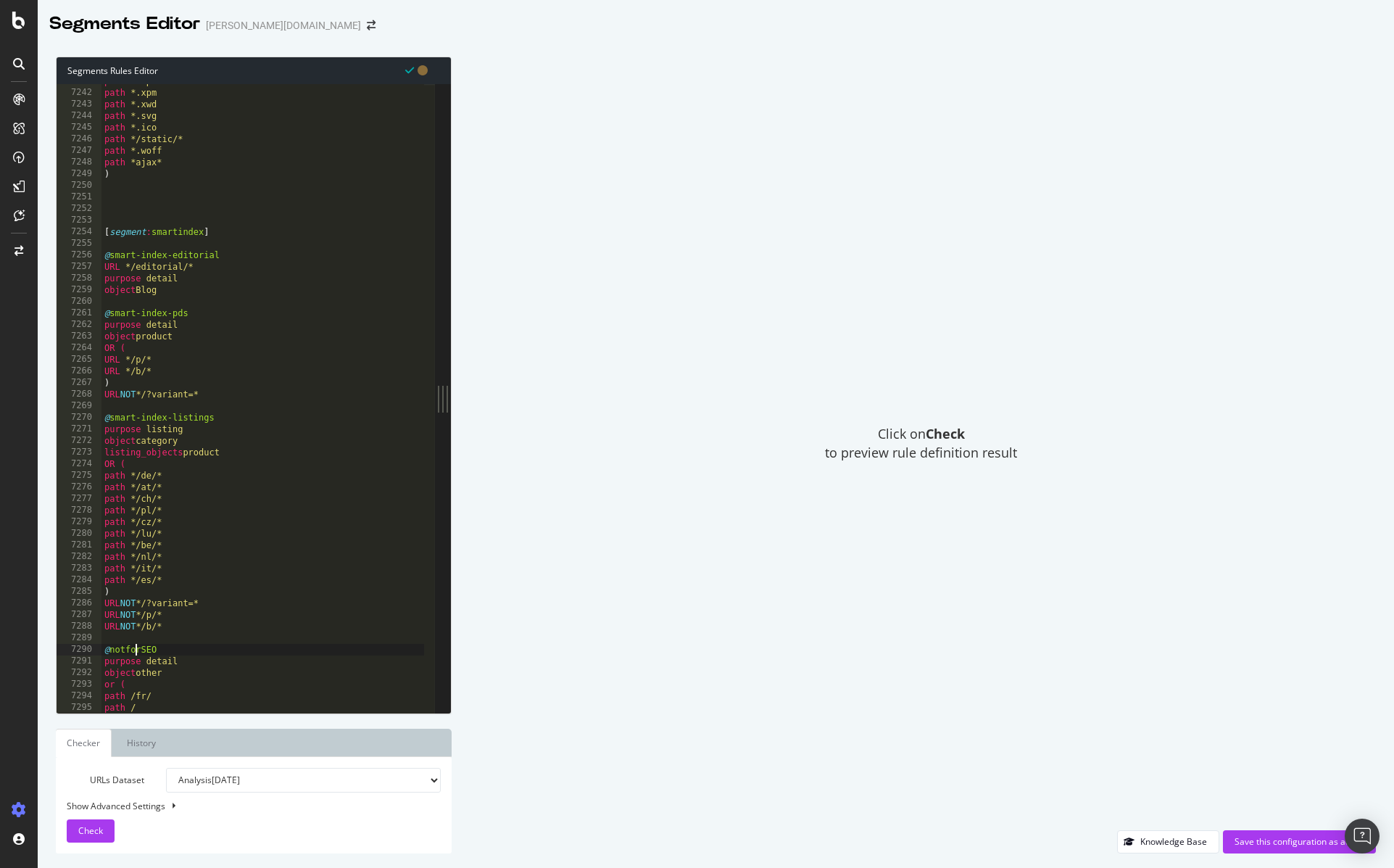
click at [137, 650] on div "path *.xpdl path *.xpm path *.xwd path *.svg path *.ico path */static/* path *.…" at bounding box center [290, 395] width 376 height 641
click at [180, 696] on div "path *.xpdl path *.xpm path *.xwd path *.svg path *.ico path */static/* path *.…" at bounding box center [290, 395] width 376 height 641
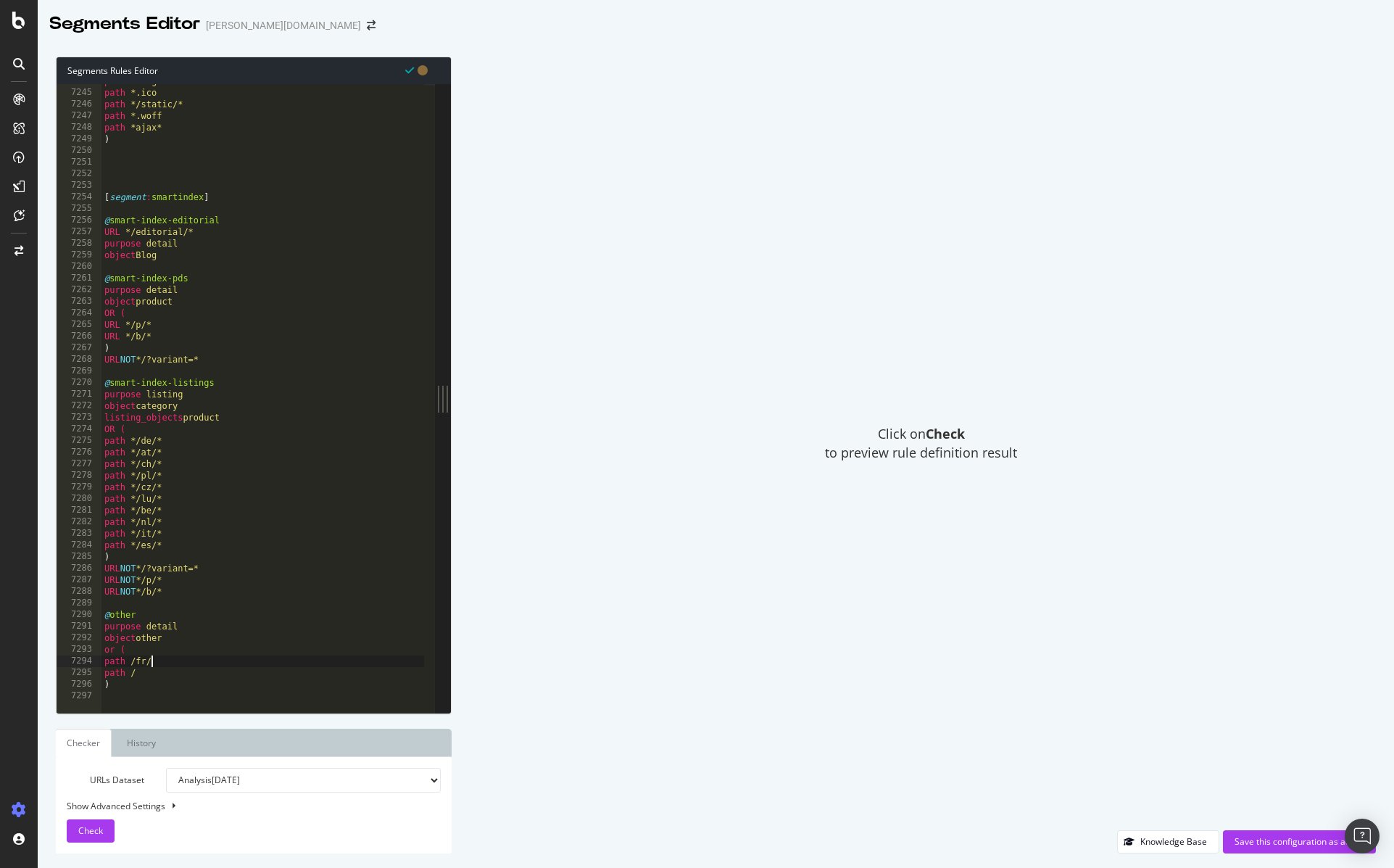
click at [143, 655] on div "path *.svg path *.ico path */static/* path *.woff path *ajax* ) [ segment : sma…" at bounding box center [290, 395] width 376 height 641
drag, startPoint x: 146, startPoint y: 661, endPoint x: 145, endPoint y: 651, distance: 10.0
click at [146, 660] on div "path *.svg path *.ico path */static/* path *.woff path *ajax* ) [ segment : sma…" at bounding box center [290, 395] width 376 height 641
click at [144, 646] on div "path *.svg path *.ico path */static/* path *.woff path *ajax* ) [ segment : sma…" at bounding box center [290, 395] width 376 height 641
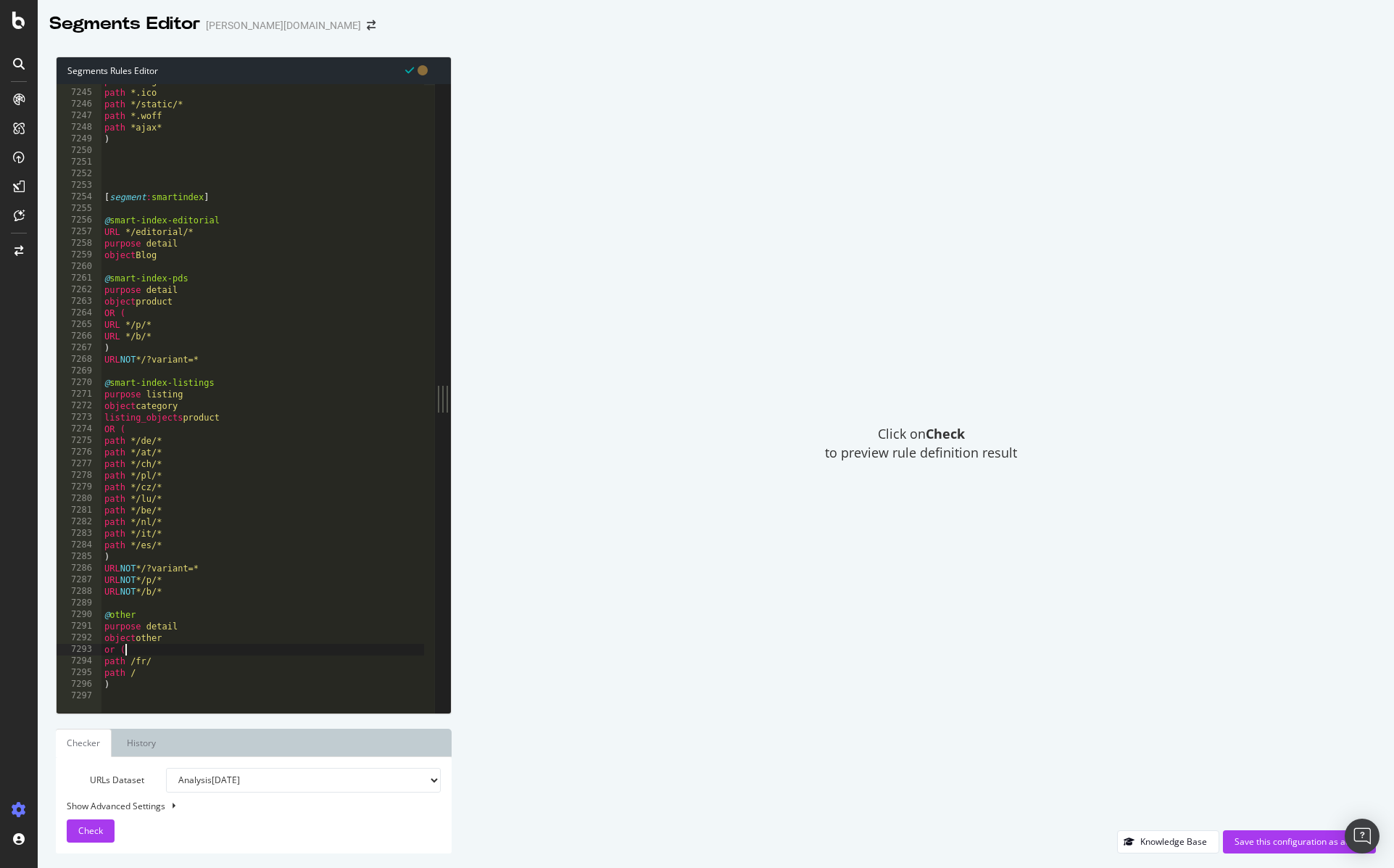
type textarea "or ("
paste textarea "path *.pdf"
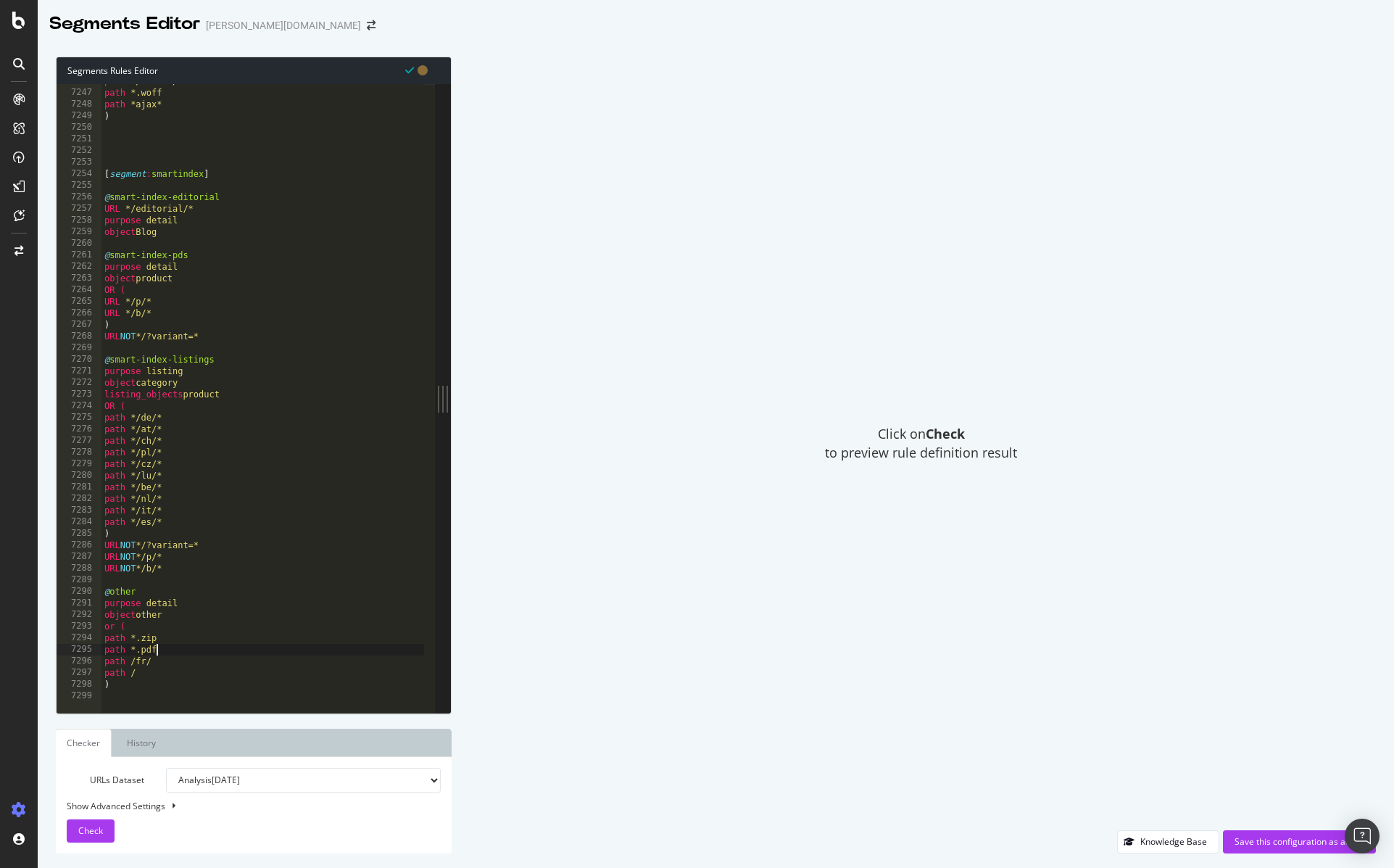
drag, startPoint x: 160, startPoint y: 660, endPoint x: 169, endPoint y: 664, distance: 9.8
click at [161, 660] on div "path */static/* path *.woff path *ajax* ) [ segment : smartindex ] @ smart-inde…" at bounding box center [290, 395] width 376 height 641
click at [175, 673] on div "path */static/* path *.woff path *ajax* ) [ segment : smartindex ] @ smart-inde…" at bounding box center [290, 395] width 376 height 641
click at [147, 684] on div "path */static/* path *.woff path *ajax* ) [ segment : smartindex ] @ smart-inde…" at bounding box center [290, 395] width 376 height 641
click at [124, 530] on div "path */static/* path *.woff path *ajax* ) [ segment : smartindex ] @ smart-inde…" at bounding box center [290, 395] width 376 height 641
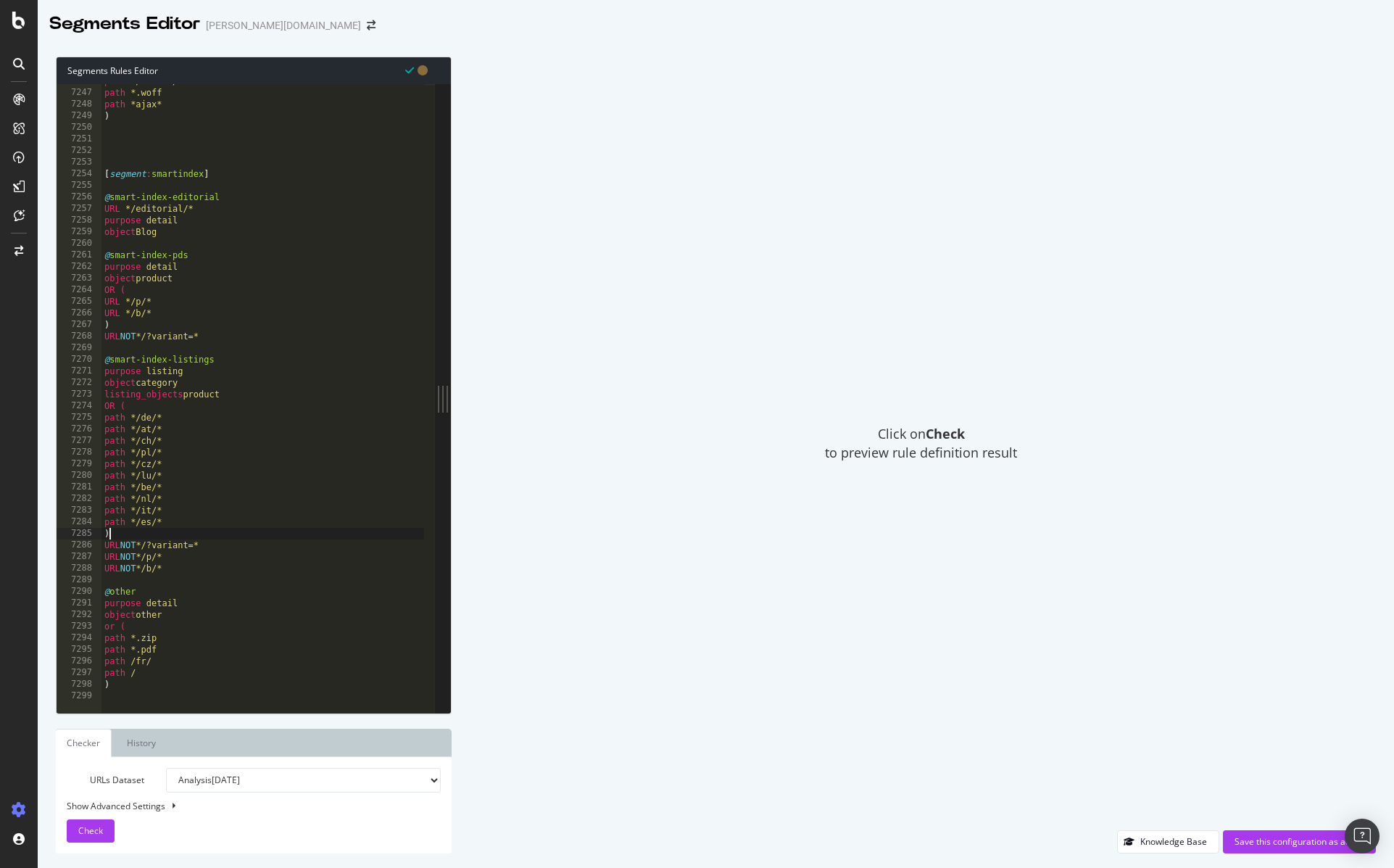
click at [146, 659] on div "path */static/* path *.woff path *ajax* ) [ segment : smartindex ] @ smart-inde…" at bounding box center [290, 395] width 376 height 641
type textarea "path /fr/"
drag, startPoint x: 164, startPoint y: 657, endPoint x: 90, endPoint y: 663, distance: 74.2
click at [90, 663] on div "path /fr/ 7246 7247 7248 7249 7250 7251 7252 7253 7254 7255 7256 7257 7258 7259…" at bounding box center [246, 398] width 378 height 628
click at [167, 678] on div "path *.ico path */static/* path *.woff path *ajax* ) [ segment : smartindex ] @…" at bounding box center [290, 395] width 376 height 641
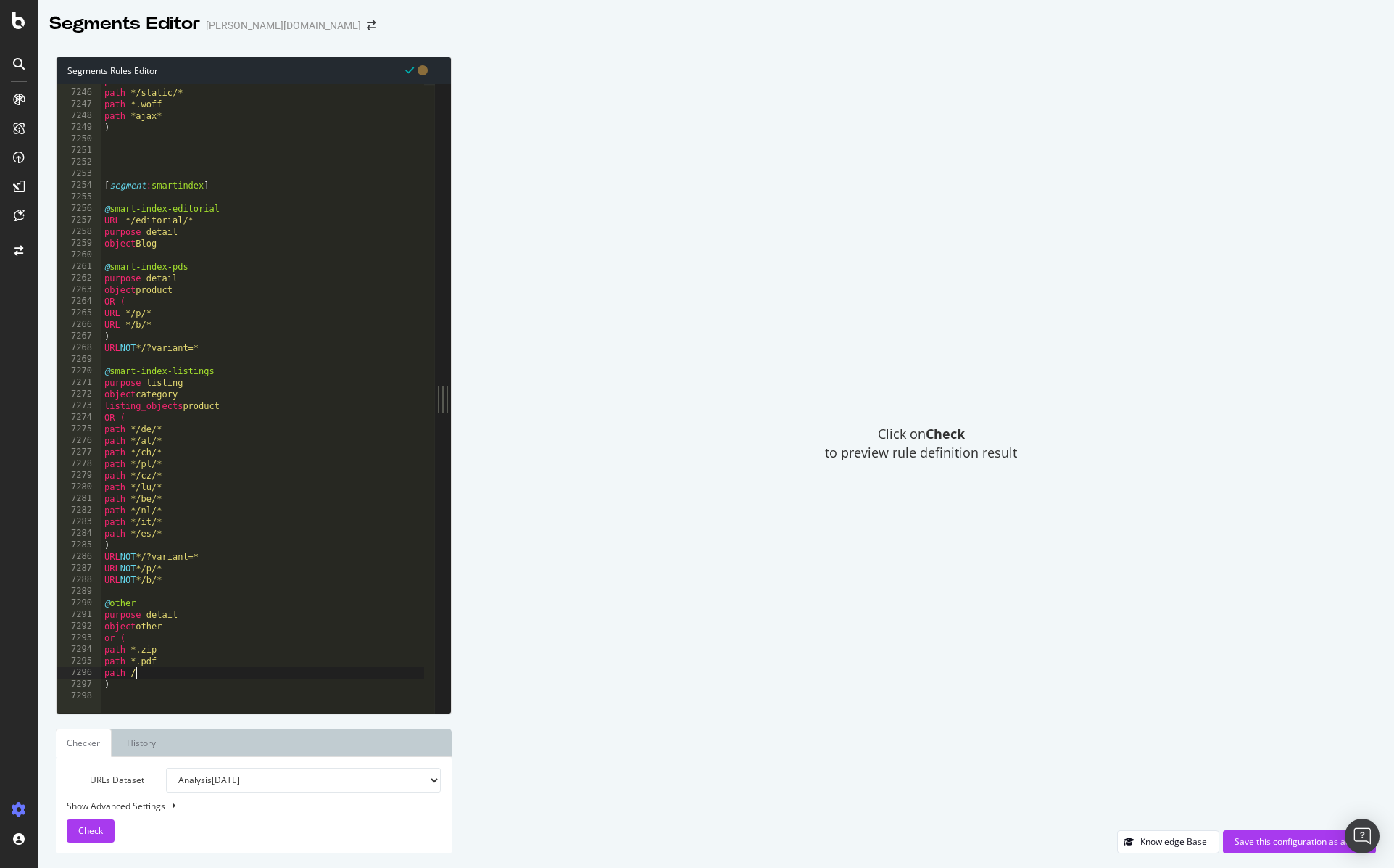
click at [165, 687] on div "path *.ico path */static/* path *.woff path *ajax* ) [ segment : smartindex ] @…" at bounding box center [290, 395] width 376 height 641
click at [74, 835] on button "Check" at bounding box center [90, 831] width 48 height 24
click at [112, 603] on div "path *.ico path */static/* path *.woff path *ajax* ) [ segment : smartindex ] @…" at bounding box center [290, 395] width 376 height 641
click at [211, 679] on div "path *.ico path */static/* path *.woff path *ajax* ) [ segment : smartindex ] @…" at bounding box center [290, 395] width 376 height 641
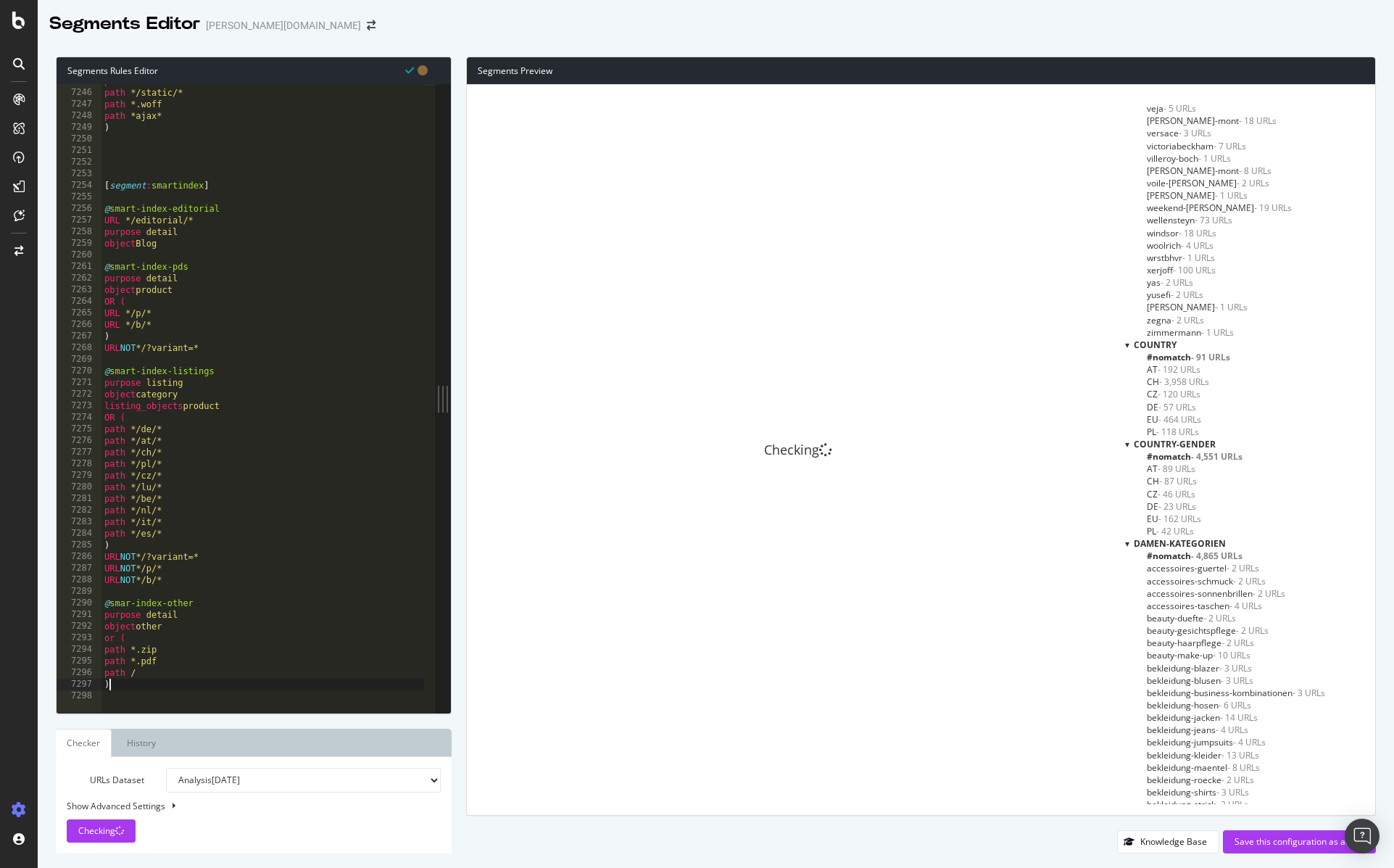
scroll to position [5138, 0]
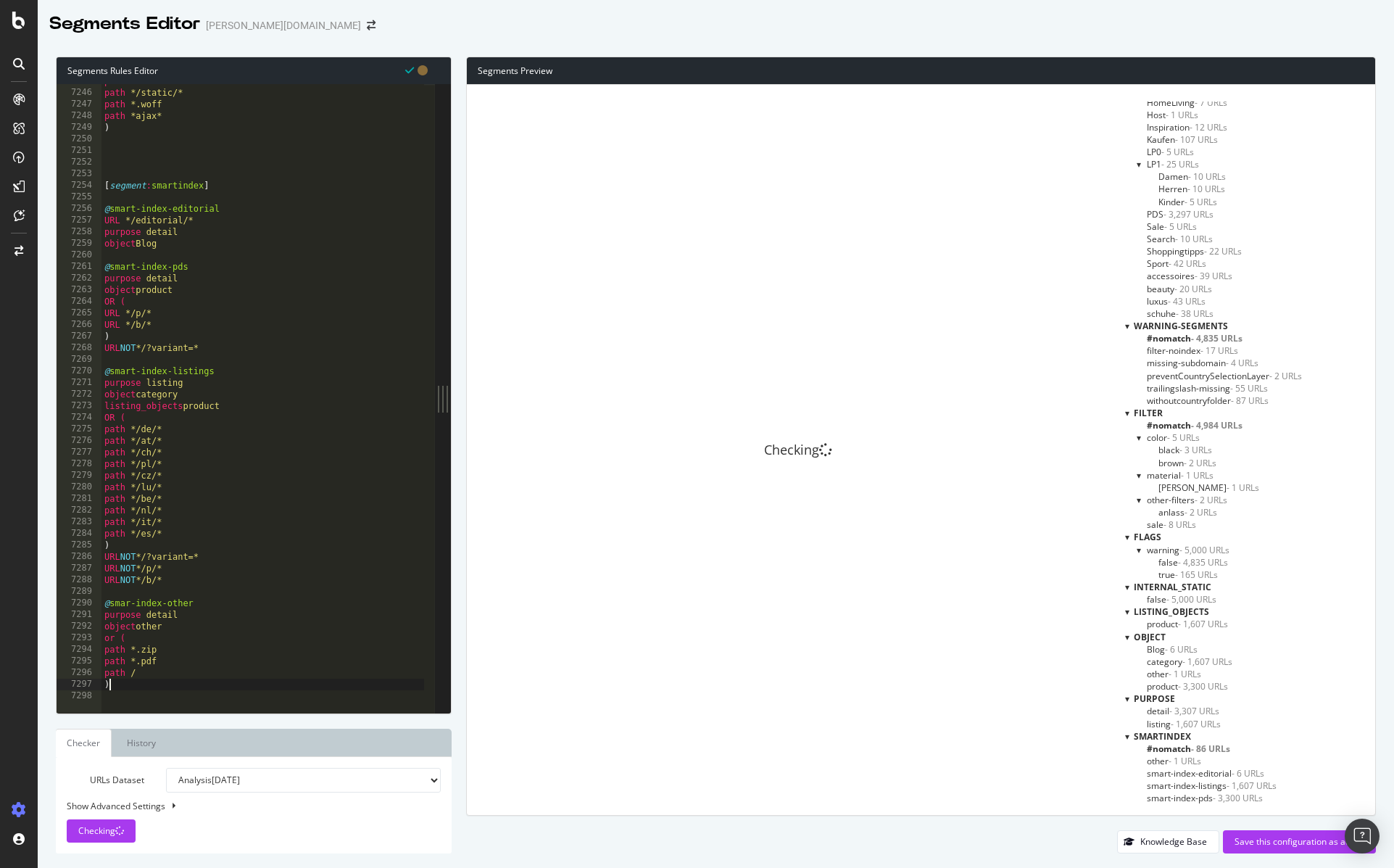
click at [1189, 762] on span "other - 1 URLs" at bounding box center [1174, 761] width 55 height 12
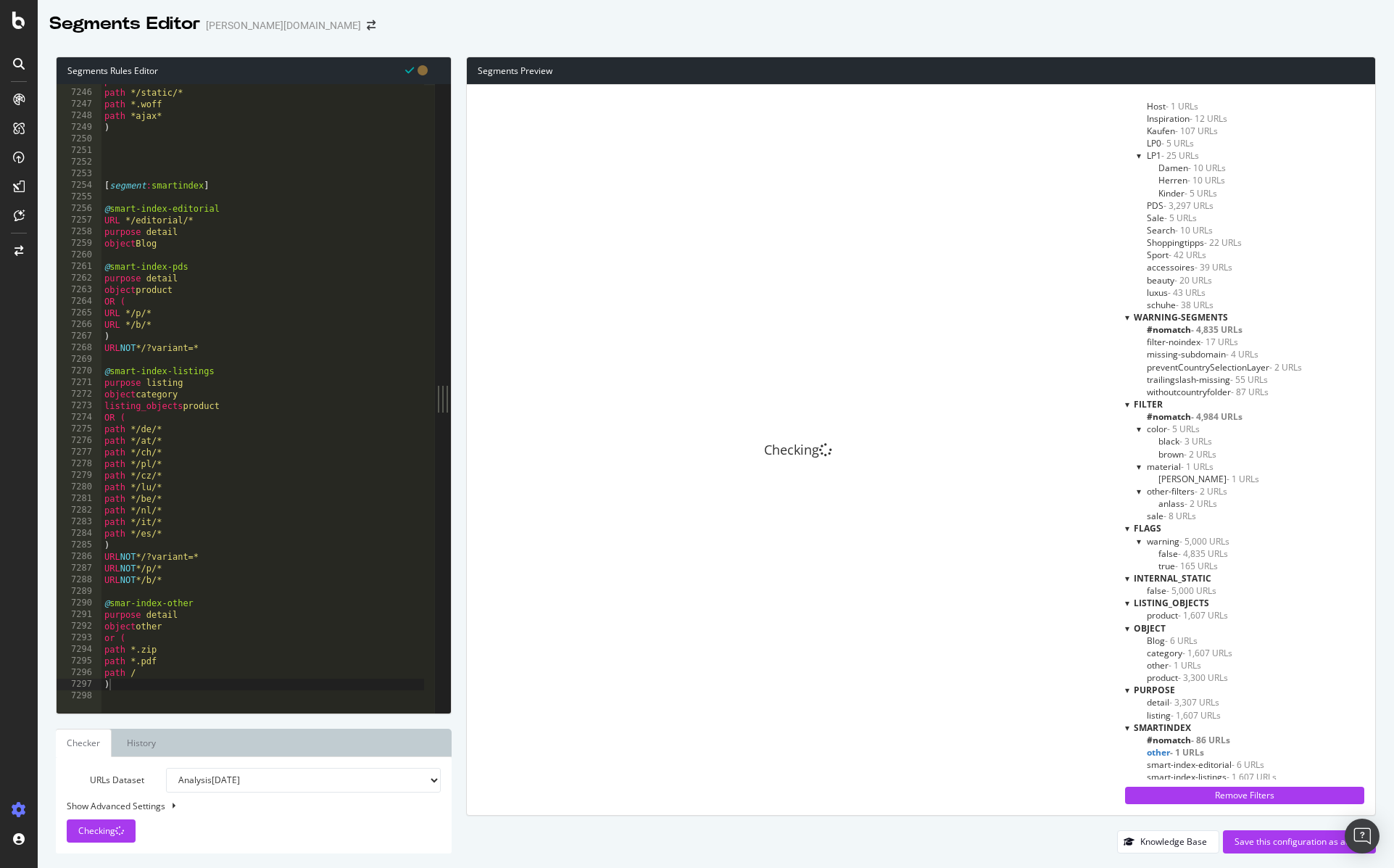
scroll to position [5163, 0]
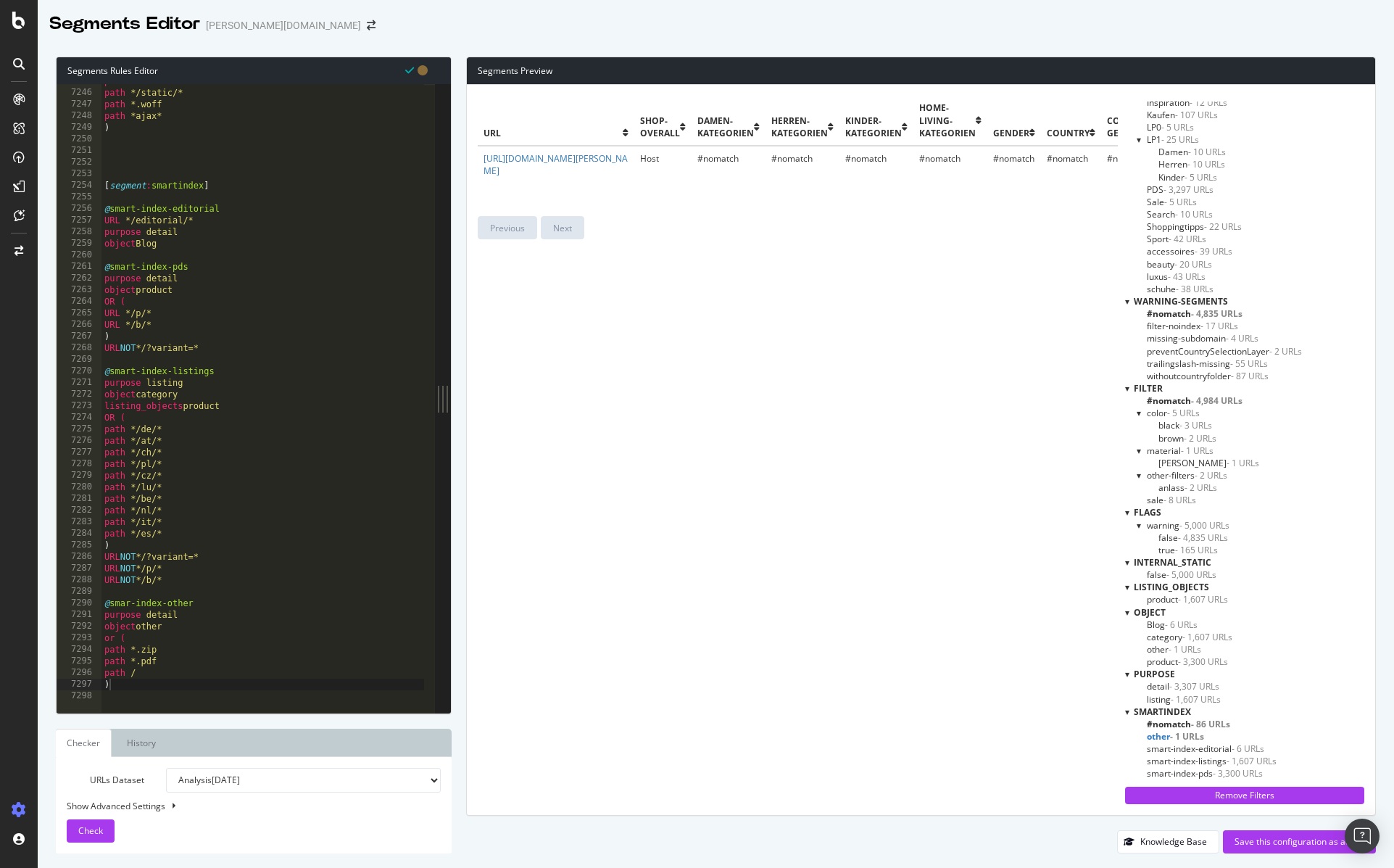
click at [131, 600] on div "path *.ico path */static/* path *.woff path *ajax* ) [ segment : smartindex ] @…" at bounding box center [290, 395] width 376 height 641
click at [208, 684] on div "path *.ico path */static/* path *.woff path *ajax* ) [ segment : smartindex ] @…" at bounding box center [290, 395] width 376 height 641
type textarea ")"
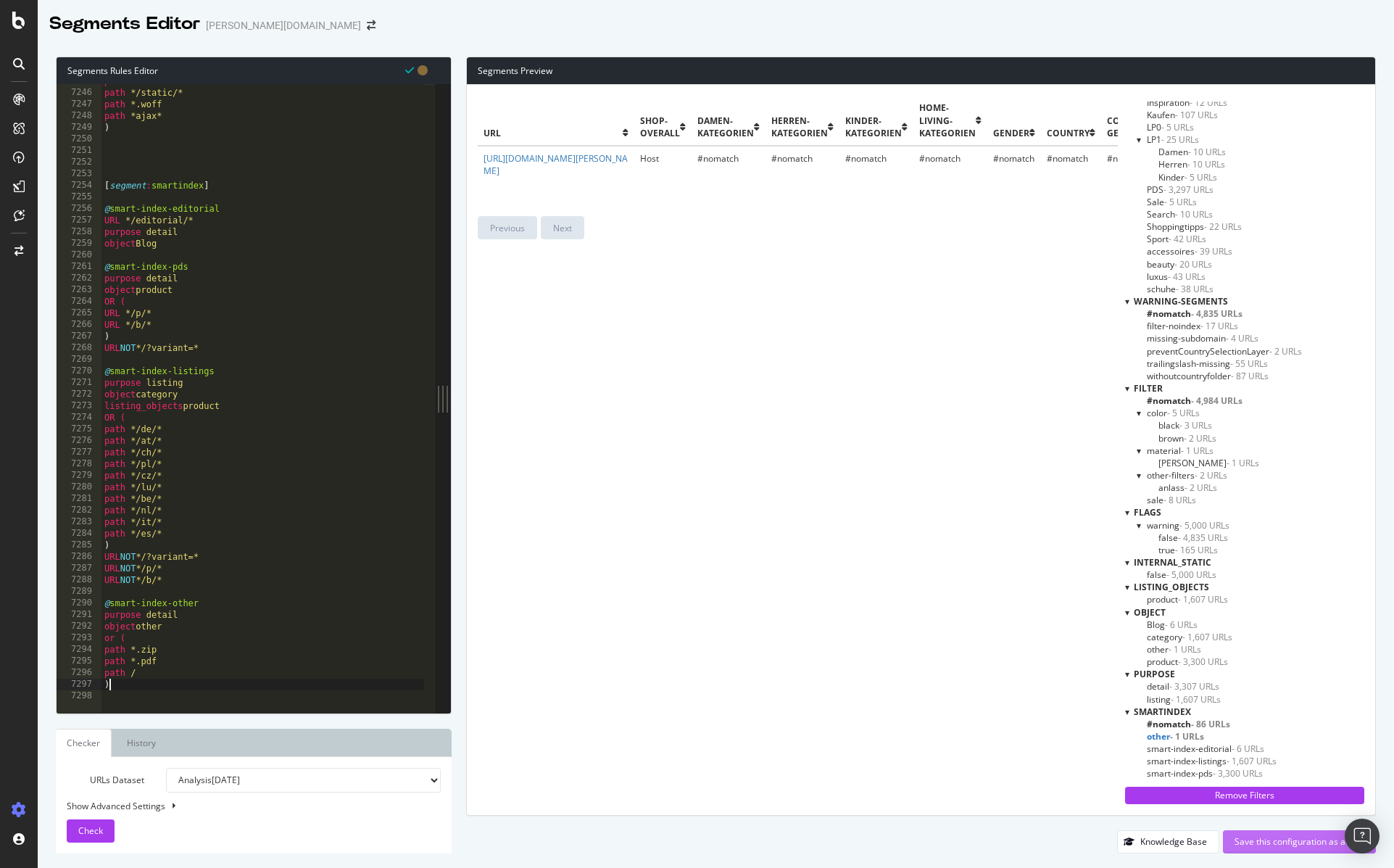
click at [1275, 844] on div "Save this configuration as active" at bounding box center [1299, 841] width 130 height 12
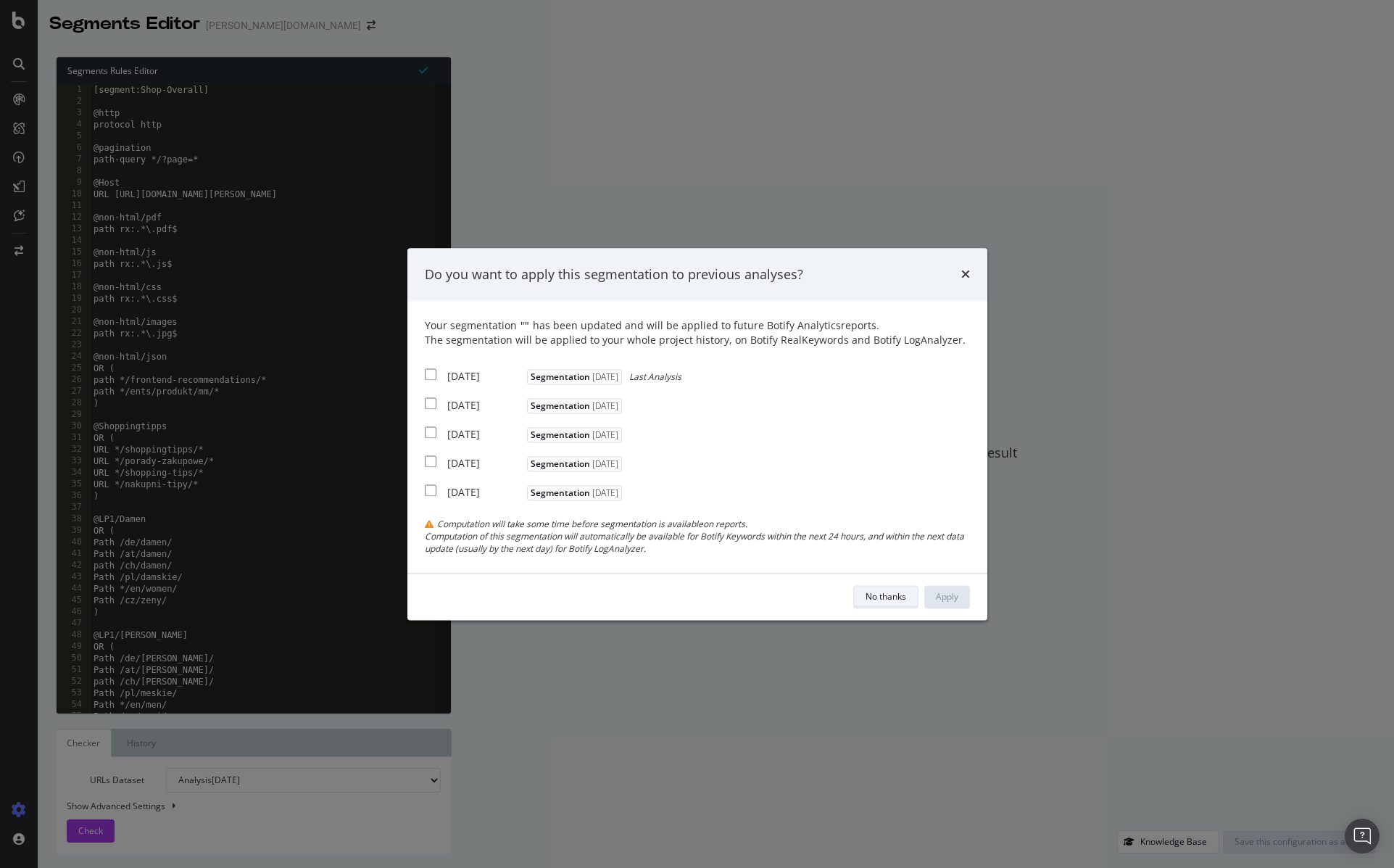
click at [885, 602] on div "No thanks" at bounding box center [886, 597] width 41 height 12
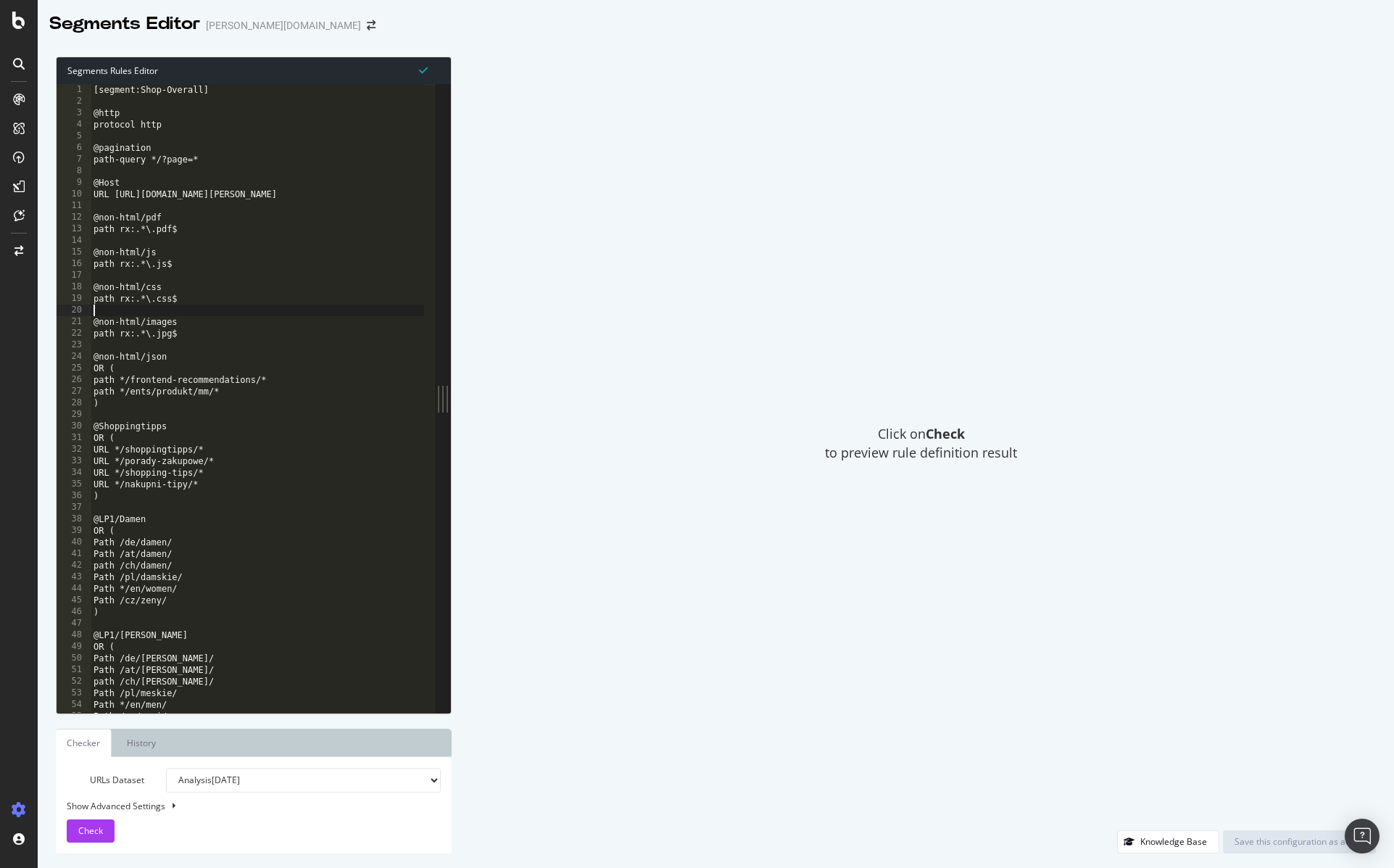
click at [277, 316] on div "[segment:Shop-Overall] @http protocol http @pagination path-query */?page=* @Ho…" at bounding box center [279, 404] width 376 height 641
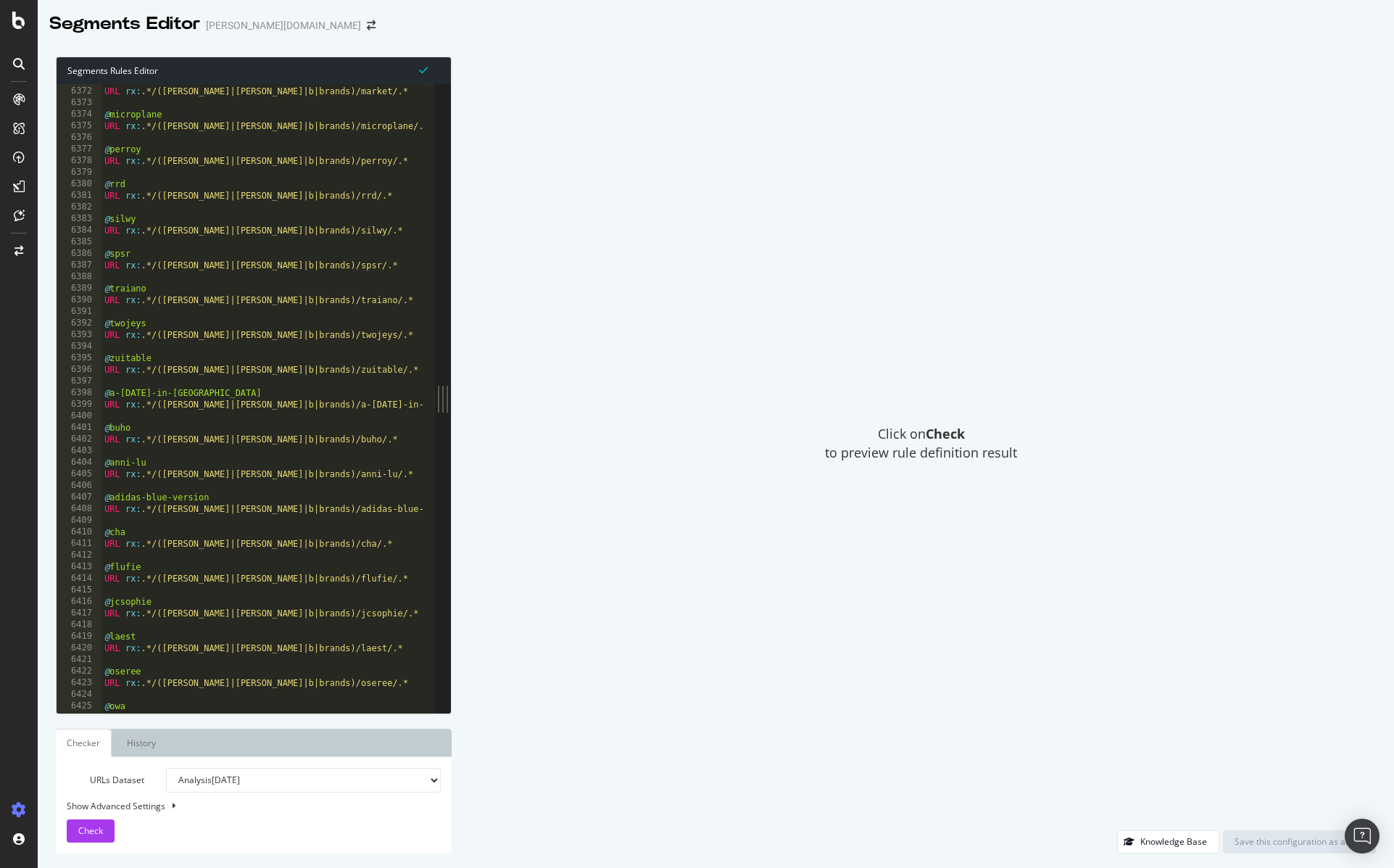
scroll to position [23141, 0]
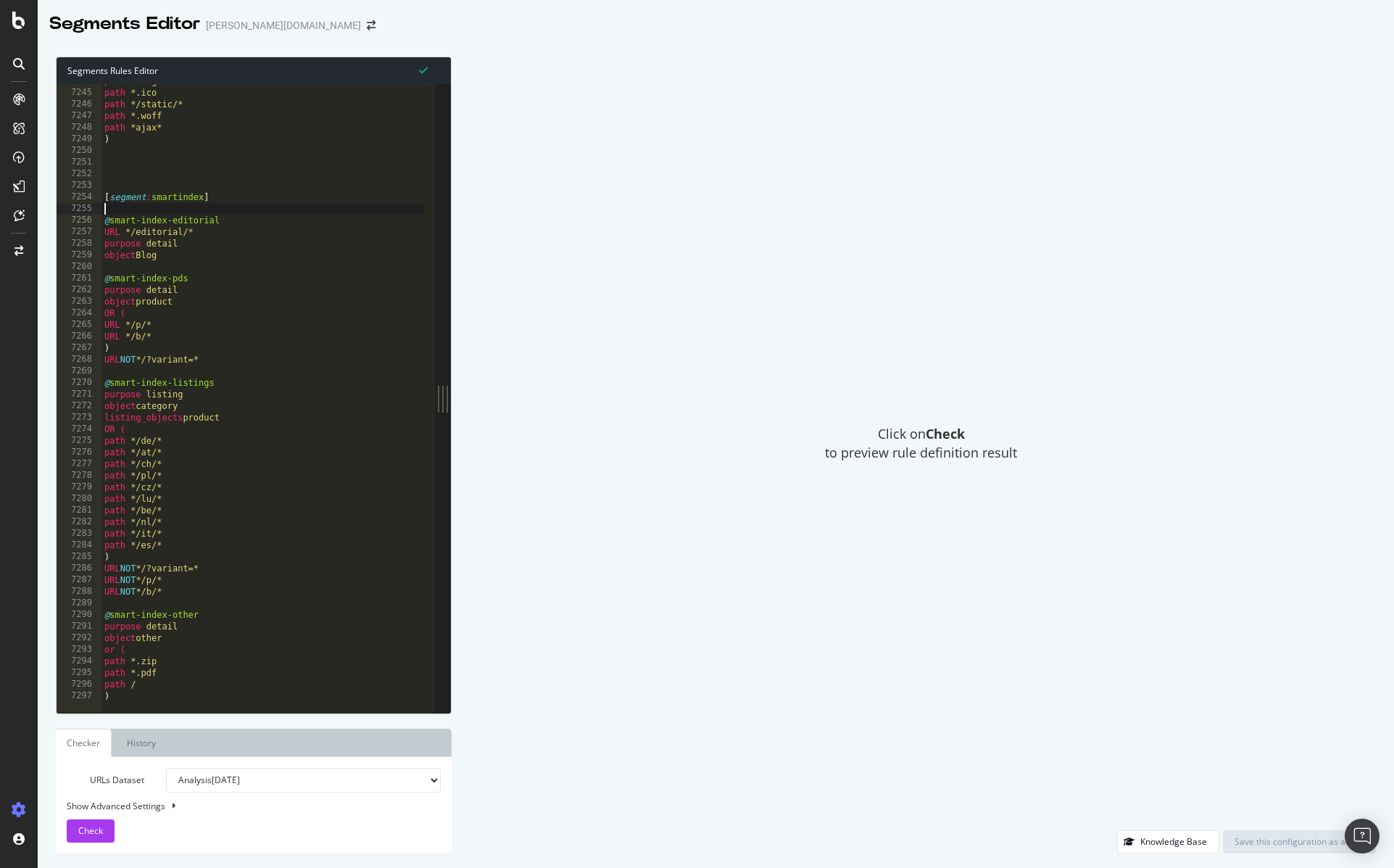
click at [150, 209] on div "path *.svg path *.ico path */static/* path *.woff path *ajax* ) [ segment : sma…" at bounding box center [290, 395] width 376 height 641
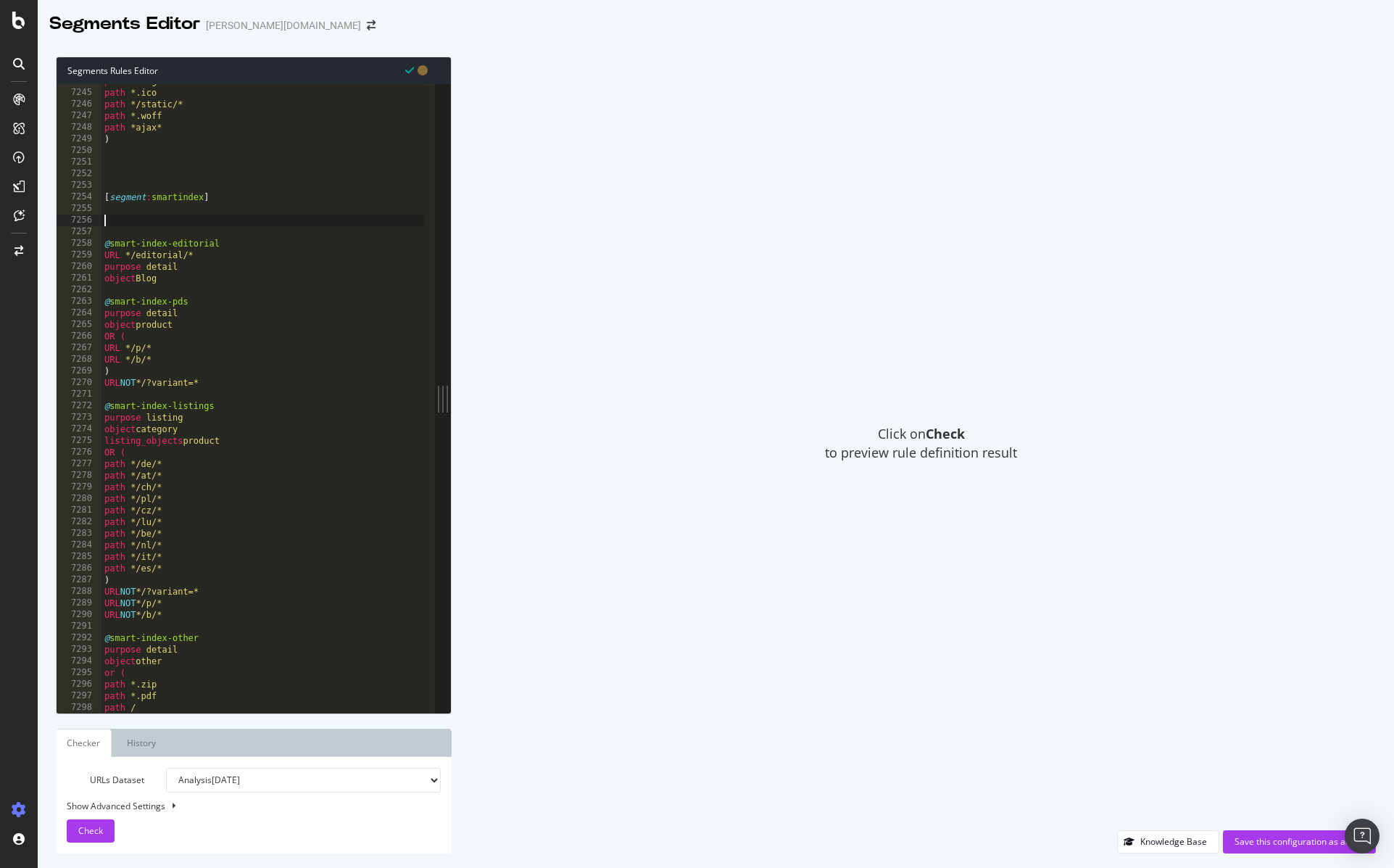
paste textarea "listing_objects product"
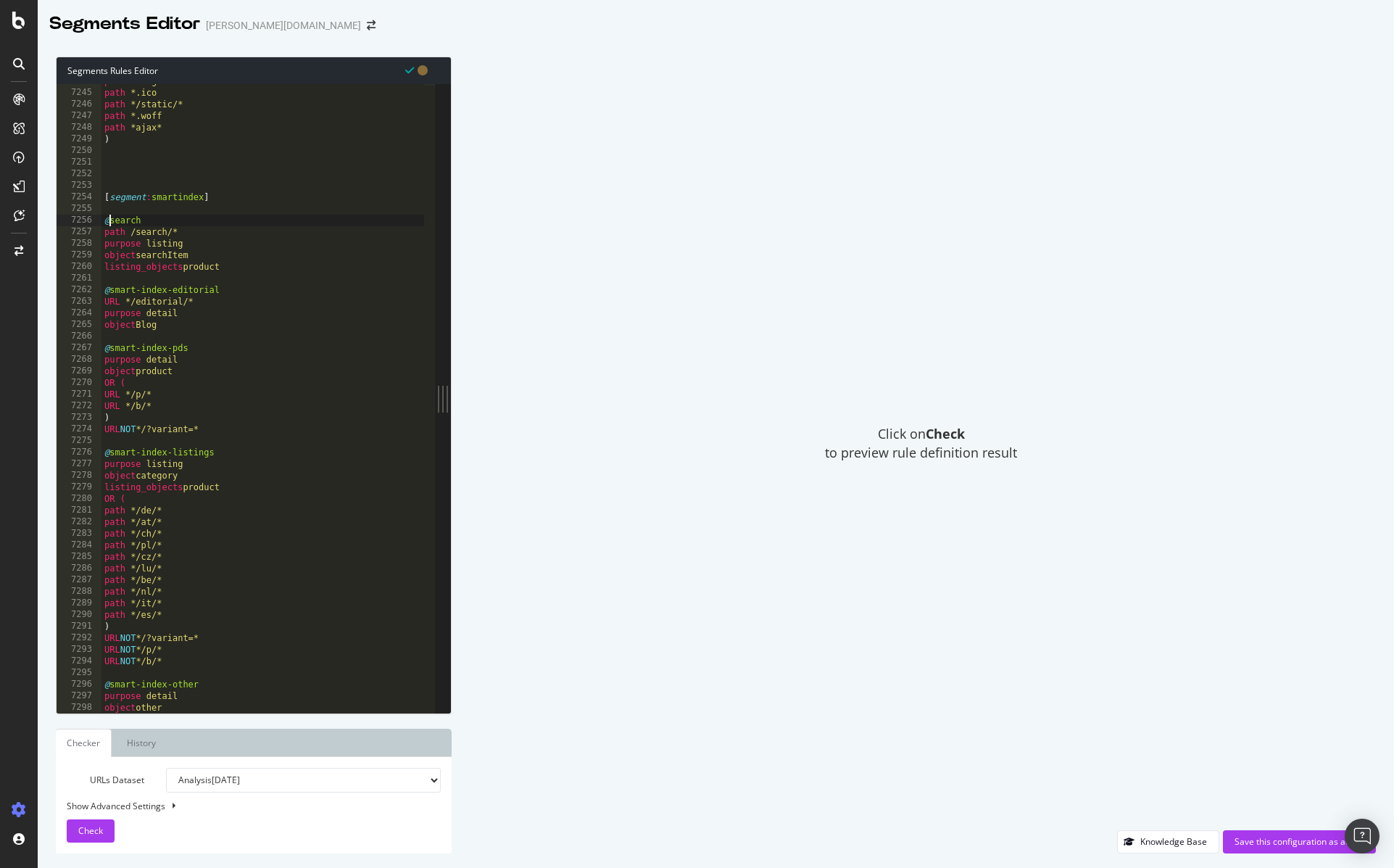
click at [109, 217] on div "path *.svg path *.ico path */static/* path *.woff path *ajax* ) [ segment : sma…" at bounding box center [290, 395] width 376 height 641
click at [243, 265] on div "path *.svg path *.ico path */static/* path *.woff path *ajax* ) [ segment : sma…" at bounding box center [290, 395] width 376 height 641
drag, startPoint x: 99, startPoint y: 834, endPoint x: 177, endPoint y: 796, distance: 86.8
click at [99, 834] on span "Check" at bounding box center [90, 830] width 25 height 12
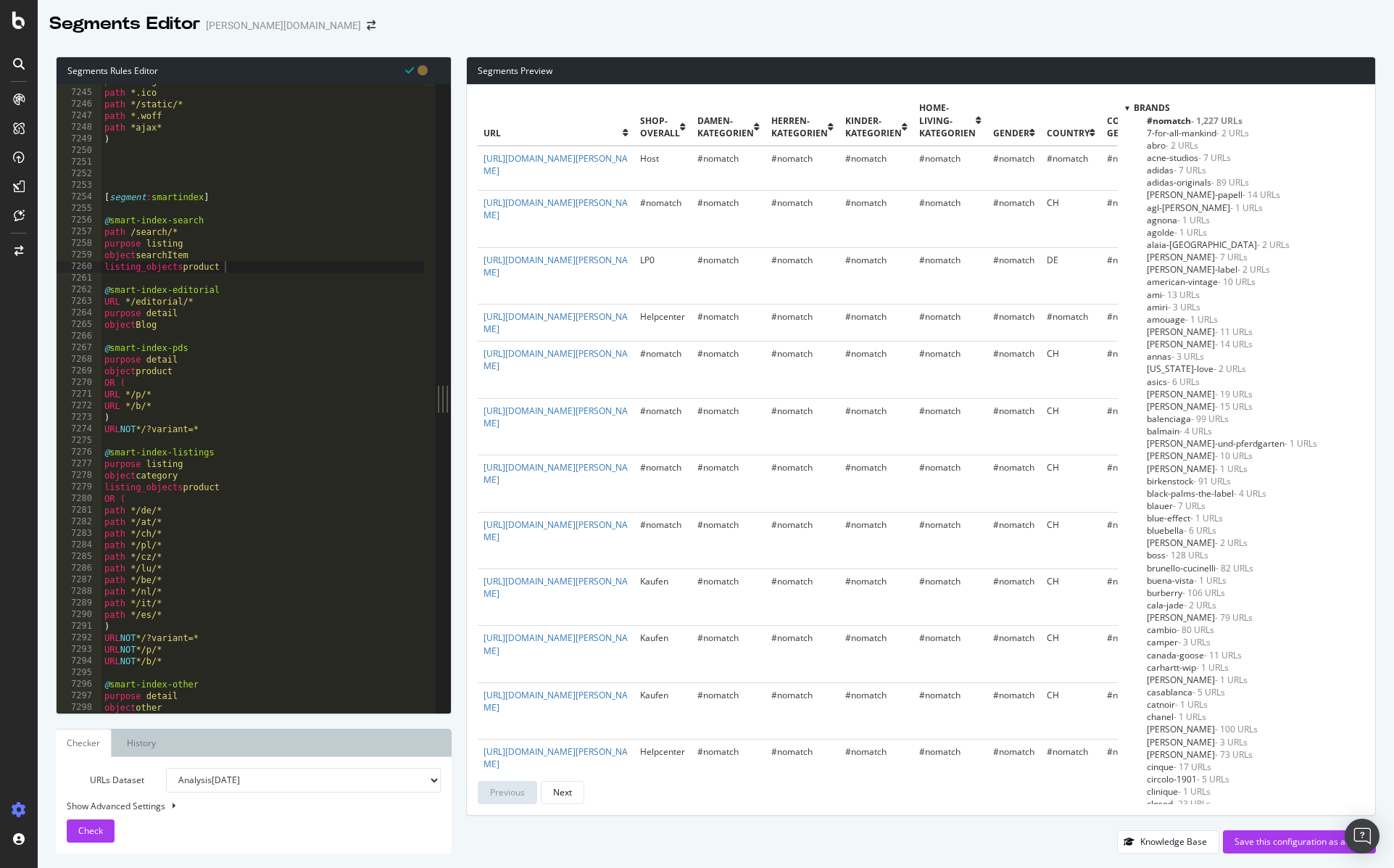
scroll to position [5138, 0]
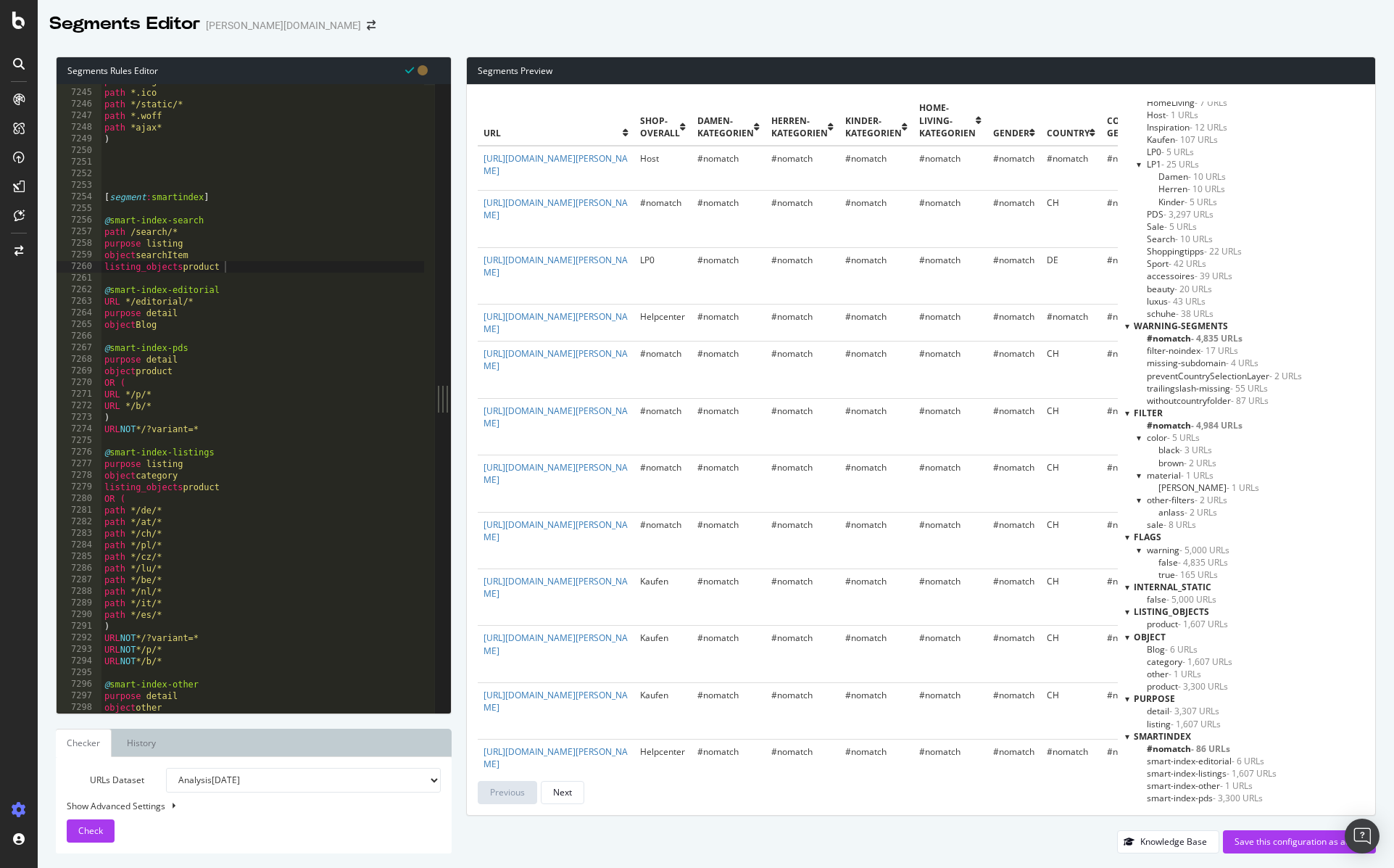
click at [129, 231] on div "path *.svg path *.ico path */static/* path *.woff path *ajax* ) [ segment : sma…" at bounding box center [290, 395] width 376 height 641
type textarea "path */search/*"
click at [86, 832] on span "Check" at bounding box center [90, 830] width 25 height 12
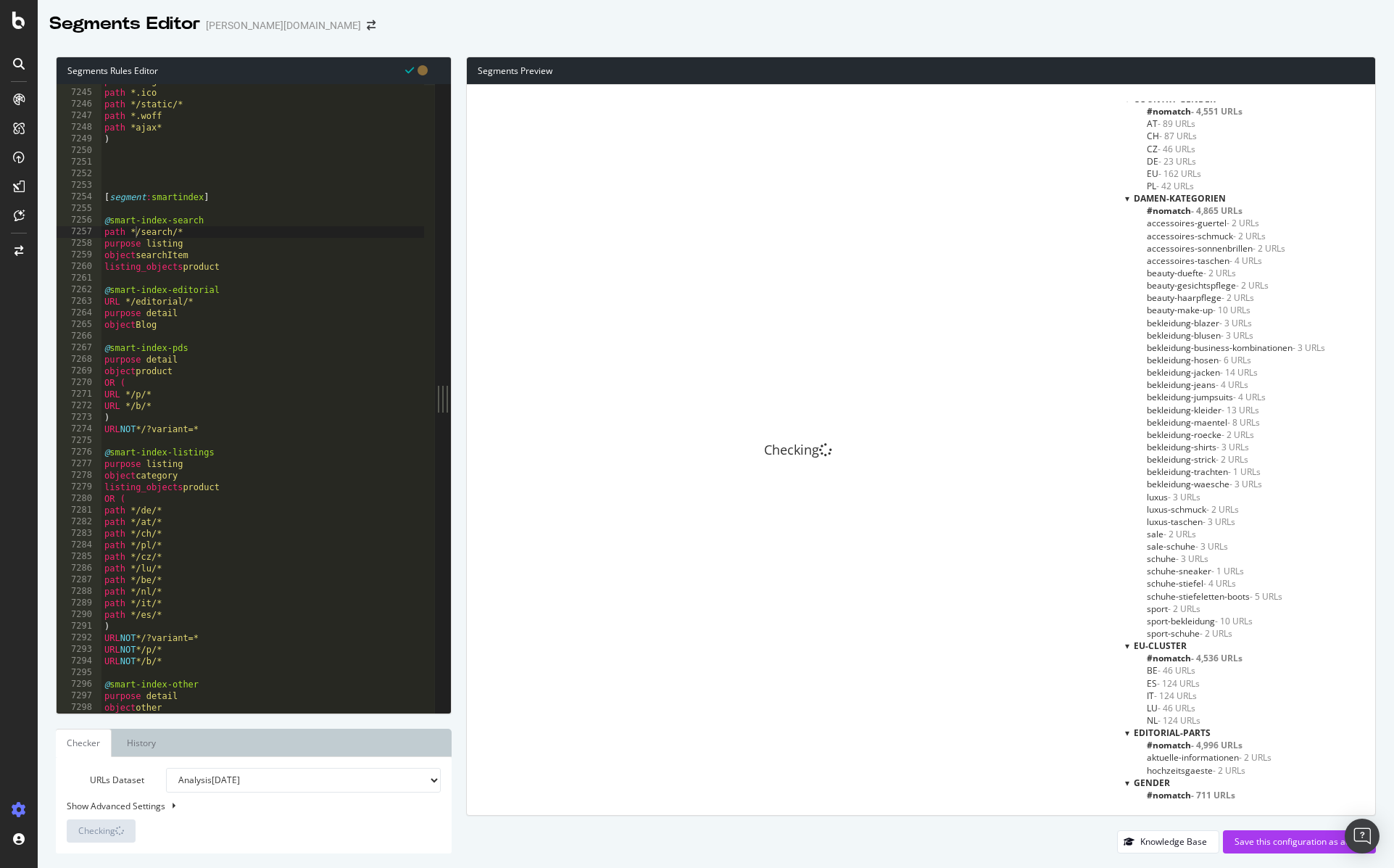
scroll to position [5138, 0]
